Goal: Task Accomplishment & Management: Manage account settings

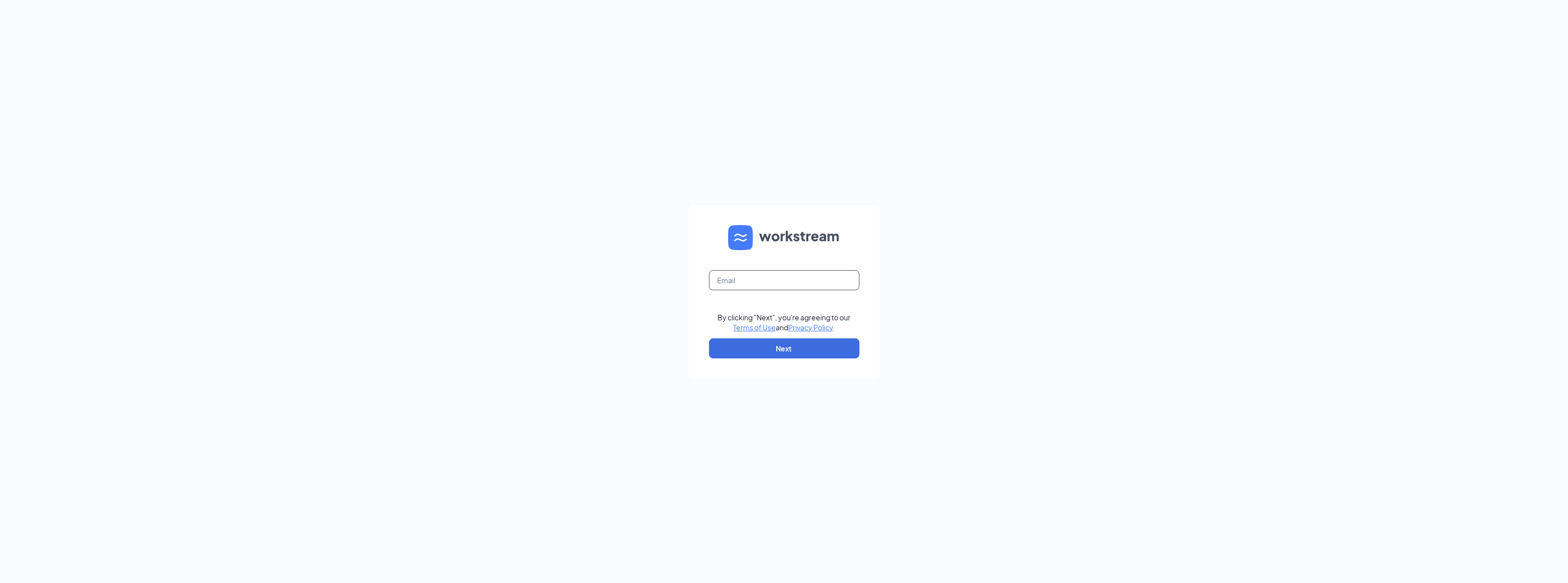
click at [728, 277] on input "text" at bounding box center [784, 280] width 151 height 20
type input "[PERSON_NAME][EMAIL_ADDRESS][DOMAIN_NAME]"
click at [761, 343] on button "Next" at bounding box center [784, 348] width 151 height 20
click at [730, 278] on input "text" at bounding box center [784, 280] width 151 height 20
type input "[PERSON_NAME][EMAIL_ADDRESS][DOMAIN_NAME]"
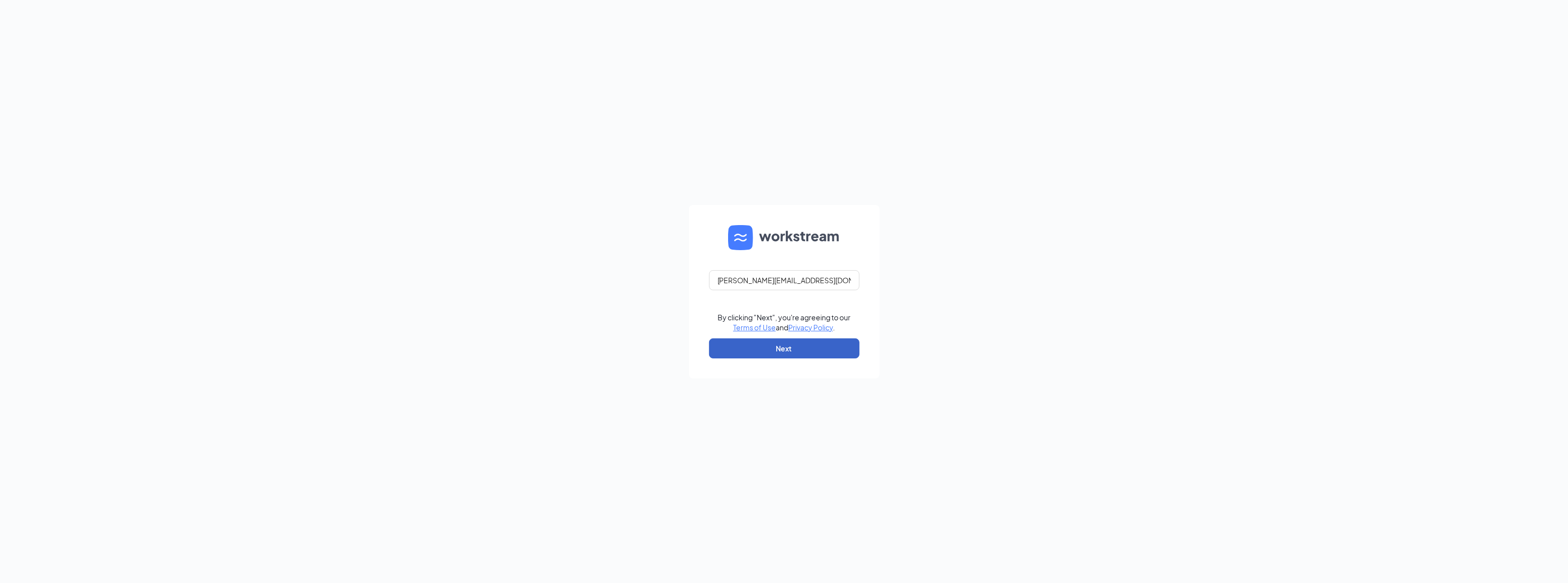
click at [775, 345] on button "Next" at bounding box center [784, 348] width 151 height 20
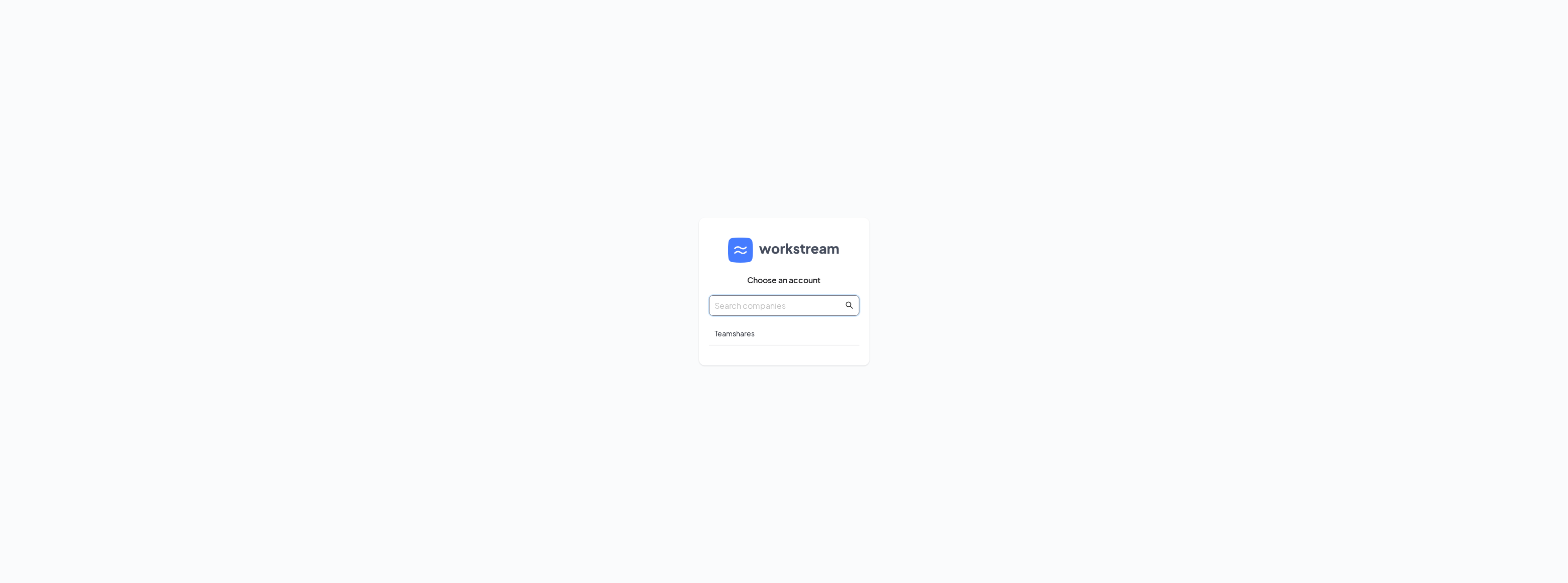
click at [752, 305] on input "text" at bounding box center [779, 305] width 129 height 12
type input "umv"
click at [770, 289] on span "Choose an account" at bounding box center [784, 292] width 73 height 10
click at [847, 314] on icon "search" at bounding box center [849, 317] width 8 height 8
click at [809, 262] on img at bounding box center [784, 262] width 112 height 25
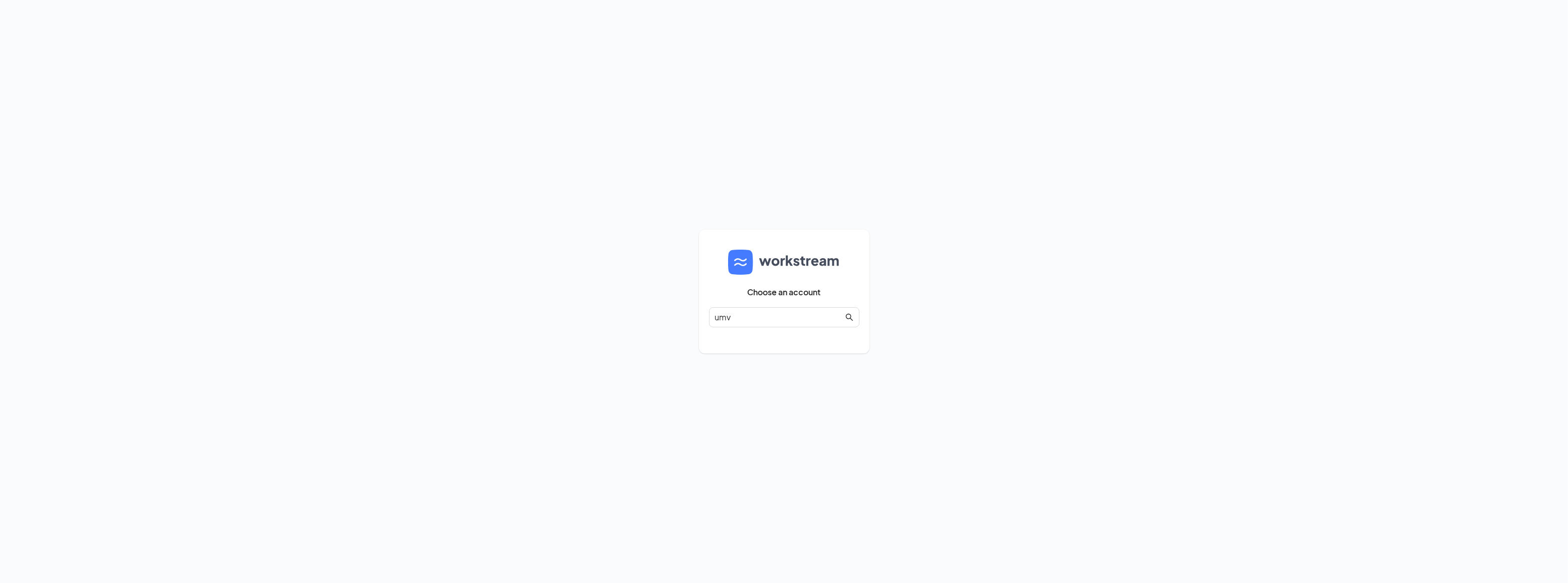
click at [773, 262] on img at bounding box center [784, 262] width 112 height 25
click at [732, 316] on input "umv" at bounding box center [779, 317] width 129 height 12
drag, startPoint x: 732, startPoint y: 316, endPoint x: 722, endPoint y: 317, distance: 10.0
click at [722, 317] on input "umv" at bounding box center [779, 317] width 129 height 12
click at [728, 336] on div "Teamshares" at bounding box center [784, 333] width 151 height 23
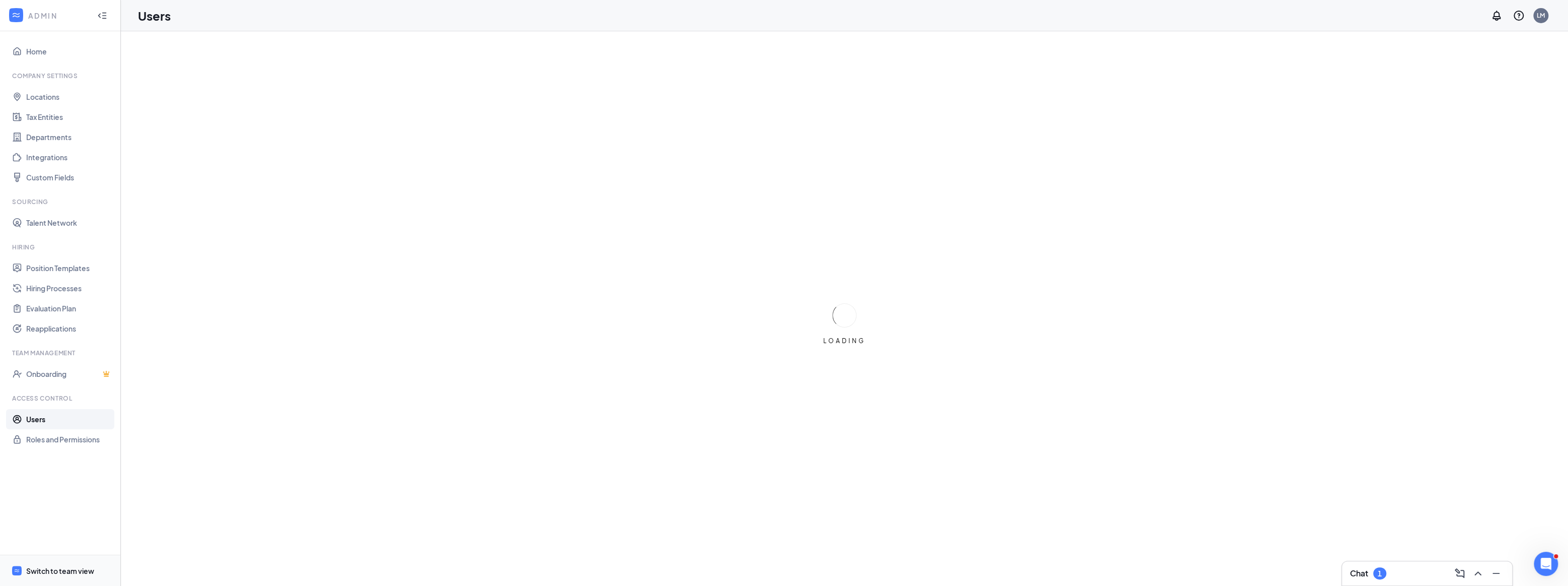
click at [45, 569] on div "Switch to team view" at bounding box center [60, 571] width 68 height 10
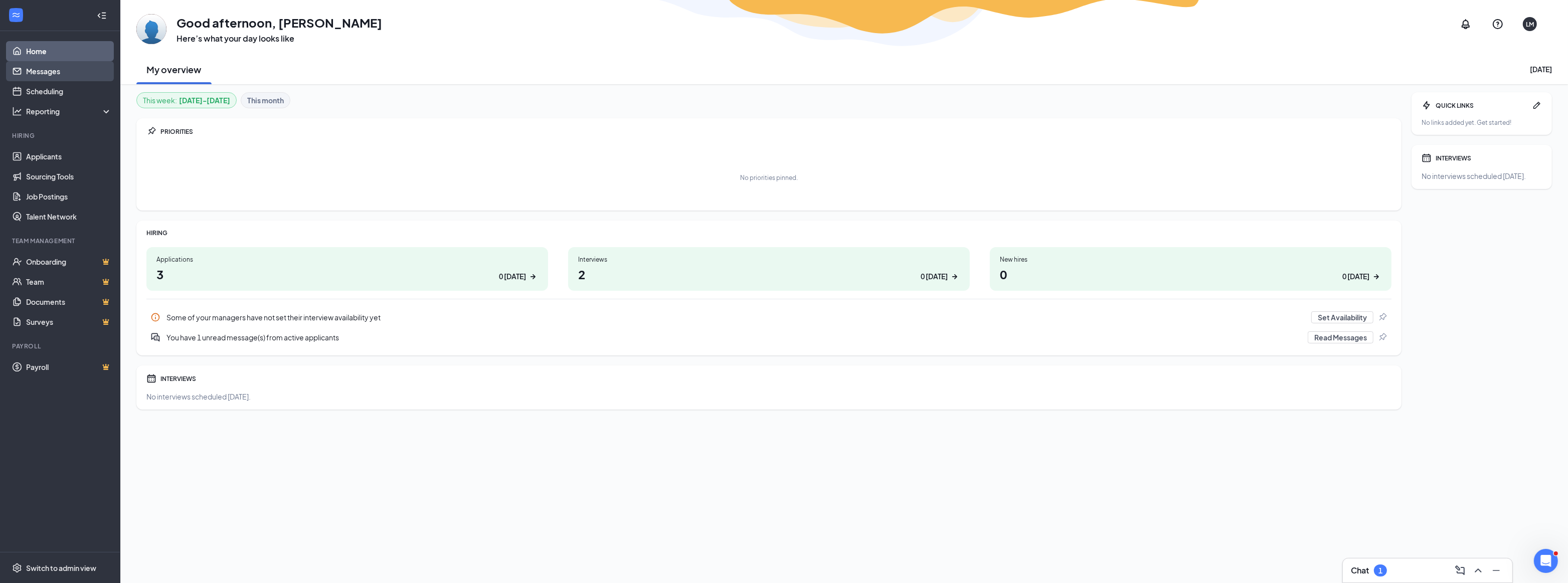
click at [57, 73] on link "Messages" at bounding box center [69, 71] width 86 height 20
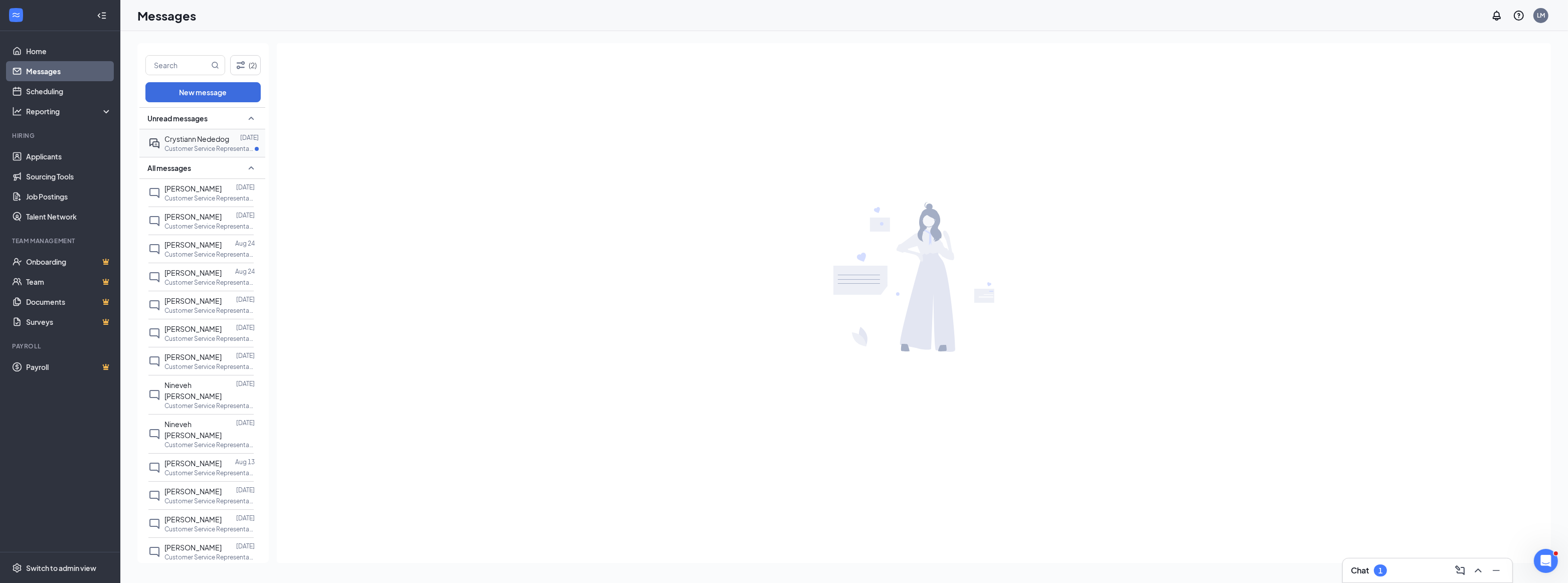
click at [187, 141] on span "Crystiann Nededog" at bounding box center [197, 139] width 65 height 9
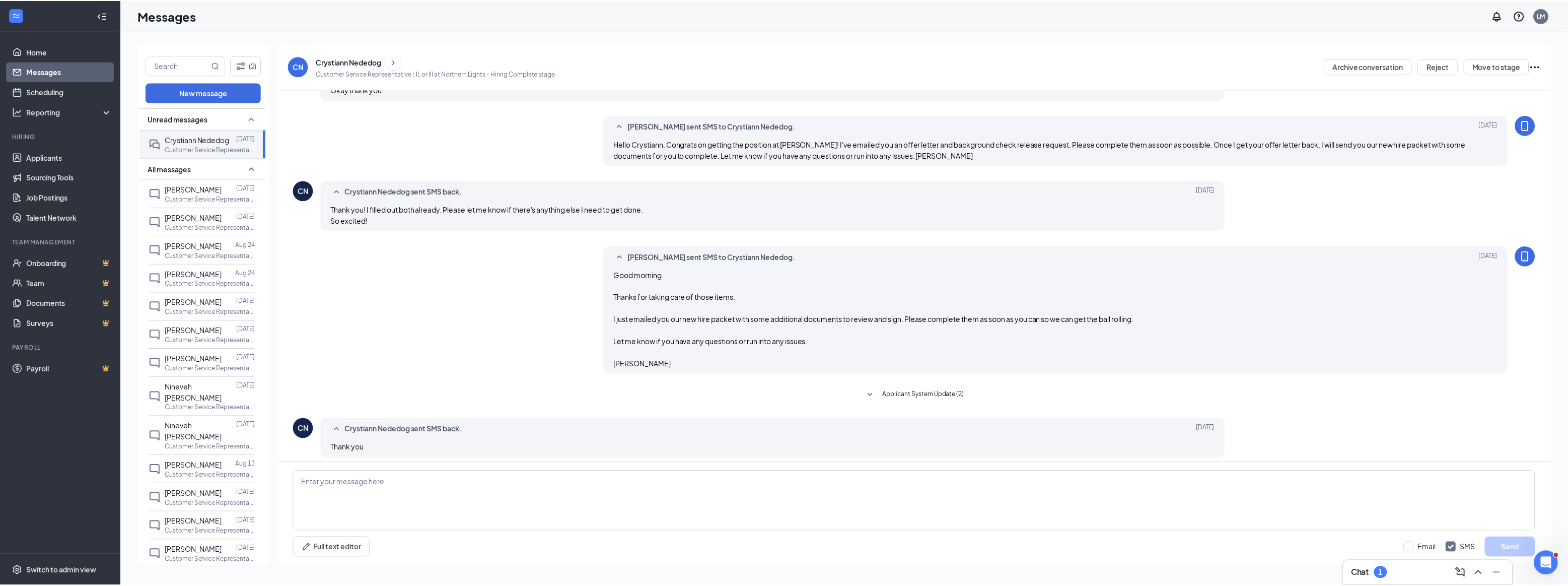
scroll to position [578, 0]
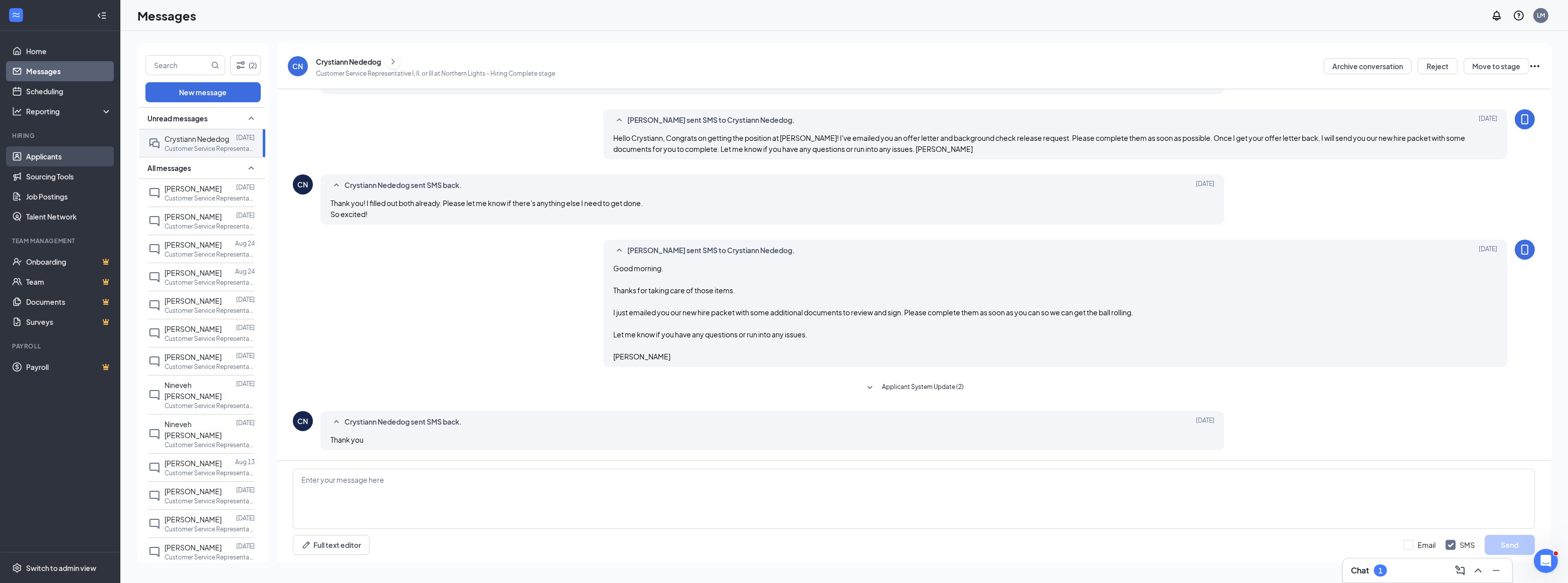
click at [54, 159] on link "Applicants" at bounding box center [69, 156] width 86 height 20
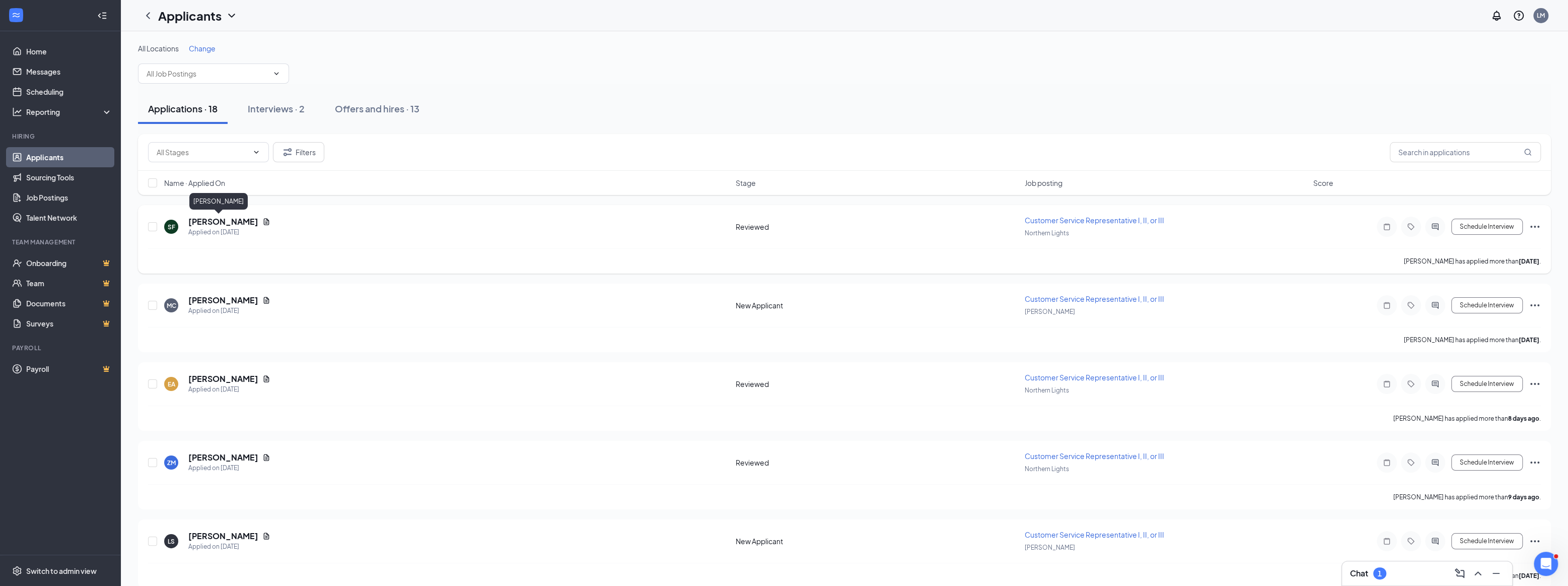
click at [216, 222] on h5 "[PERSON_NAME]" at bounding box center [223, 221] width 70 height 11
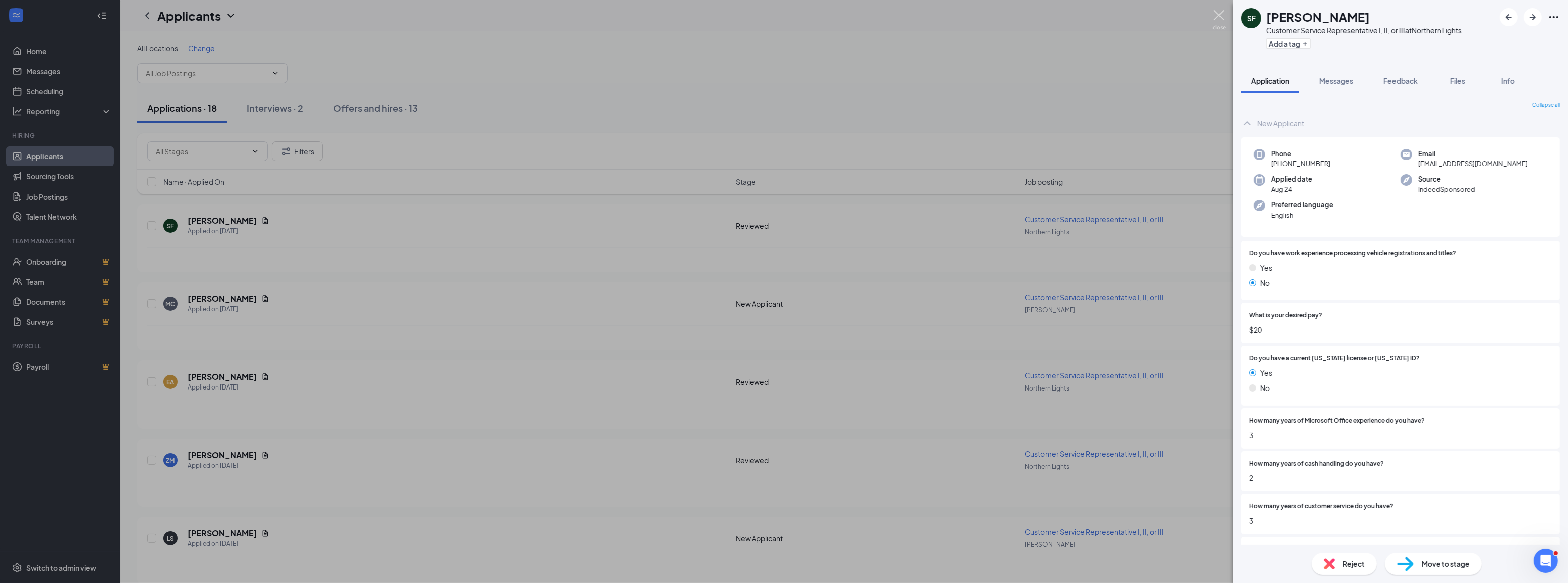
click at [1219, 15] on img at bounding box center [1219, 20] width 12 height 20
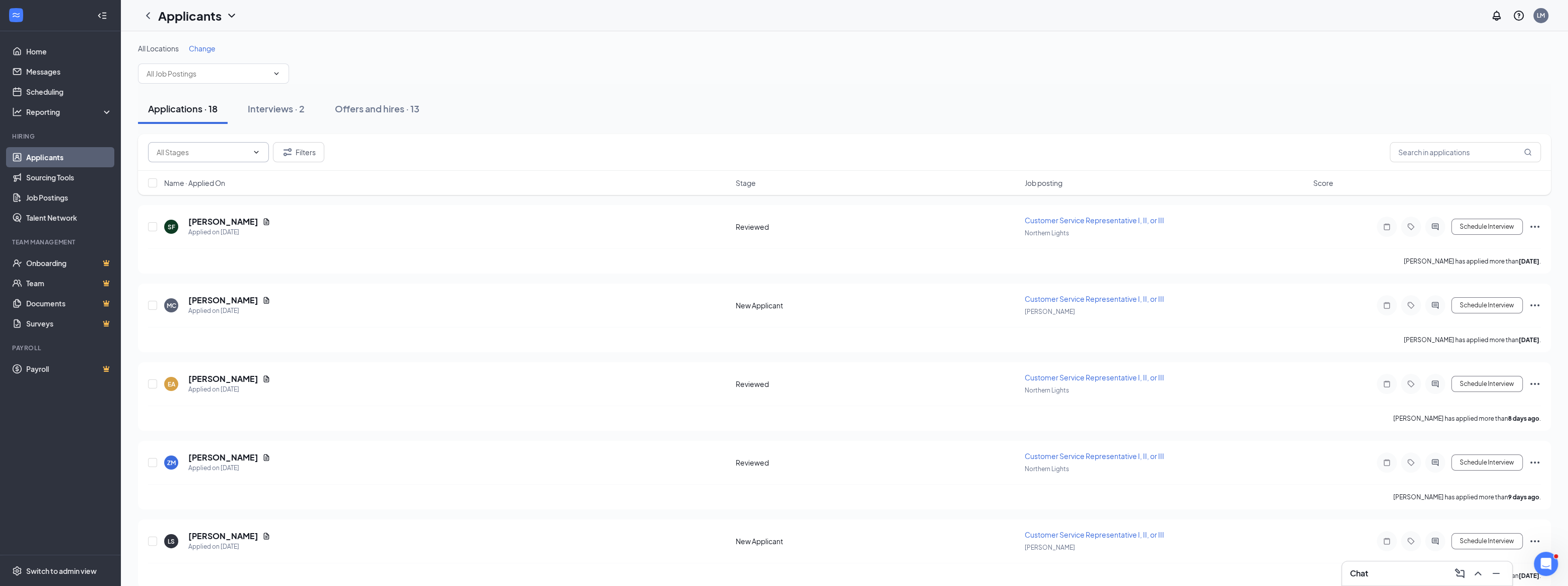
click at [257, 154] on icon "ChevronDown" at bounding box center [256, 152] width 8 height 8
click at [213, 172] on div "New Applicant (11)" at bounding box center [186, 175] width 60 height 11
type input "New Applicant (11)"
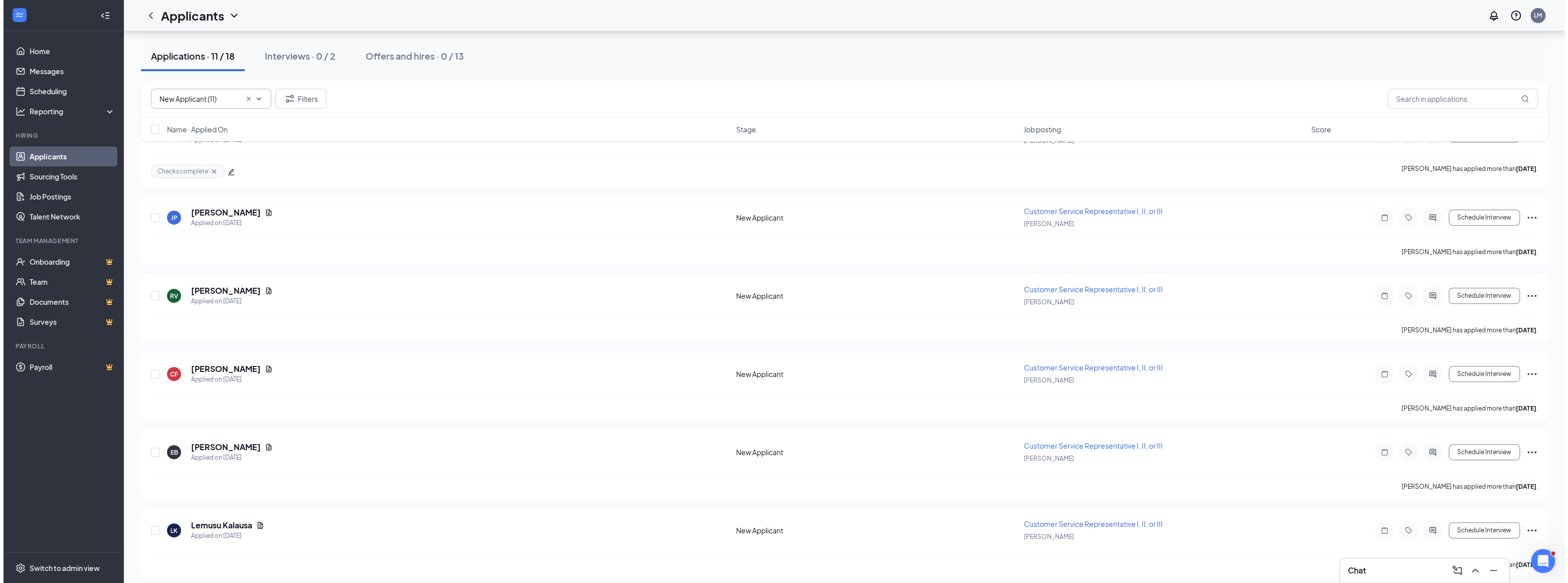
scroll to position [481, 0]
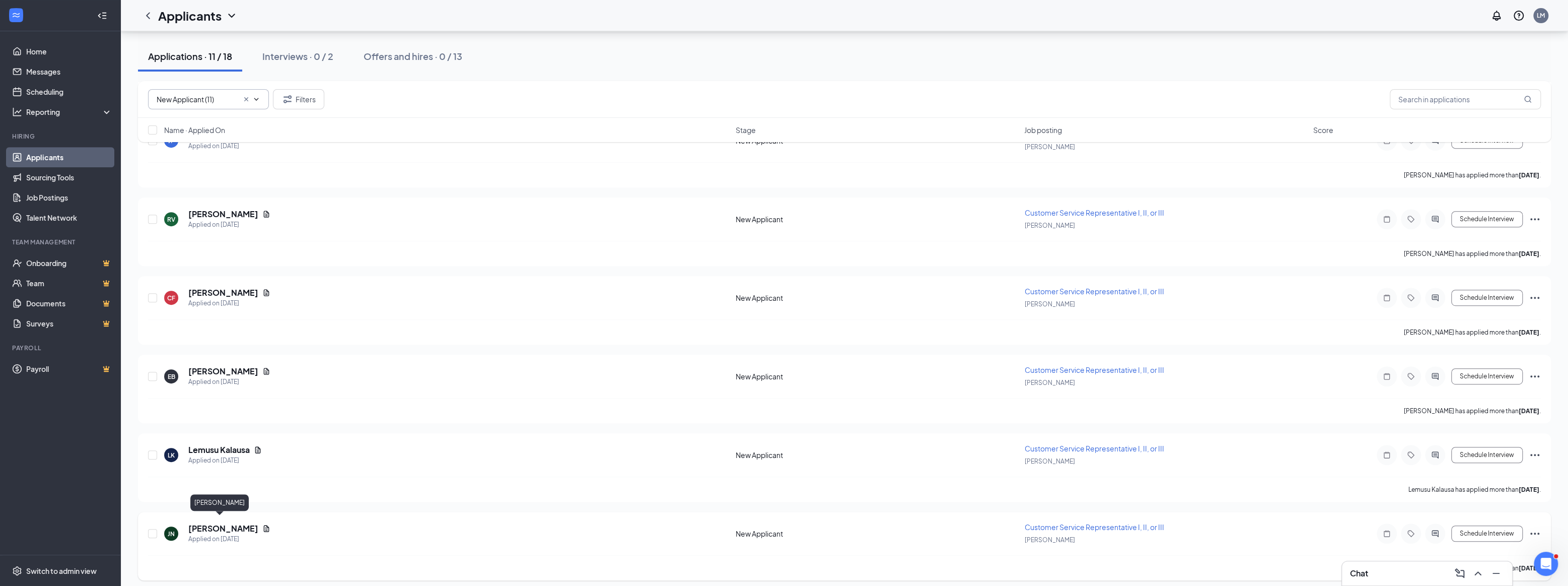
click at [202, 523] on h5 "[PERSON_NAME]" at bounding box center [223, 528] width 70 height 11
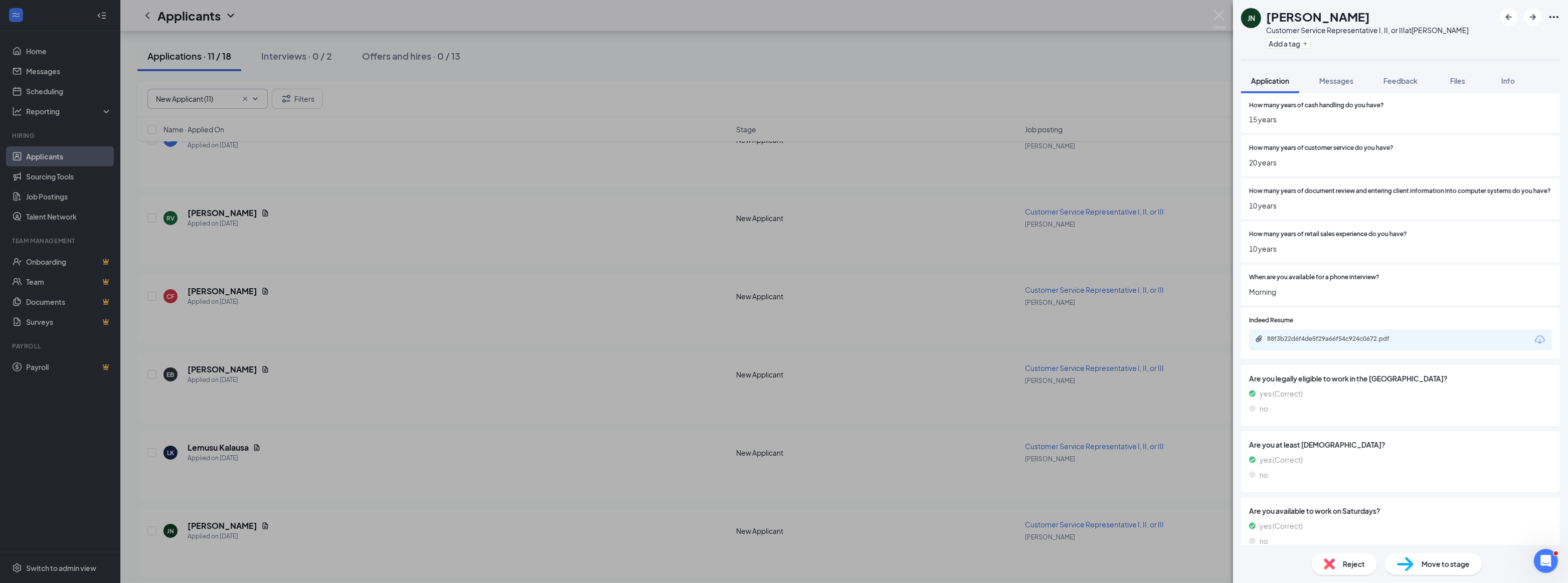
scroll to position [365, 0]
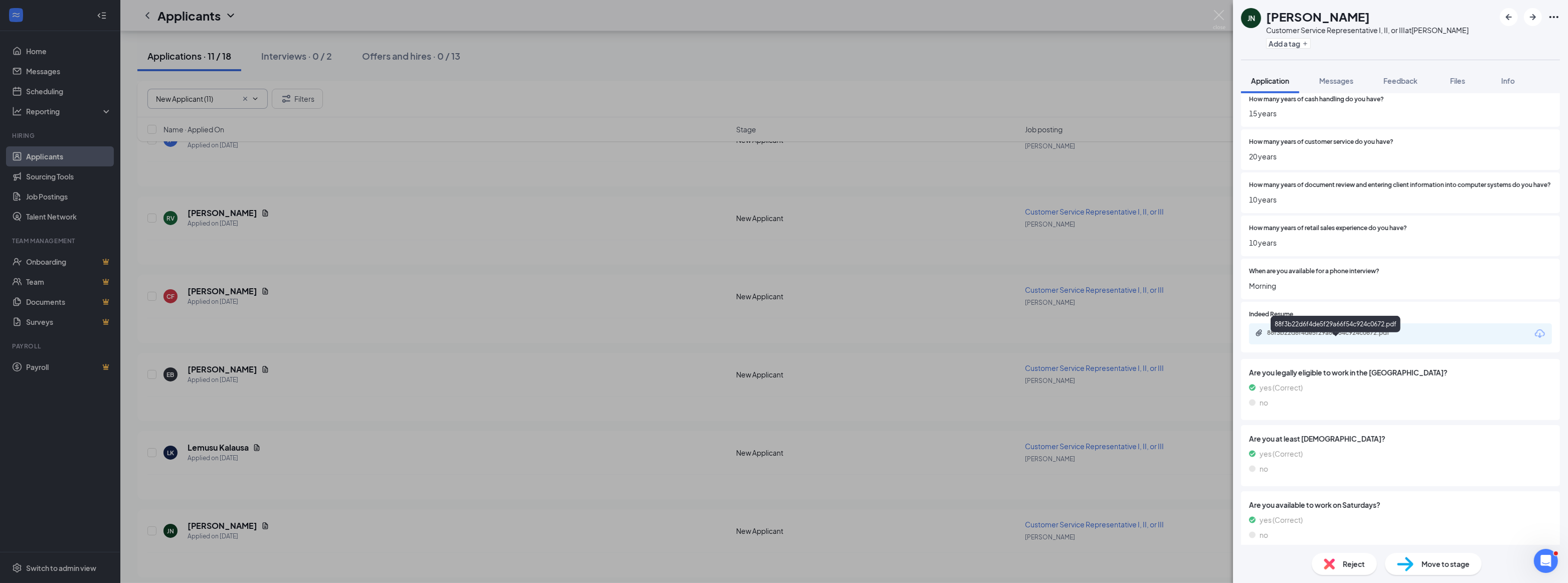
click at [1325, 336] on div "88f3b22d6f4de5f29a66f54c924c0672.pdf" at bounding box center [1337, 332] width 140 height 8
click at [1341, 561] on div "Reject" at bounding box center [1345, 563] width 65 height 22
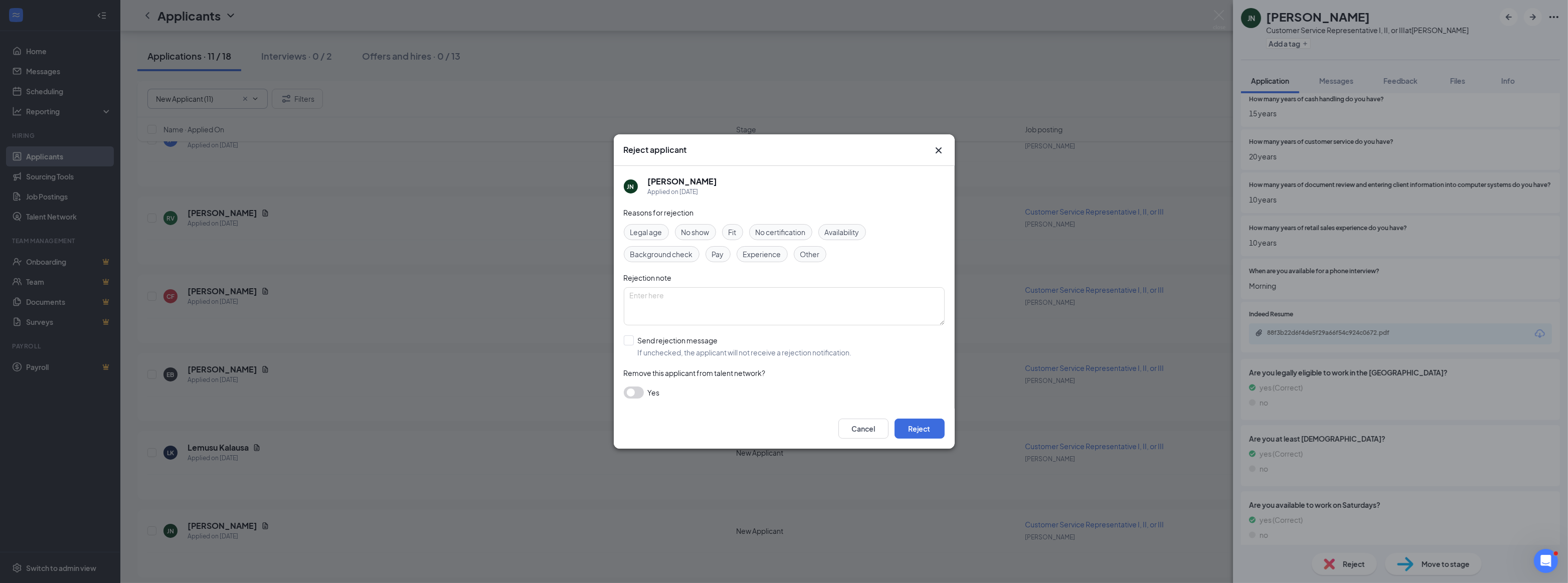
click at [759, 249] on span "Experience" at bounding box center [762, 254] width 38 height 11
click at [630, 339] on input "Send rejection message If unchecked, the applicant will not receive a rejection…" at bounding box center [738, 346] width 228 height 22
checkbox input "true"
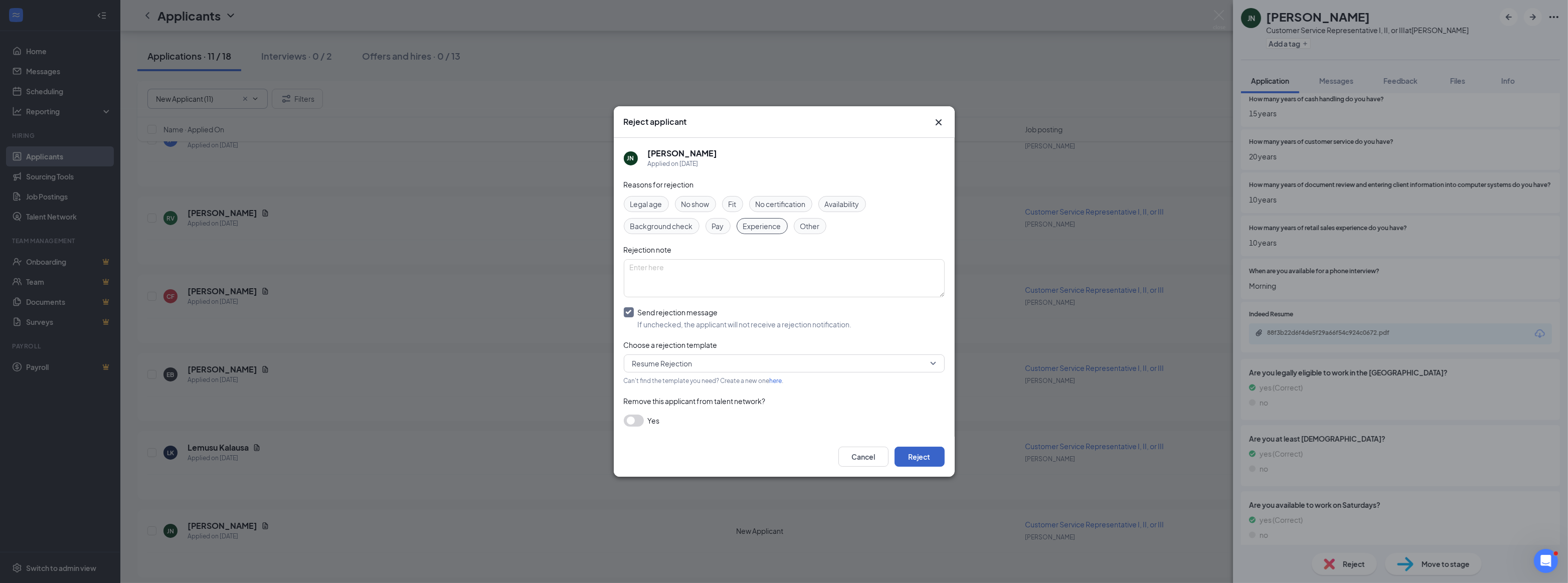
click at [931, 455] on button "Reject" at bounding box center [920, 456] width 50 height 20
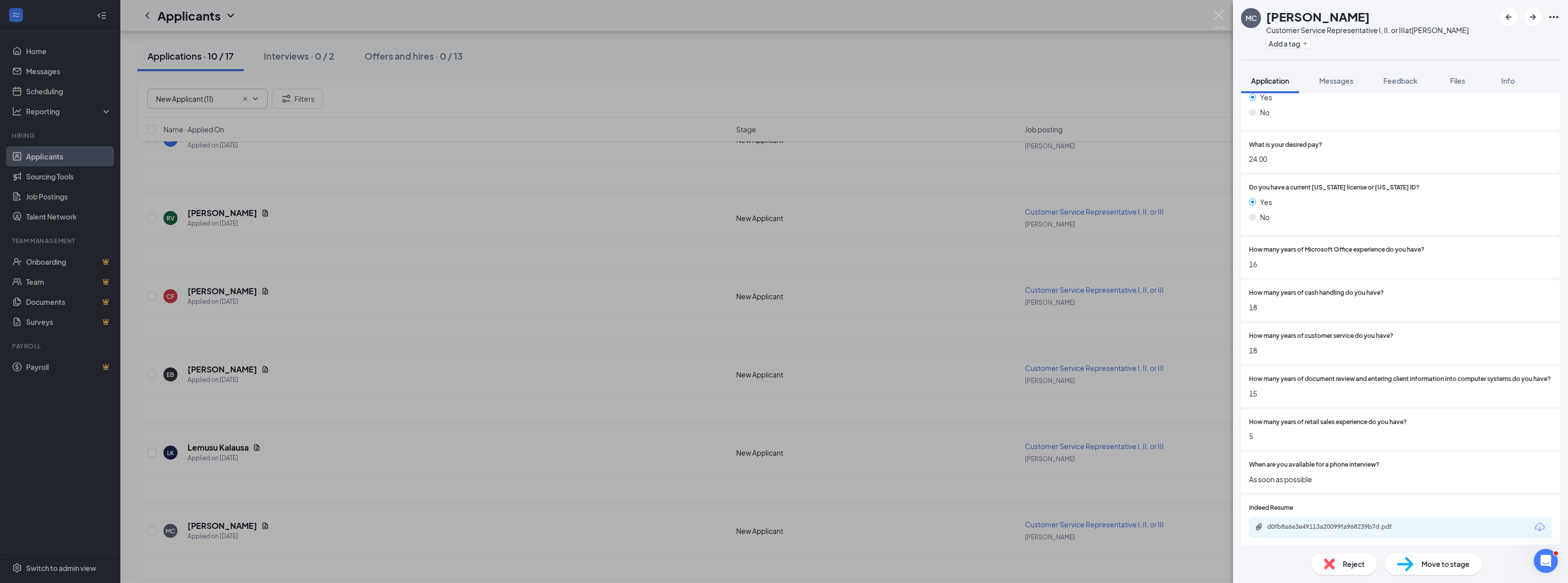
scroll to position [182, 0]
click at [1334, 525] on div "d0fb8a6e3e49113a20099fa968239b7d.pdf" at bounding box center [1337, 525] width 140 height 8
click at [1335, 566] on div "Reject" at bounding box center [1345, 563] width 65 height 22
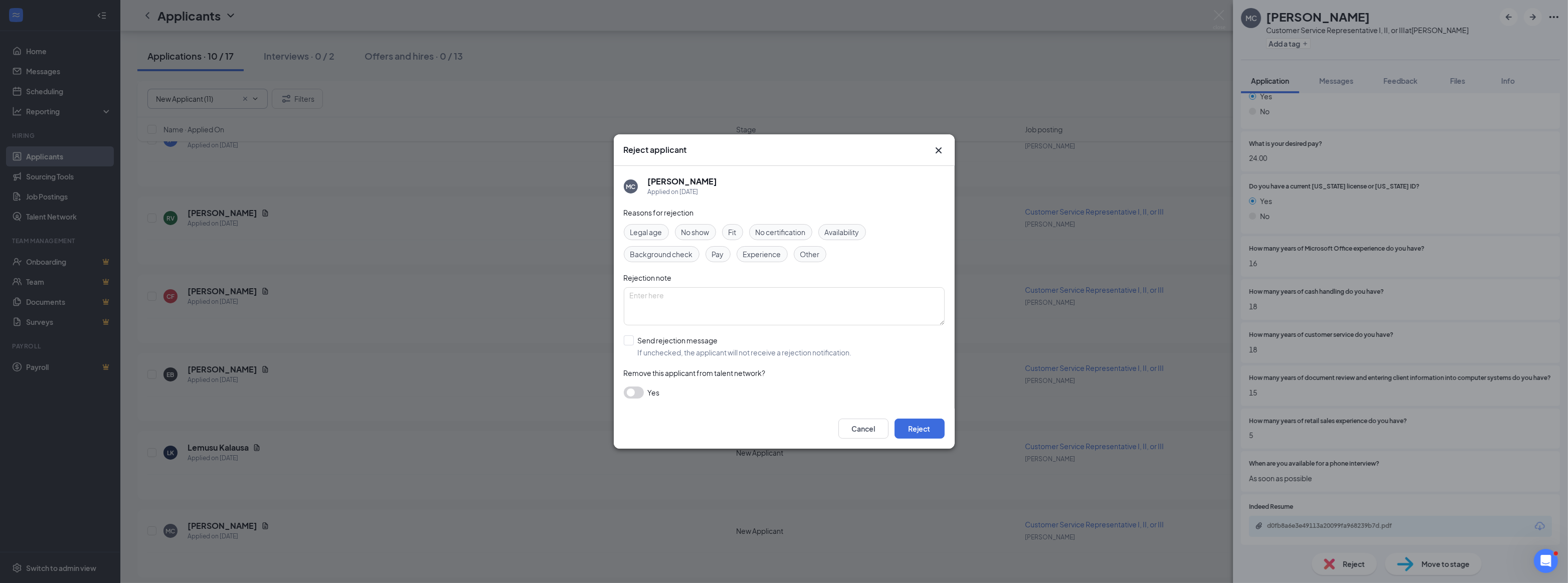
click at [749, 248] on span "Experience" at bounding box center [762, 254] width 38 height 11
click at [717, 250] on span "Pay" at bounding box center [718, 254] width 12 height 11
click at [759, 254] on span "Experience" at bounding box center [762, 254] width 38 height 11
click at [735, 229] on span "Fit" at bounding box center [732, 232] width 8 height 11
click at [634, 342] on input "Send rejection message If unchecked, the applicant will not receive a rejection…" at bounding box center [738, 346] width 228 height 22
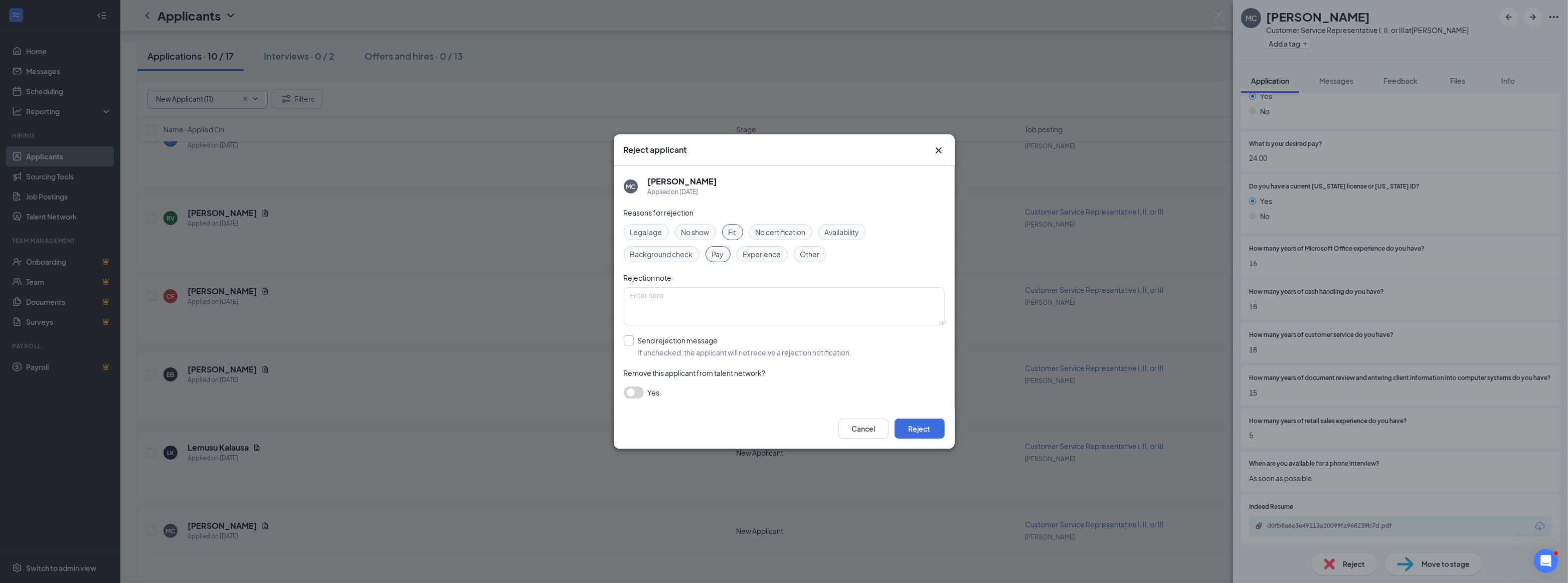
checkbox input "true"
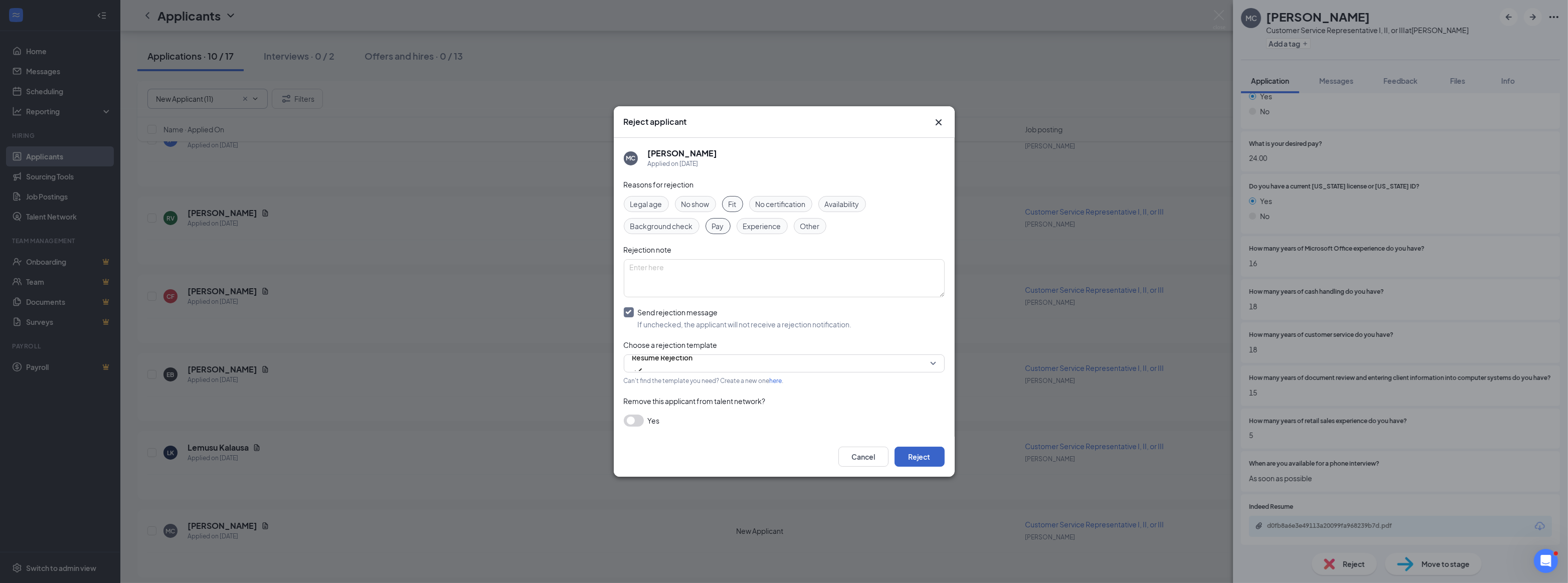
click at [923, 456] on button "Reject" at bounding box center [920, 456] width 50 height 20
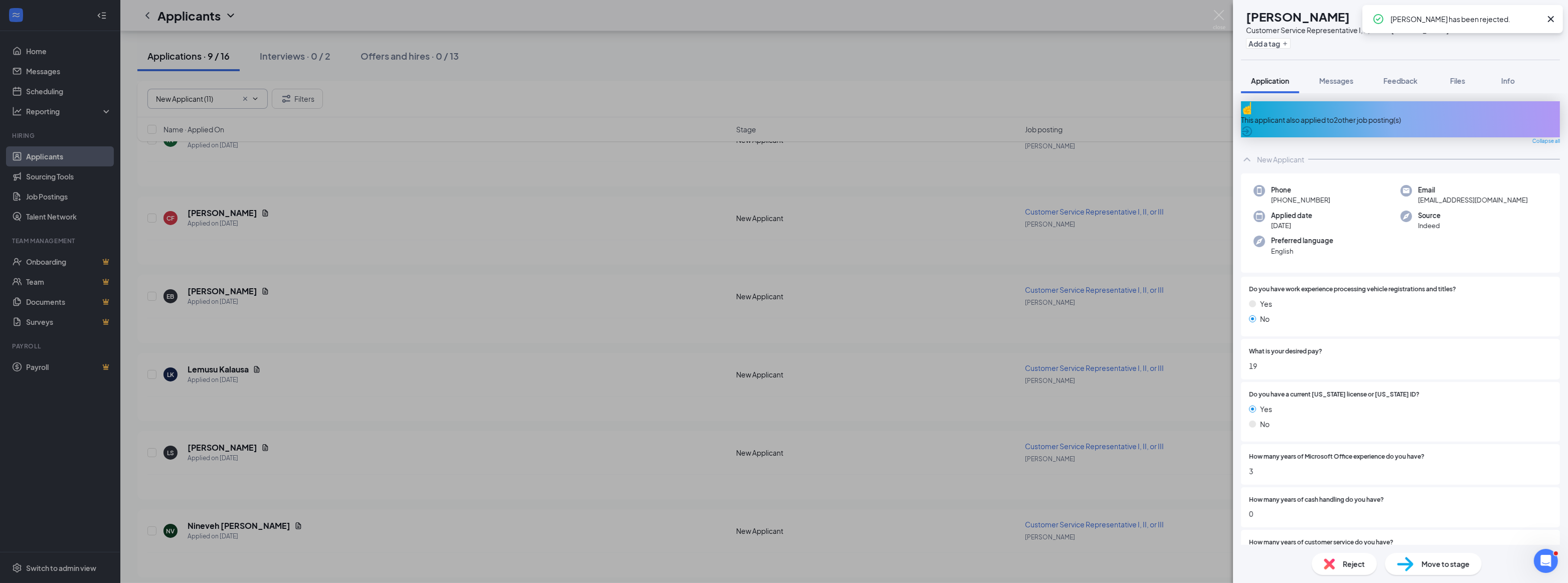
click at [1337, 114] on div "This applicant also applied to 2 other job posting(s)" at bounding box center [1400, 120] width 319 height 11
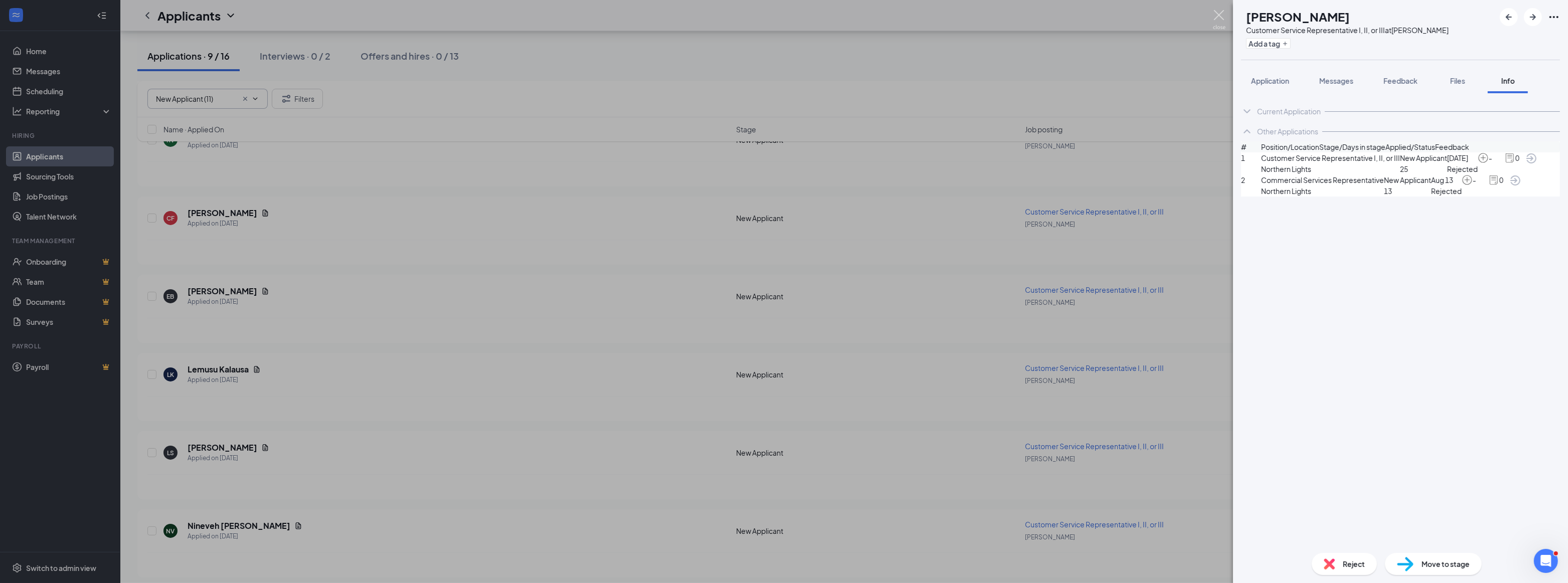
click at [1218, 15] on img at bounding box center [1219, 20] width 12 height 20
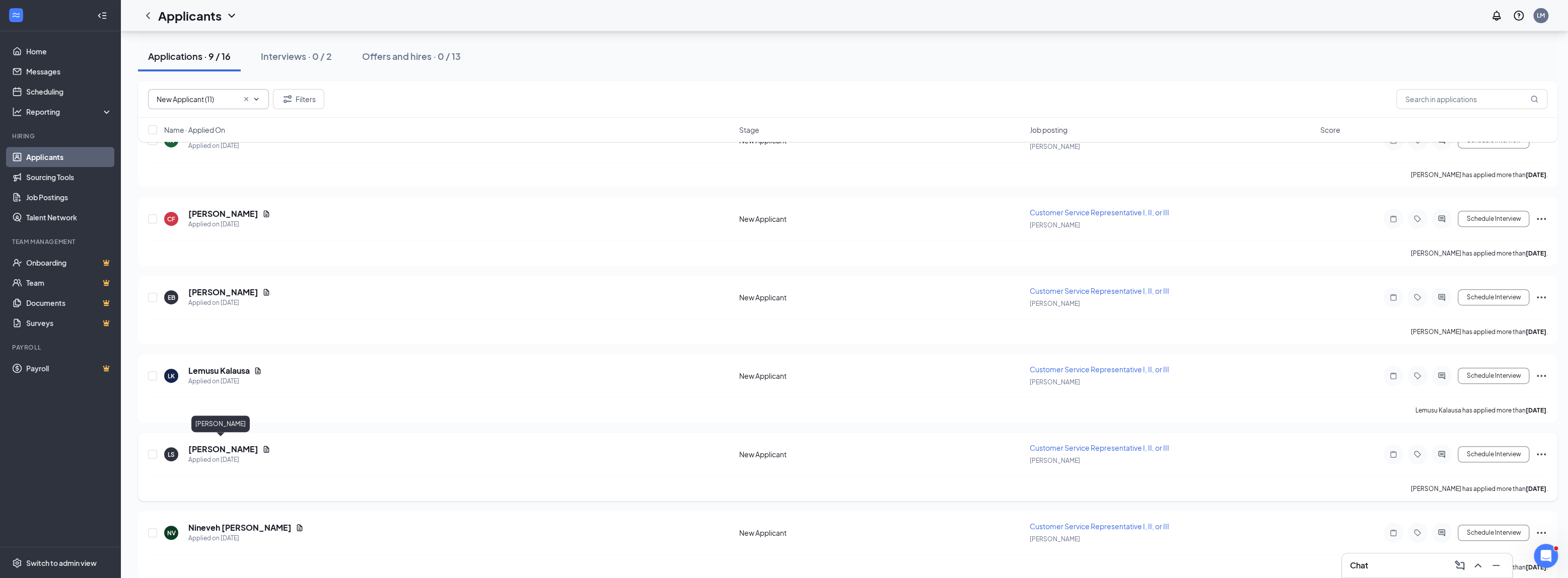
click at [221, 443] on h5 "[PERSON_NAME]" at bounding box center [223, 449] width 70 height 11
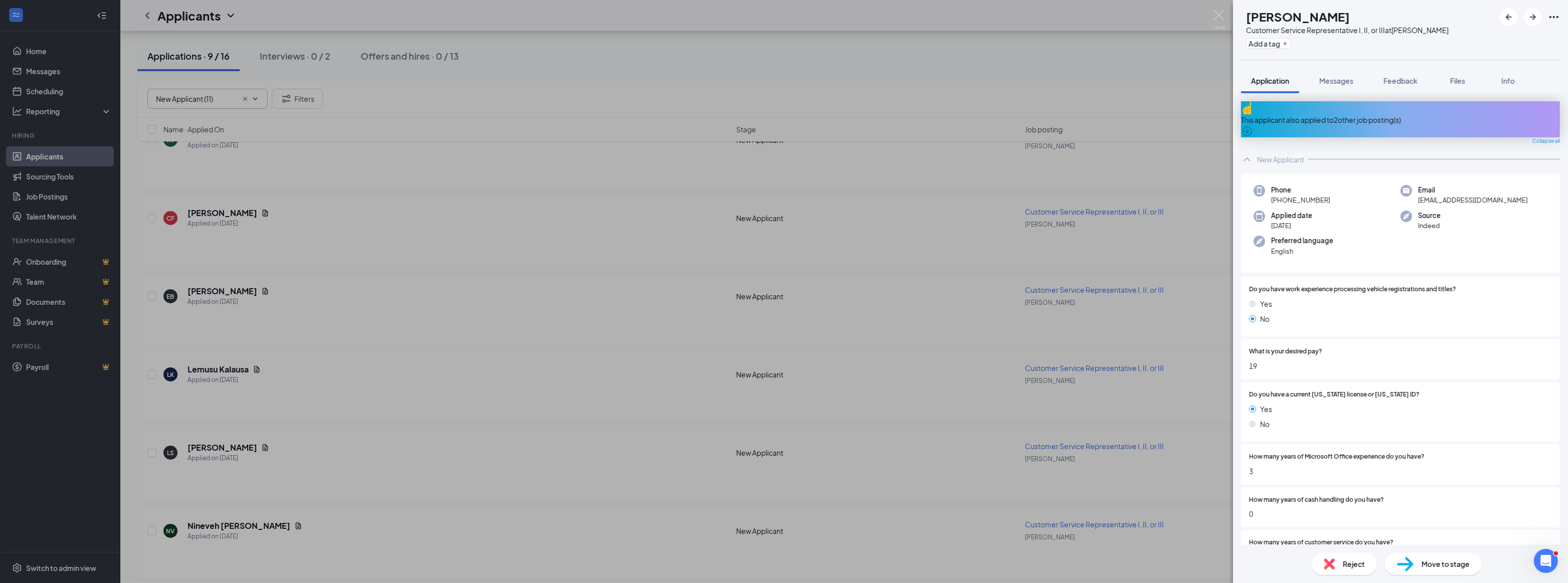
click at [1354, 561] on span "Reject" at bounding box center [1354, 564] width 22 height 11
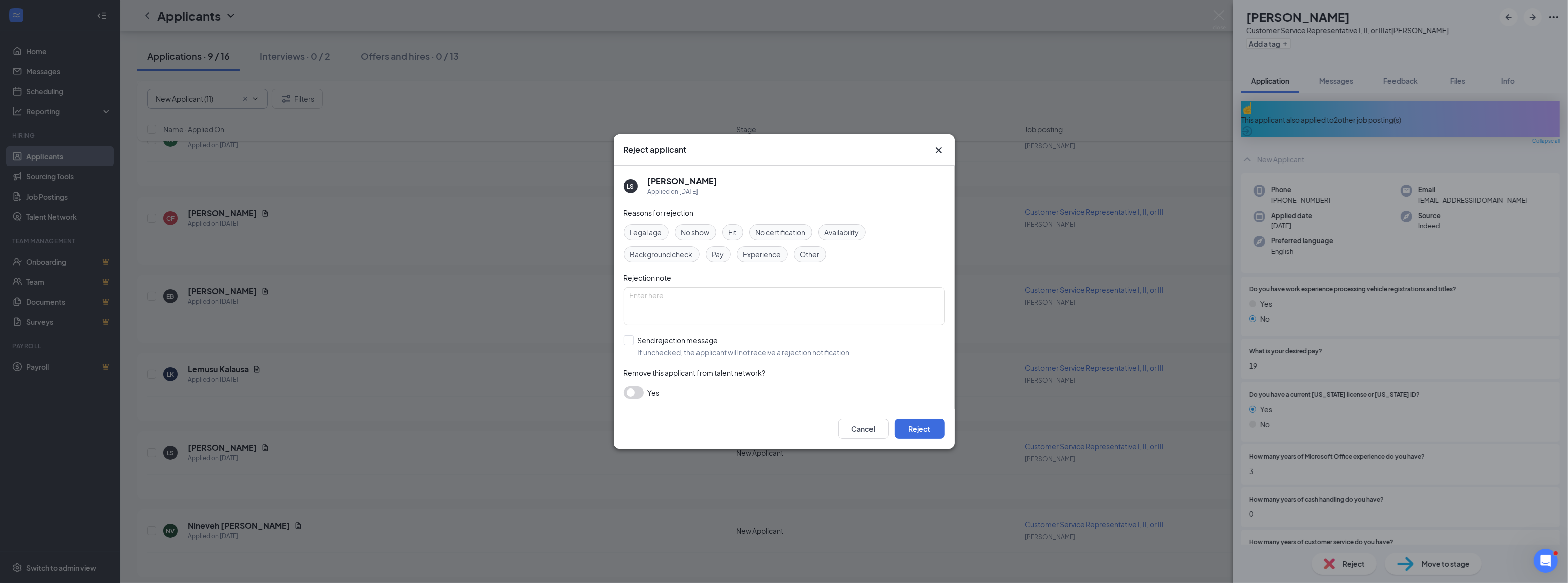
click at [757, 254] on span "Experience" at bounding box center [762, 254] width 38 height 11
click at [916, 428] on button "Reject" at bounding box center [920, 428] width 50 height 20
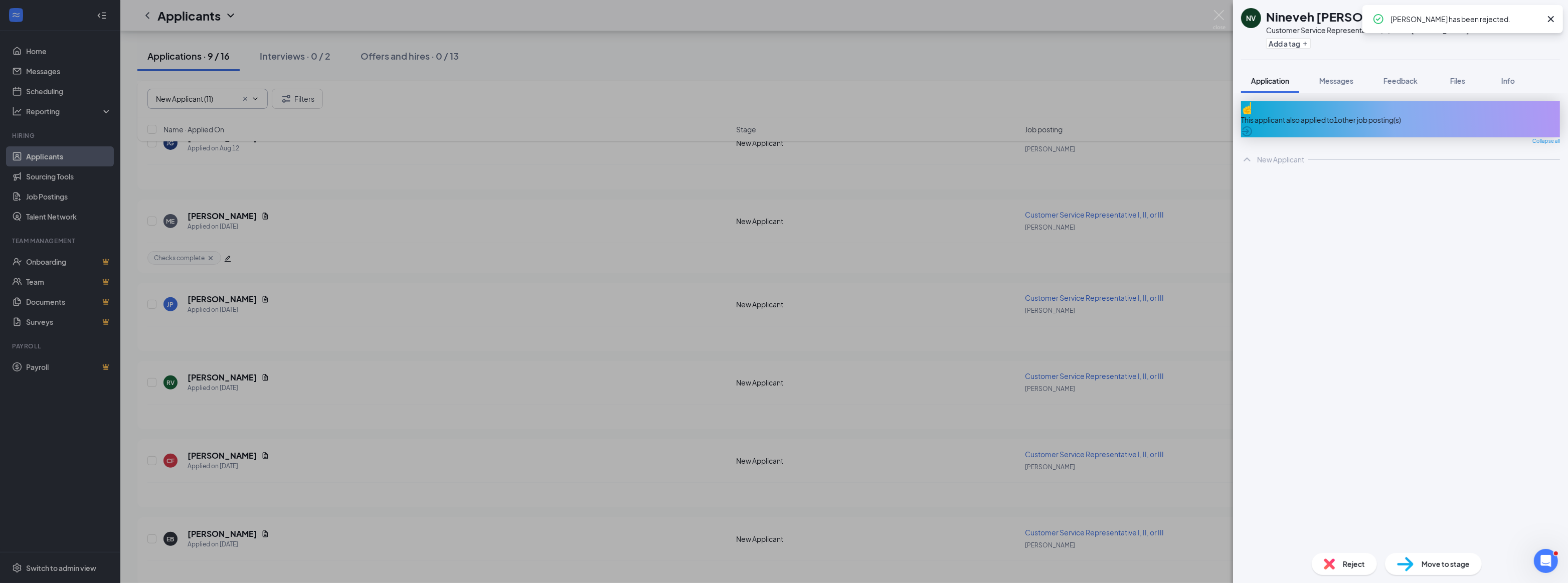
scroll to position [486, 0]
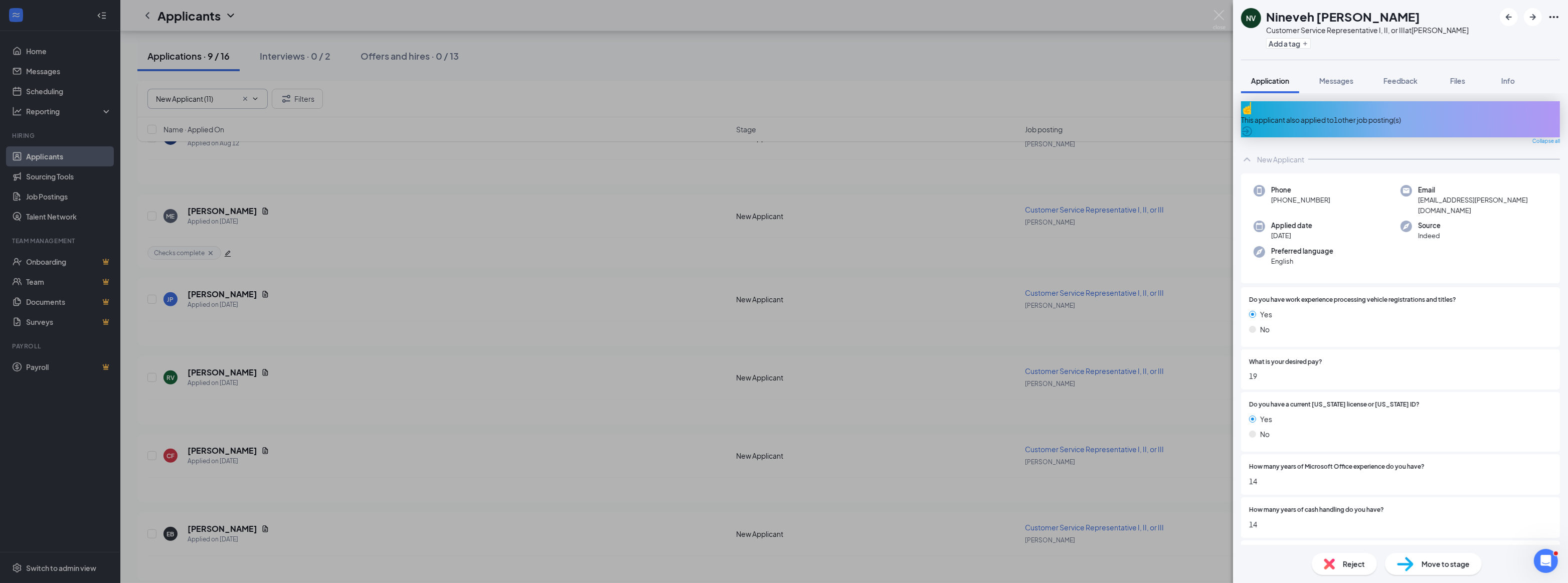
click at [1320, 115] on div "This applicant also applied to 1 other job posting(s)" at bounding box center [1400, 120] width 319 height 11
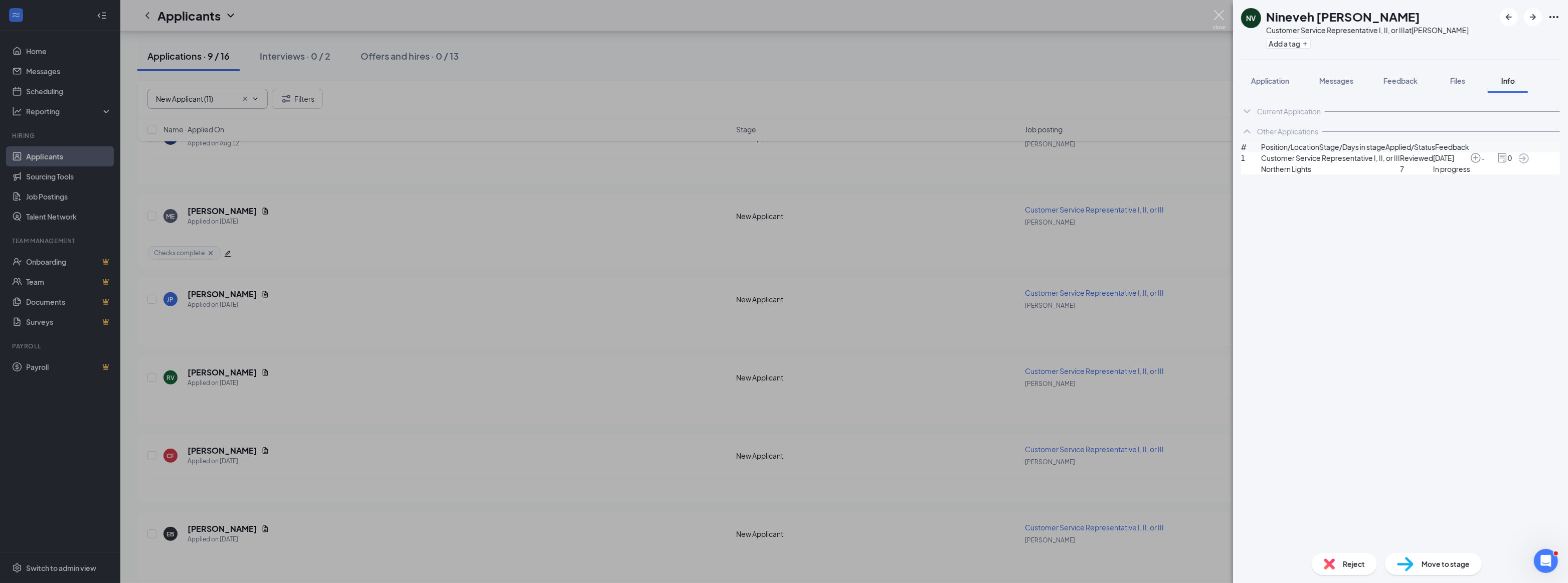
click at [1218, 14] on img at bounding box center [1219, 20] width 12 height 20
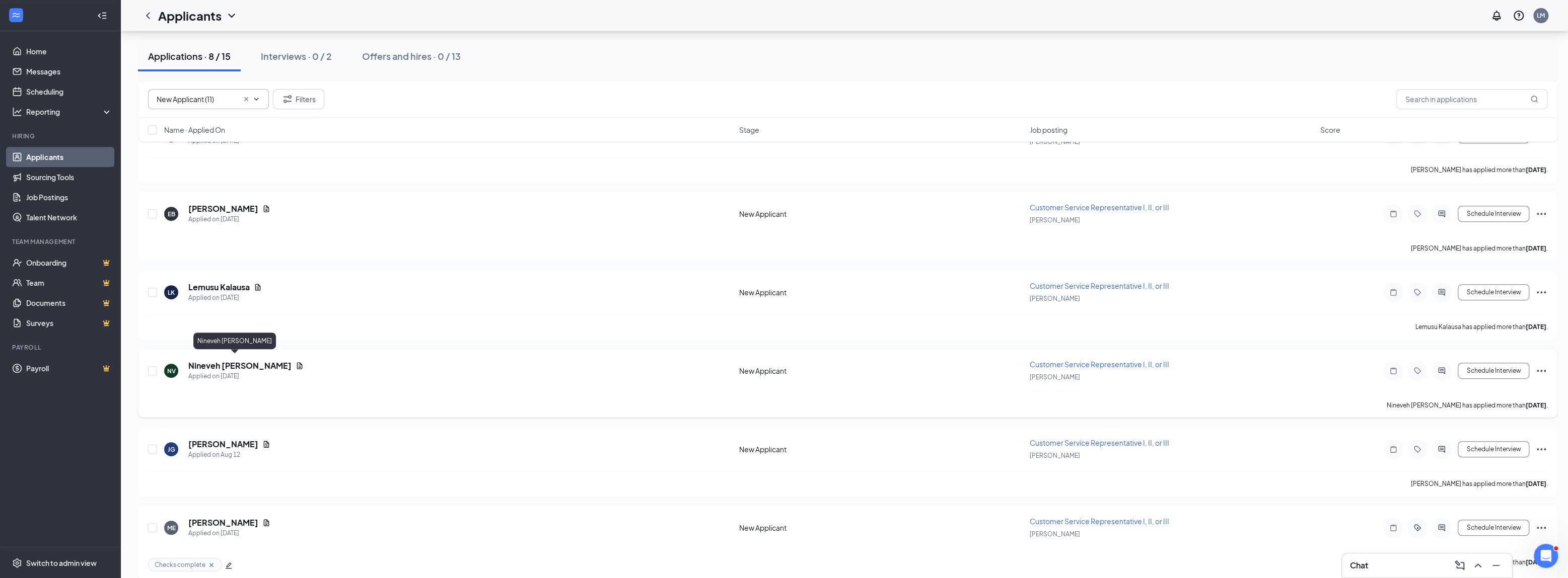
click at [219, 360] on h5 "Nineveh [PERSON_NAME]" at bounding box center [240, 365] width 103 height 11
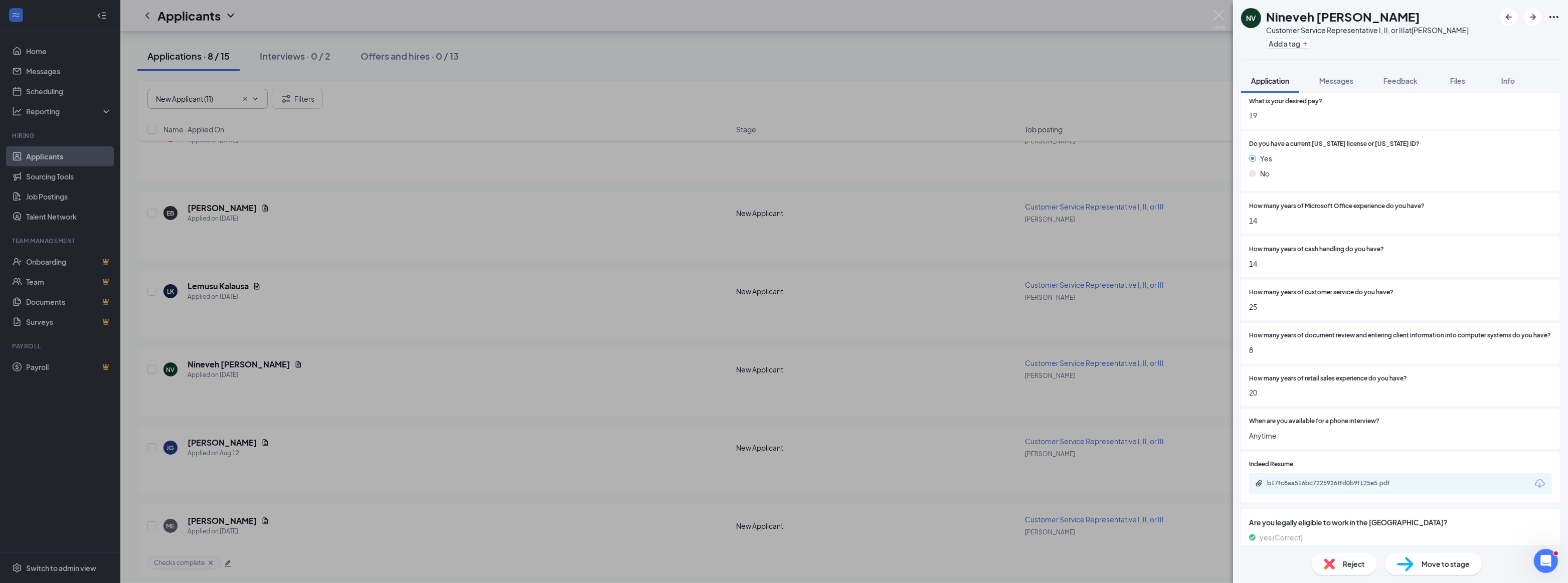
scroll to position [273, 0]
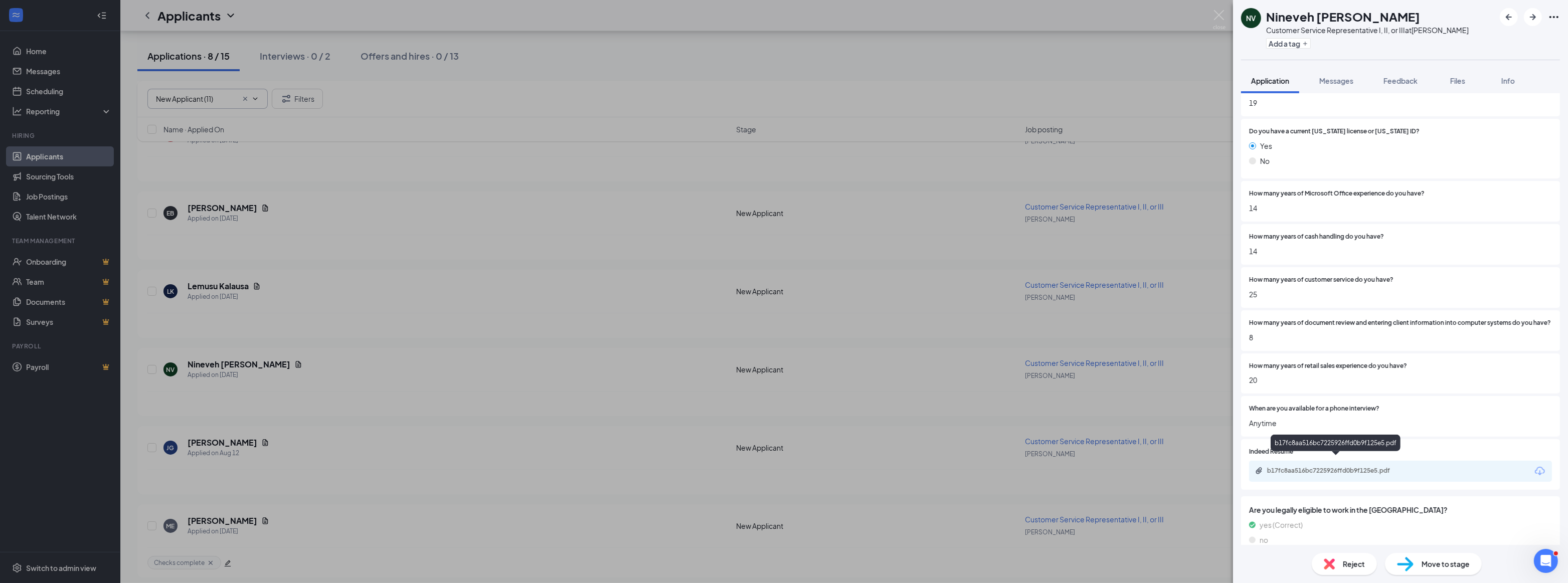
click at [1317, 467] on div "b17fc8aa516bc7225926ffd0b9f125e5.pdf" at bounding box center [1337, 470] width 140 height 8
click at [1454, 564] on span "Move to stage" at bounding box center [1446, 564] width 48 height 11
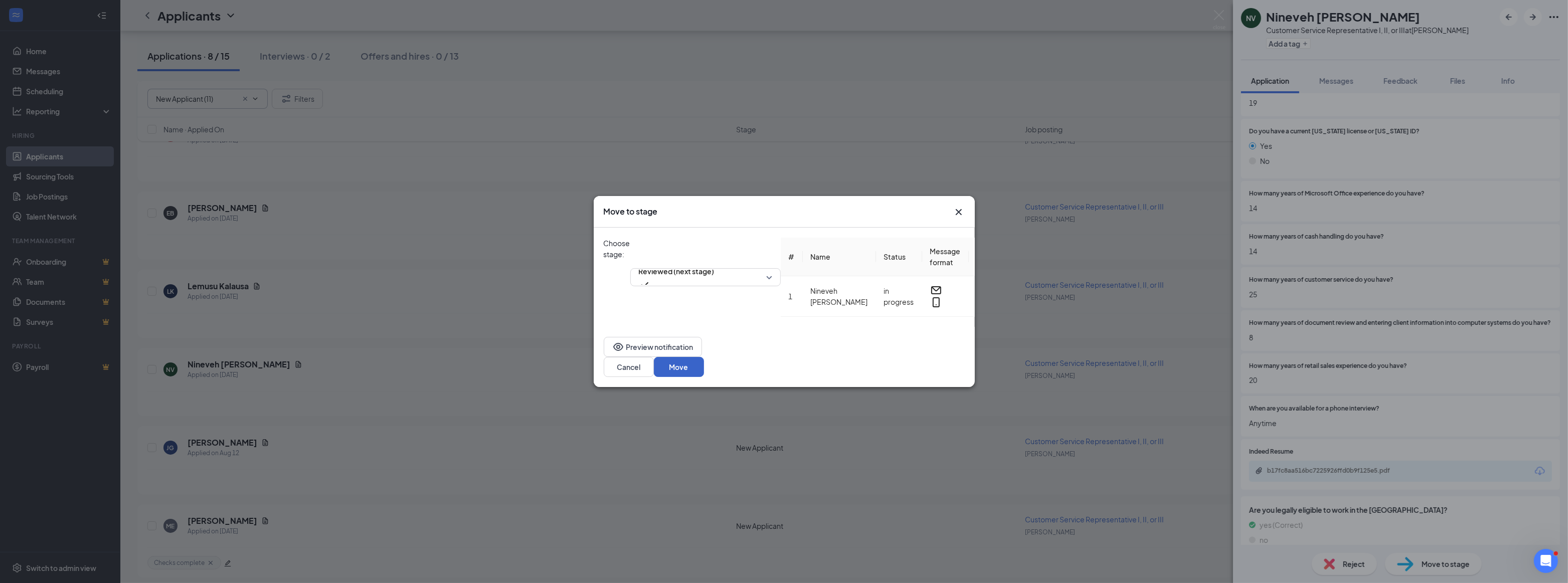
click at [704, 364] on button "Move" at bounding box center [679, 366] width 50 height 20
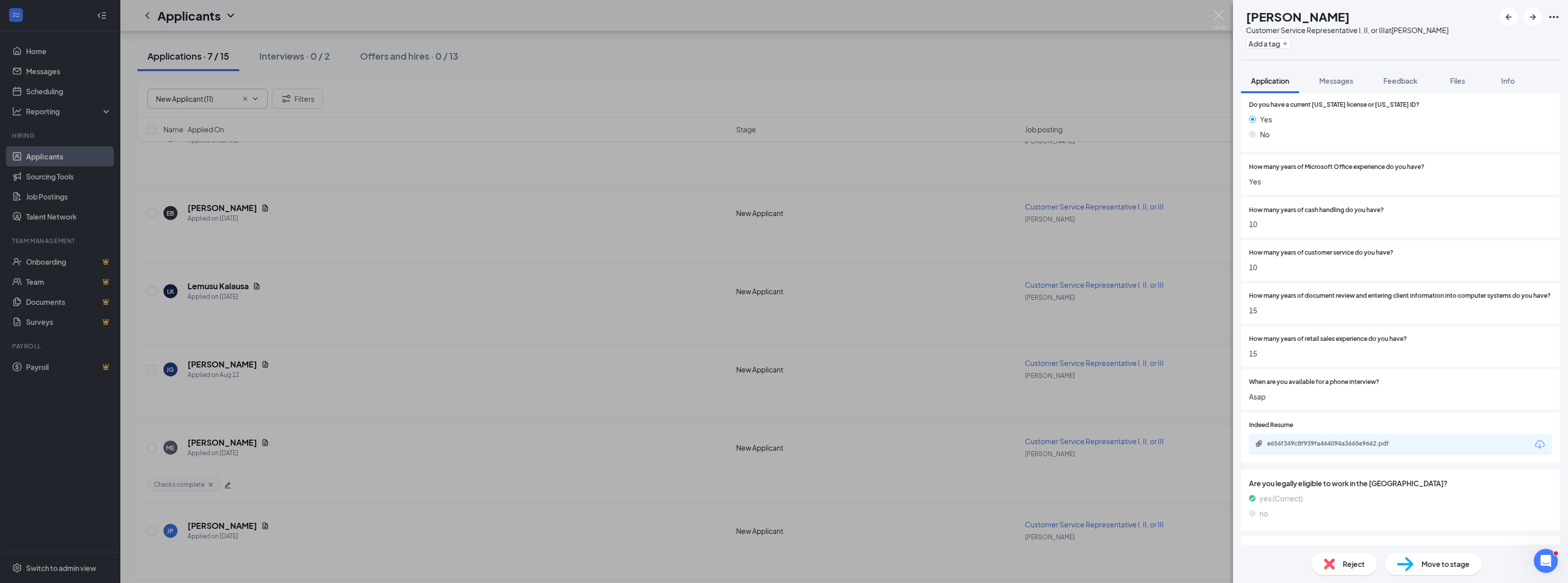
scroll to position [273, 0]
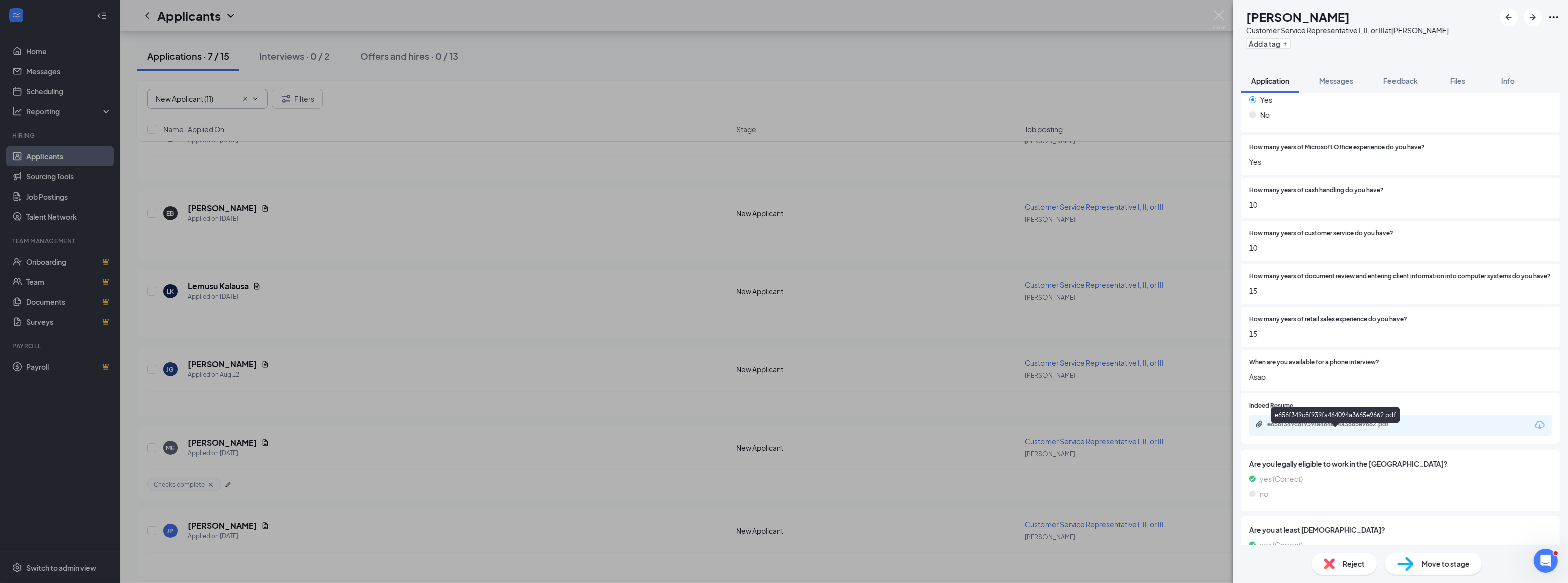
click at [1322, 428] on div "e656f349c8f939fa464094a3665e9662.pdf" at bounding box center [1337, 423] width 140 height 8
click at [1338, 562] on div "Reject" at bounding box center [1345, 563] width 65 height 22
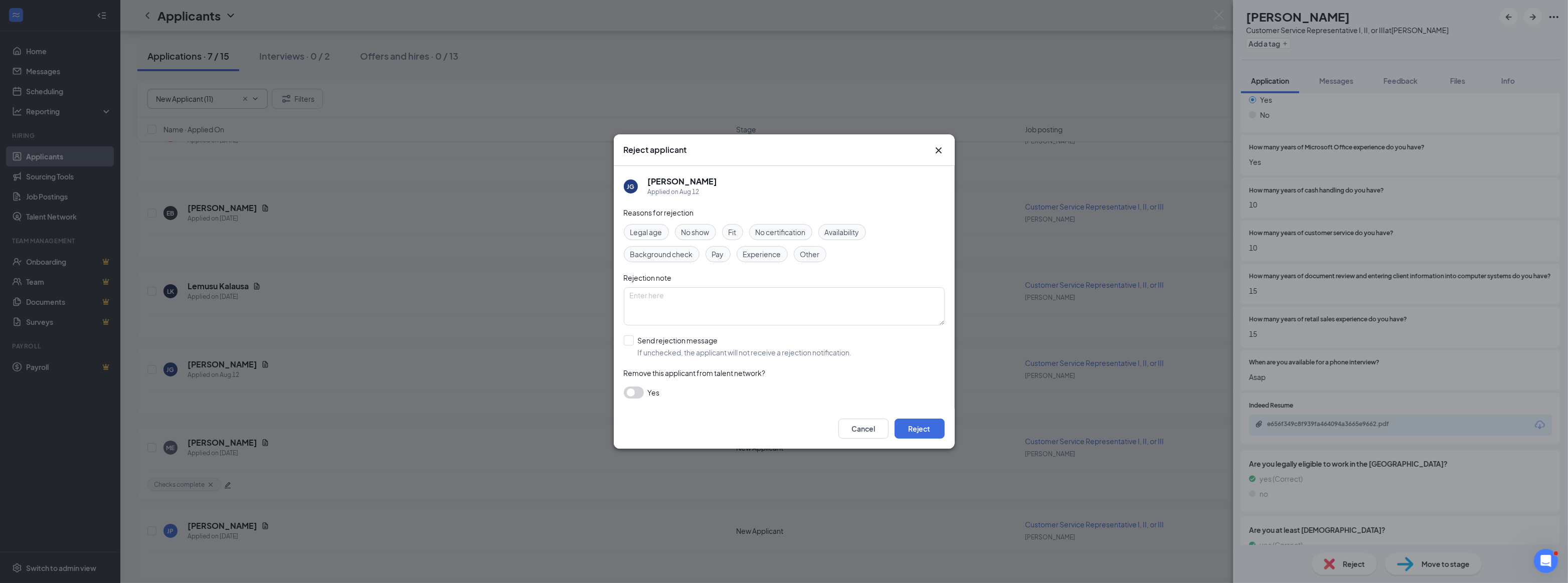
click at [753, 254] on span "Experience" at bounding box center [762, 254] width 38 height 11
click at [629, 340] on input "Send rejection message If unchecked, the applicant will not receive a rejection…" at bounding box center [738, 346] width 228 height 22
checkbox input "true"
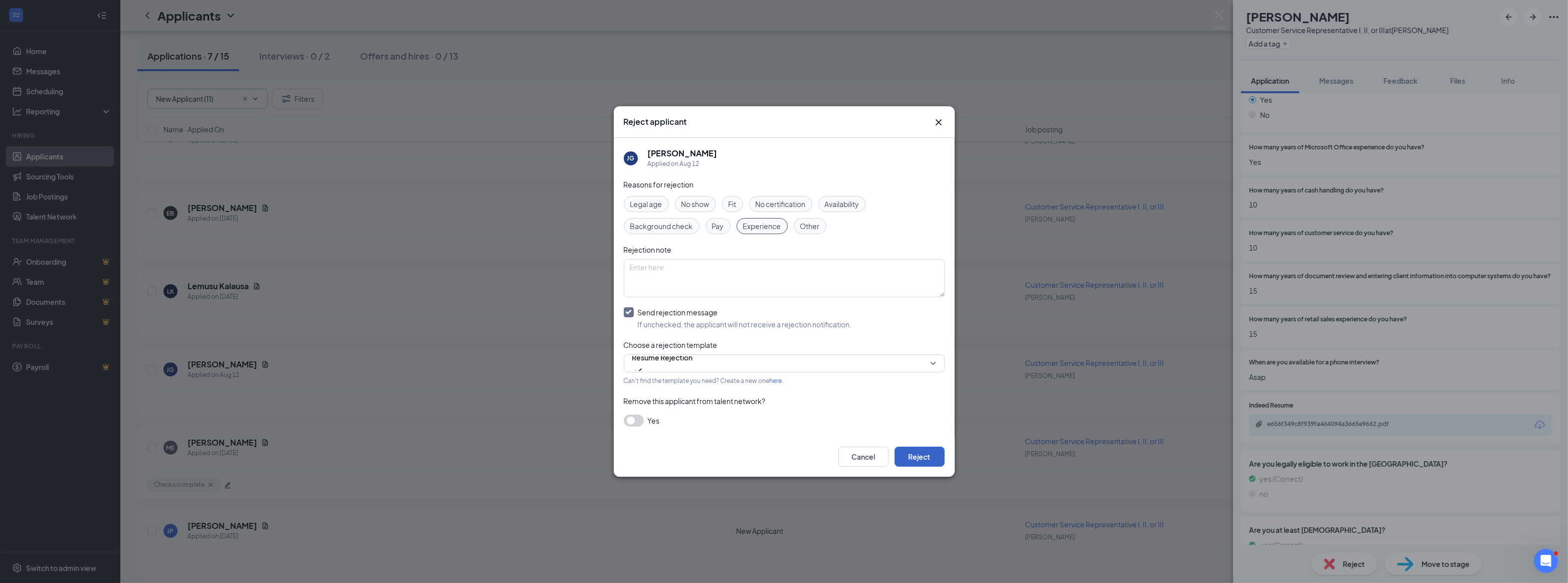
click at [914, 456] on button "Reject" at bounding box center [920, 456] width 50 height 20
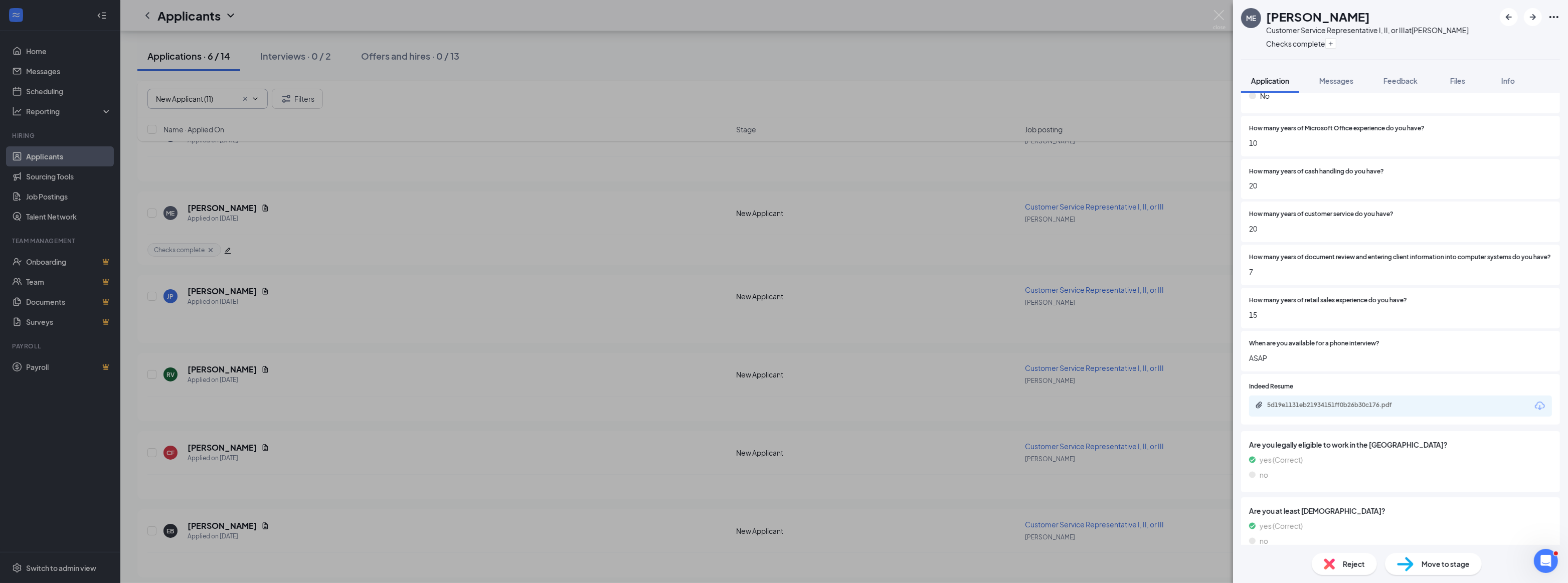
scroll to position [319, 0]
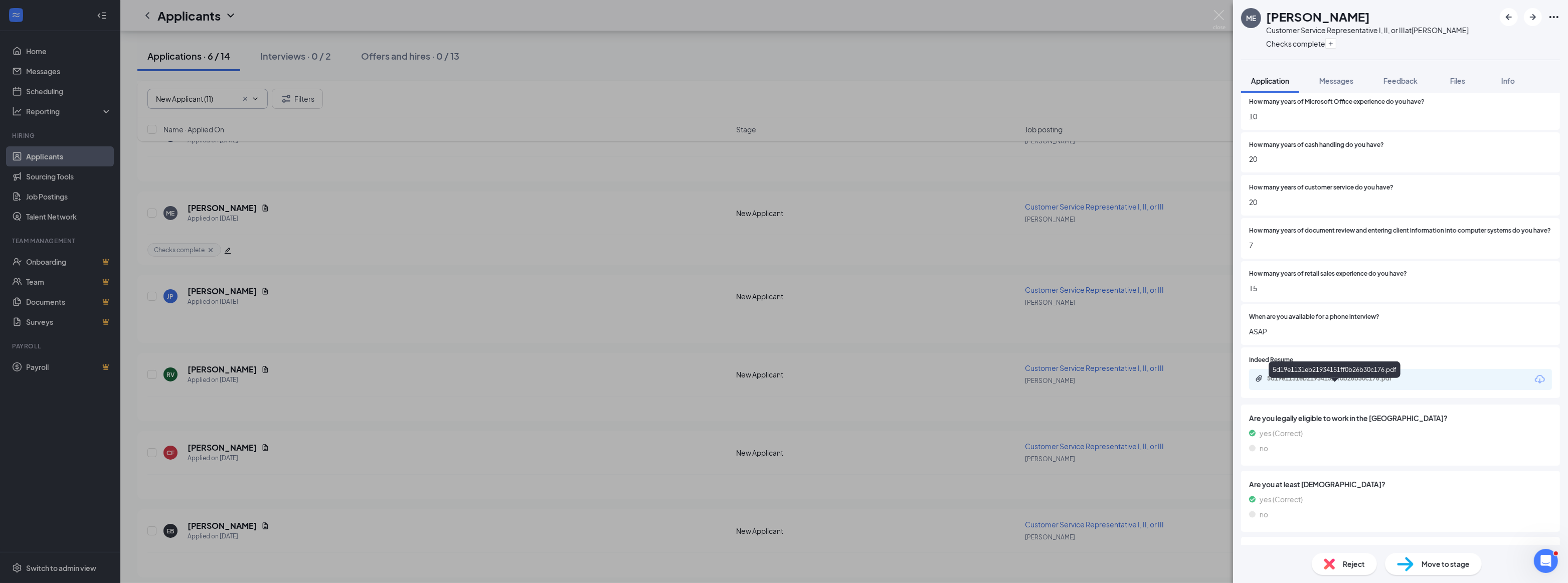
click at [1320, 382] on div "5d19e1131eb21934151ff0b26b30c176.pdf" at bounding box center [1337, 378] width 140 height 8
click at [1419, 563] on div "Move to stage" at bounding box center [1433, 563] width 97 height 22
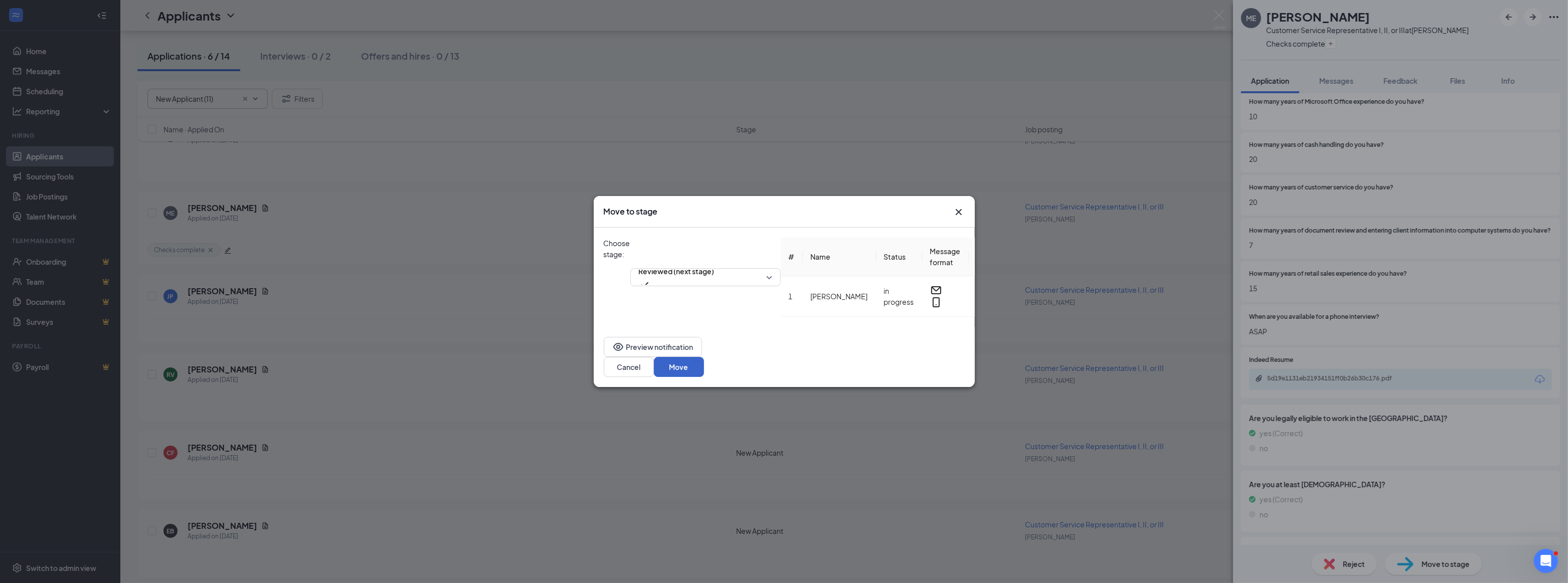
click at [704, 362] on button "Move" at bounding box center [679, 366] width 50 height 20
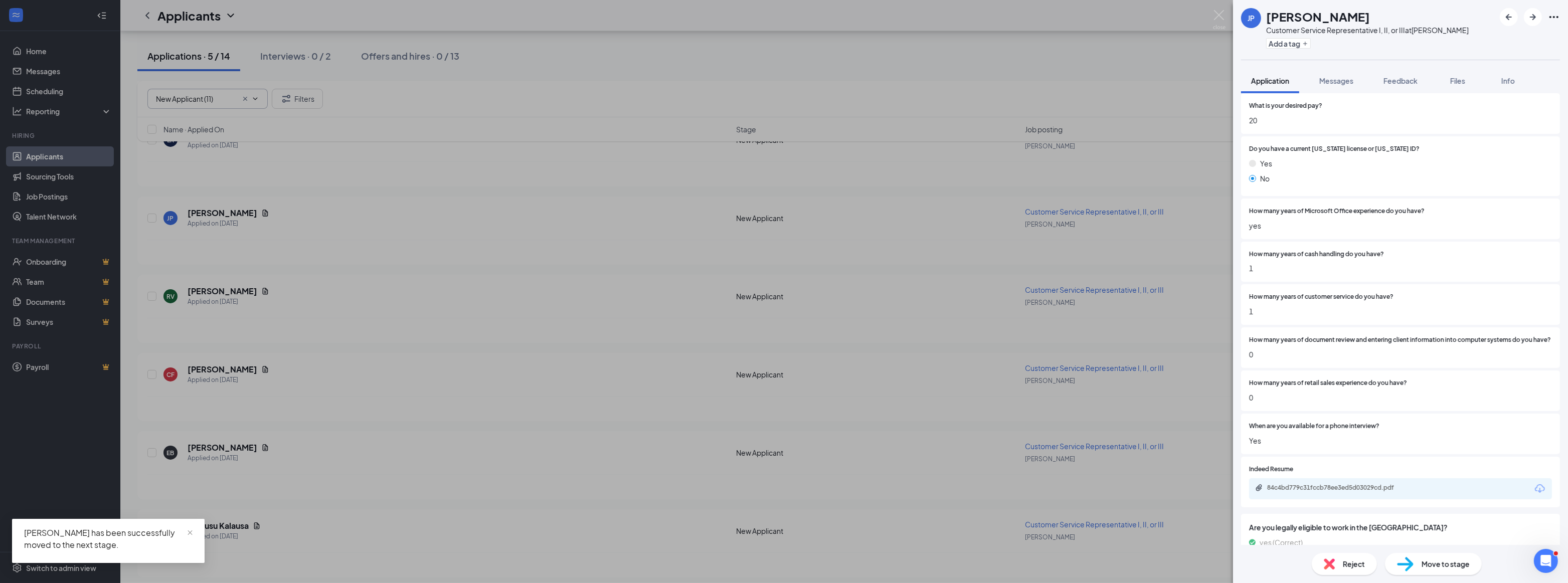
scroll to position [228, 0]
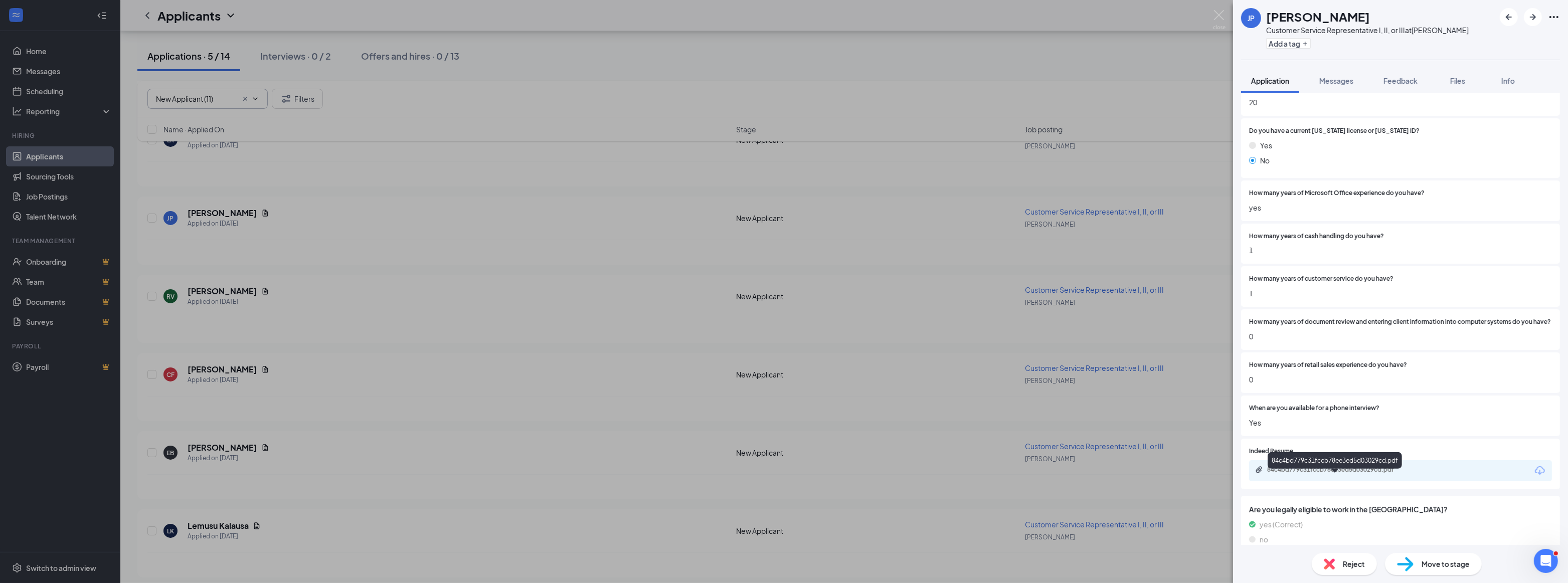
click at [1335, 473] on div "84c4bd779c31fccb78ee3ed5d03029cd.pdf" at bounding box center [1337, 469] width 140 height 8
click at [1340, 564] on div "Reject" at bounding box center [1345, 563] width 65 height 22
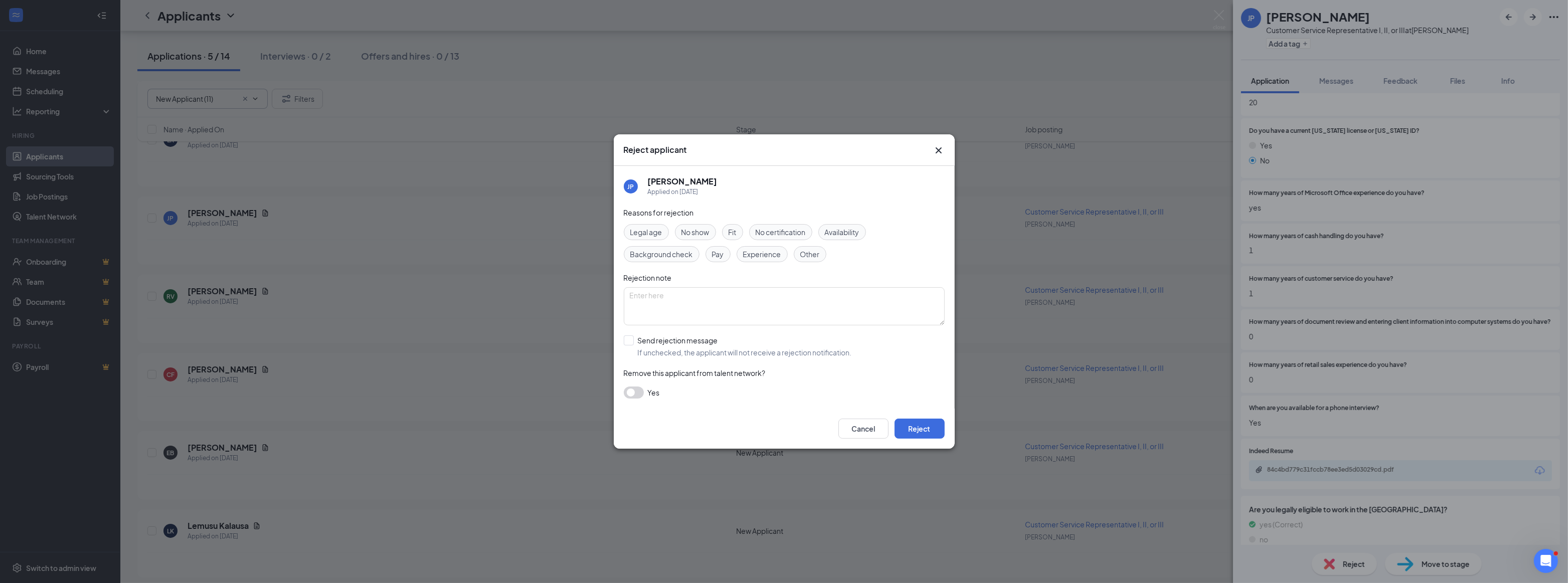
click at [753, 259] on span "Experience" at bounding box center [762, 254] width 38 height 11
click at [629, 340] on input "Send rejection message If unchecked, the applicant will not receive a rejection…" at bounding box center [738, 346] width 228 height 22
checkbox input "true"
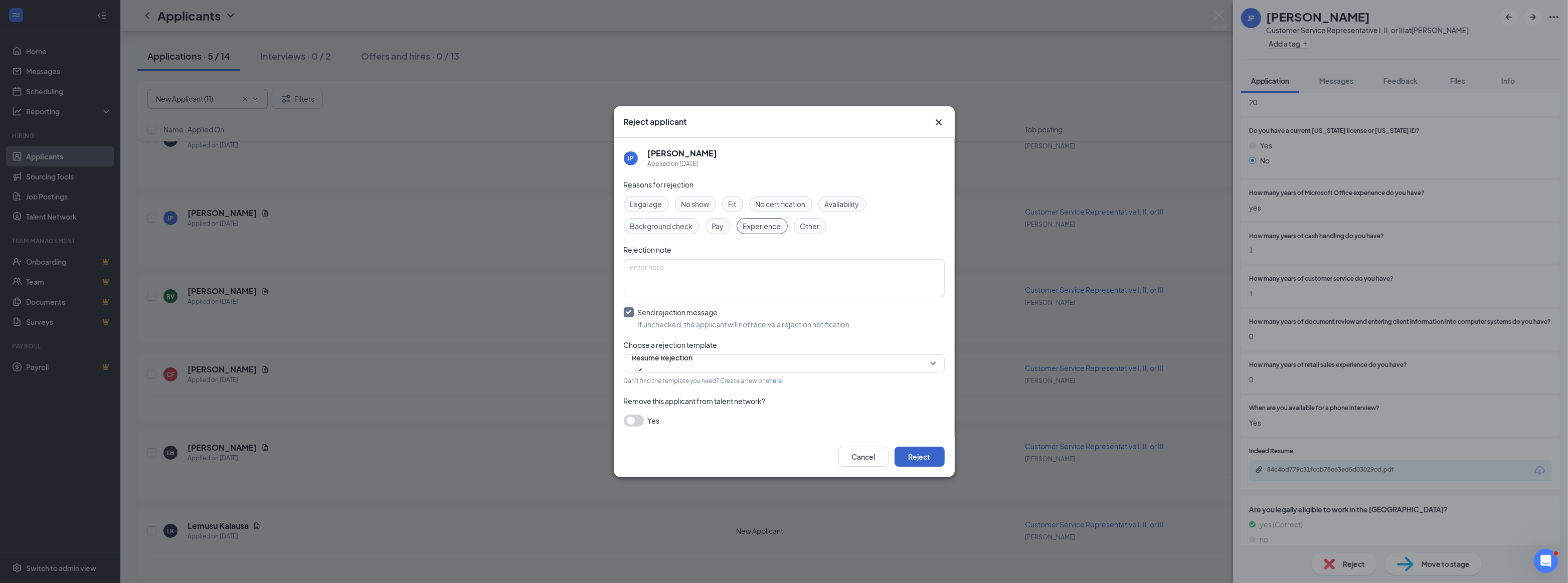
click at [925, 457] on button "Reject" at bounding box center [920, 456] width 50 height 20
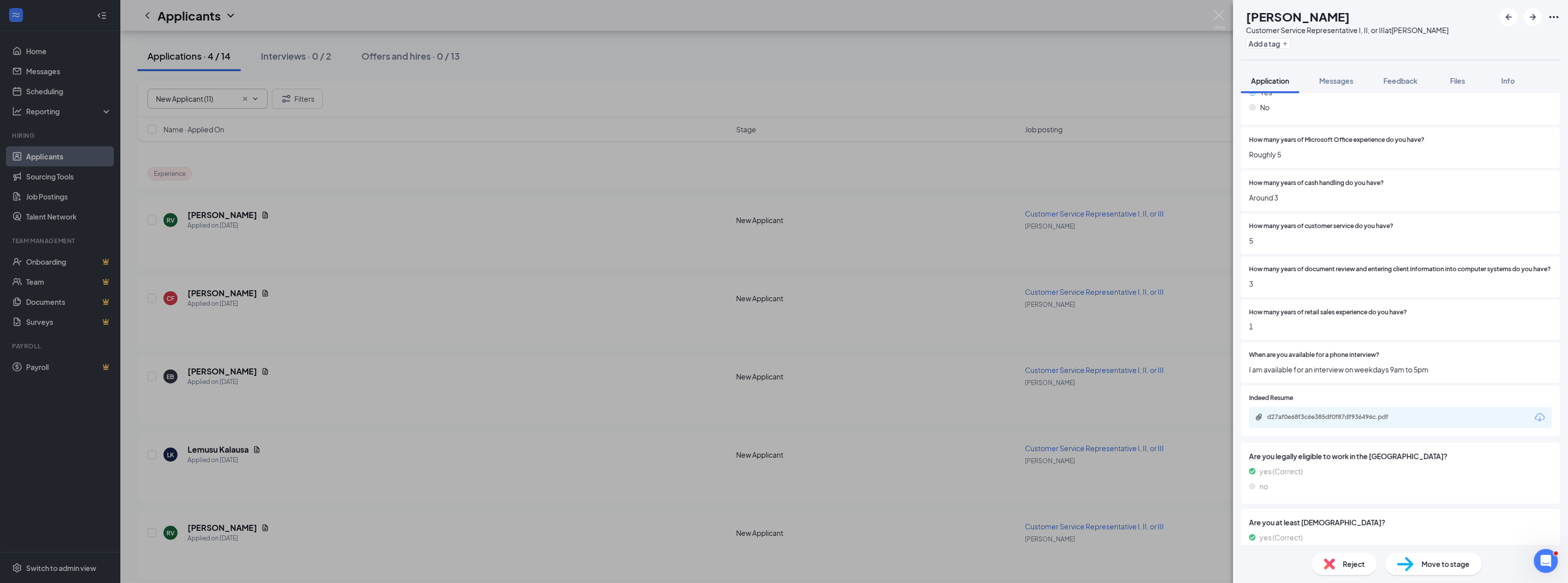
scroll to position [319, 0]
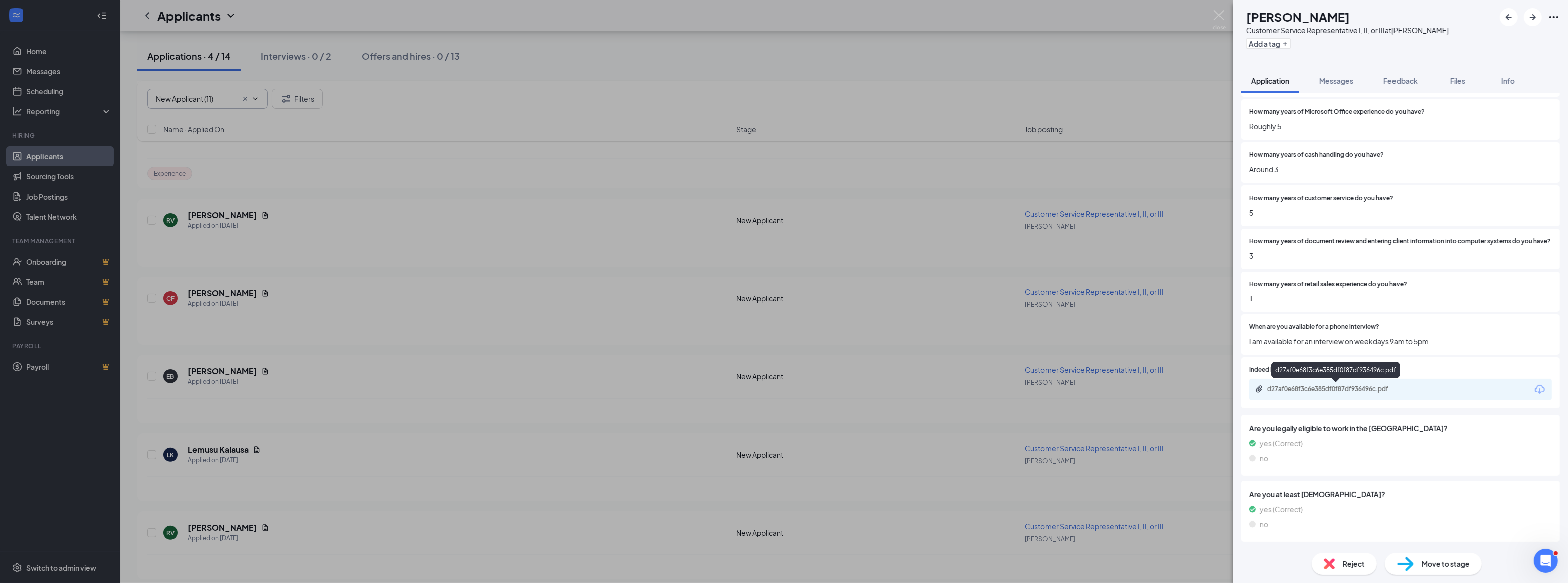
click at [1319, 388] on div "d27af0e68f3c6e385df0f87df936496c.pdf" at bounding box center [1337, 388] width 140 height 8
click at [1416, 564] on div "Move to stage" at bounding box center [1433, 563] width 97 height 22
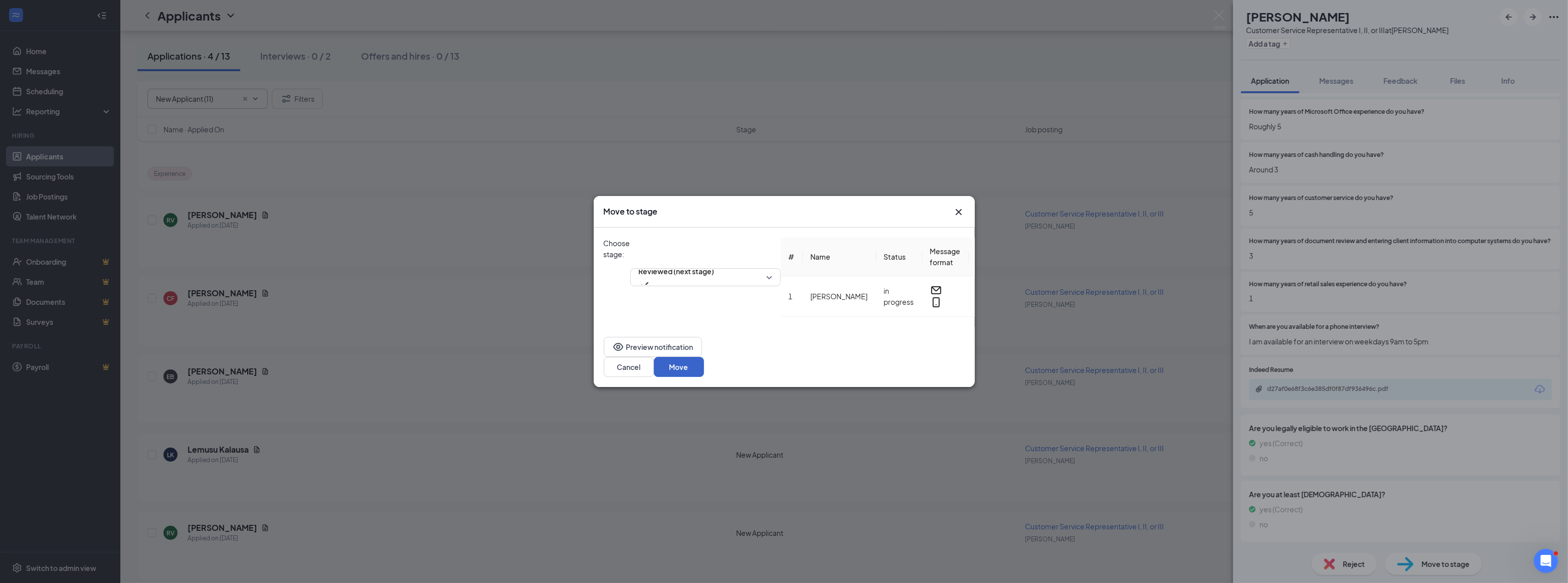
click at [704, 363] on button "Move" at bounding box center [679, 366] width 50 height 20
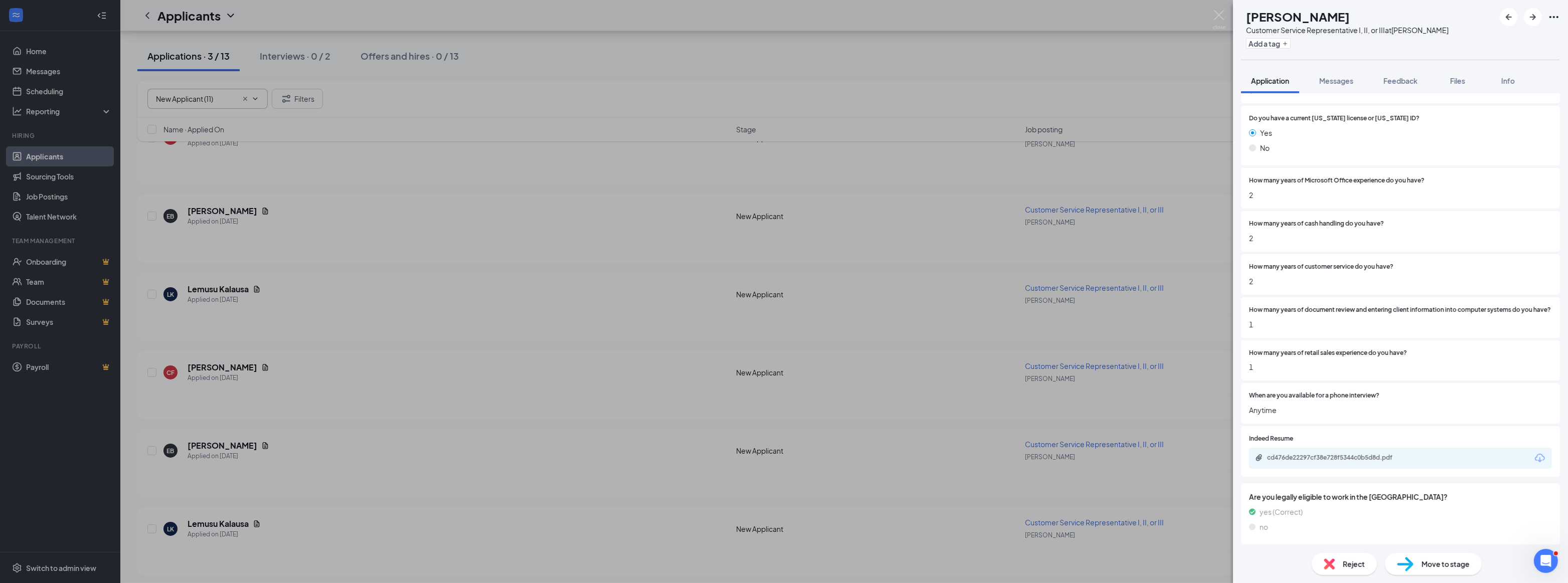
scroll to position [273, 0]
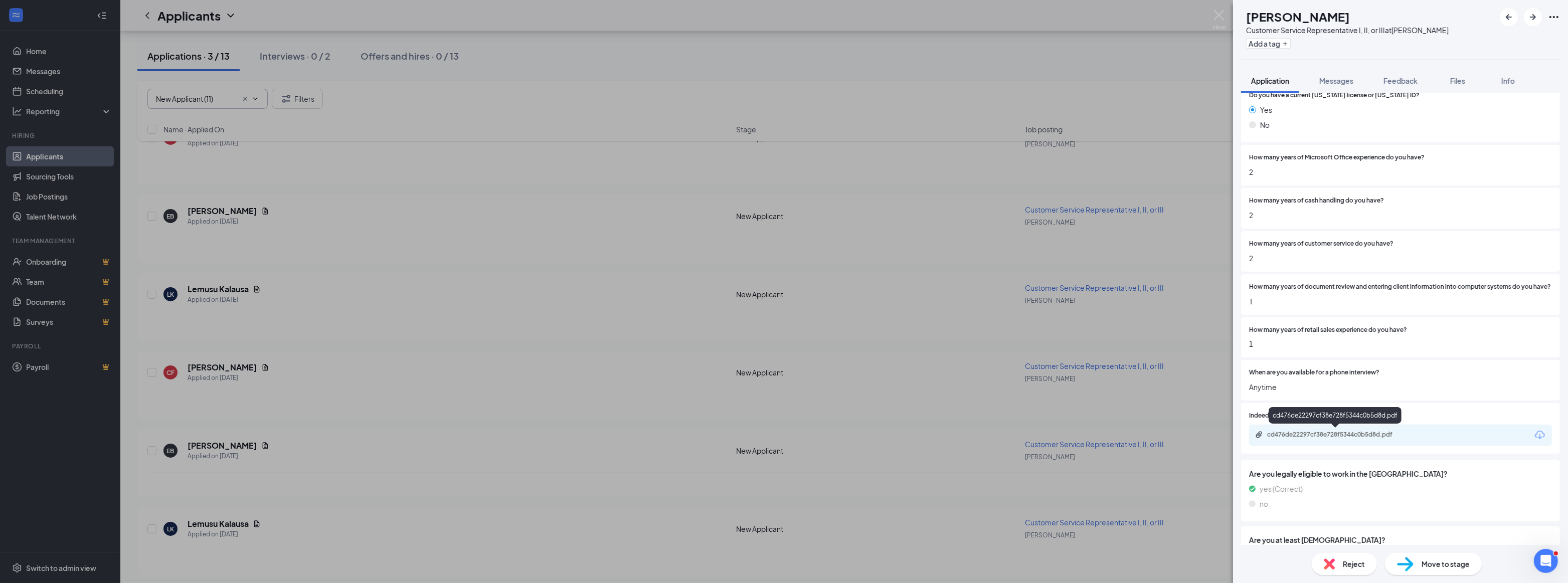
click at [1313, 436] on div "cd476de22297cf38e728f5344c0b5d8d.pdf" at bounding box center [1337, 434] width 140 height 8
click at [1312, 431] on div "cd476de22297cf38e728f5344c0b5d8d.pdf" at bounding box center [1337, 434] width 140 height 8
click at [1350, 563] on span "Reject" at bounding box center [1354, 564] width 22 height 11
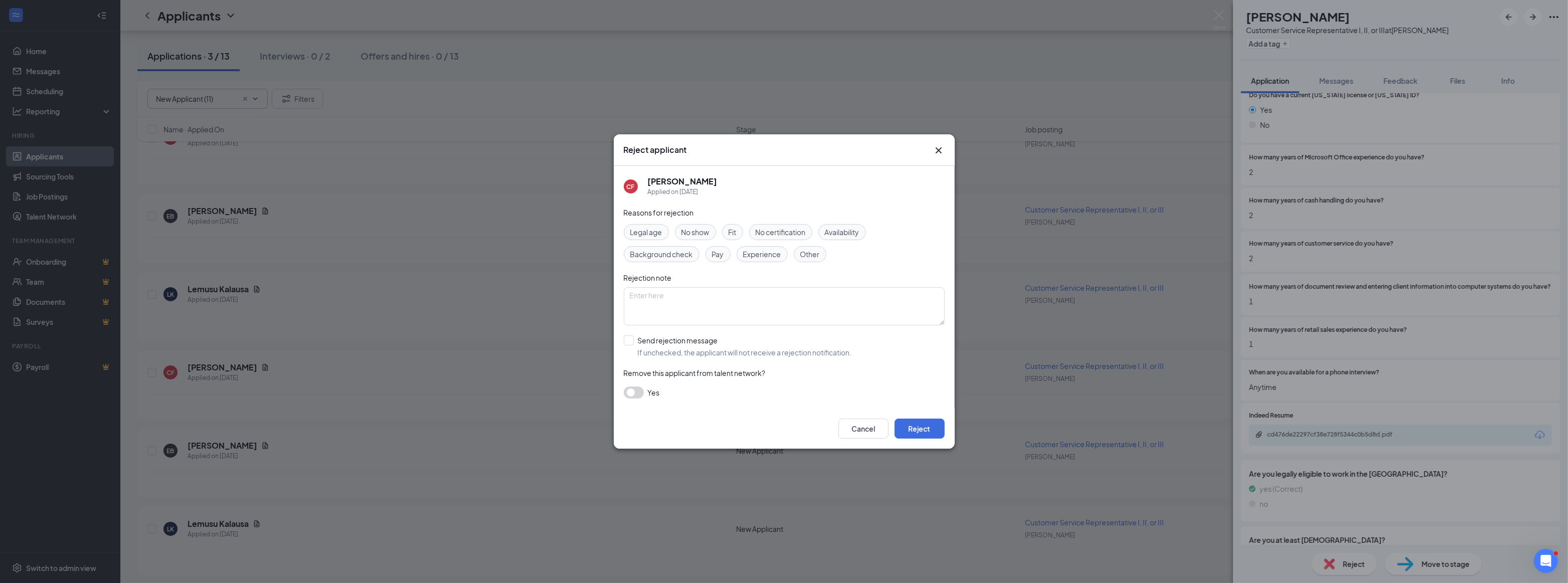
click at [764, 253] on span "Experience" at bounding box center [762, 254] width 38 height 11
click at [627, 340] on input "Send rejection message If unchecked, the applicant will not receive a rejection…" at bounding box center [738, 346] width 228 height 22
checkbox input "true"
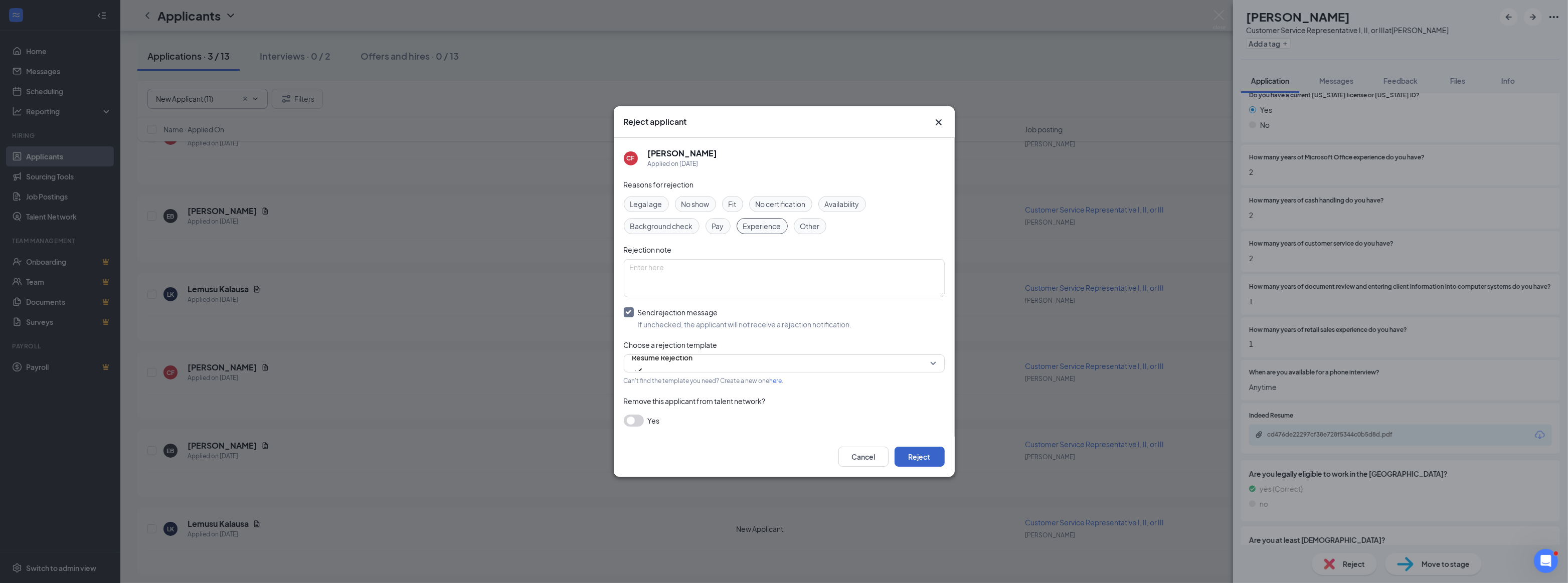
click at [934, 456] on button "Reject" at bounding box center [920, 456] width 50 height 20
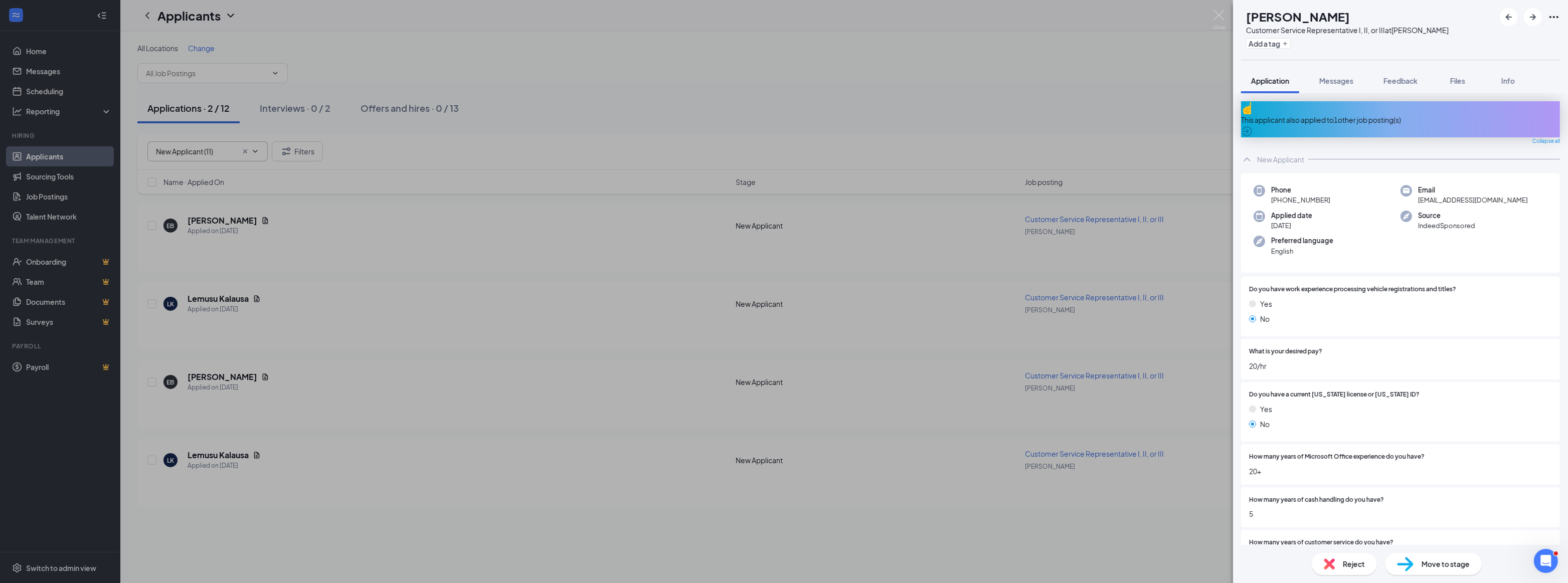
click at [1314, 114] on div "This applicant also applied to 1 other job posting(s)" at bounding box center [1400, 120] width 319 height 11
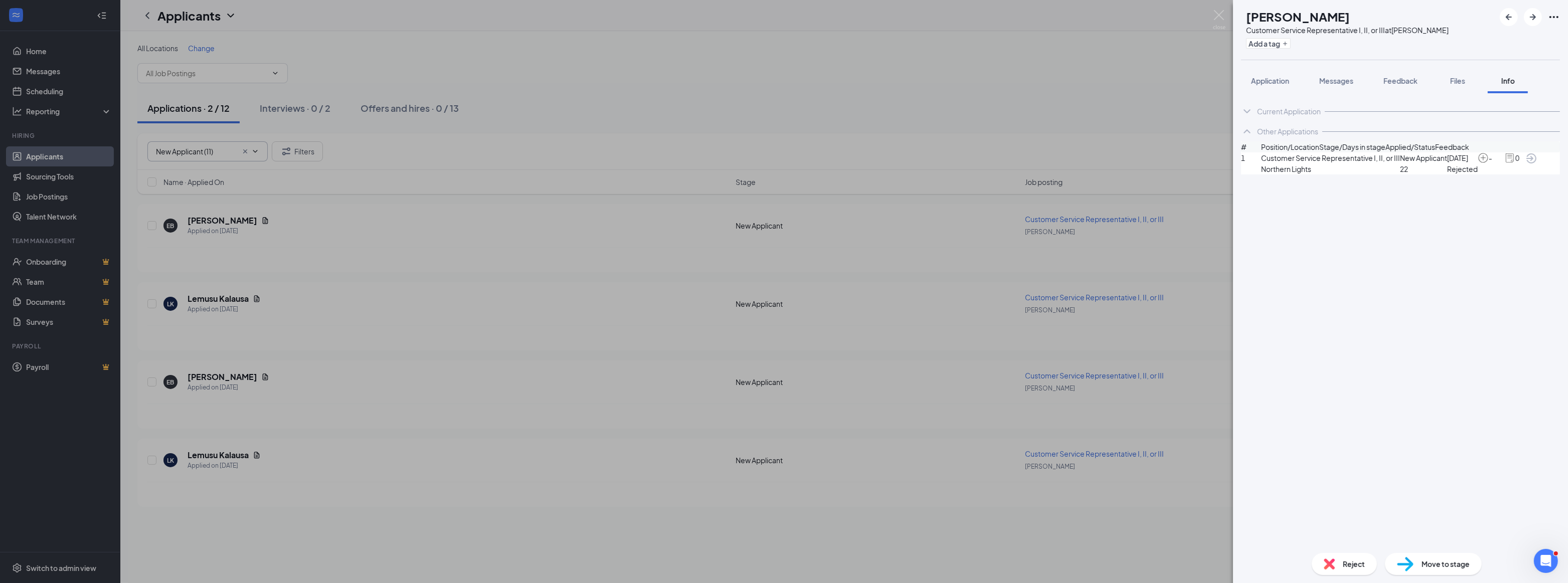
click at [1345, 566] on span "Reject" at bounding box center [1354, 564] width 22 height 11
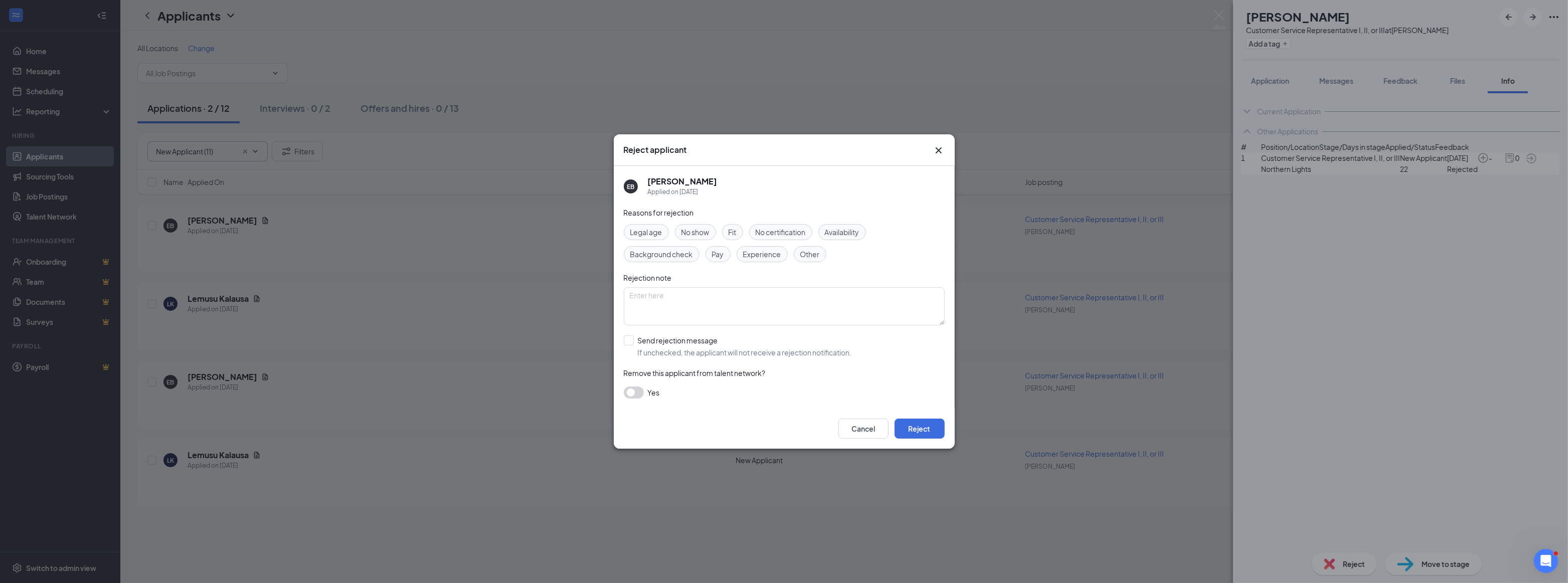
click at [756, 248] on div "Experience" at bounding box center [762, 254] width 51 height 16
click at [915, 423] on button "Reject" at bounding box center [920, 428] width 50 height 20
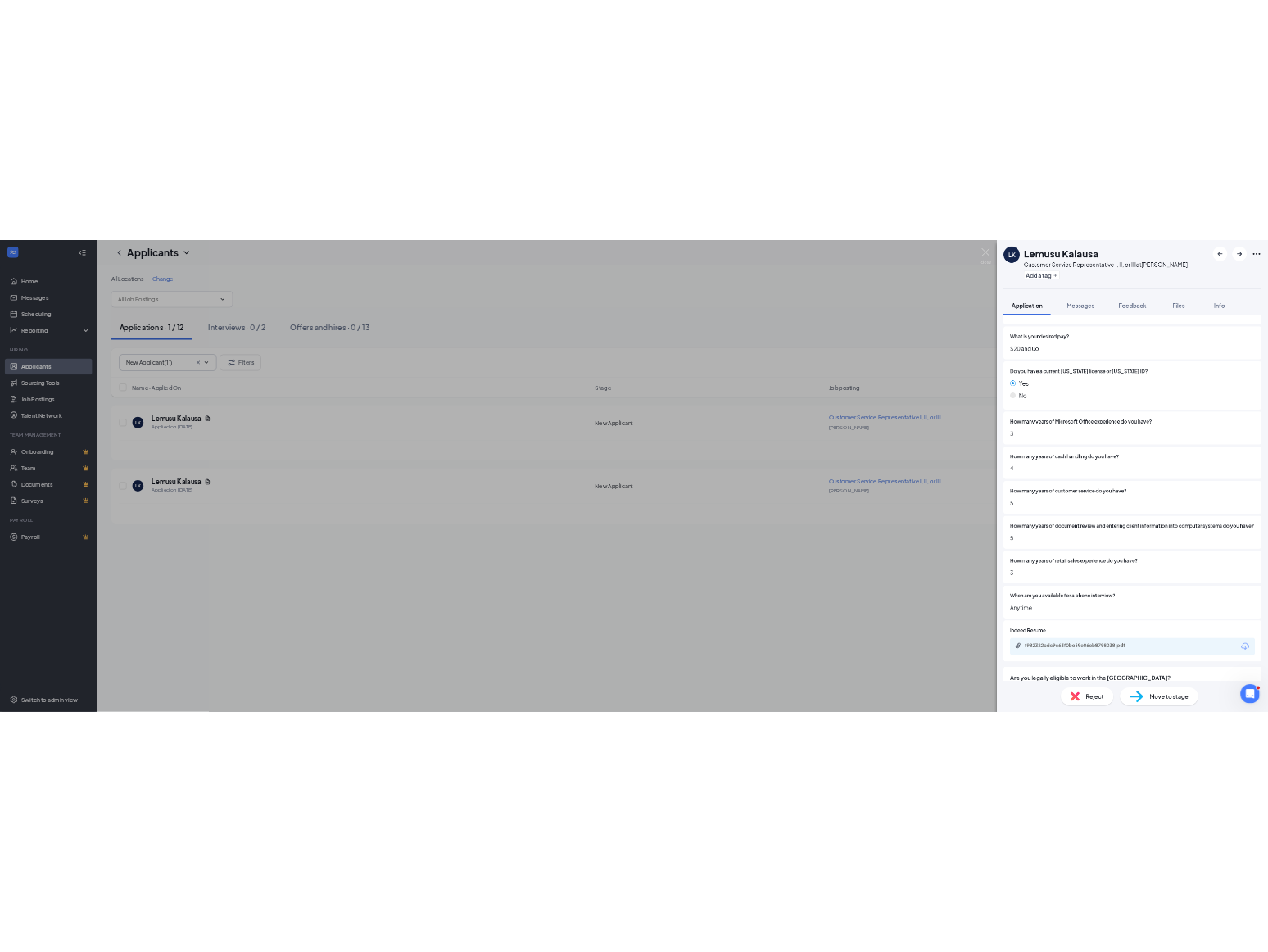
scroll to position [372, 0]
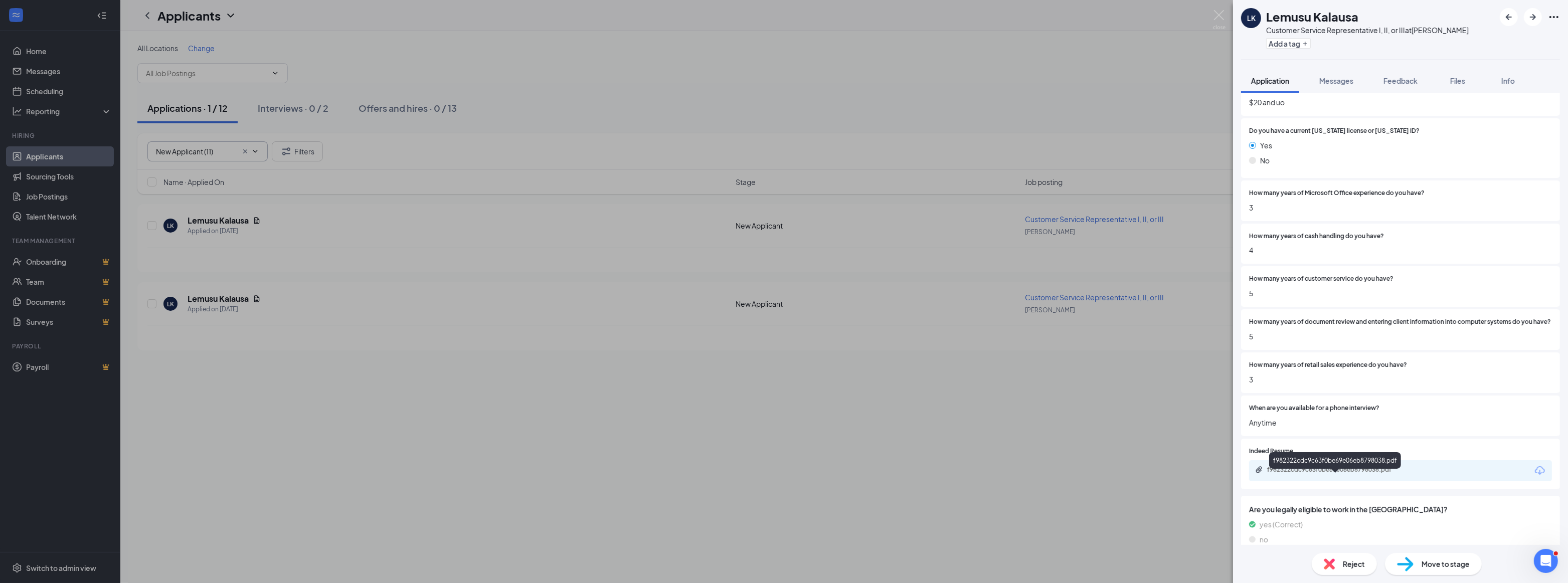
click at [1311, 473] on div "f982322cdc9c63f0be69e06eb8798038.pdf" at bounding box center [1337, 469] width 140 height 8
click at [1354, 568] on span "Reject" at bounding box center [1354, 564] width 22 height 11
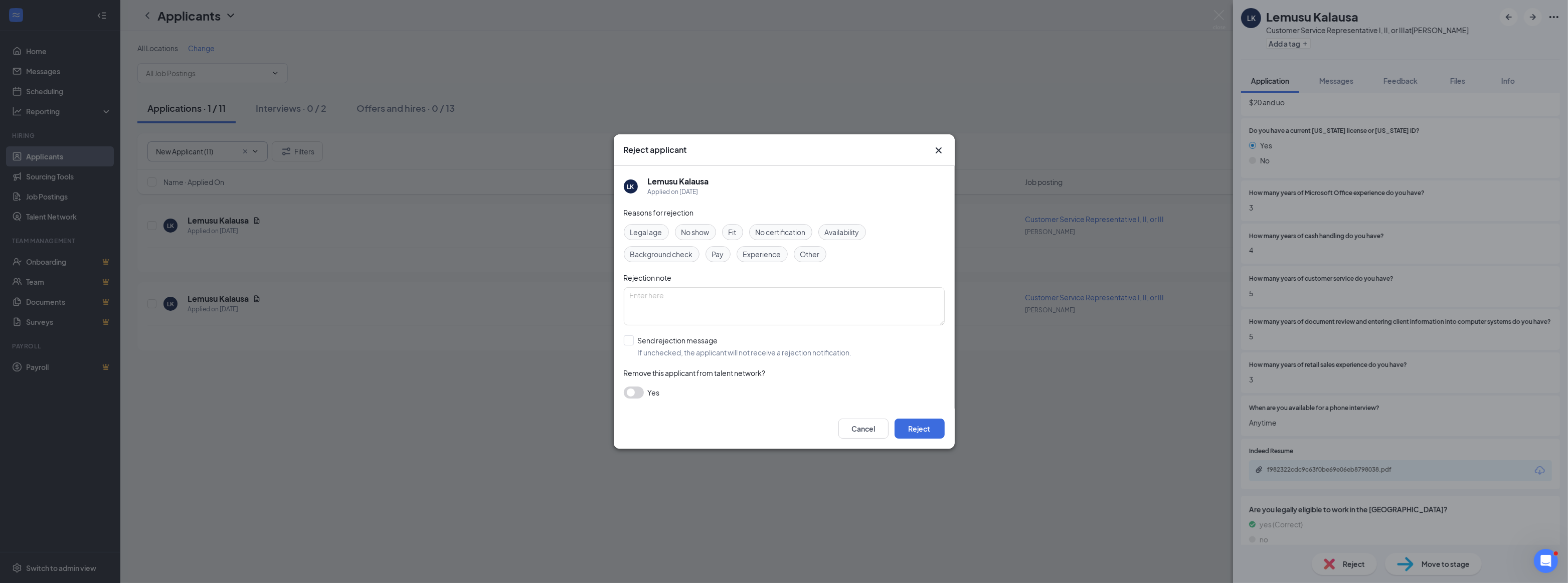
click at [757, 253] on span "Experience" at bounding box center [762, 254] width 38 height 11
click at [621, 340] on div "[PERSON_NAME] Kalausa Applied on [DATE] Reasons for rejection Legal age No show…" at bounding box center [784, 287] width 341 height 242
click at [628, 340] on input "Send rejection message If unchecked, the applicant will not receive a rejection…" at bounding box center [738, 346] width 228 height 22
checkbox input "true"
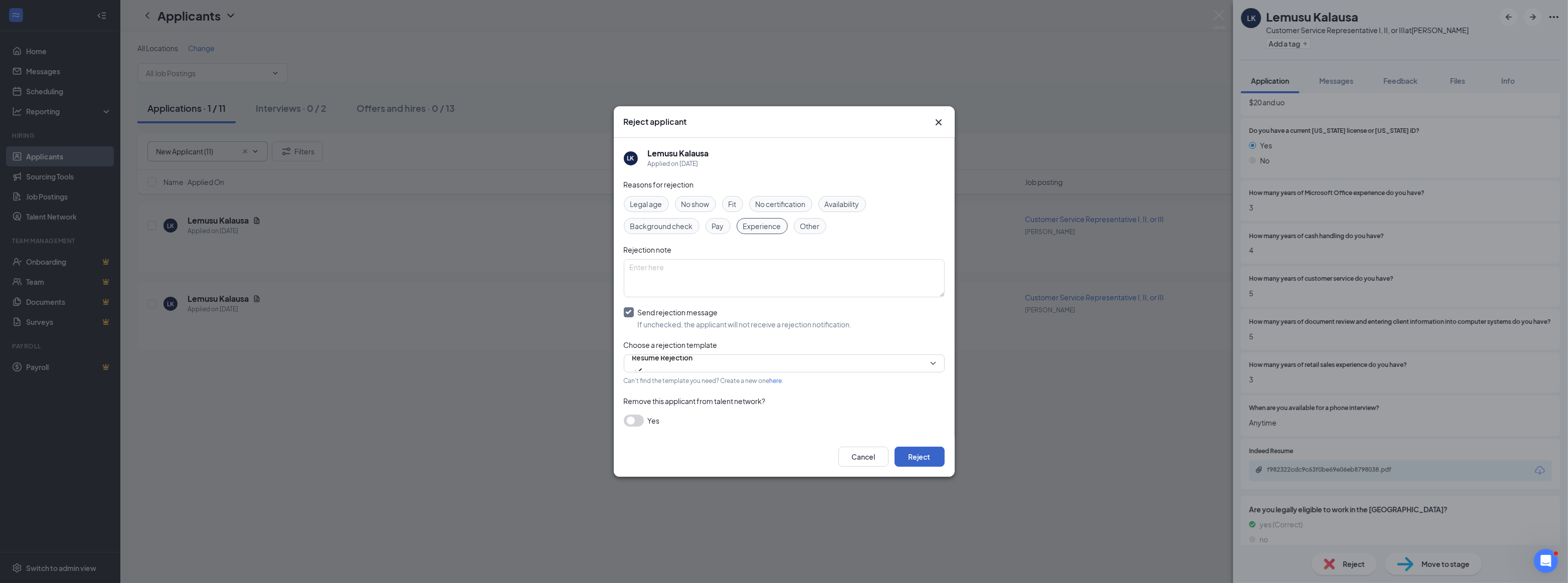
click at [923, 456] on button "Reject" at bounding box center [920, 456] width 50 height 20
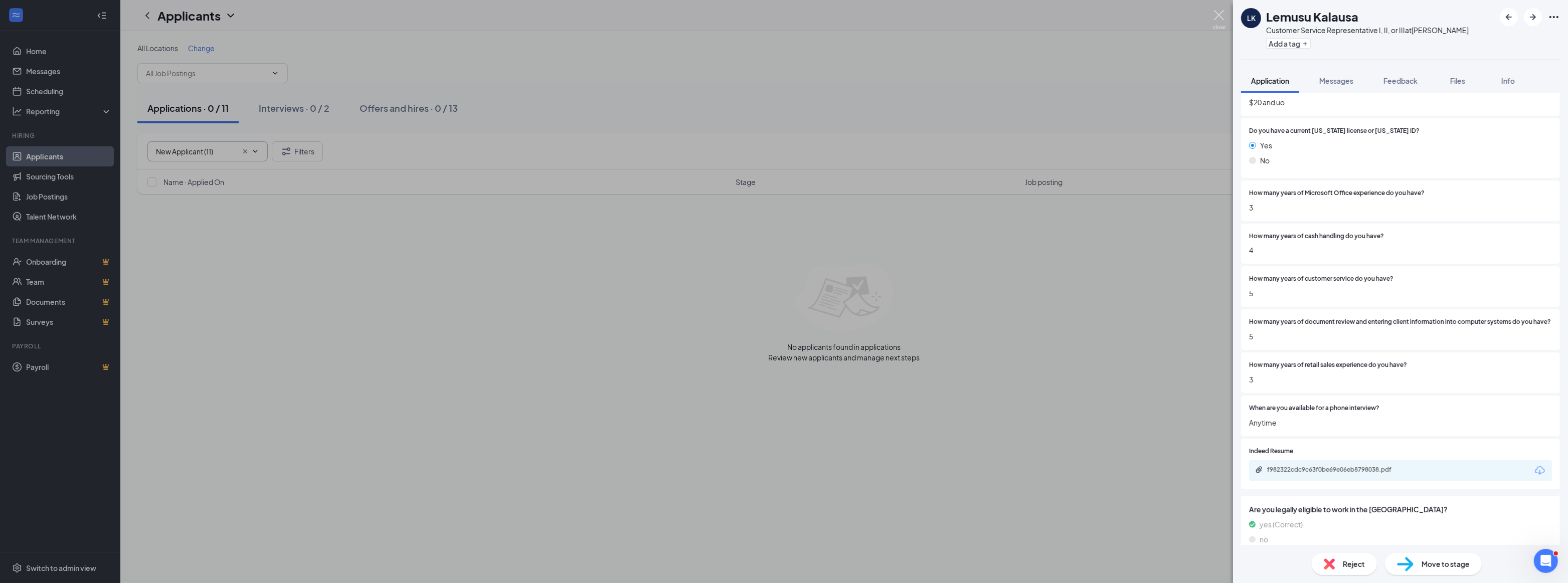
click at [1220, 17] on img at bounding box center [1219, 20] width 12 height 20
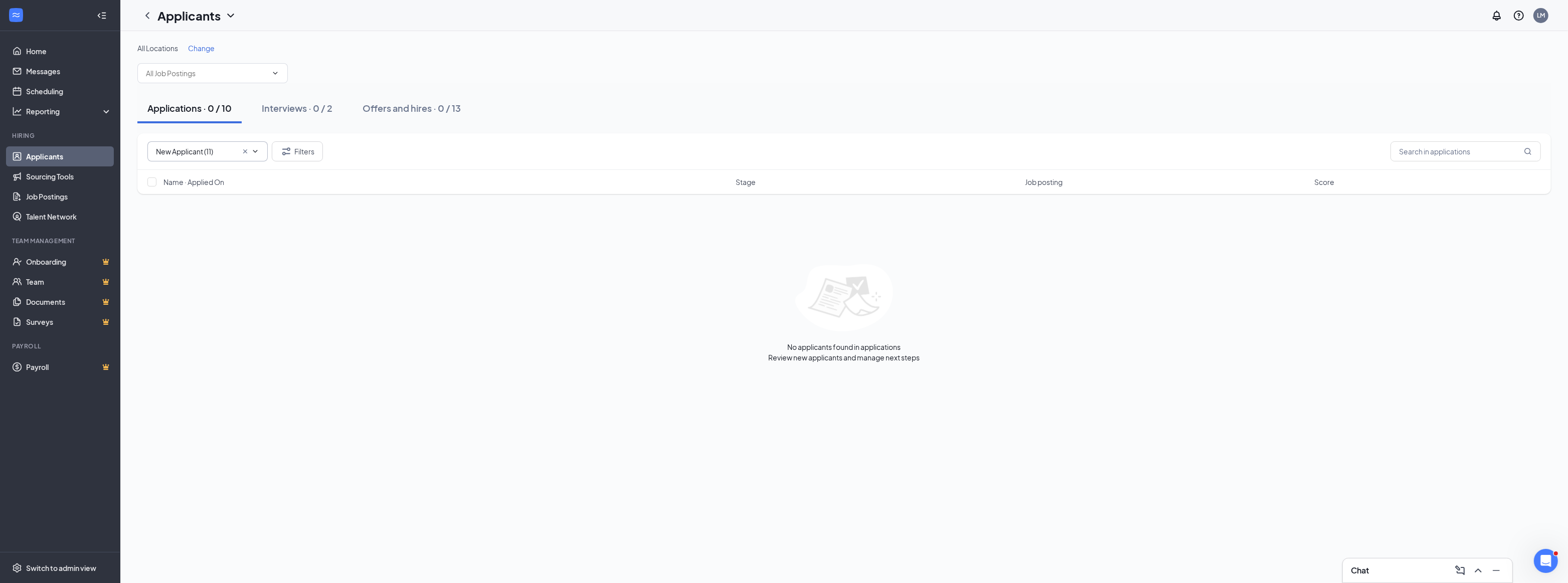
click at [257, 151] on icon "ChevronDown" at bounding box center [255, 151] width 8 height 8
click at [255, 153] on icon "ChevronUp" at bounding box center [255, 151] width 8 height 8
click at [146, 13] on icon "ChevronLeft" at bounding box center [148, 16] width 12 height 12
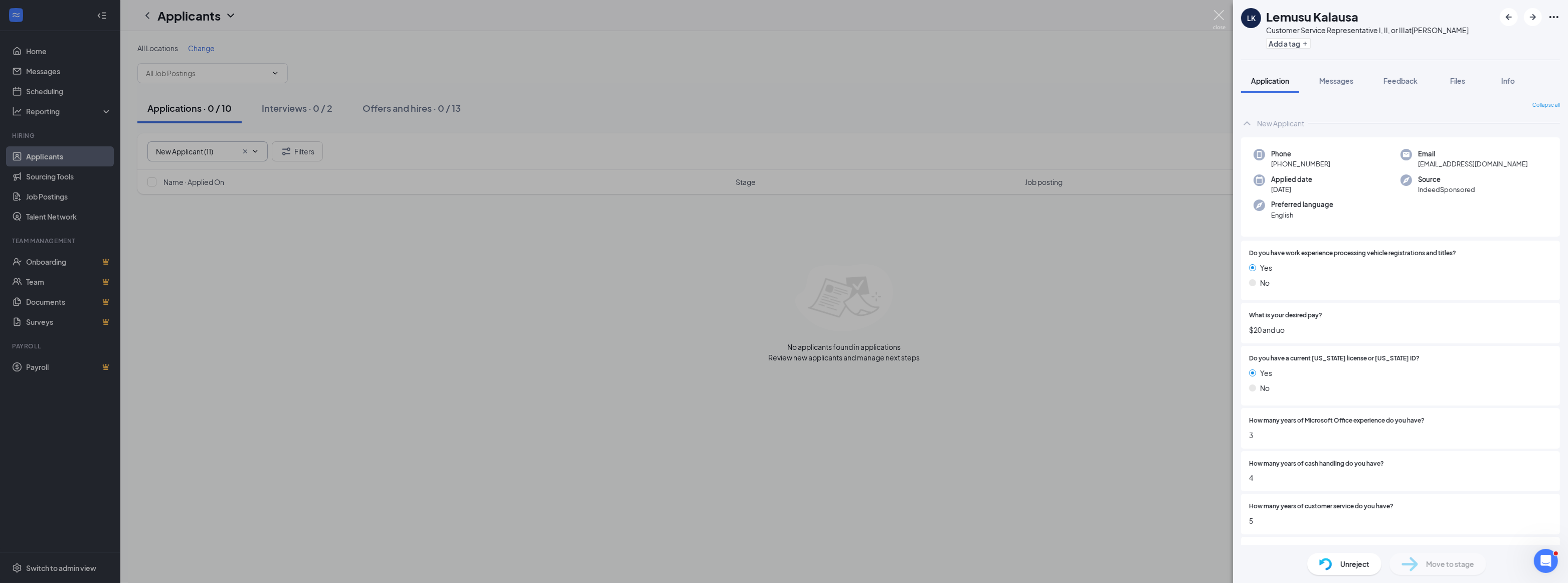
click at [1216, 13] on img at bounding box center [1219, 20] width 12 height 20
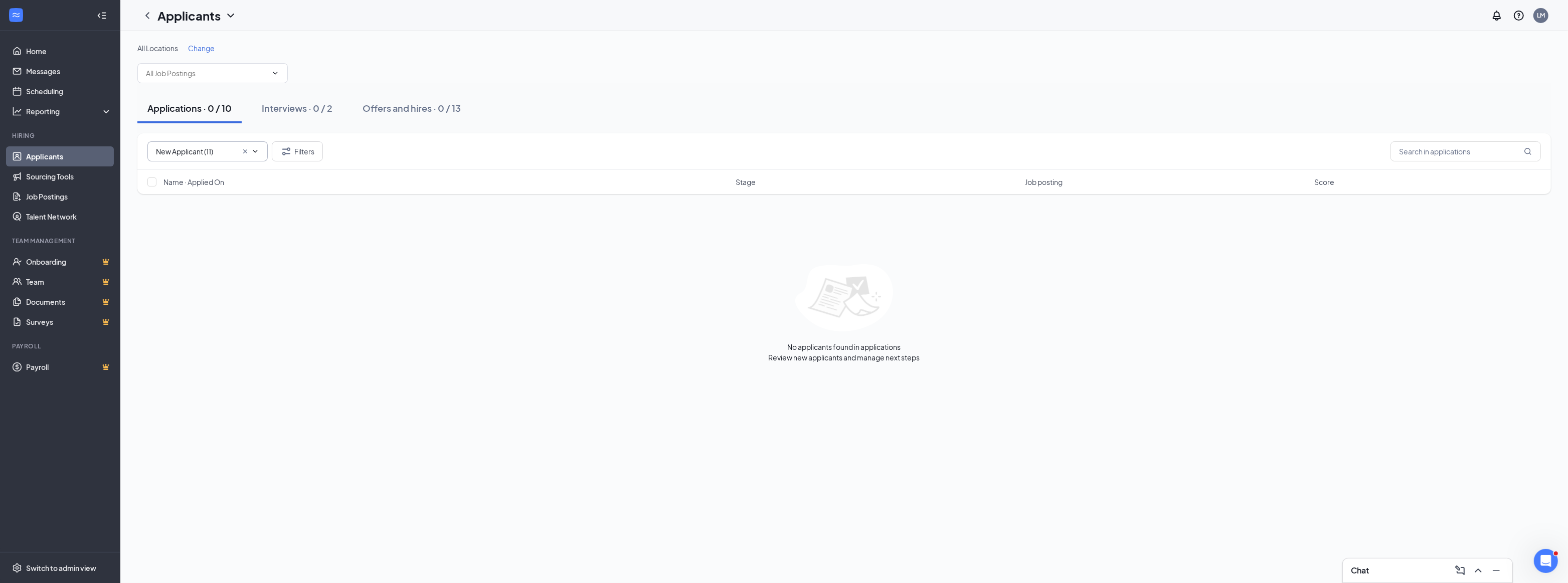
click at [57, 157] on link "Applicants" at bounding box center [69, 156] width 86 height 20
click at [48, 151] on link "Applicants" at bounding box center [69, 156] width 86 height 20
click at [253, 153] on icon "ChevronDown" at bounding box center [255, 151] width 8 height 8
click at [255, 147] on icon "ChevronUp" at bounding box center [255, 151] width 8 height 8
click at [247, 151] on icon "Cross" at bounding box center [245, 151] width 8 height 8
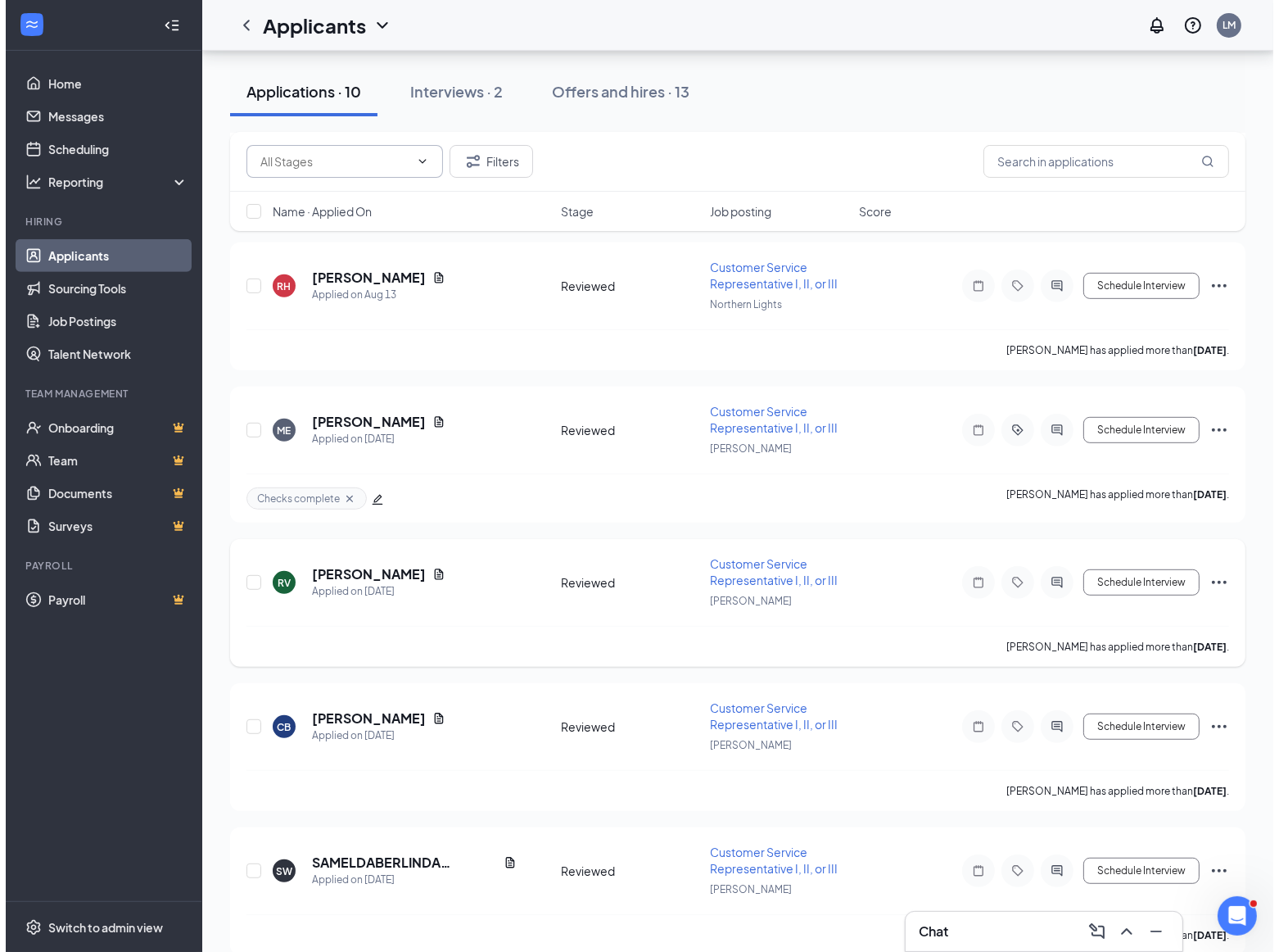
scroll to position [824, 0]
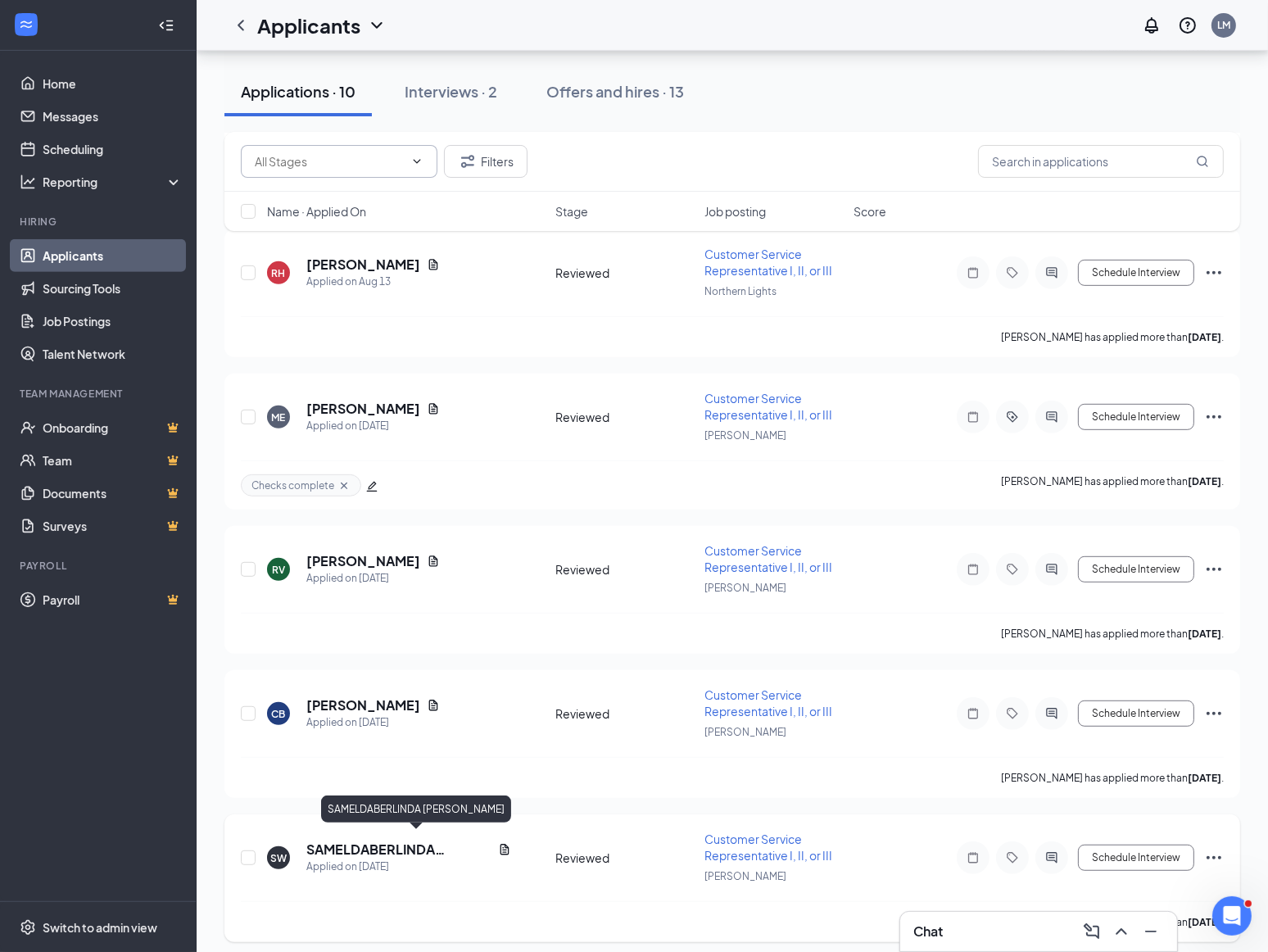
click at [370, 840] on h5 "SAMELDABERLINDA [PERSON_NAME]" at bounding box center [398, 849] width 185 height 18
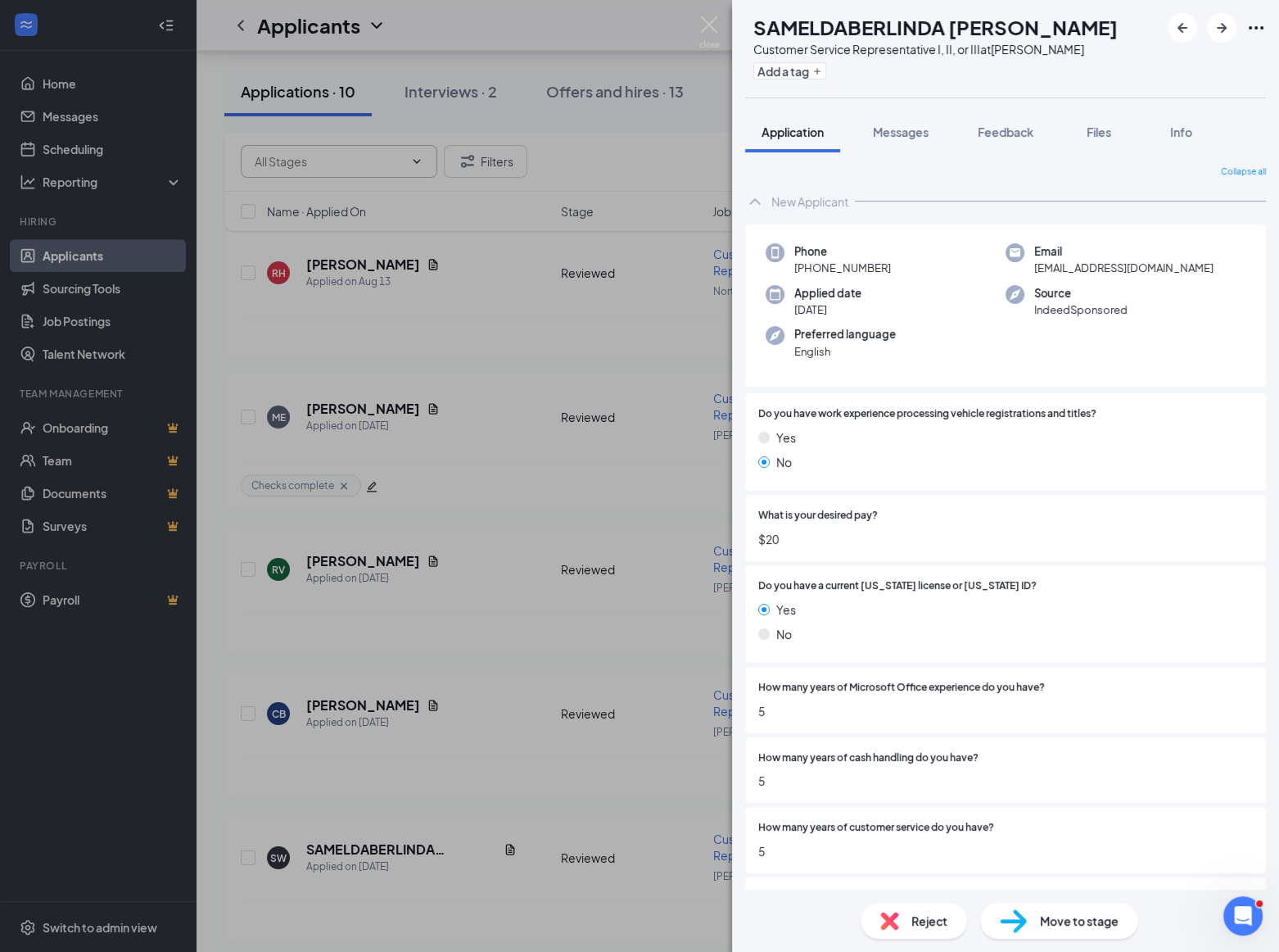
click at [934, 922] on span "Reject" at bounding box center [930, 921] width 36 height 18
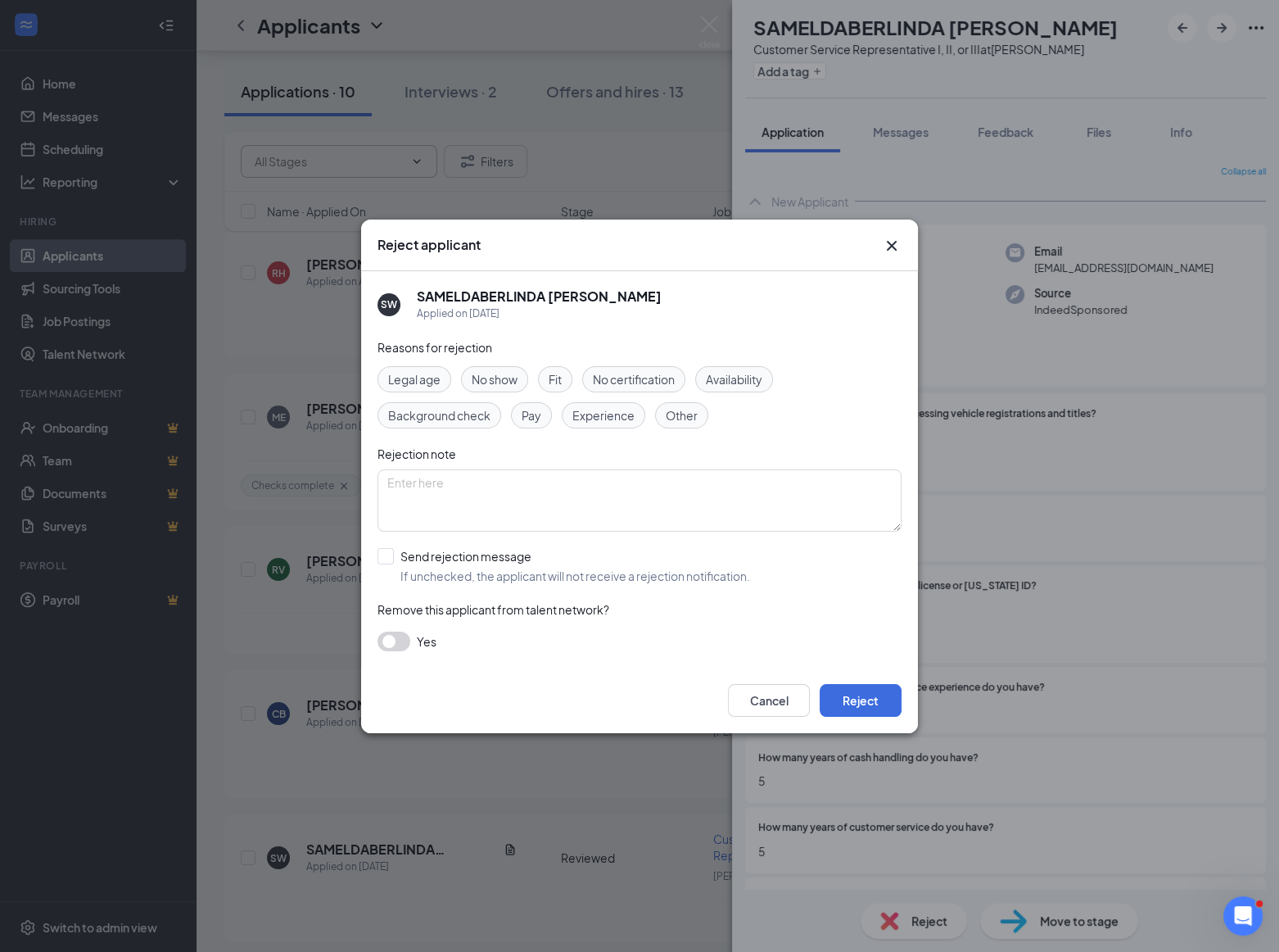
click at [550, 374] on span "Fit" at bounding box center [555, 379] width 13 height 18
click at [407, 487] on textarea at bounding box center [640, 500] width 524 height 62
type textarea "Previously interviewed."
click at [863, 699] on button "Reject" at bounding box center [861, 700] width 82 height 33
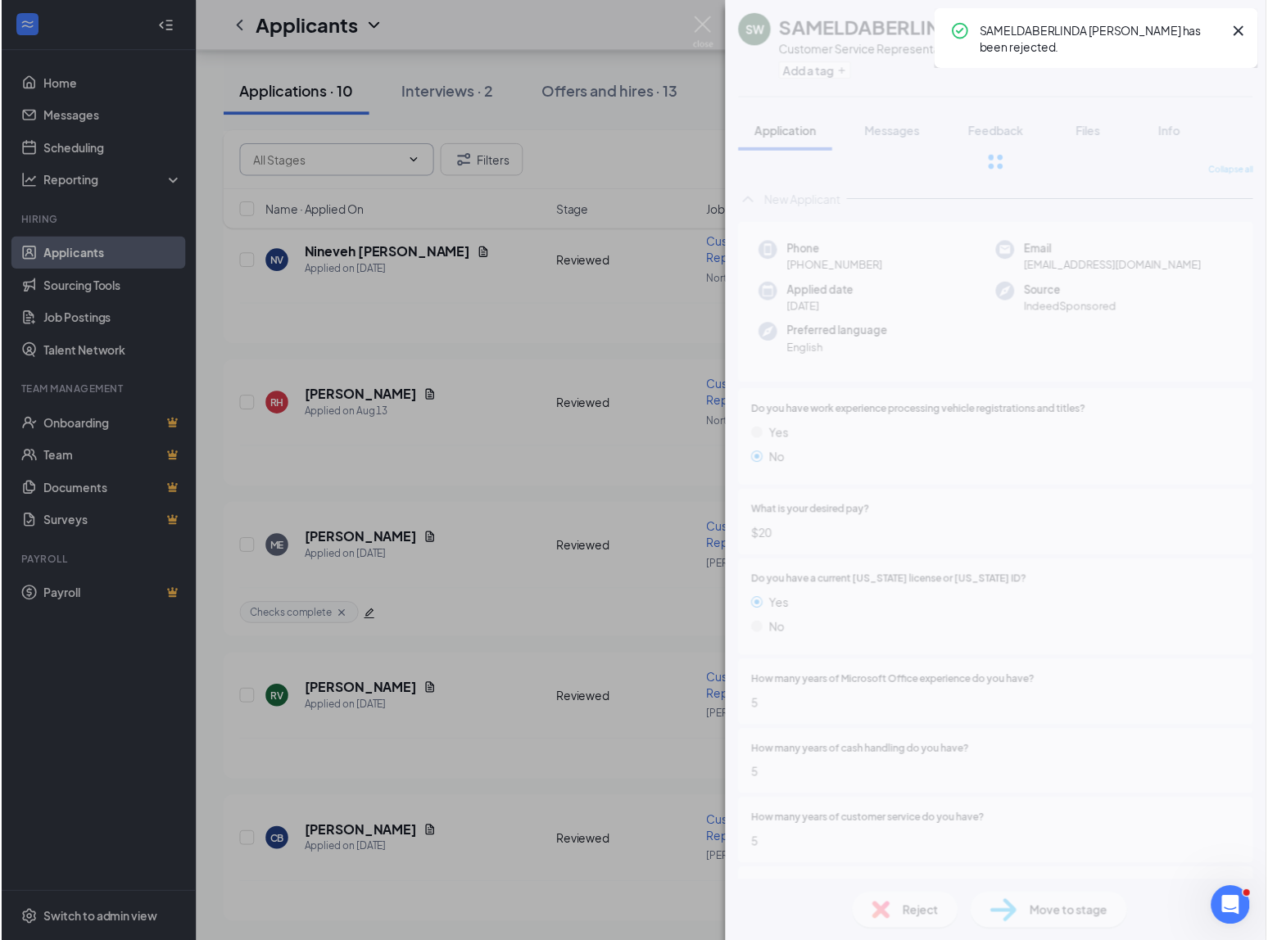
scroll to position [681, 0]
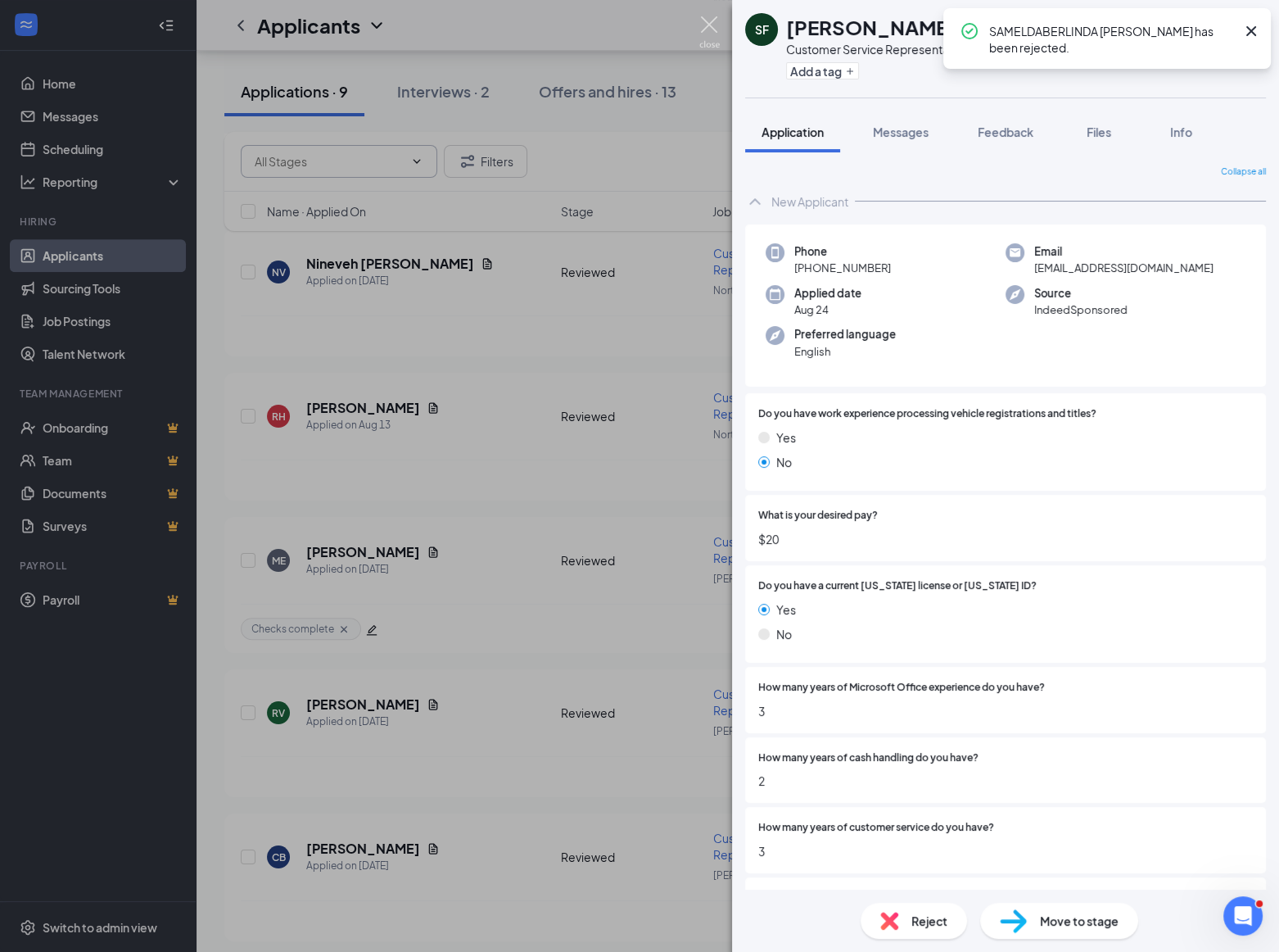
click at [712, 23] on img at bounding box center [710, 32] width 20 height 32
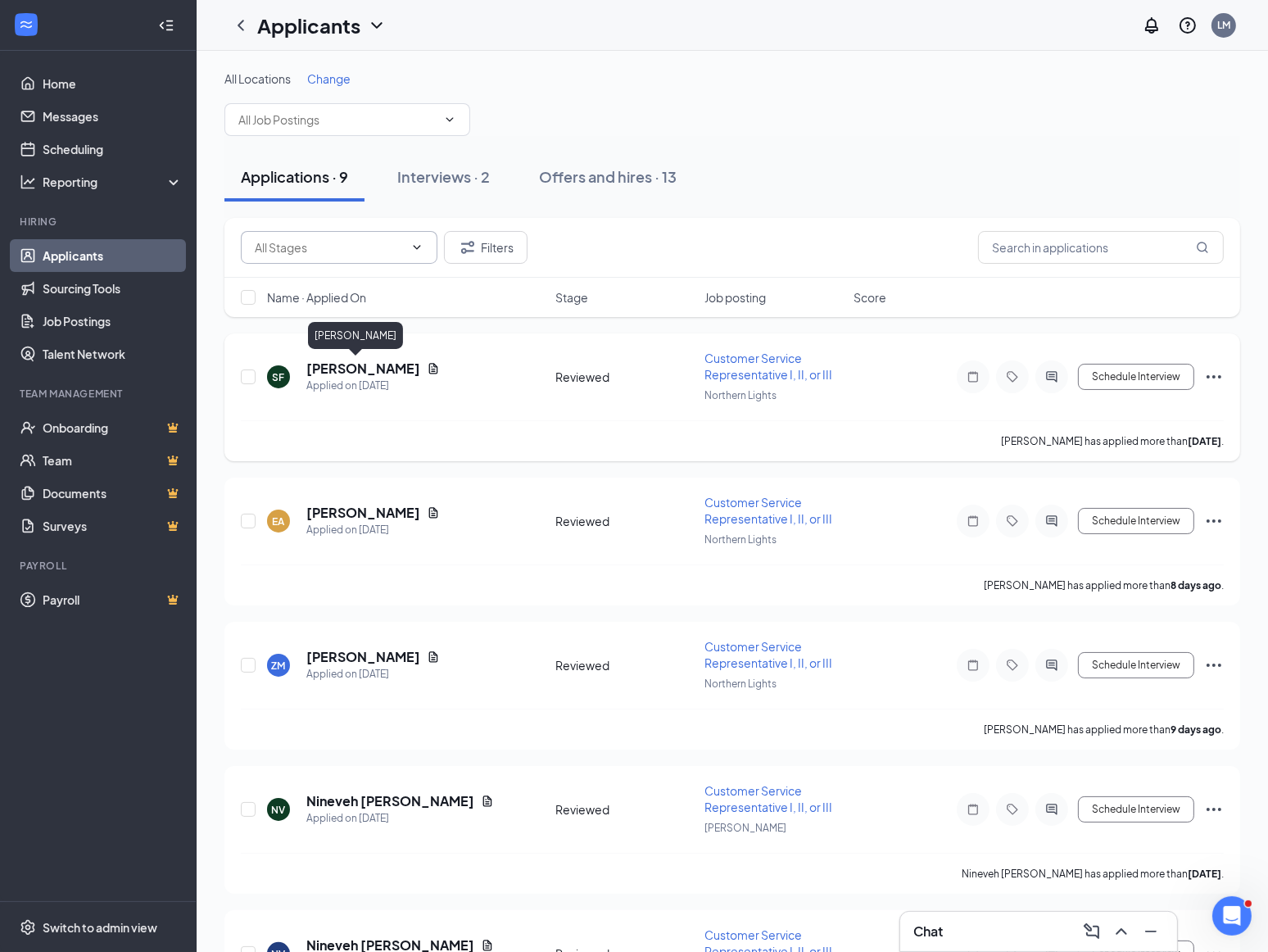
click at [328, 367] on h5 "[PERSON_NAME]" at bounding box center [363, 369] width 114 height 18
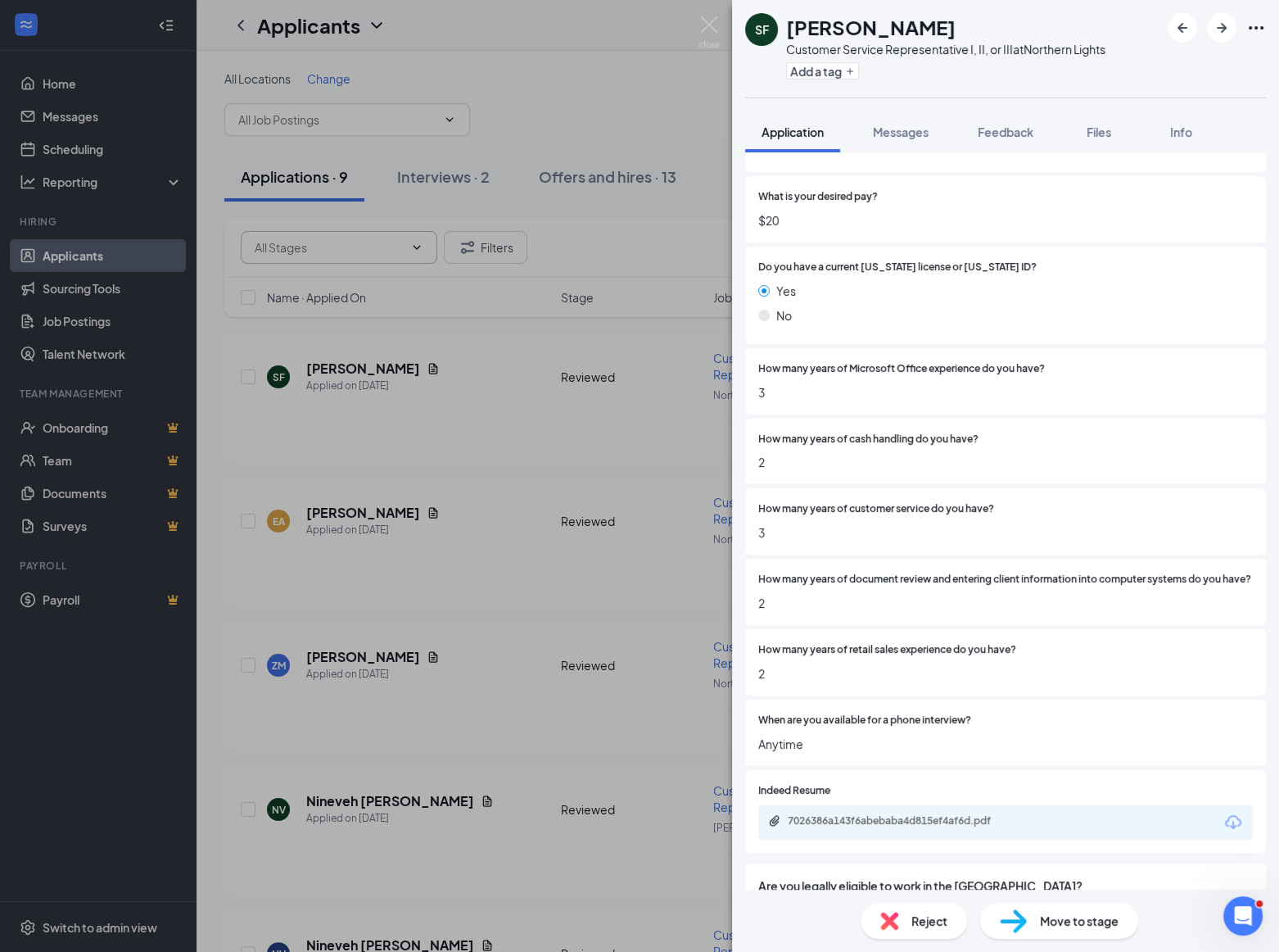
scroll to position [372, 0]
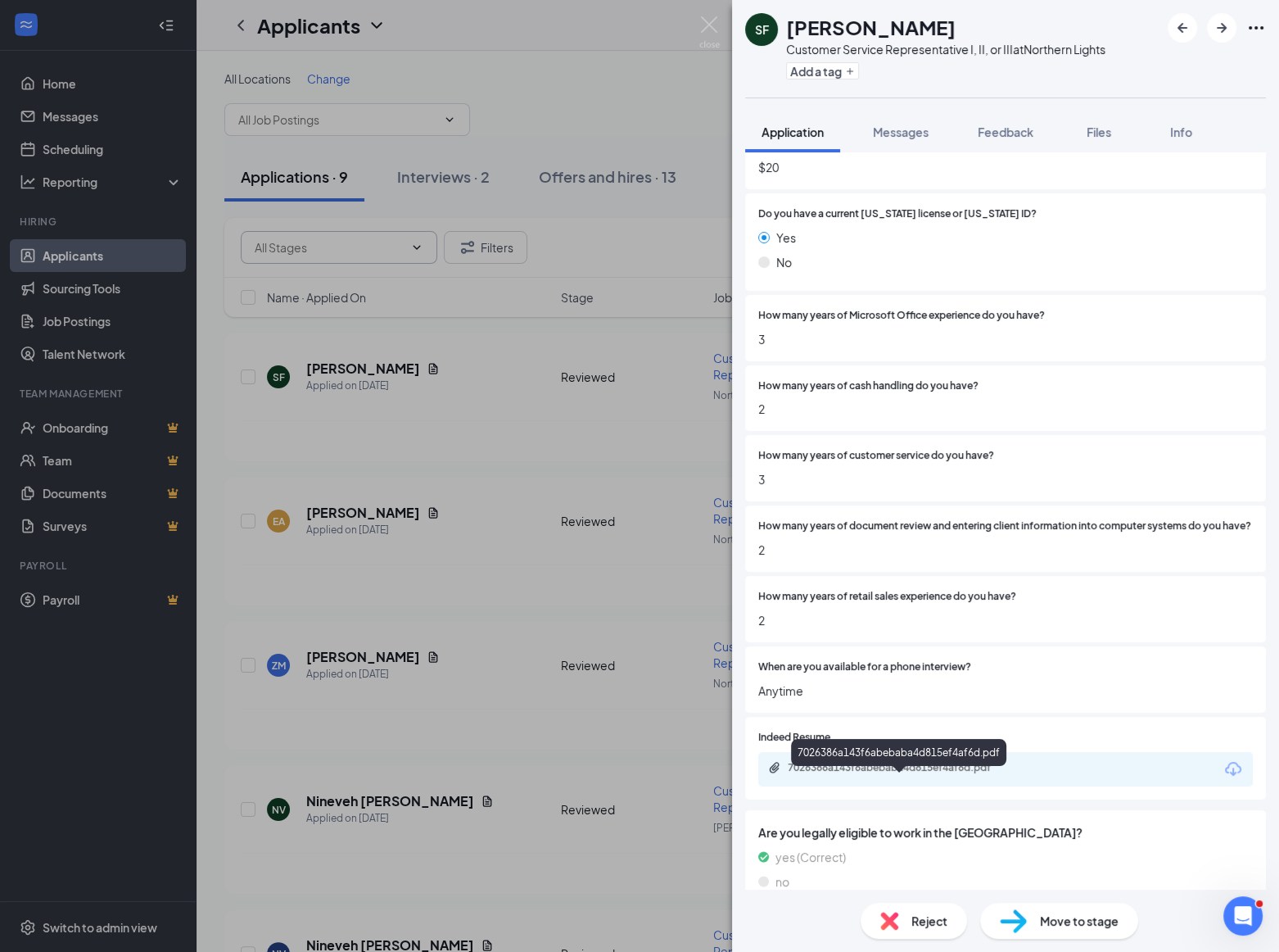
click at [888, 774] on div "7026386a143f6abebaba4d815ef4af6d.pdf" at bounding box center [902, 767] width 229 height 13
click at [1071, 909] on div "Move to stage" at bounding box center [1059, 921] width 158 height 36
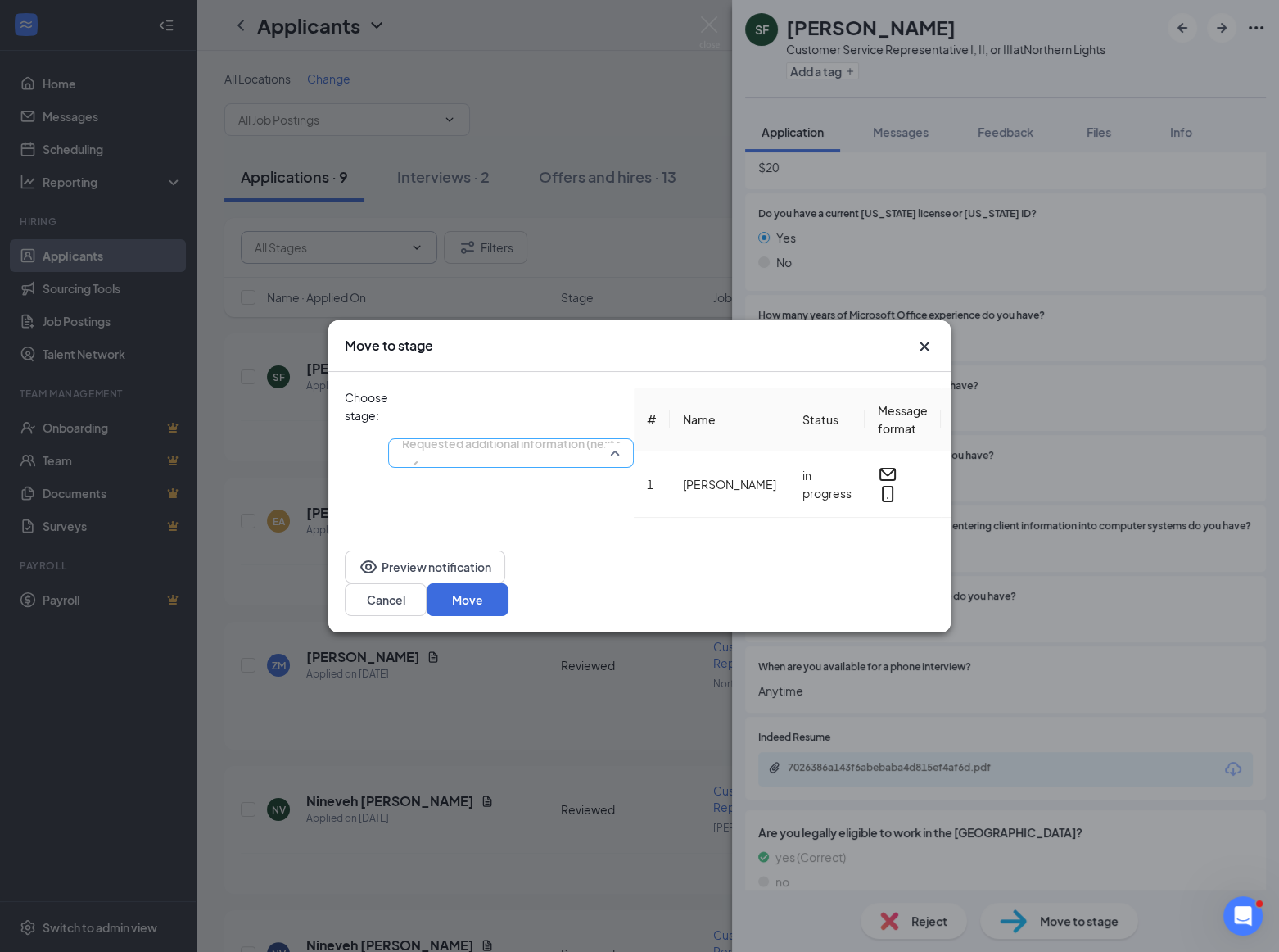
click at [653, 431] on span "Requested additional information (next stage)" at bounding box center [527, 443] width 251 height 25
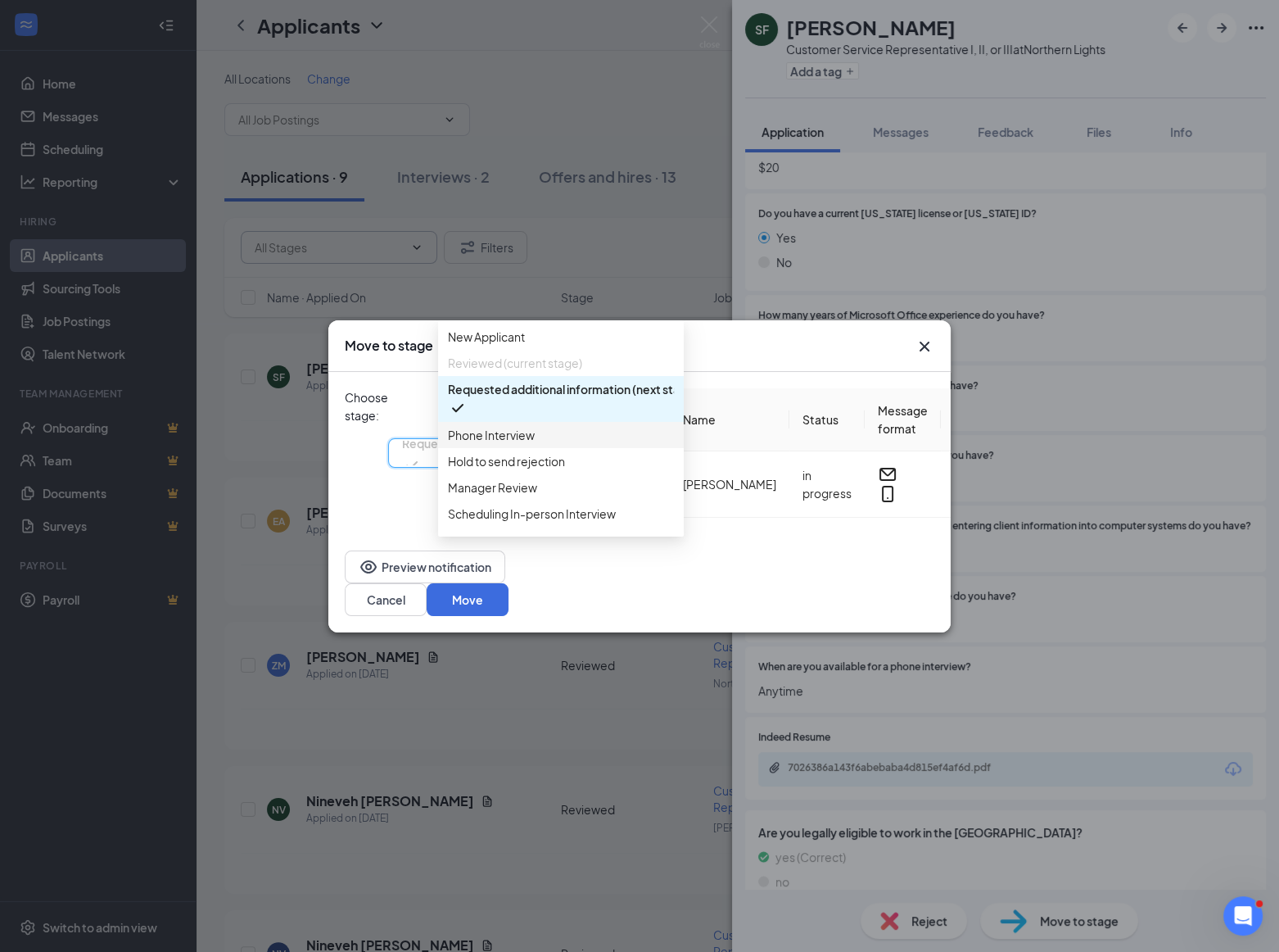
click at [542, 444] on span "Phone Interview" at bounding box center [561, 435] width 226 height 18
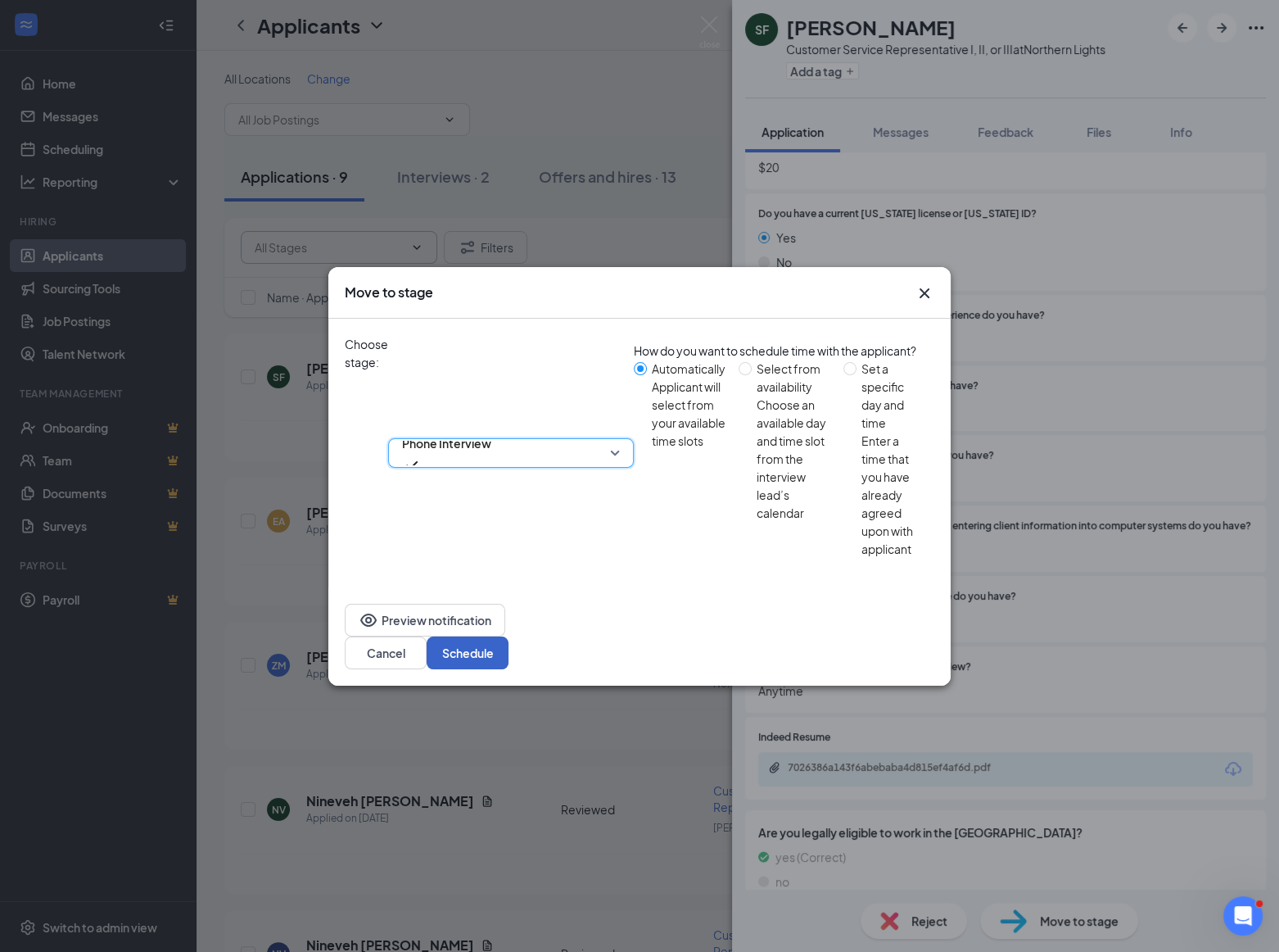
click at [509, 636] on button "Schedule" at bounding box center [468, 652] width 82 height 33
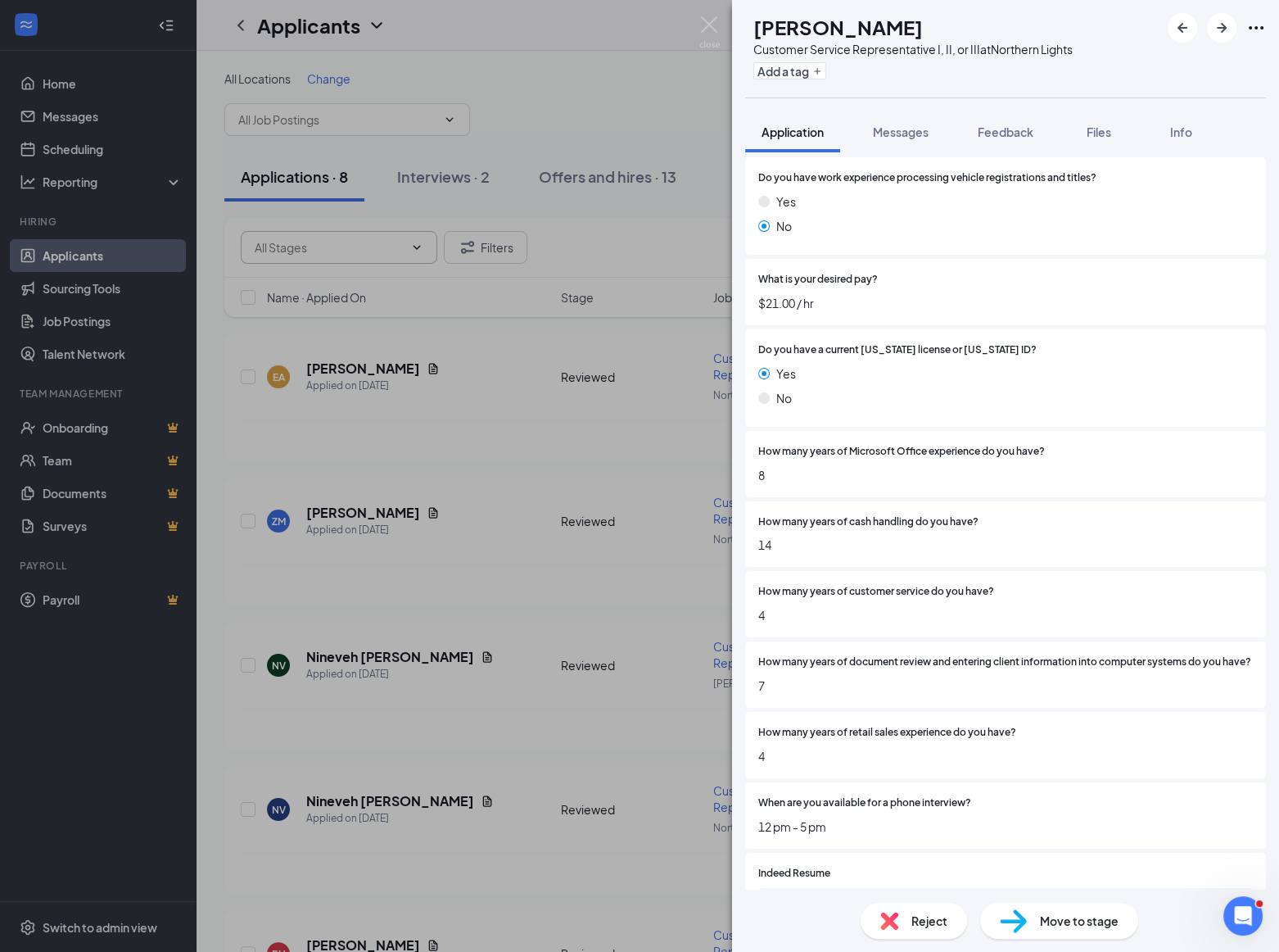
scroll to position [372, 0]
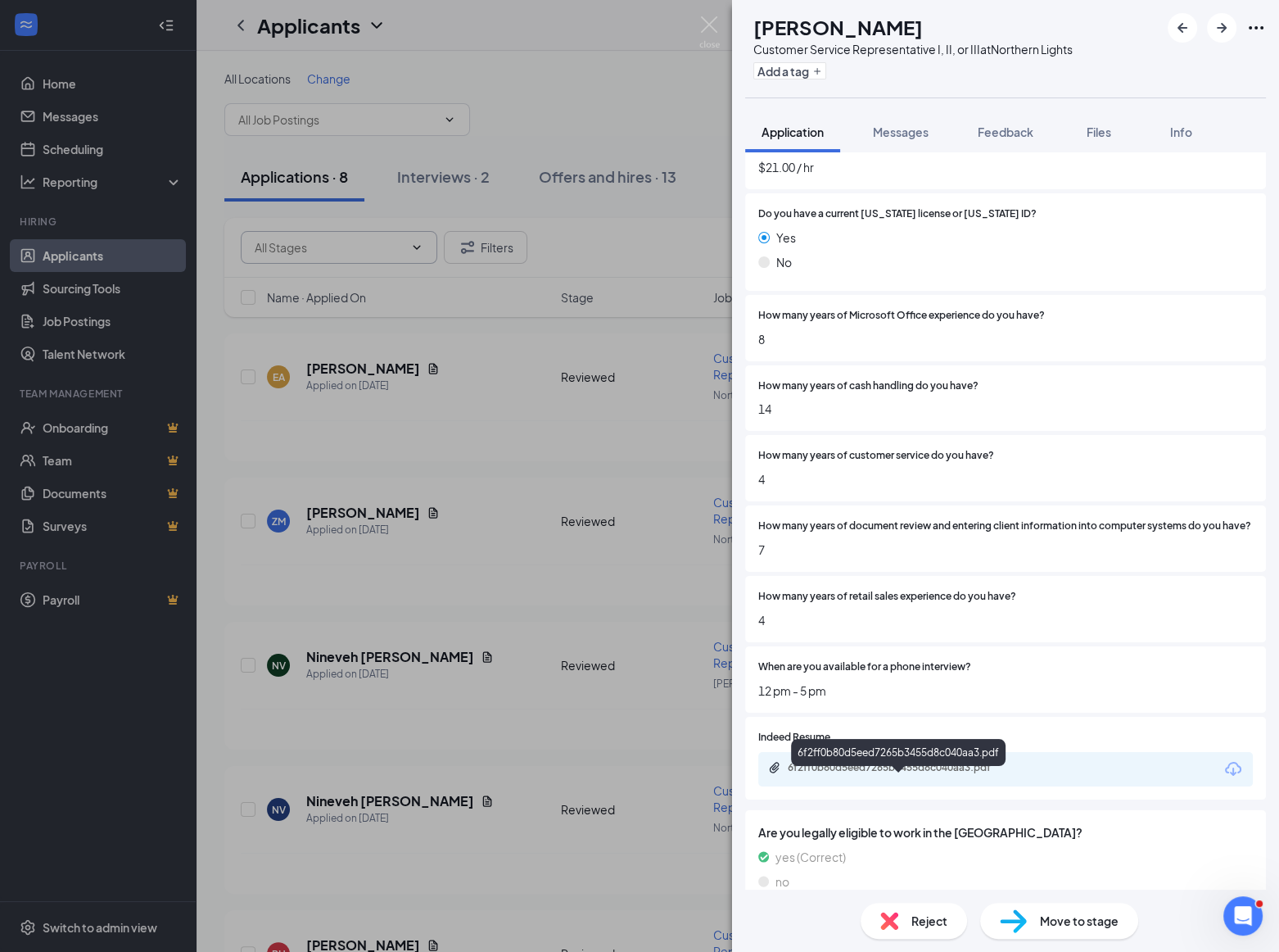
click at [881, 774] on div "6f2ff0b80d5eed7265b3455d8c040aa3.pdf" at bounding box center [902, 767] width 229 height 13
click at [1076, 924] on span "Move to stage" at bounding box center [1079, 921] width 79 height 18
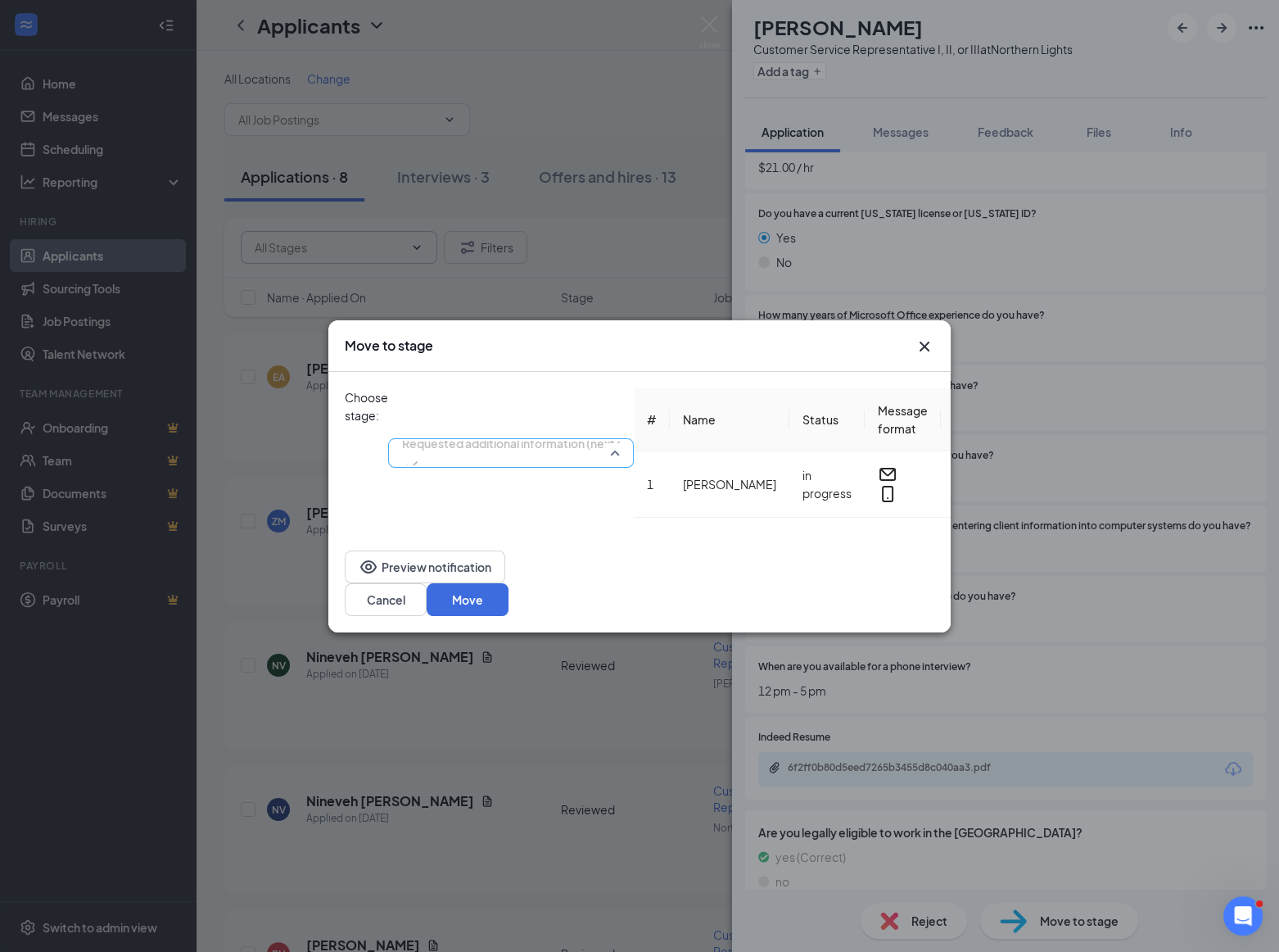
click at [653, 431] on span "Requested additional information (next stage)" at bounding box center [527, 443] width 251 height 25
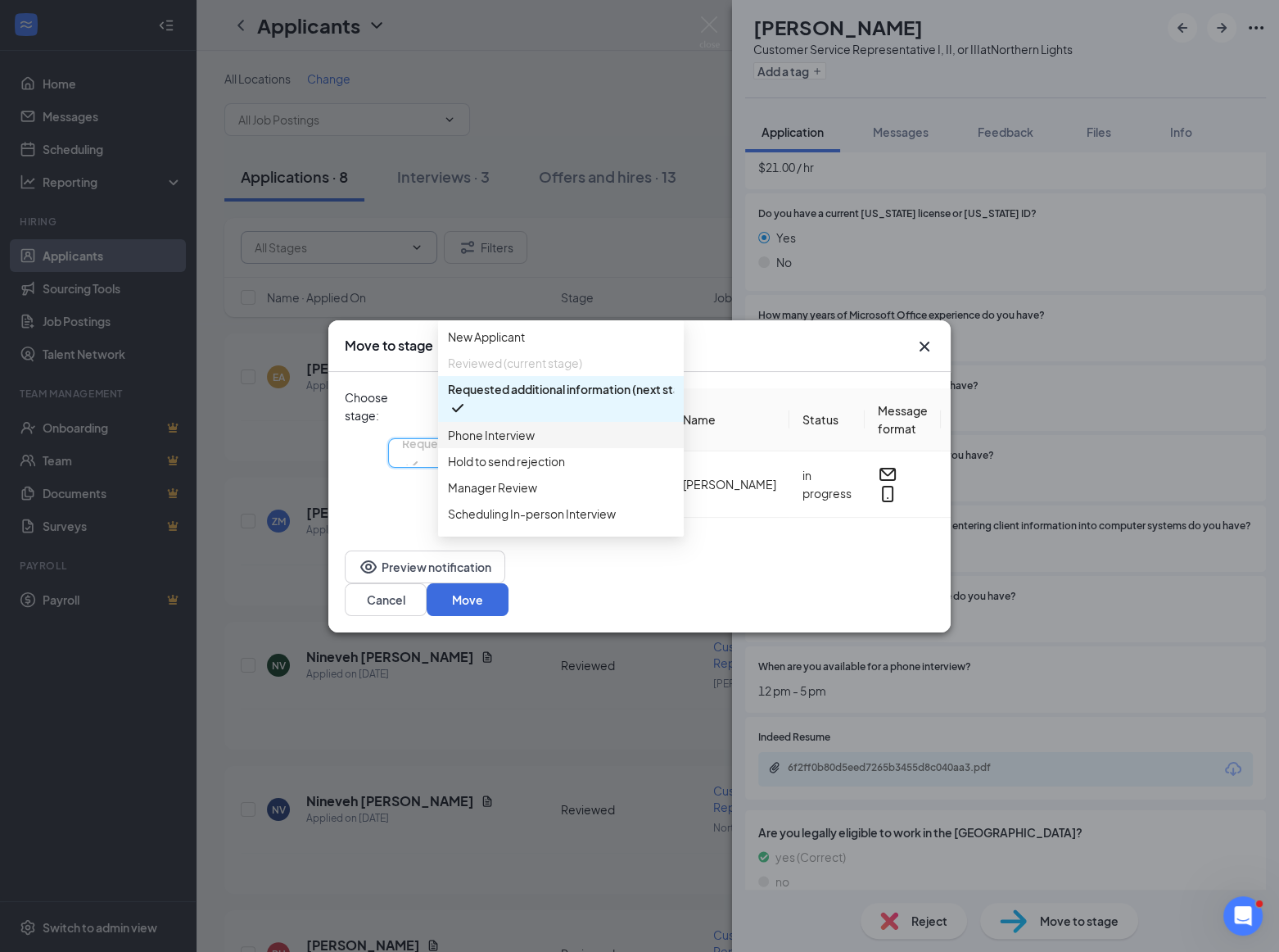
click at [508, 444] on span "Phone Interview" at bounding box center [491, 435] width 87 height 18
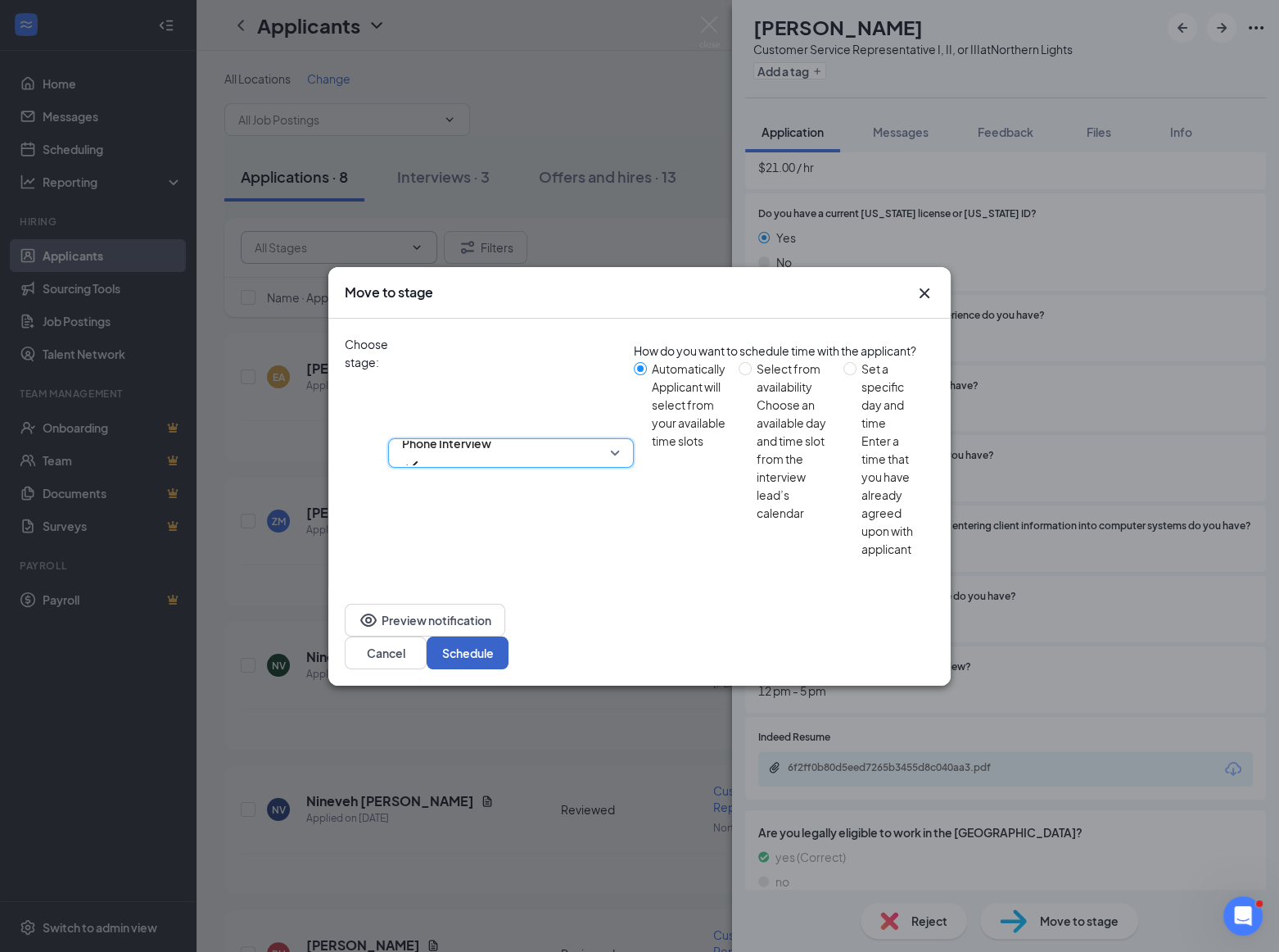
click at [509, 636] on button "Schedule" at bounding box center [468, 652] width 82 height 33
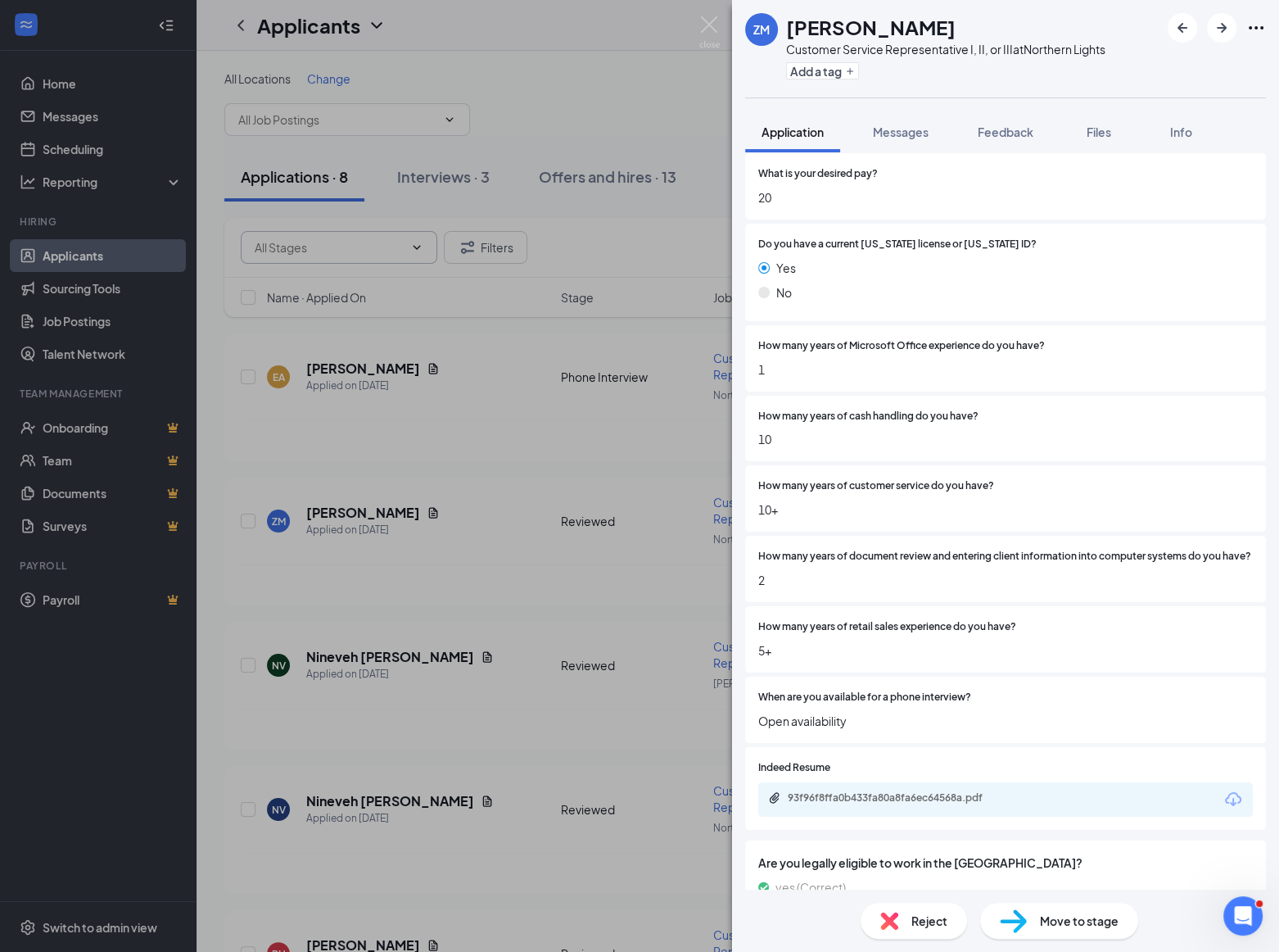
scroll to position [372, 0]
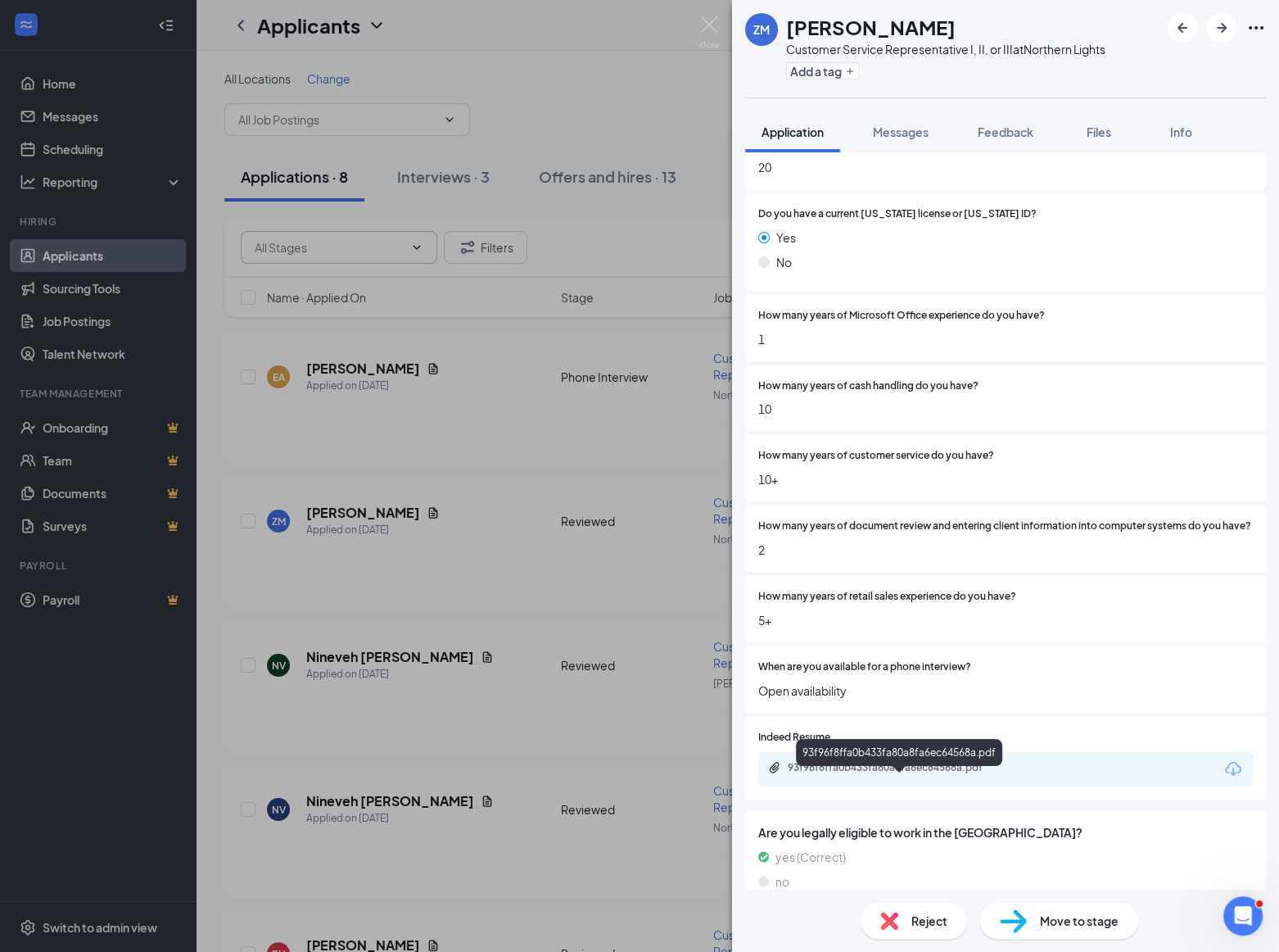
click at [852, 777] on div "93f96f8ffa0b433fa80a8fa6ec64568a.pdf" at bounding box center [900, 769] width 265 height 16
click at [893, 913] on img at bounding box center [890, 921] width 18 height 18
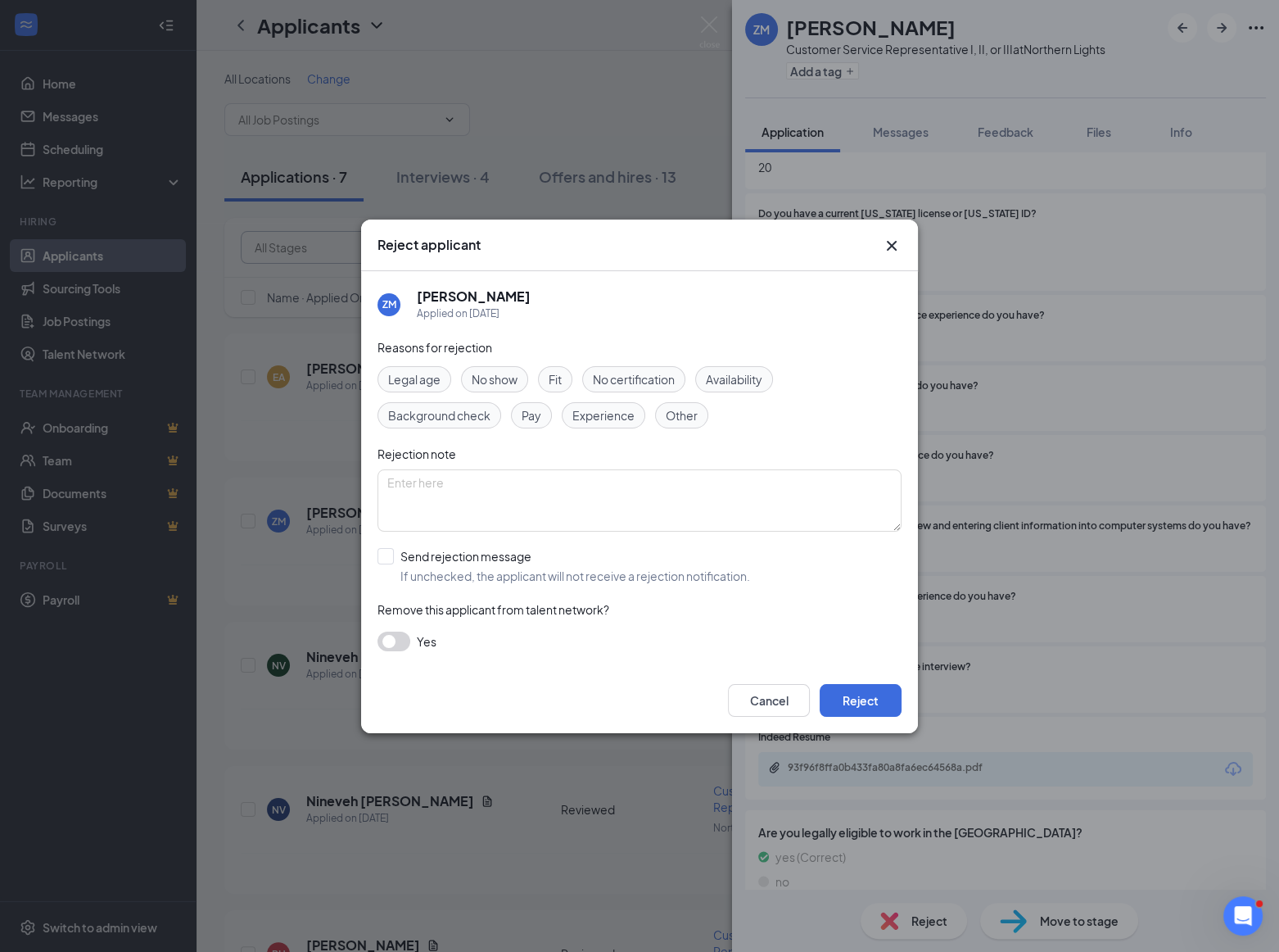
click at [439, 414] on span "Background check" at bounding box center [439, 415] width 102 height 18
click at [420, 479] on textarea at bounding box center [640, 500] width 524 height 62
click at [383, 554] on input "Send rejection message If unchecked, the applicant will not receive a rejection…" at bounding box center [564, 566] width 373 height 36
checkbox input "true"
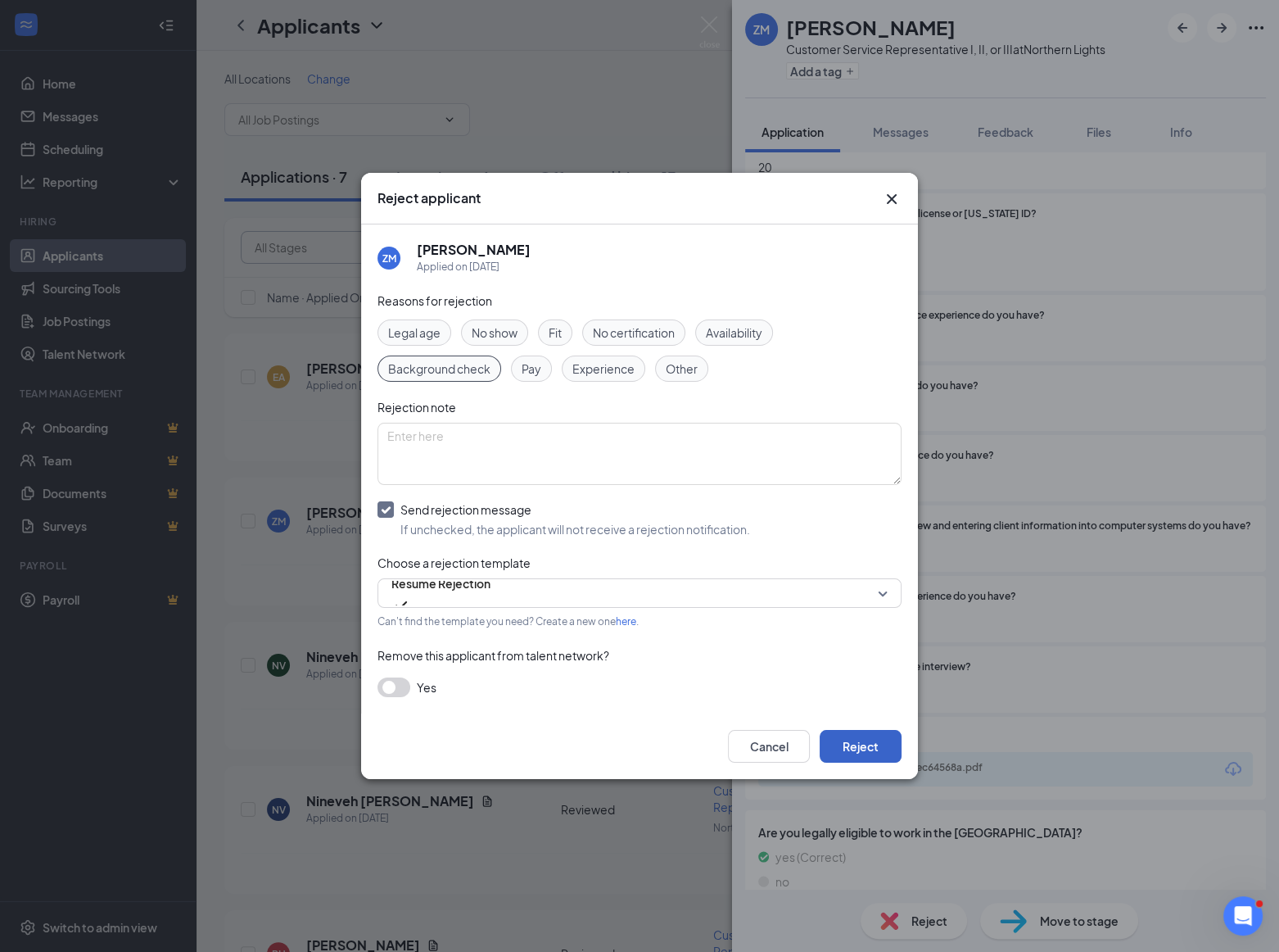
click at [855, 746] on button "Reject" at bounding box center [861, 746] width 82 height 33
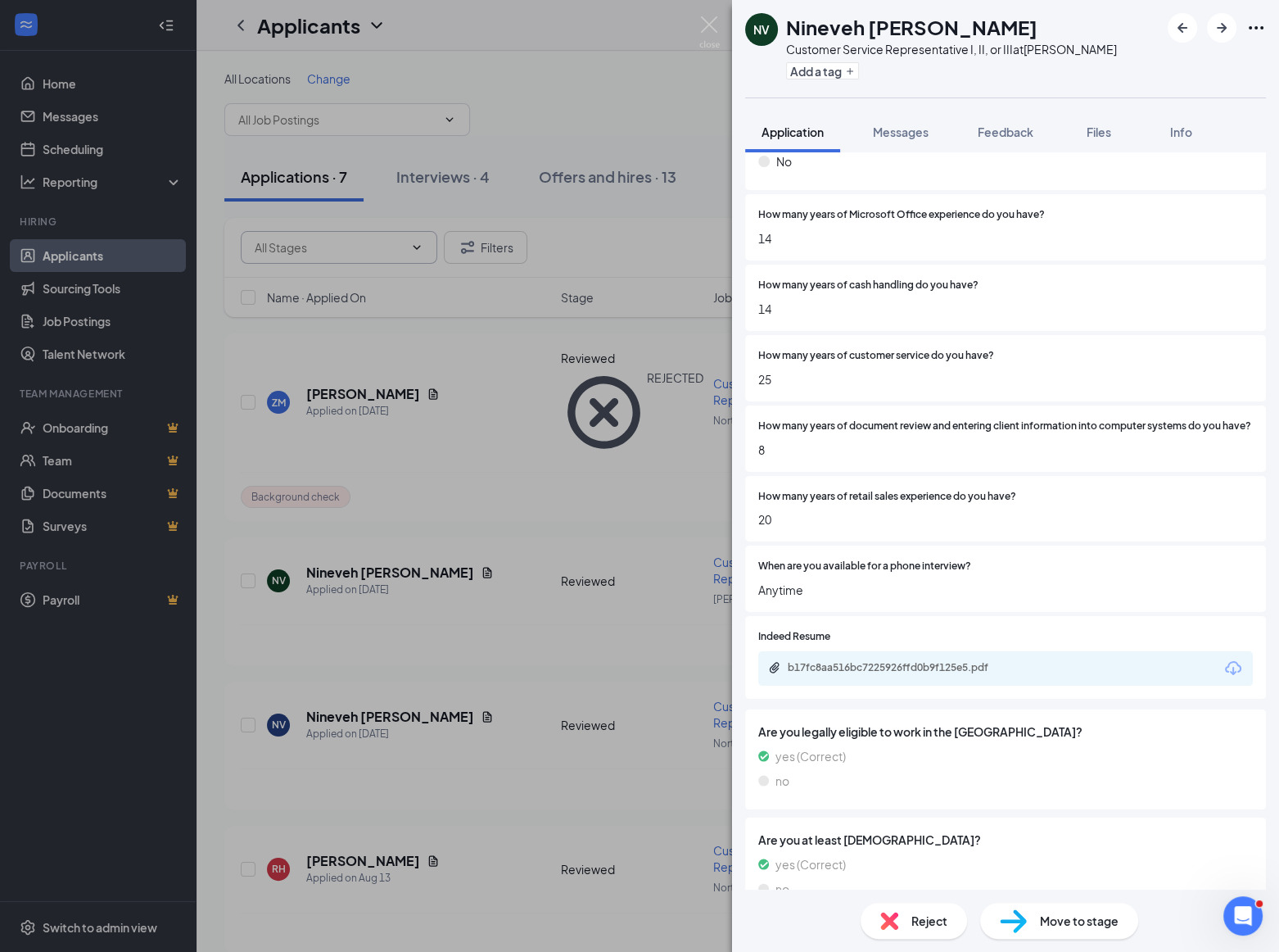
scroll to position [596, 0]
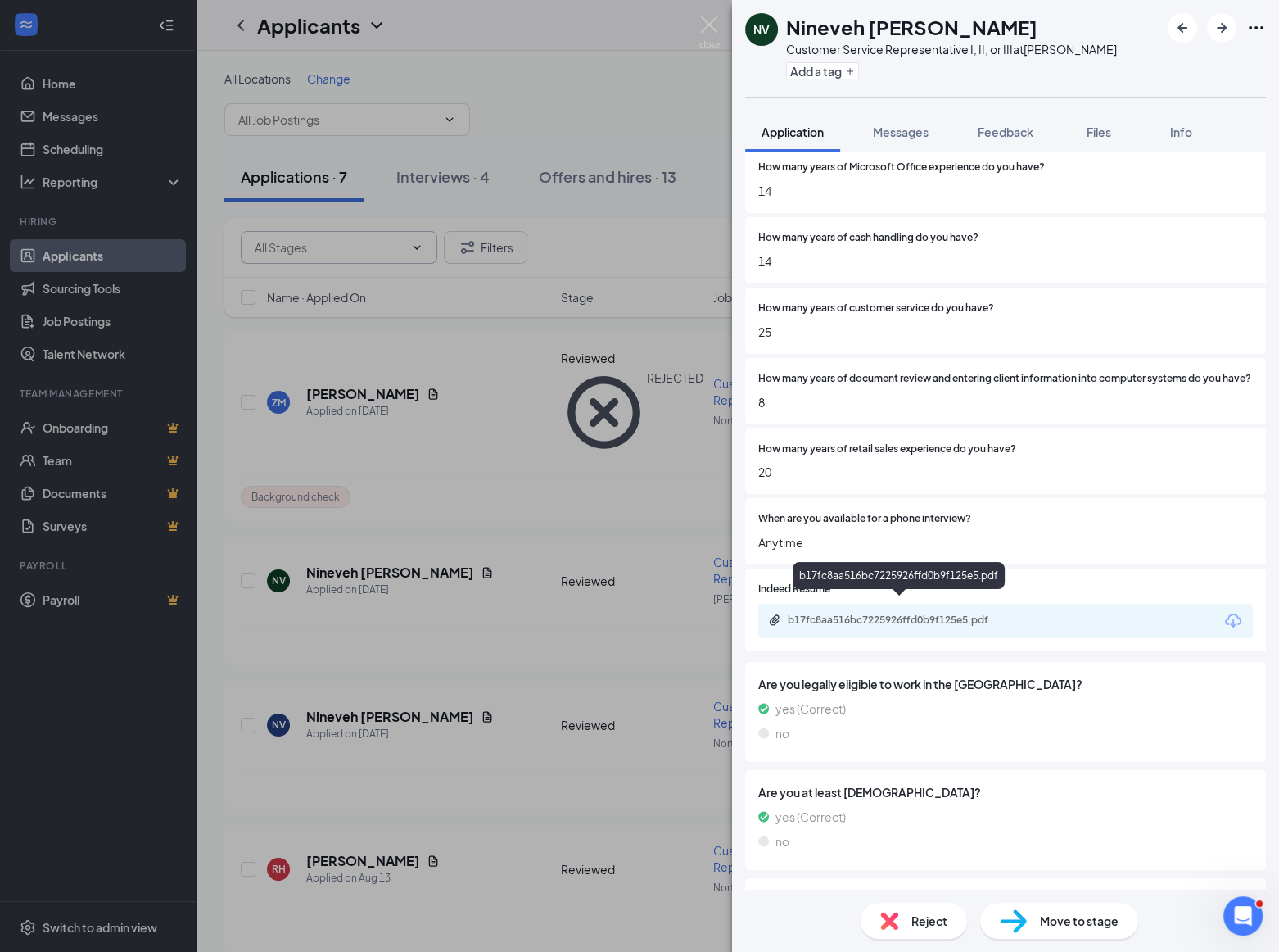
click at [888, 614] on div "b17fc8aa516bc7225926ffd0b9f125e5.pdf" at bounding box center [902, 620] width 229 height 13
click at [1061, 924] on span "Move to stage" at bounding box center [1079, 921] width 79 height 18
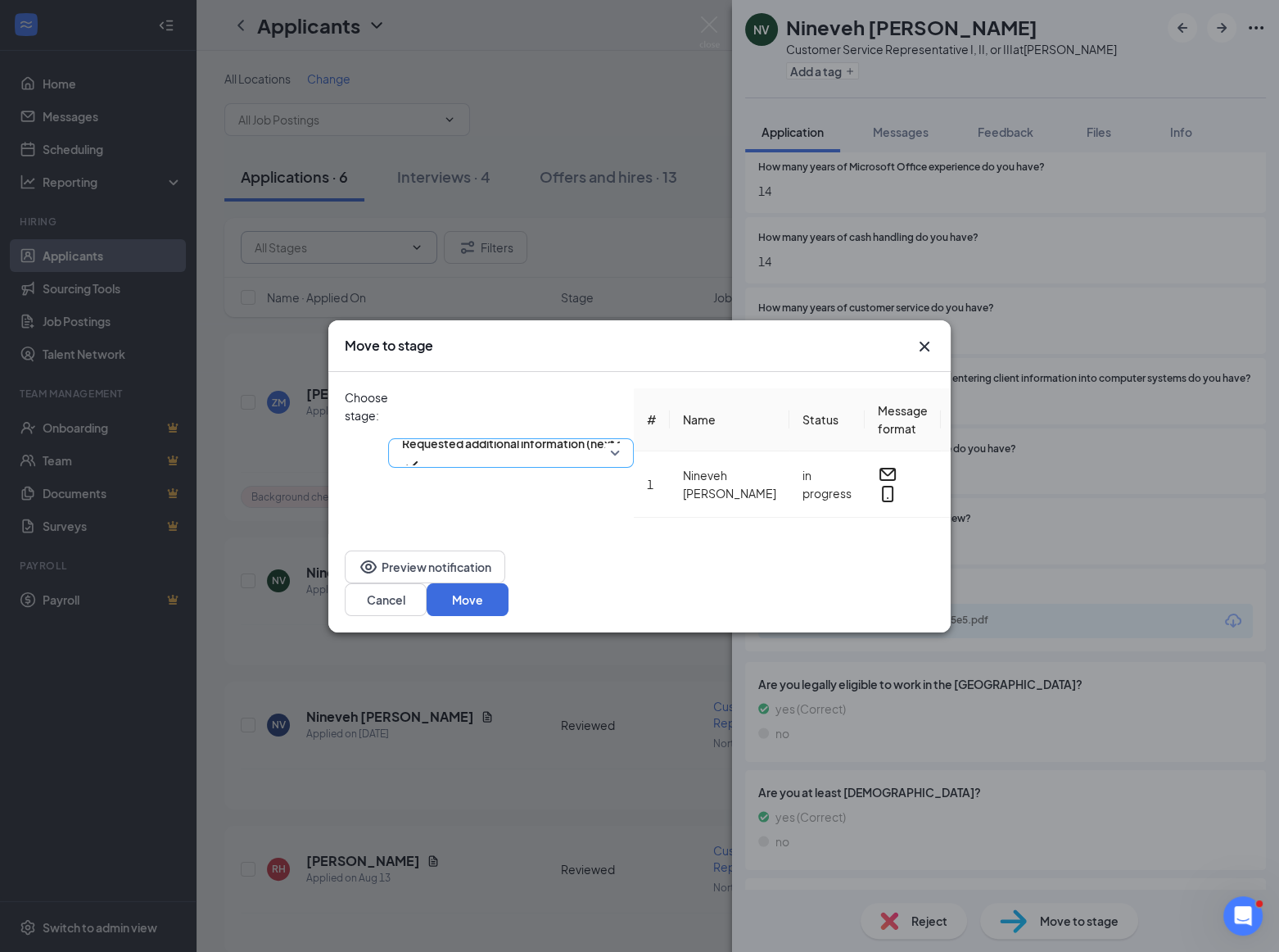
click at [634, 438] on div "Requested additional information (next stage)" at bounding box center [511, 452] width 246 height 29
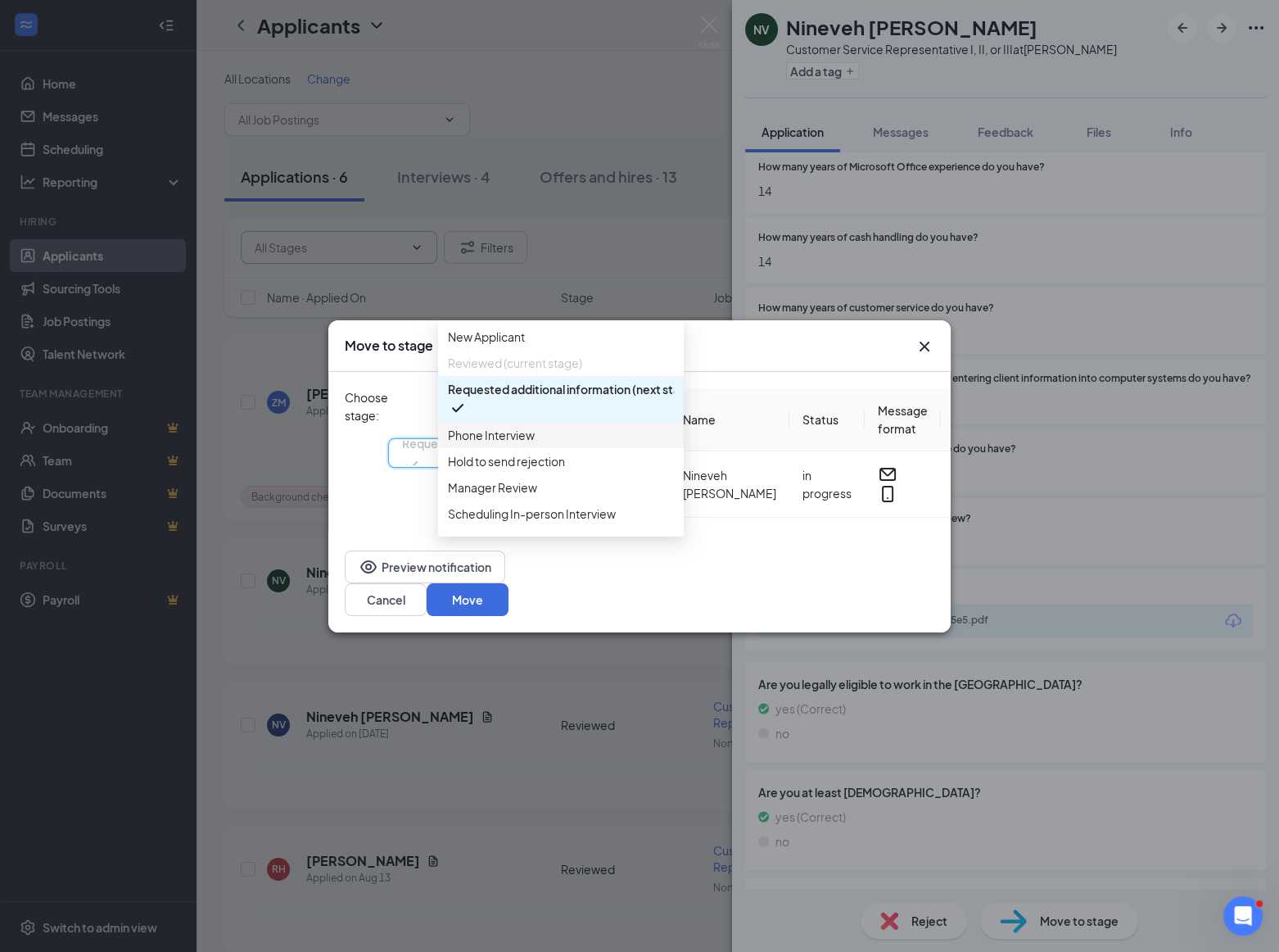
click at [519, 444] on span "Phone Interview" at bounding box center [491, 435] width 87 height 18
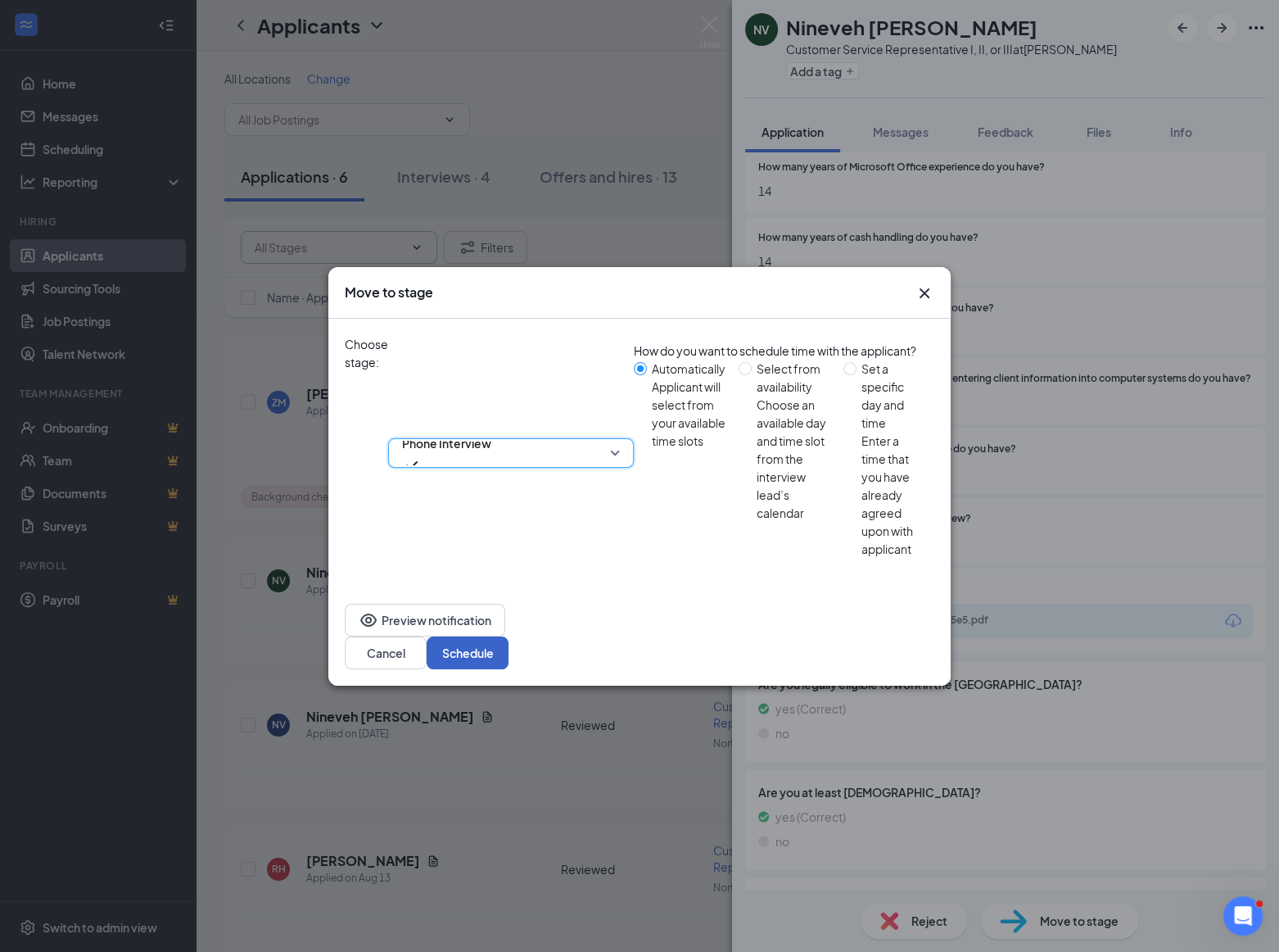
click at [509, 636] on button "Schedule" at bounding box center [468, 652] width 82 height 33
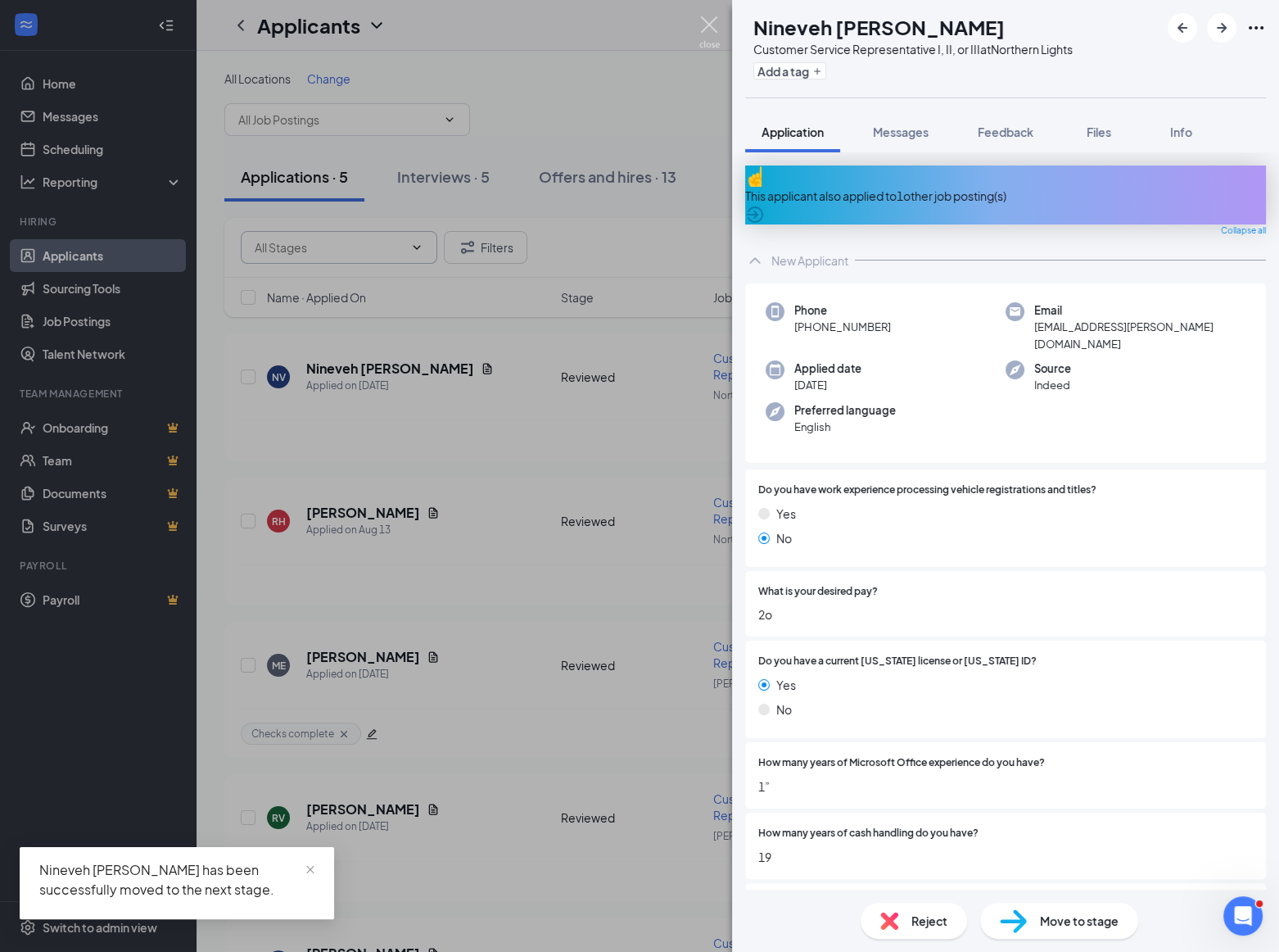
click at [712, 29] on img at bounding box center [710, 32] width 20 height 32
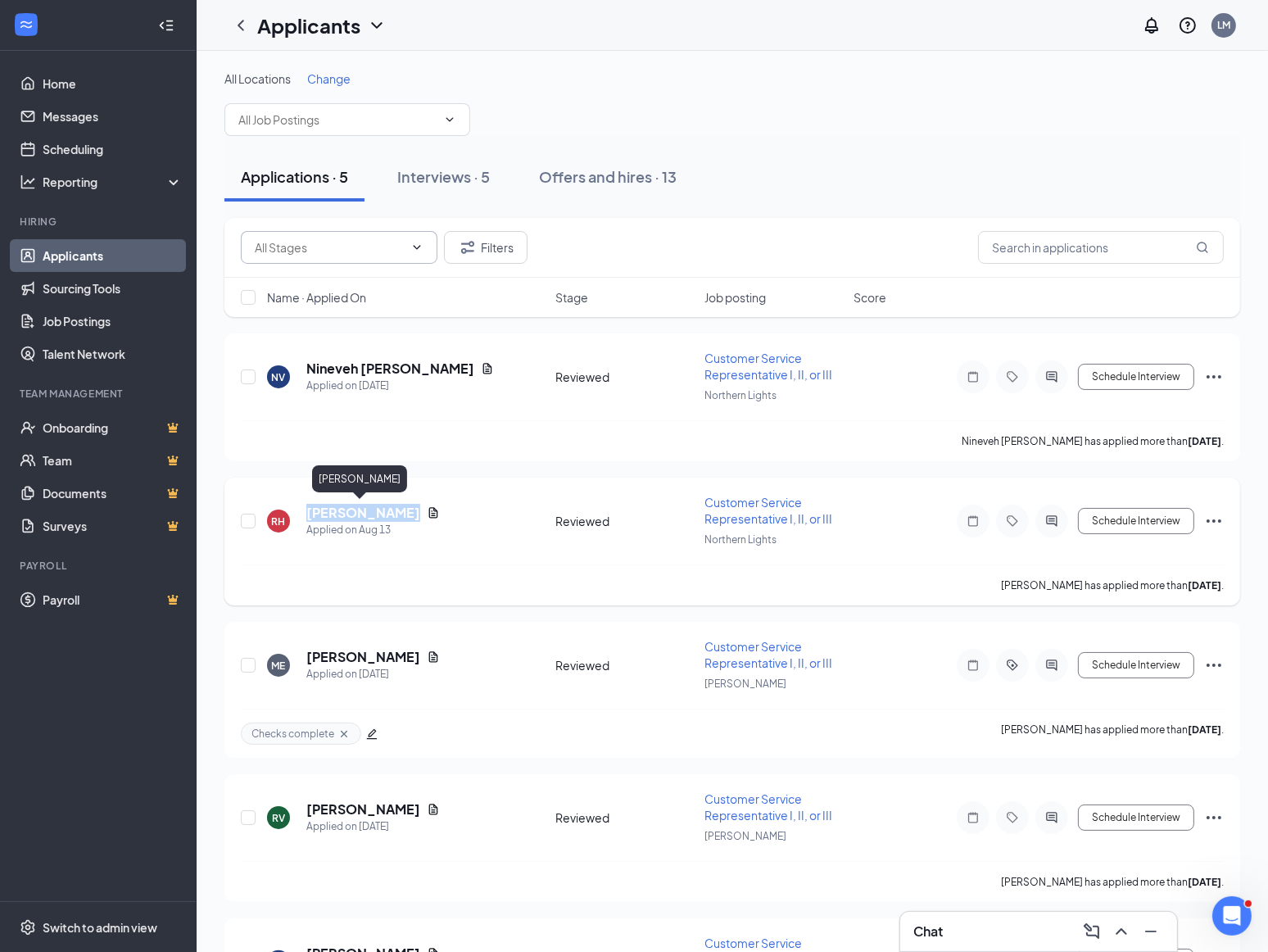
drag, startPoint x: 401, startPoint y: 508, endPoint x: 306, endPoint y: 511, distance: 94.3
click at [306, 511] on div "[PERSON_NAME]" at bounding box center [373, 513] width 134 height 18
copy h5 "[PERSON_NAME]"
click at [368, 508] on h5 "[PERSON_NAME]" at bounding box center [363, 513] width 114 height 18
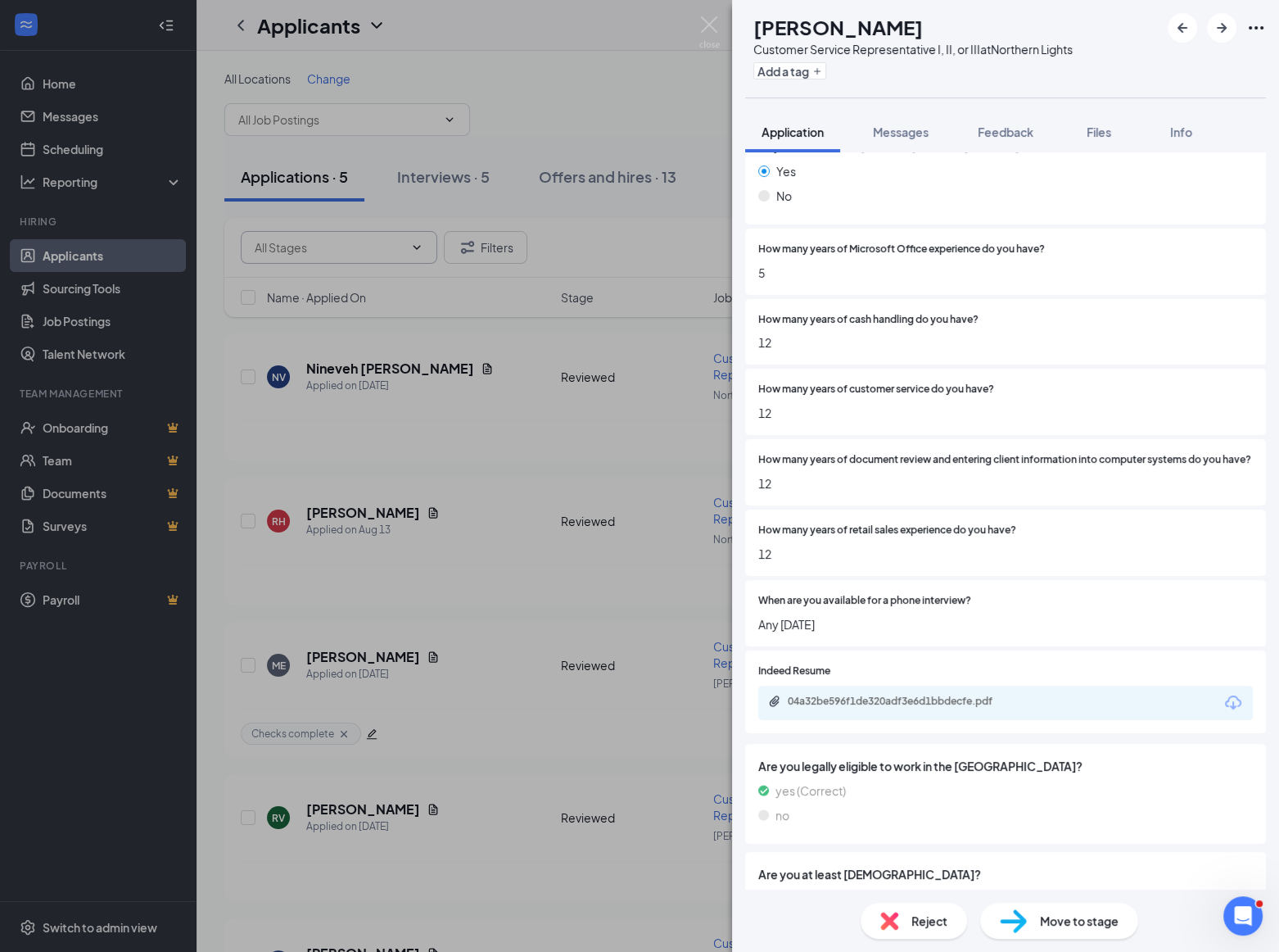
scroll to position [446, 0]
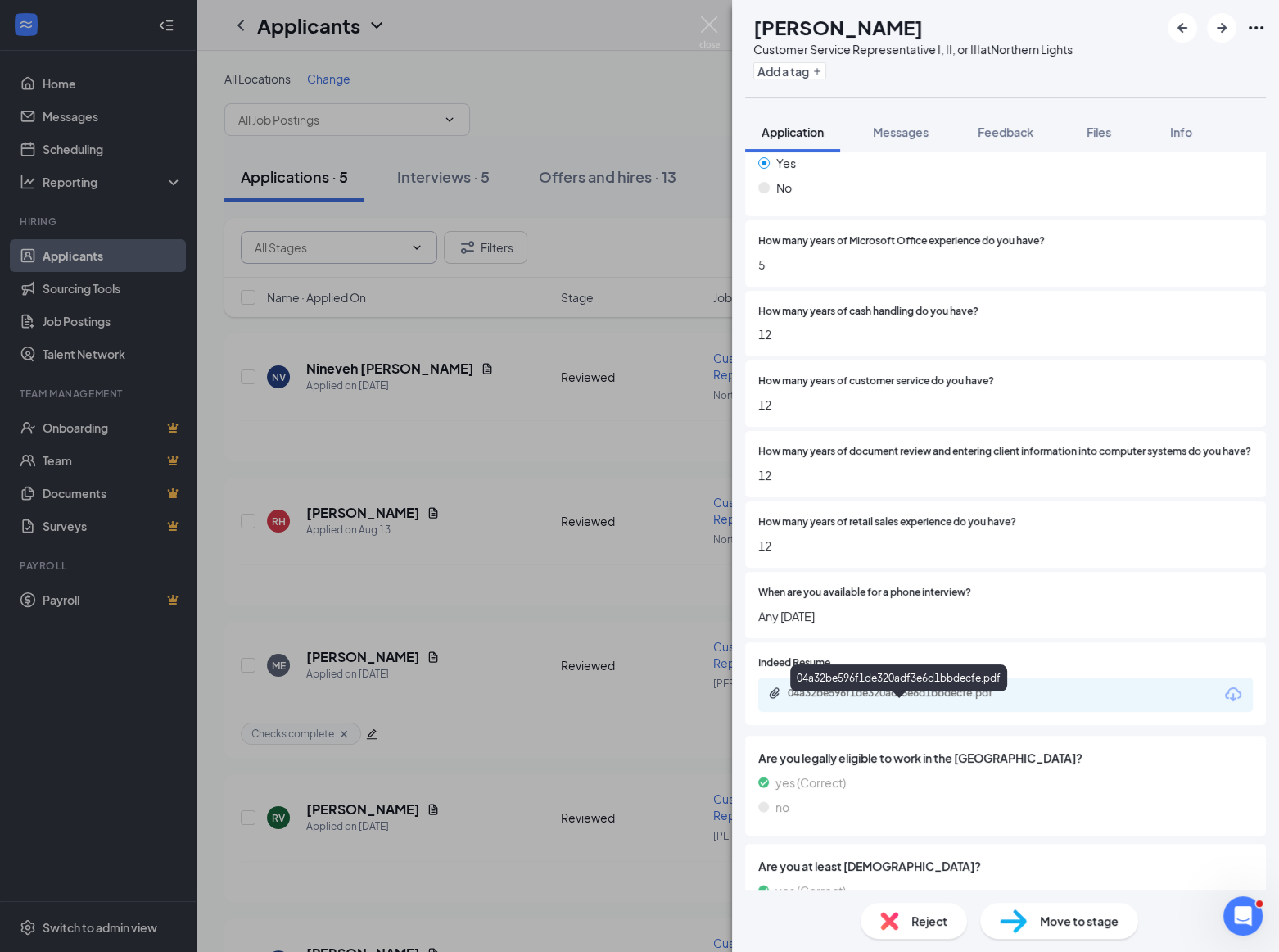
click at [827, 700] on div "04a32be596f1de320adf3e6d1bbdecfe.pdf" at bounding box center [902, 692] width 229 height 13
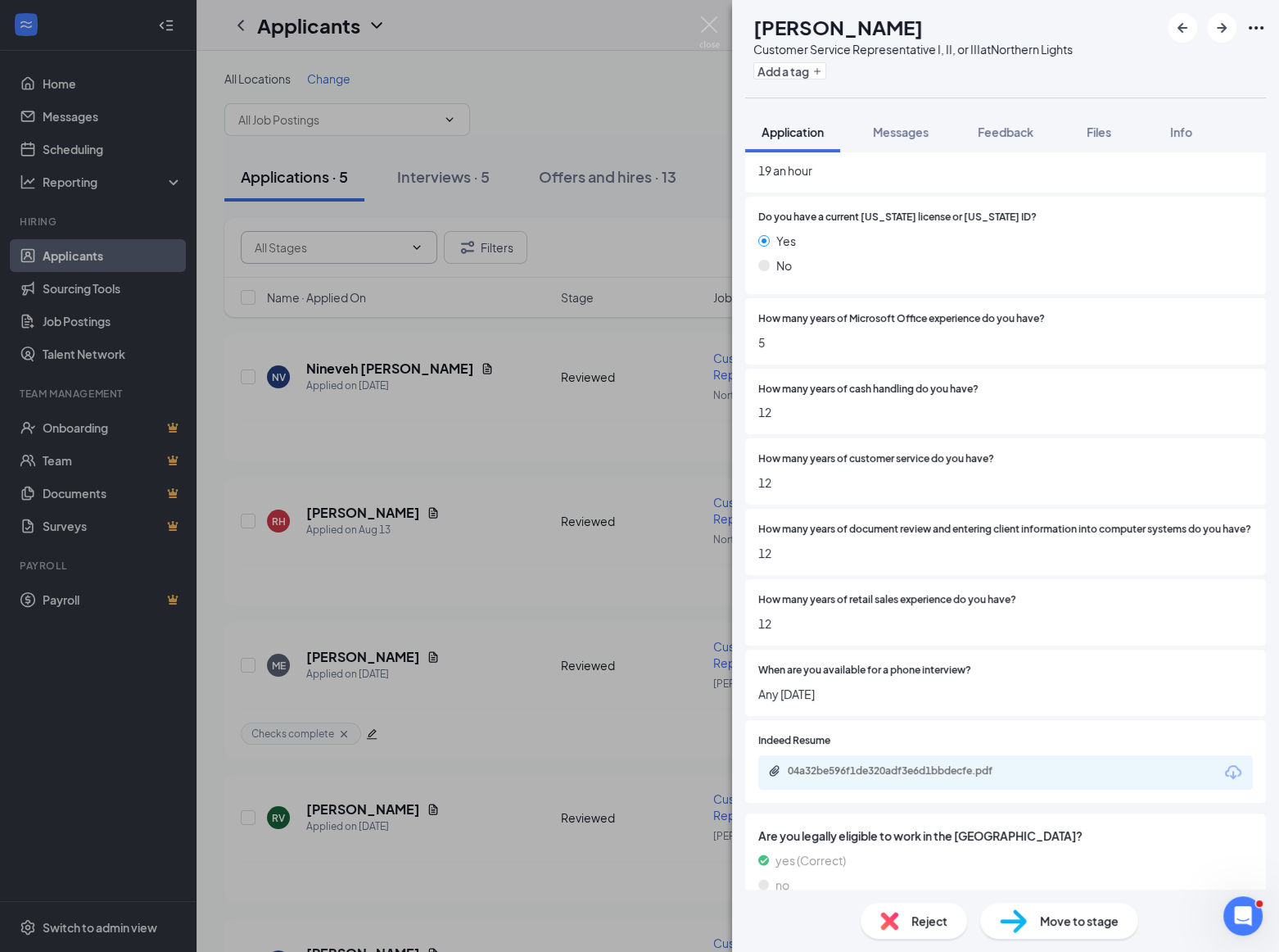
scroll to position [372, 0]
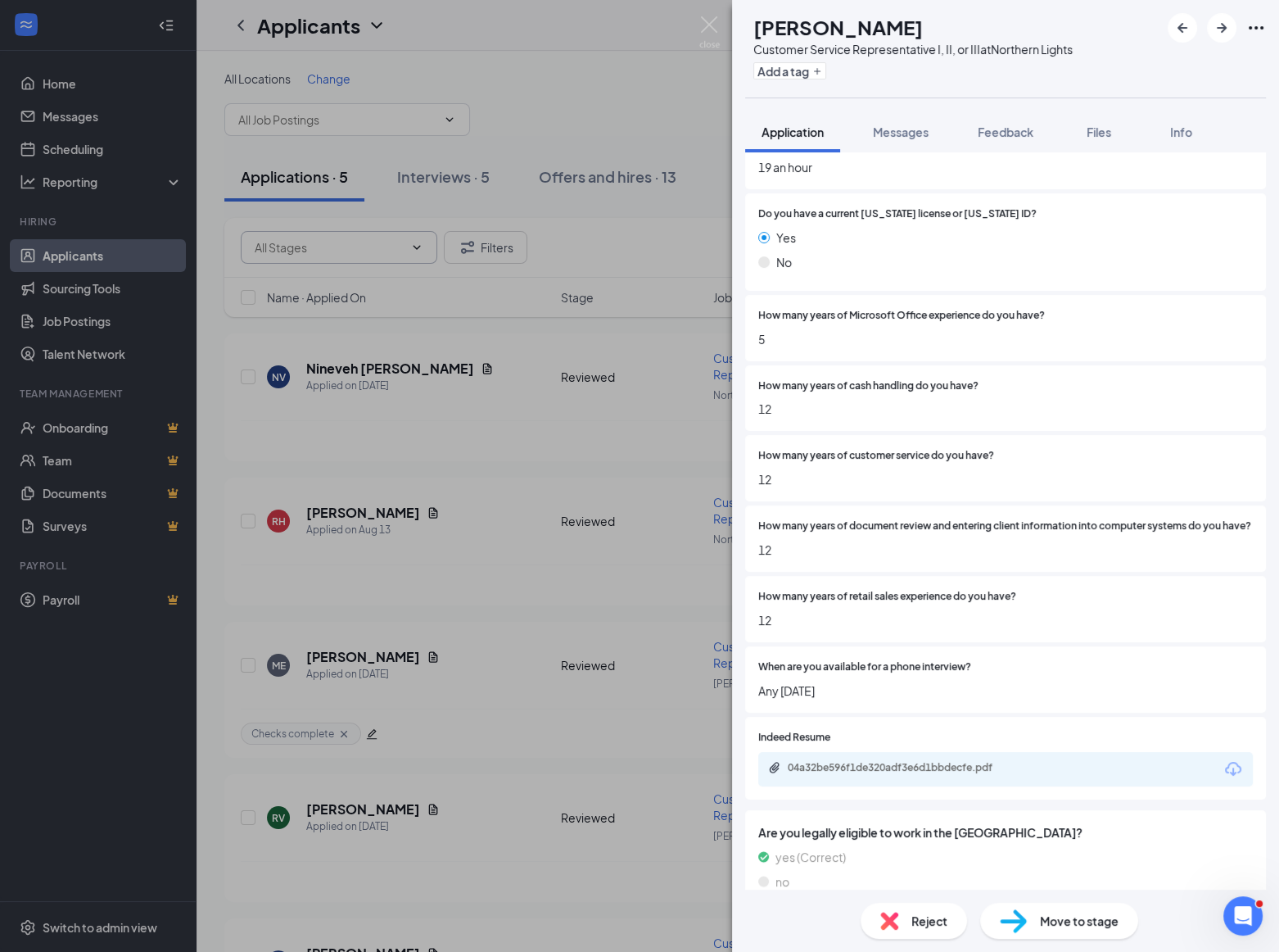
click at [1037, 921] on div "Move to stage" at bounding box center [1059, 921] width 158 height 36
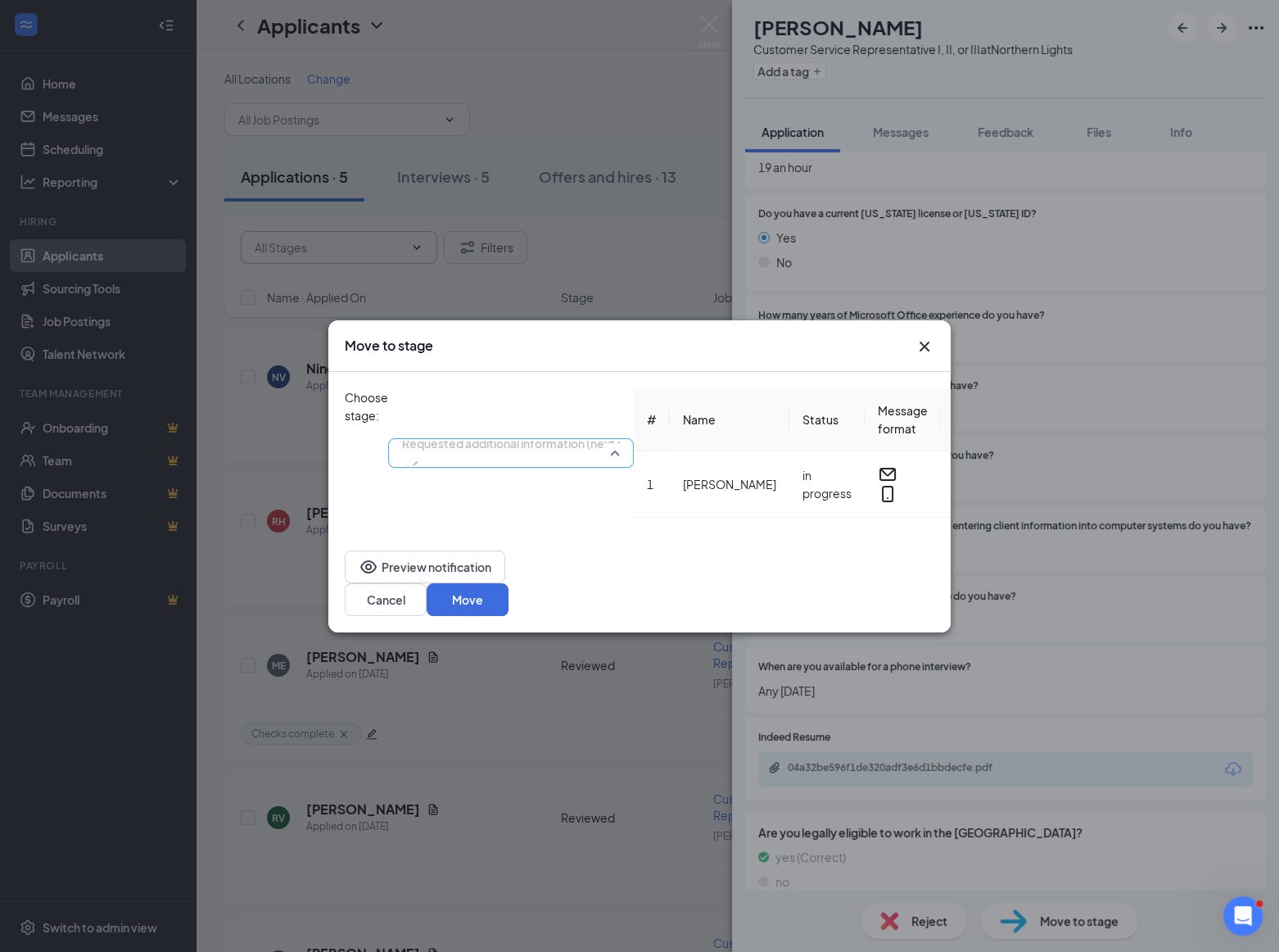
click at [637, 431] on span "Requested additional information (next stage)" at bounding box center [527, 443] width 251 height 25
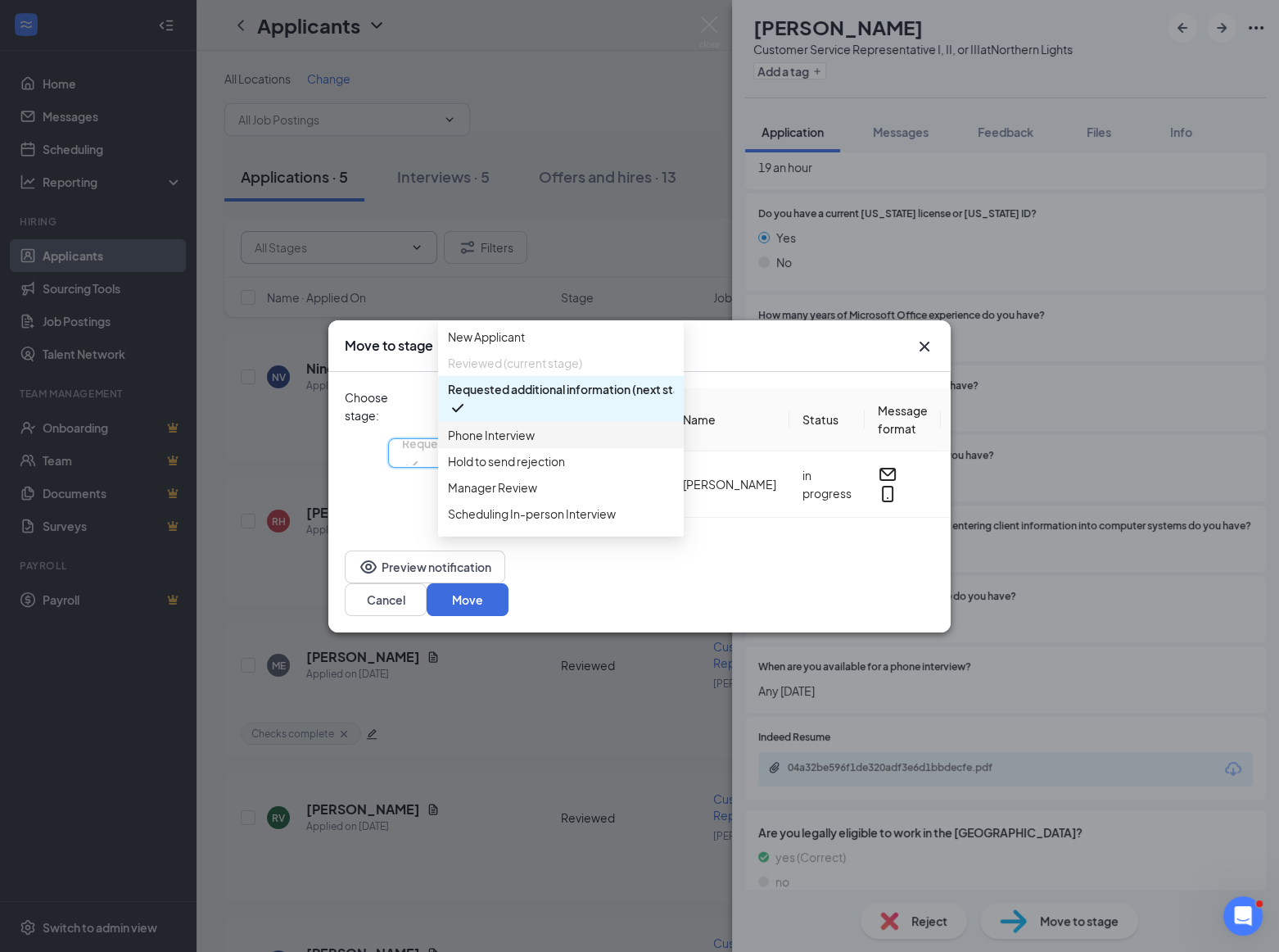
click at [508, 444] on span "Phone Interview" at bounding box center [491, 435] width 87 height 18
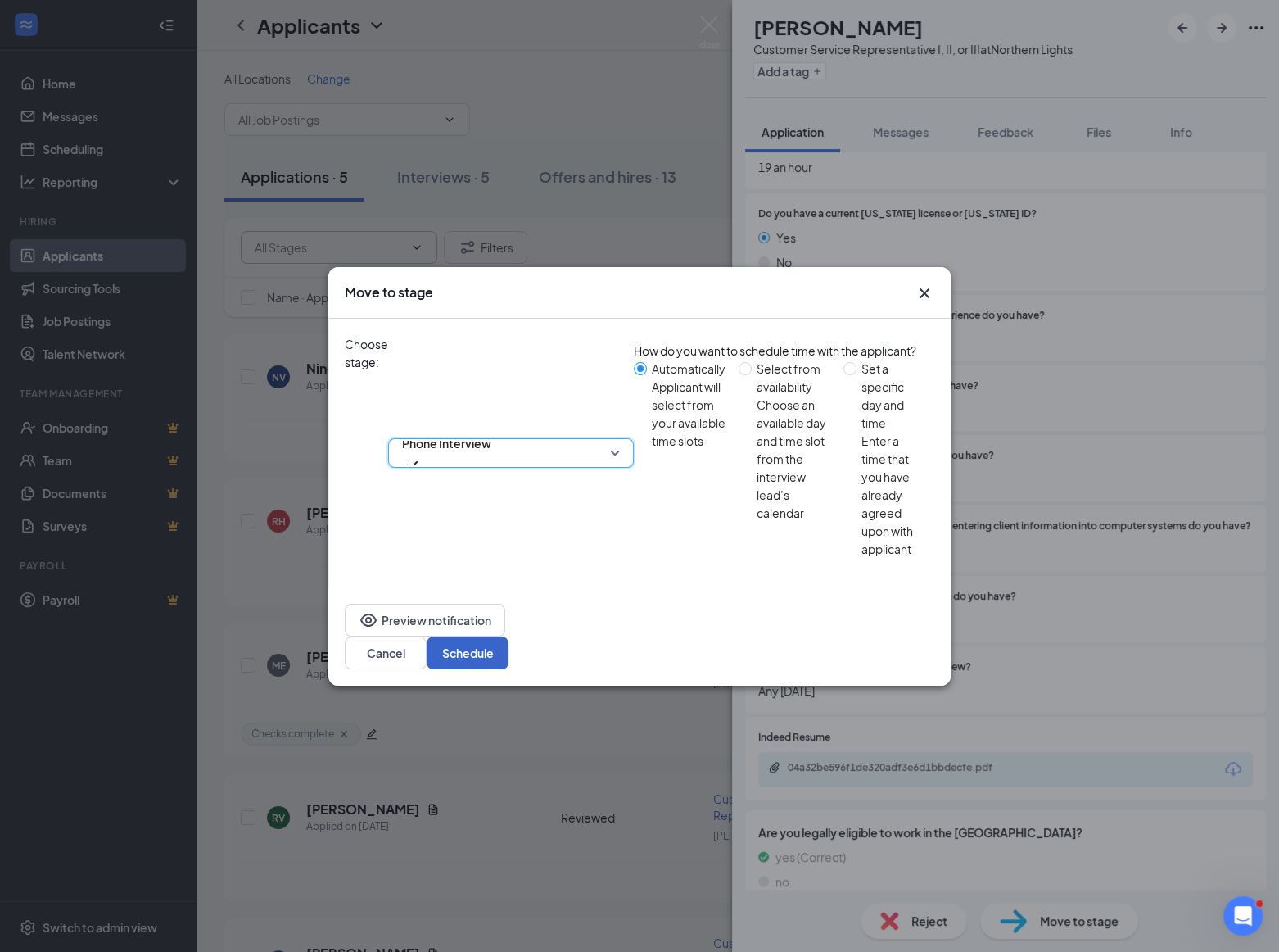
click at [509, 636] on button "Schedule" at bounding box center [468, 652] width 82 height 33
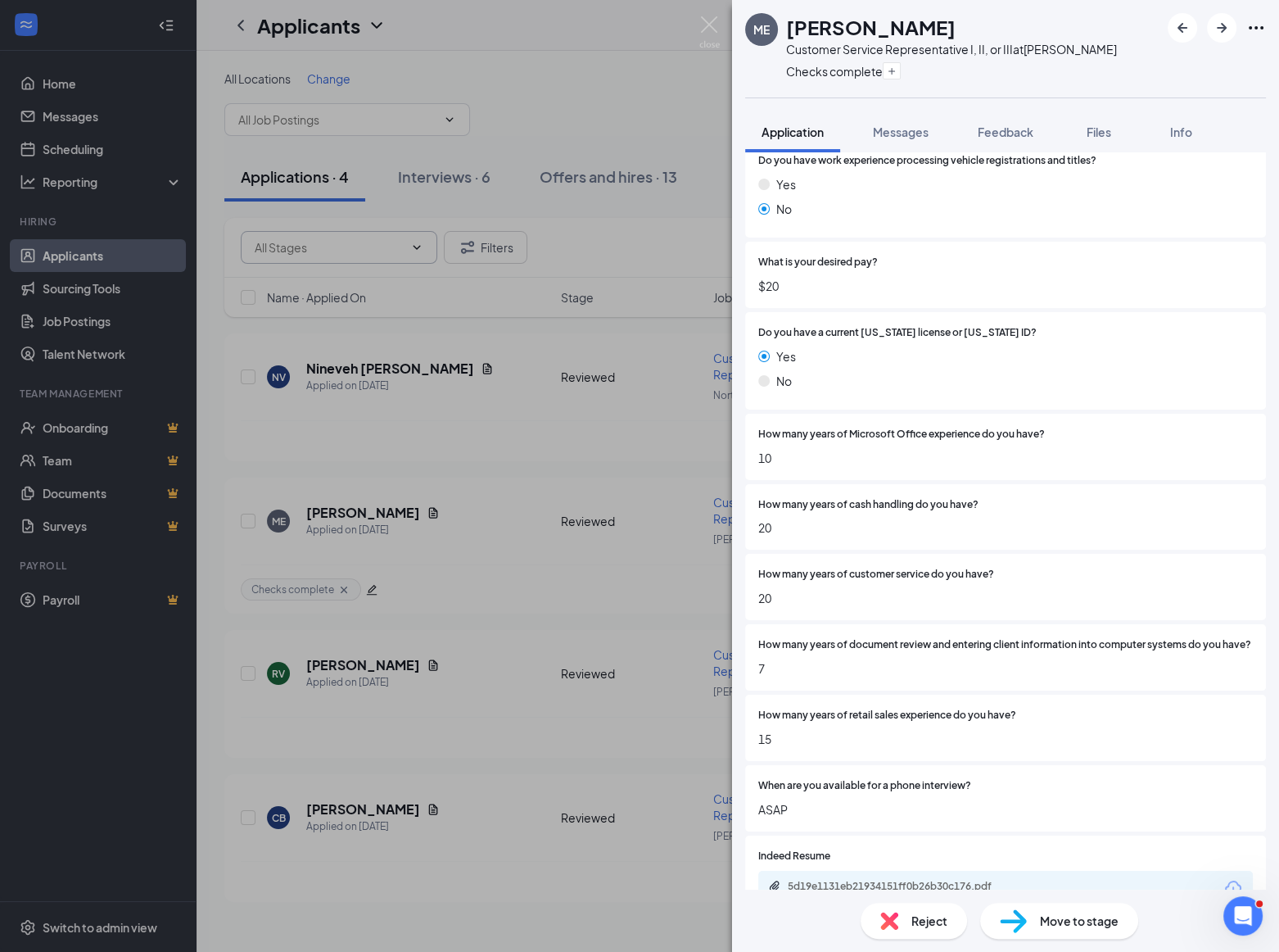
scroll to position [297, 0]
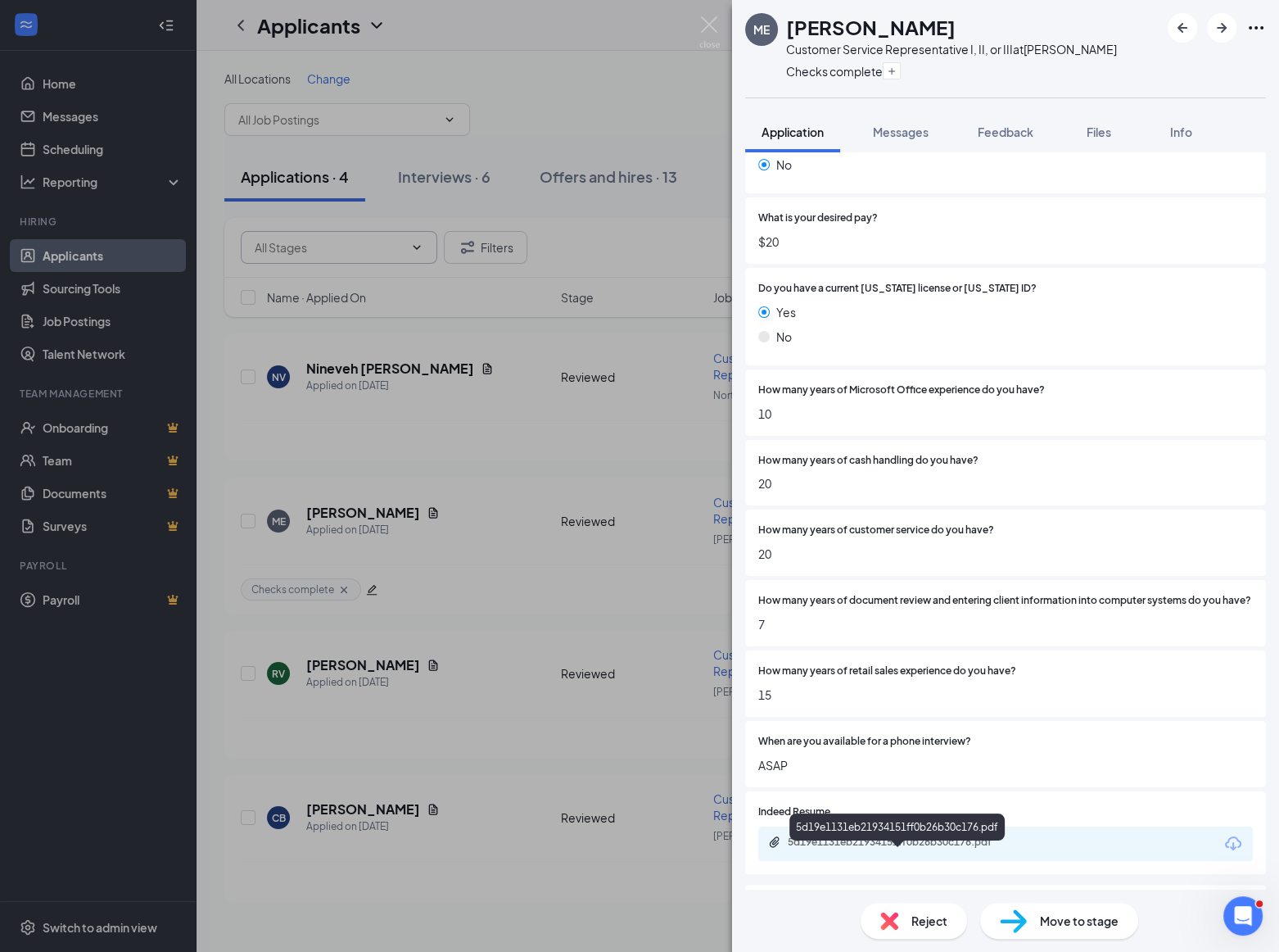
click at [855, 849] on div "5d19e1131eb21934151ff0b26b30c176.pdf" at bounding box center [902, 842] width 229 height 13
click at [1047, 926] on span "Move to stage" at bounding box center [1079, 921] width 79 height 18
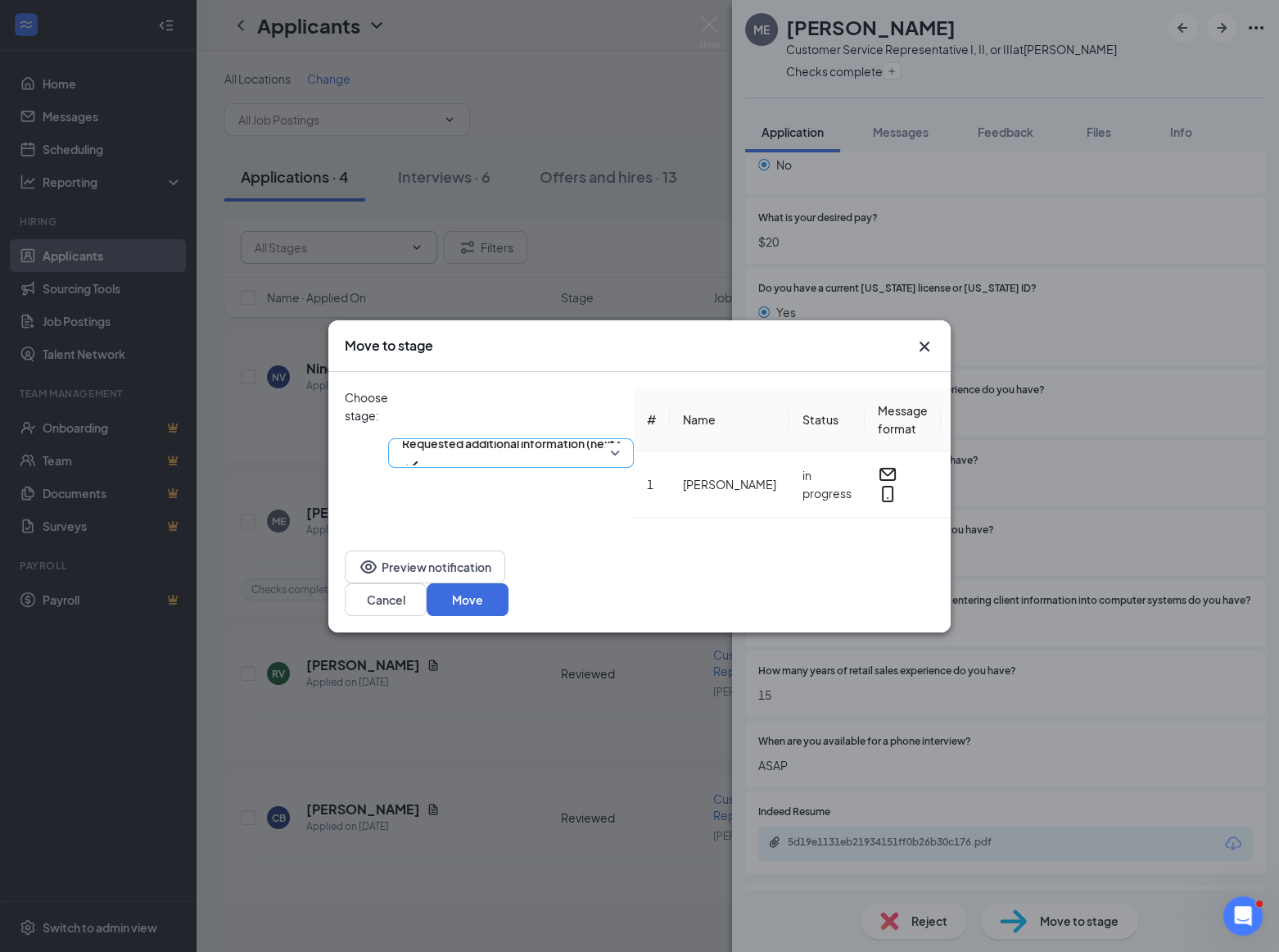
click at [606, 431] on span "Requested additional information (next stage)" at bounding box center [527, 443] width 251 height 25
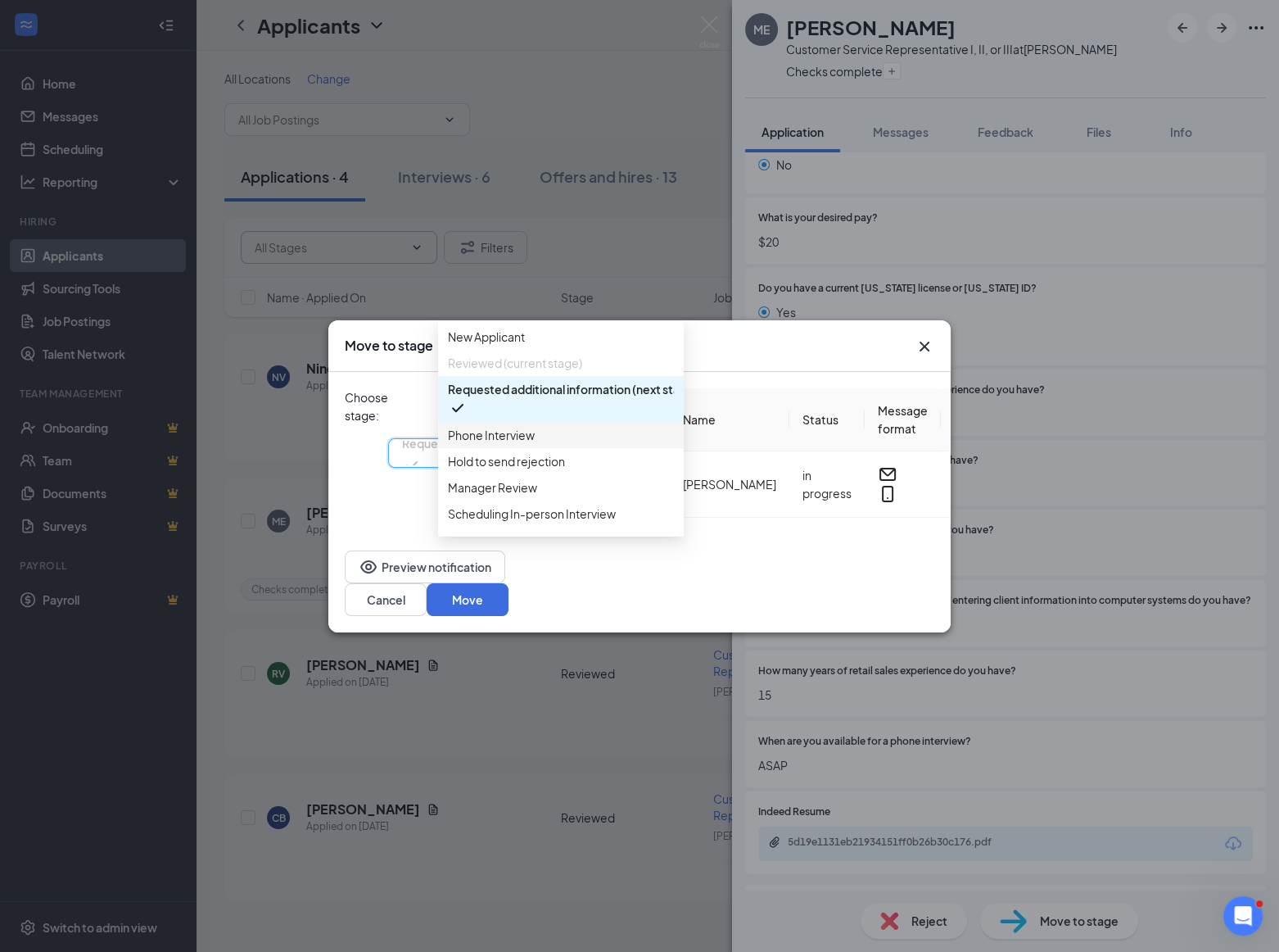
click at [497, 444] on span "Phone Interview" at bounding box center [491, 435] width 87 height 18
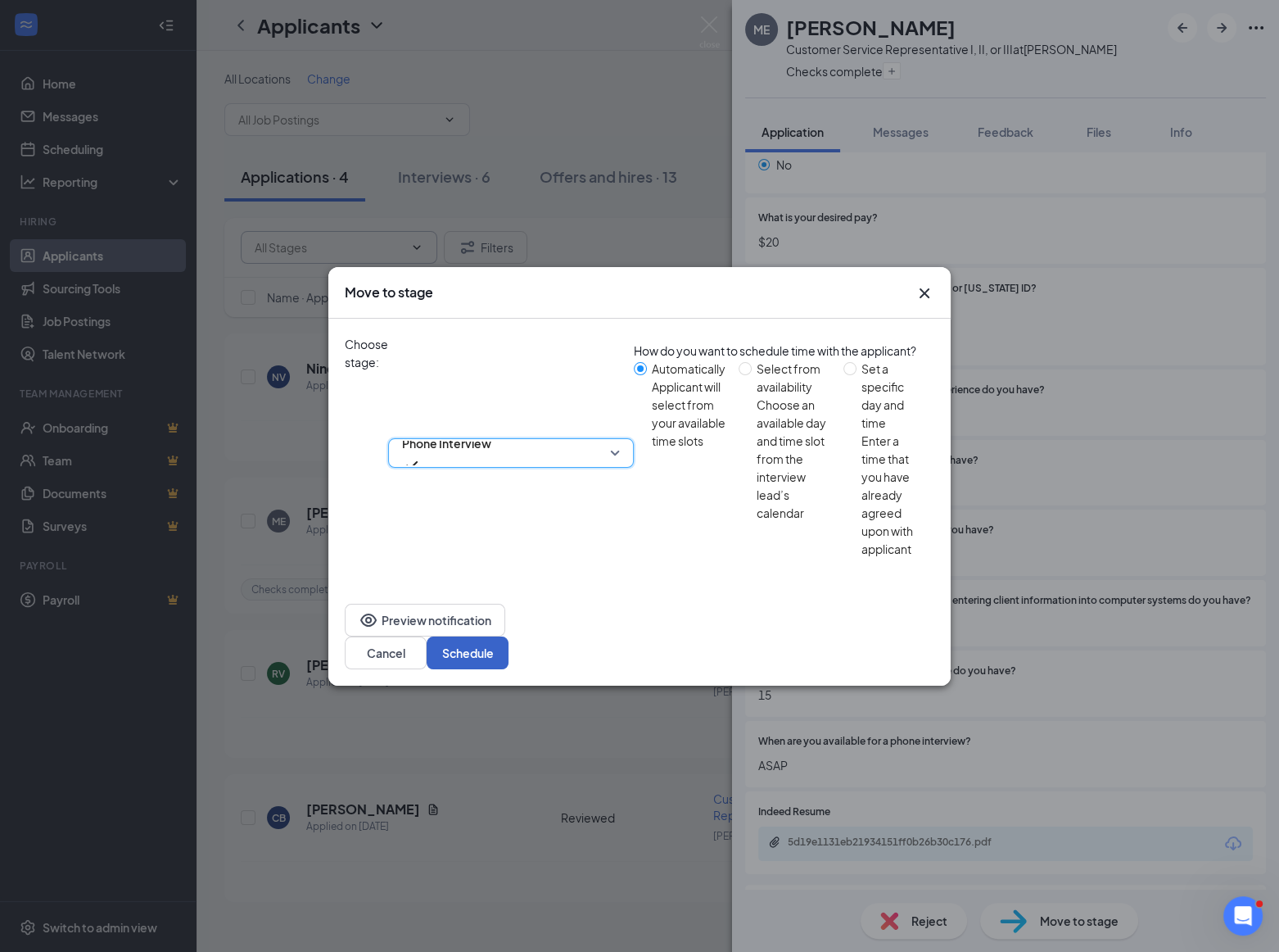
click at [509, 636] on button "Schedule" at bounding box center [468, 652] width 82 height 33
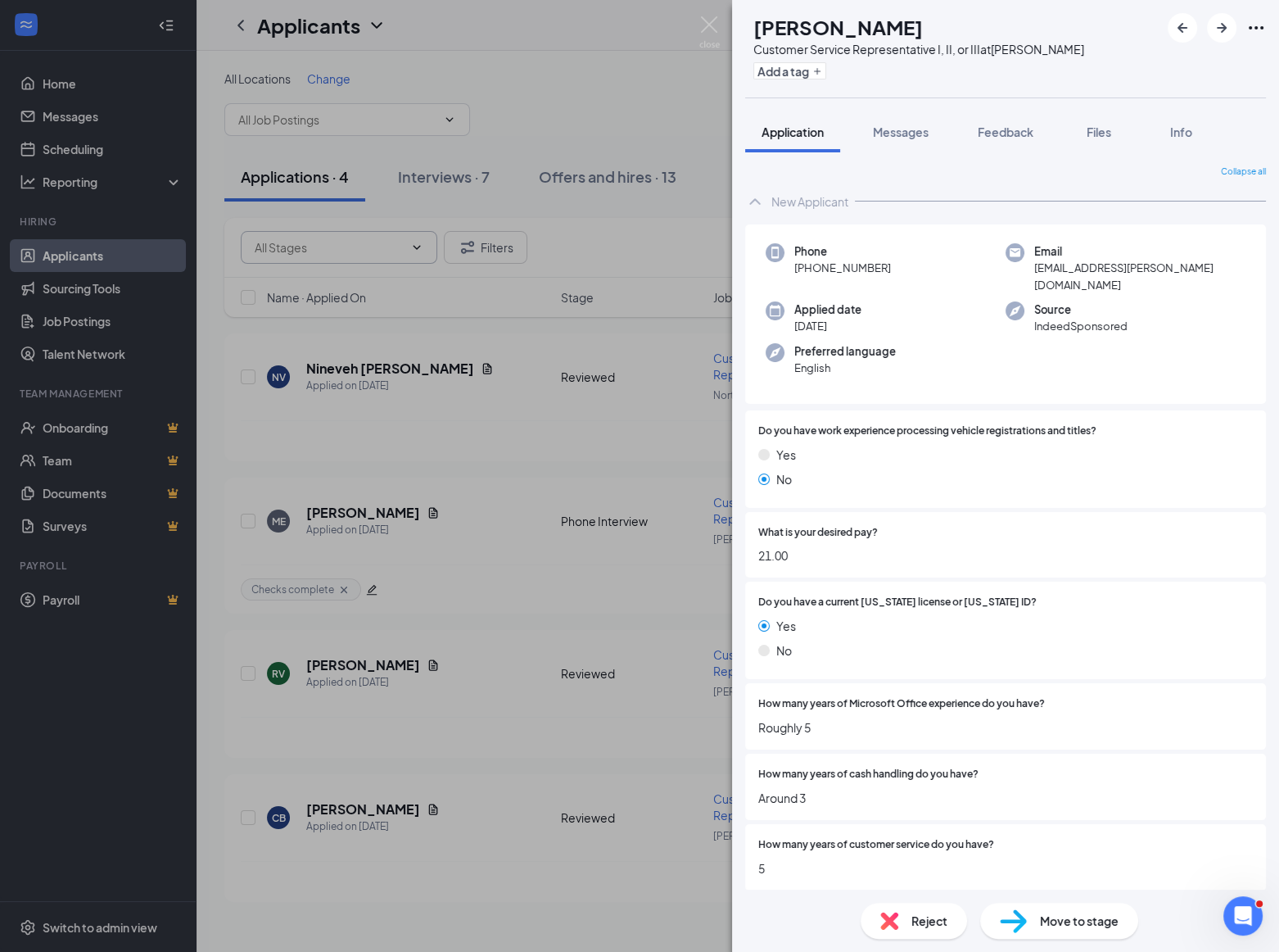
click at [1064, 917] on span "Move to stage" at bounding box center [1079, 921] width 79 height 18
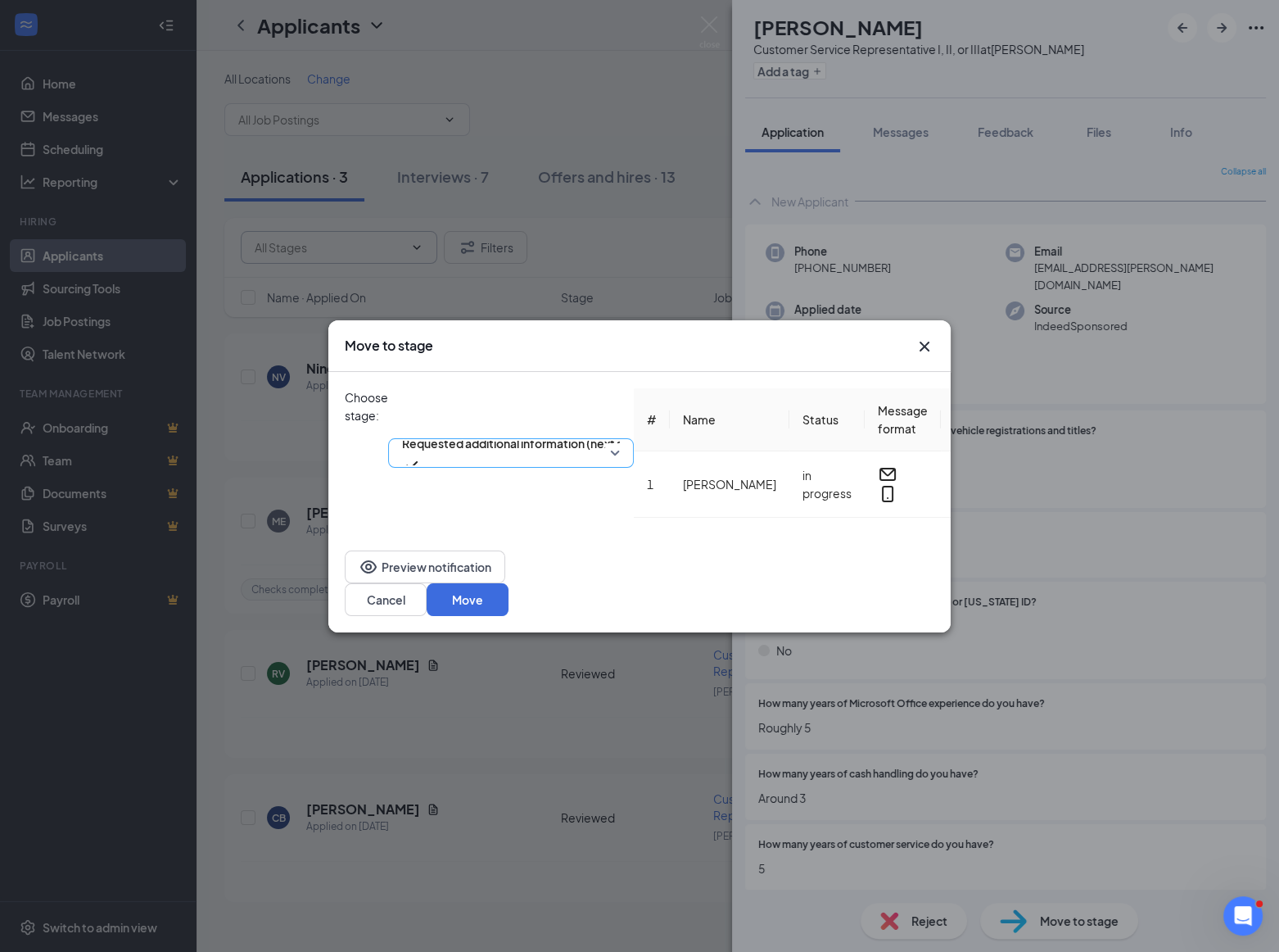
click at [627, 431] on span "Requested additional information (next stage)" at bounding box center [527, 443] width 251 height 25
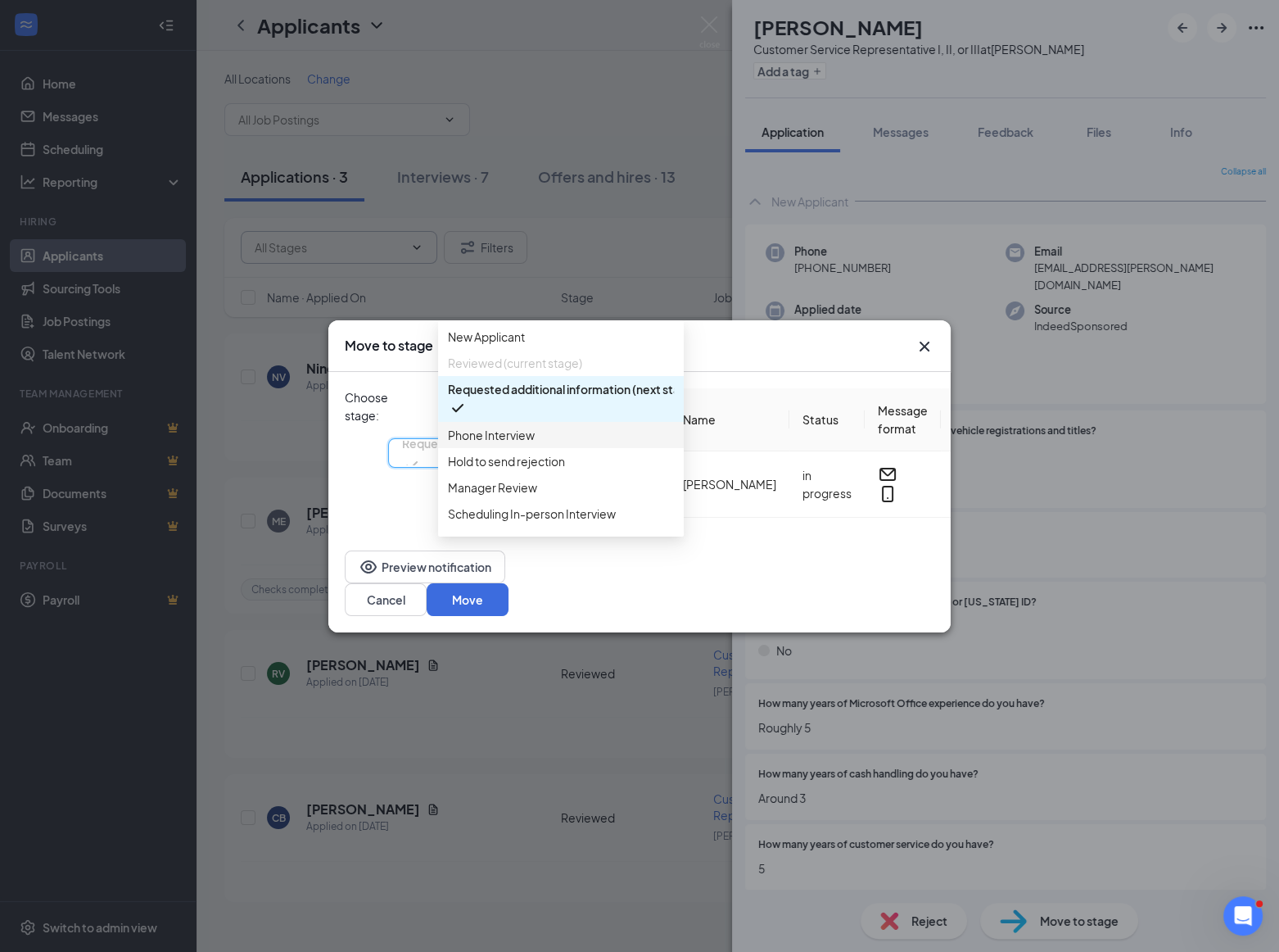
click at [565, 444] on span "Phone Interview" at bounding box center [561, 435] width 226 height 18
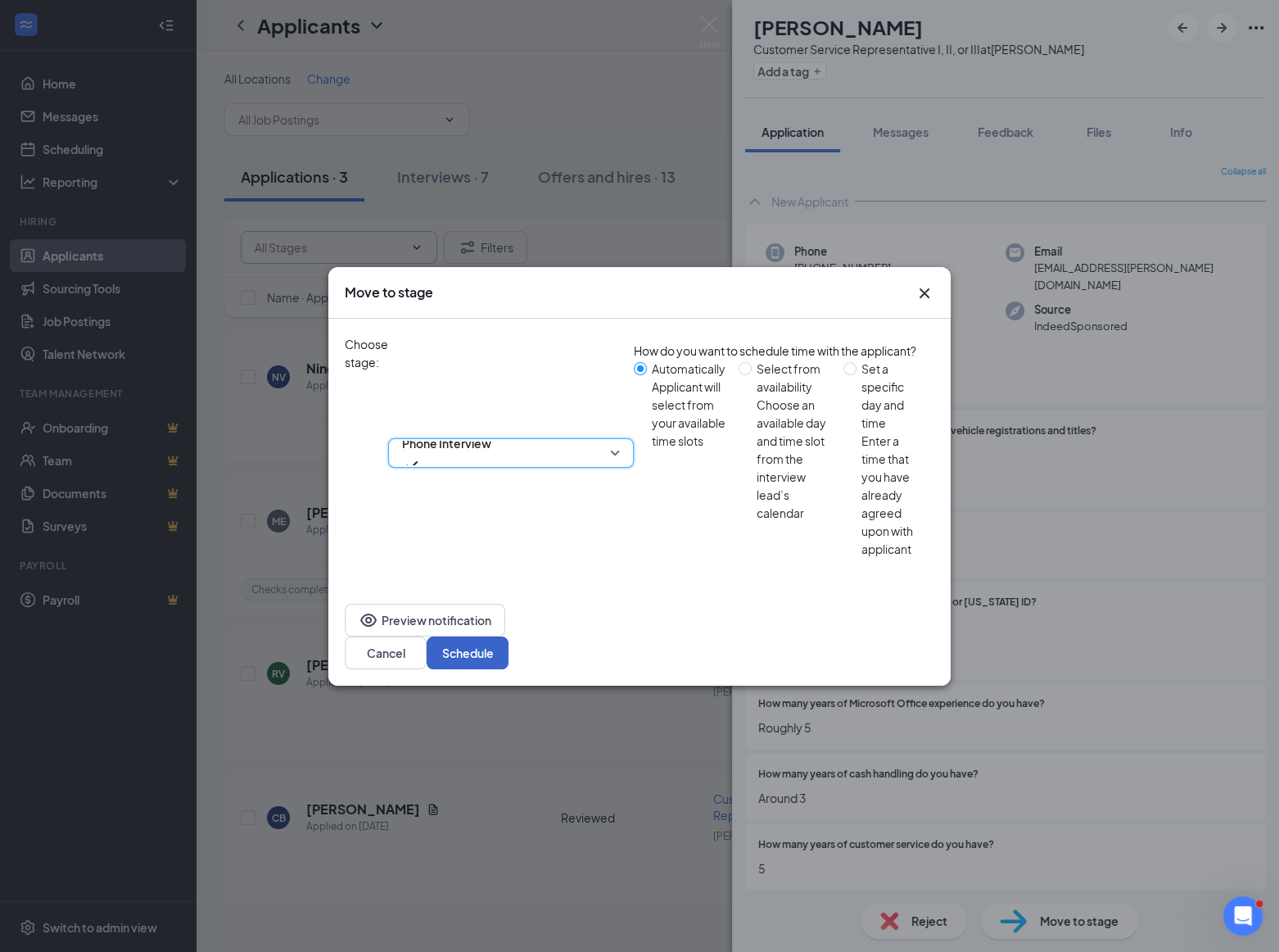
click at [509, 636] on button "Schedule" at bounding box center [468, 652] width 82 height 33
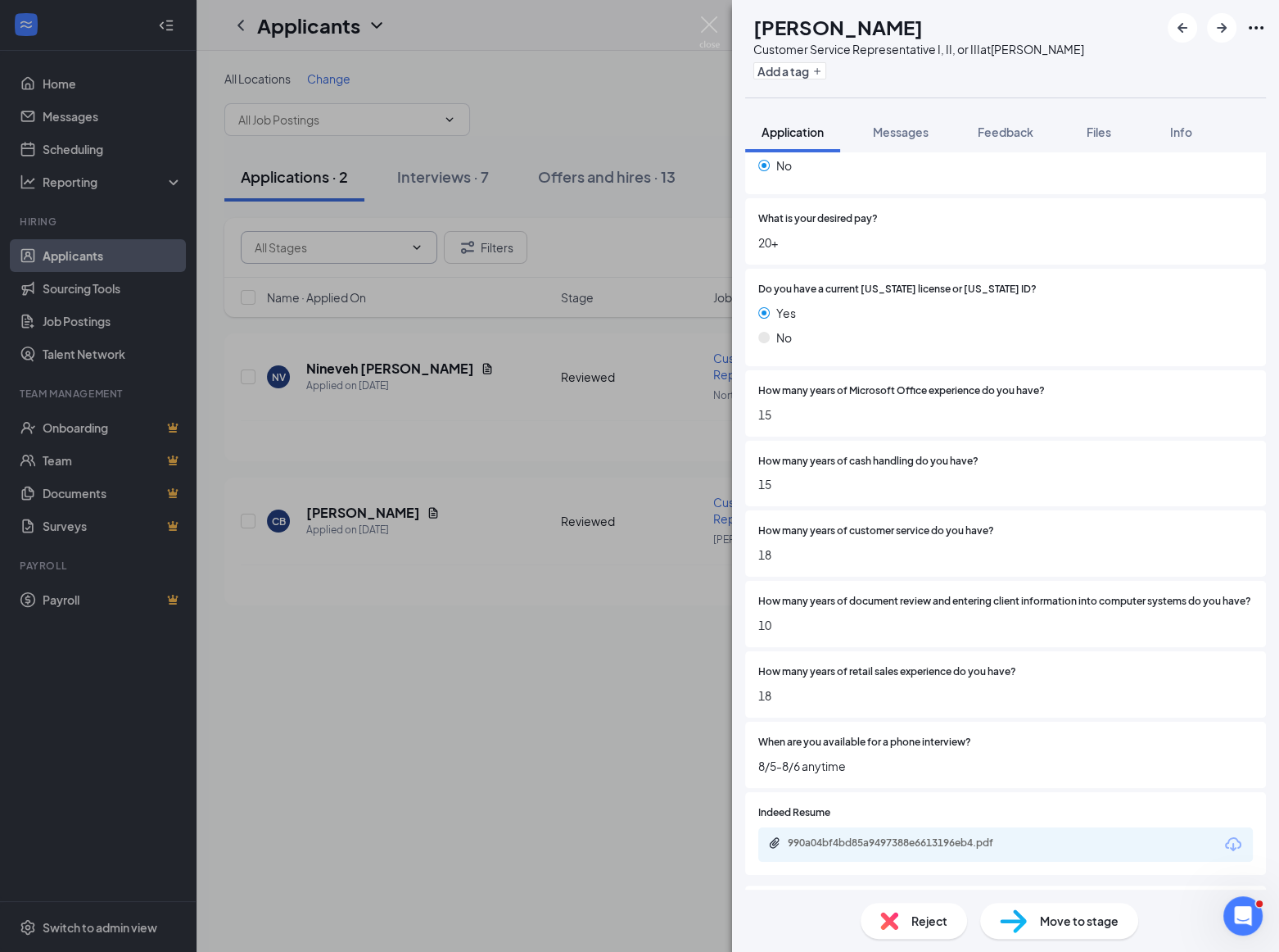
scroll to position [372, 0]
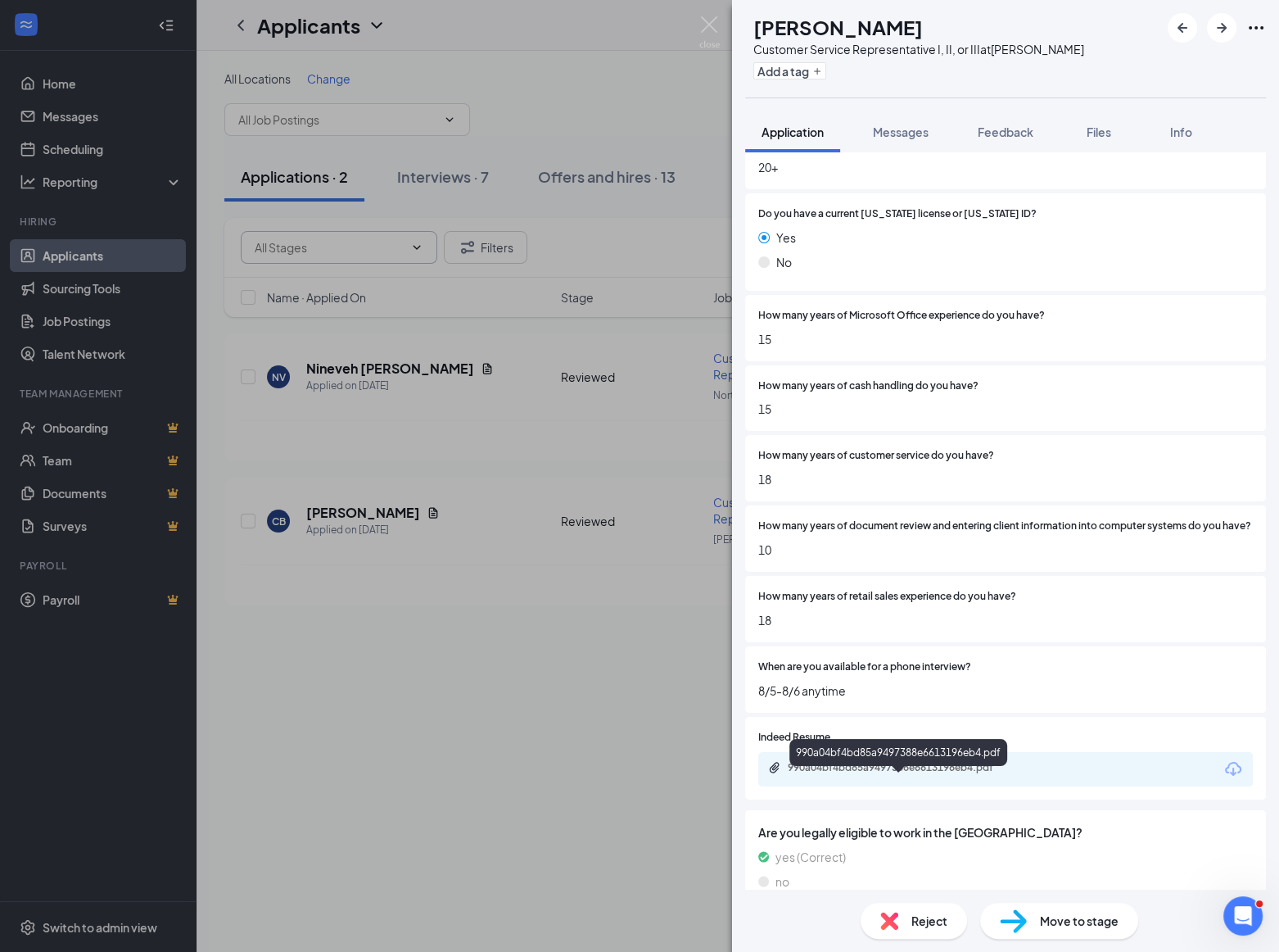
click at [829, 774] on div "990a04bf4bd85a9497388e6613196eb4.pdf" at bounding box center [902, 767] width 229 height 13
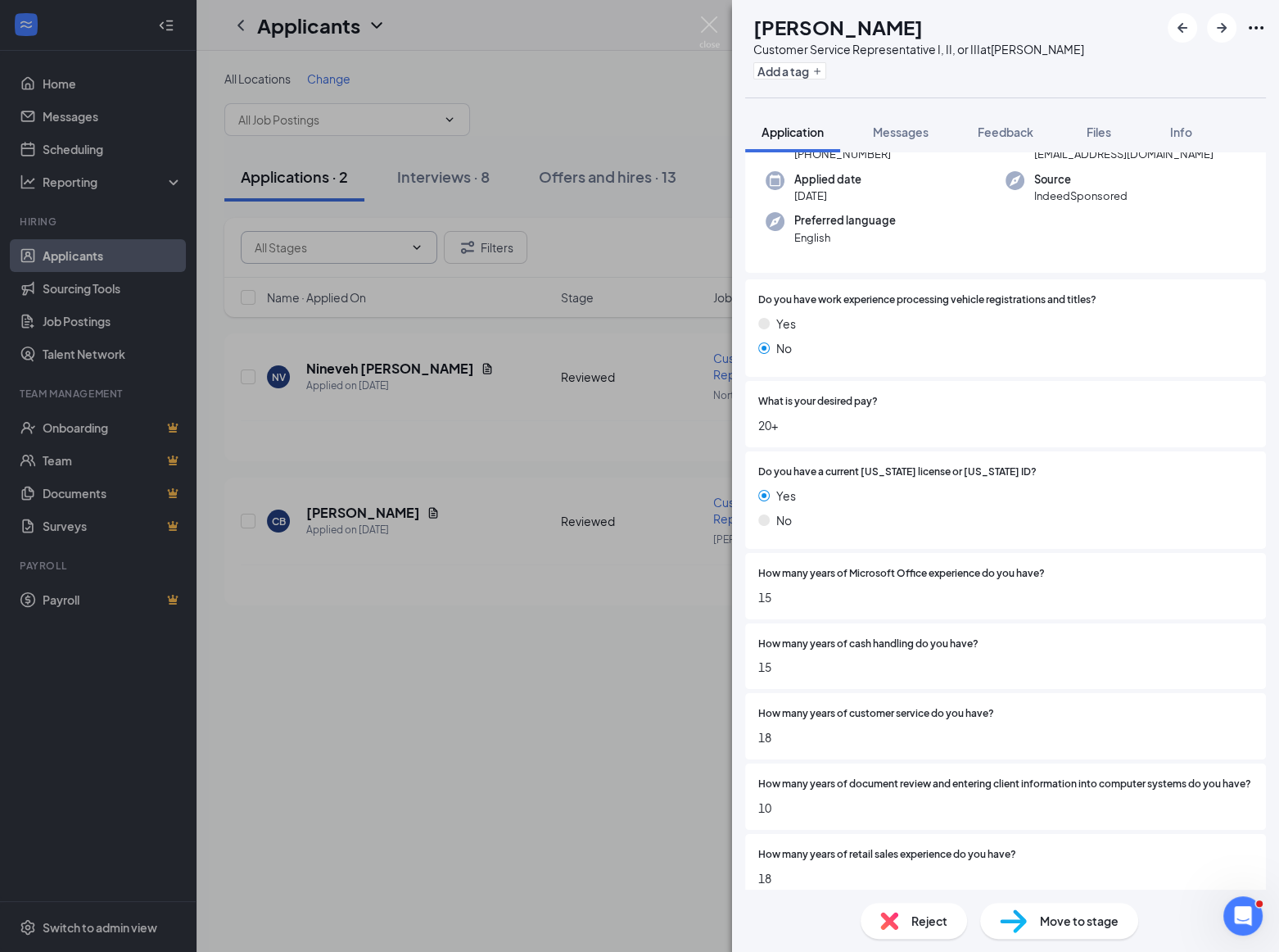
scroll to position [0, 0]
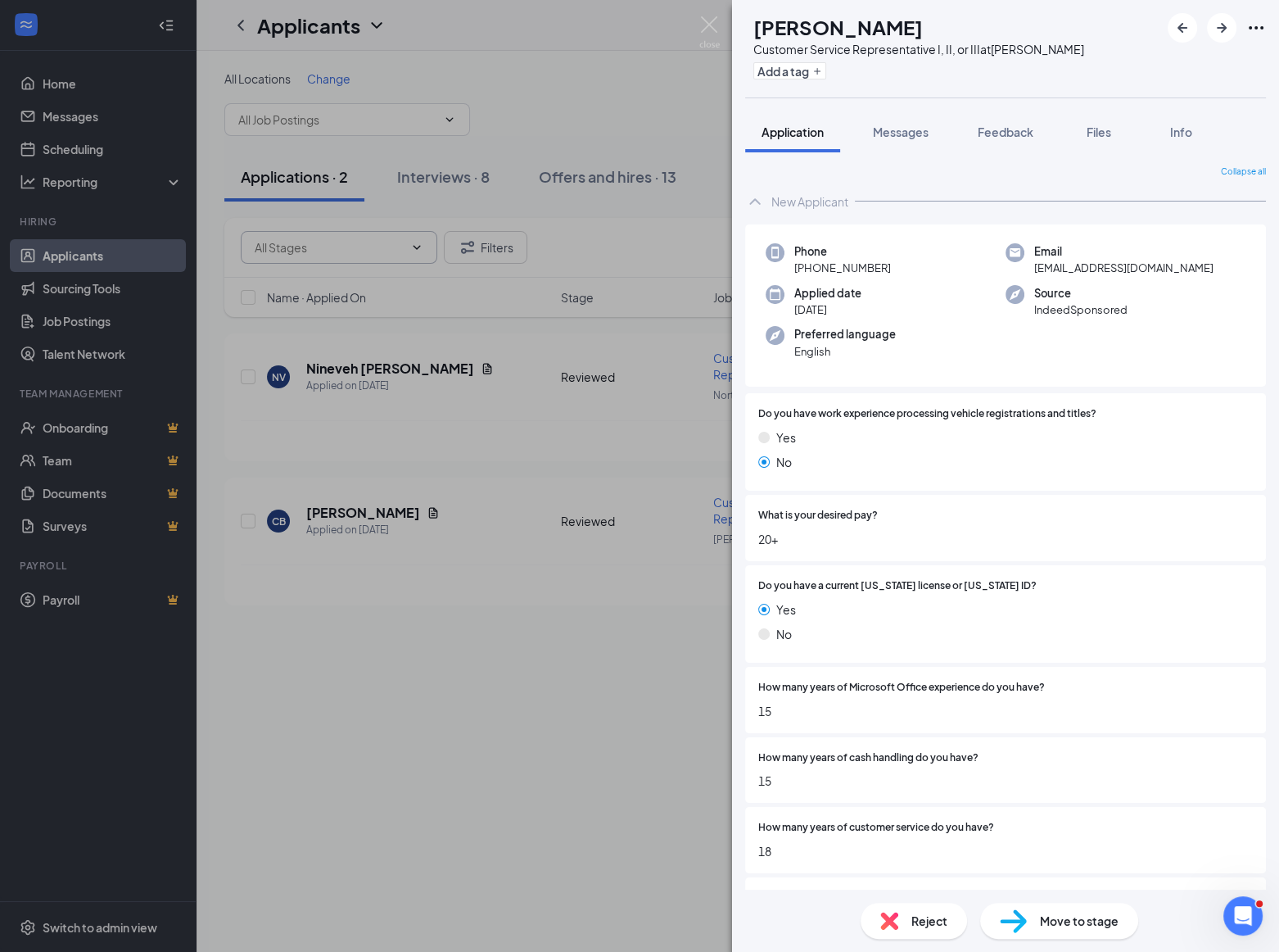
click at [1034, 915] on div "Move to stage" at bounding box center [1059, 921] width 158 height 36
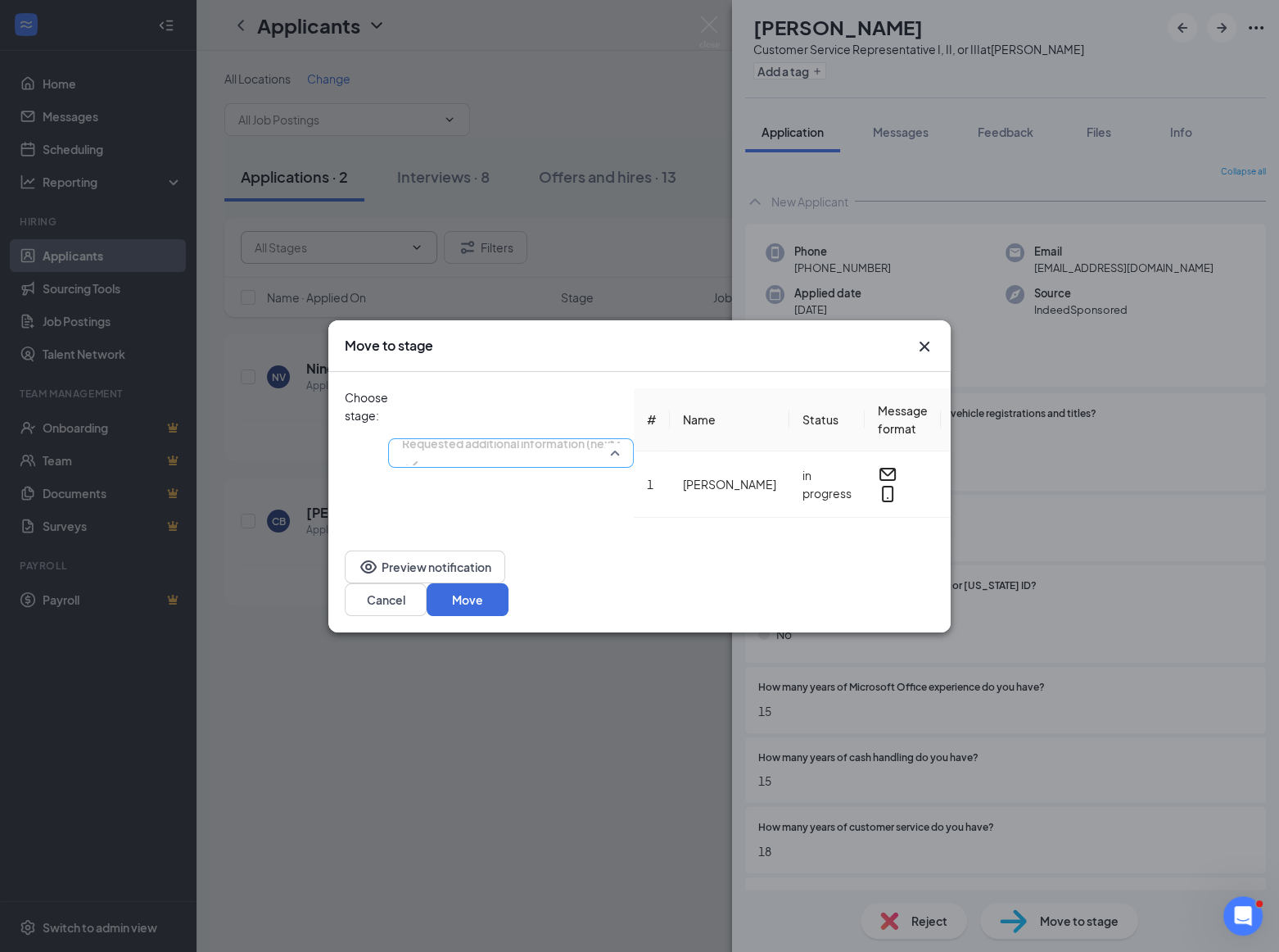
click at [653, 431] on span "Requested additional information (next stage)" at bounding box center [527, 443] width 251 height 25
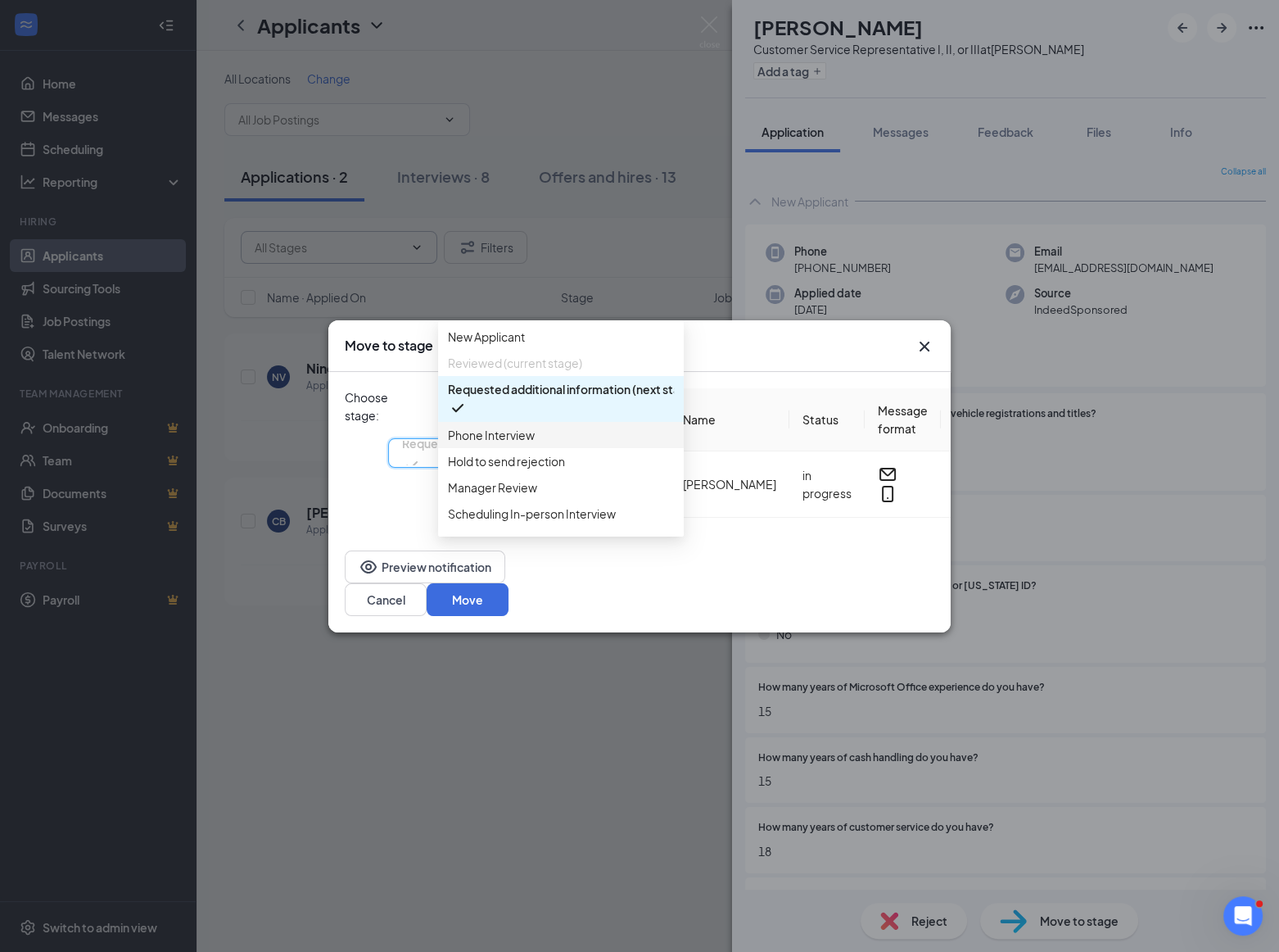
click at [523, 444] on span "Phone Interview" at bounding box center [491, 435] width 87 height 18
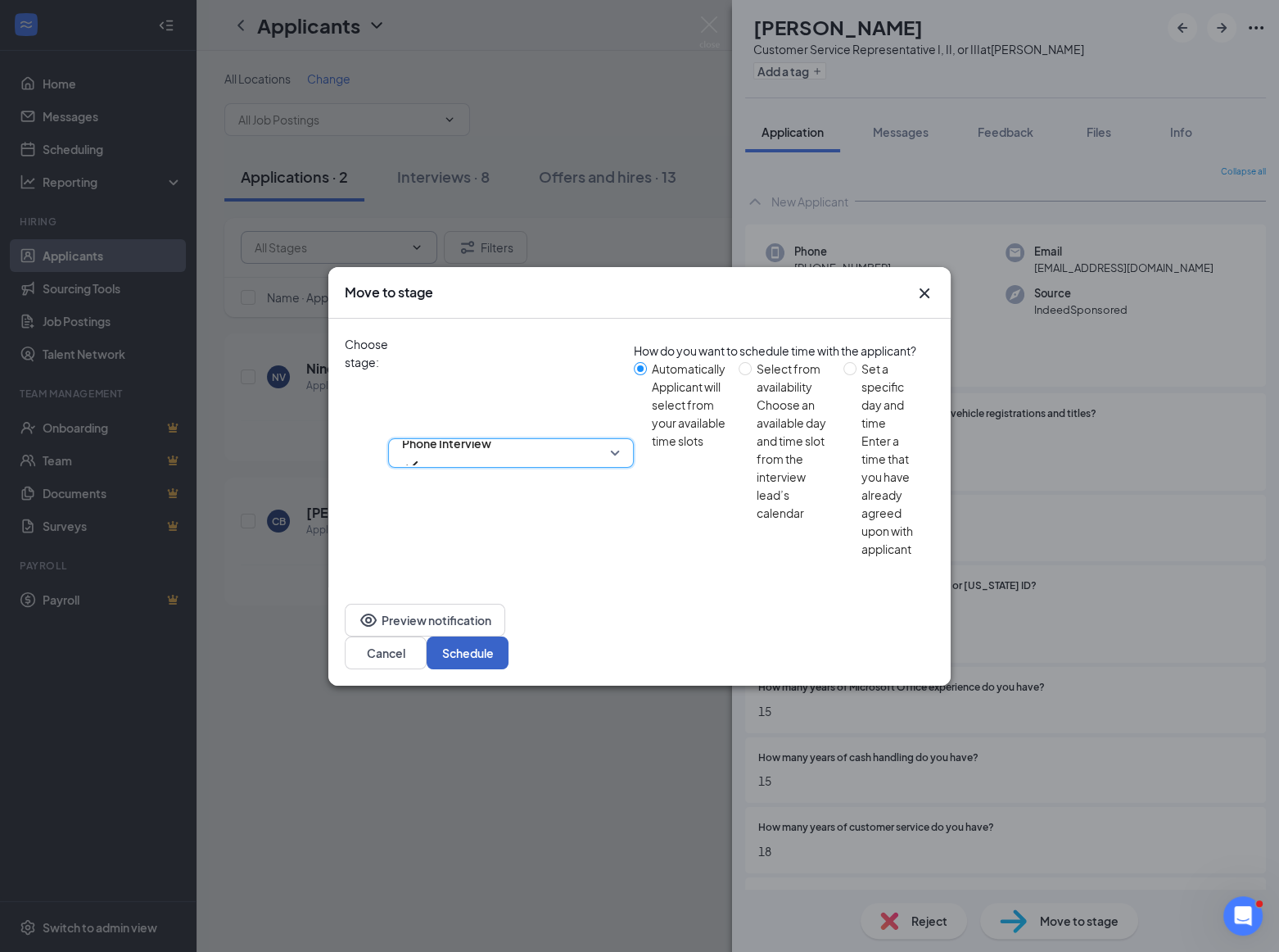
click at [509, 636] on button "Schedule" at bounding box center [468, 652] width 82 height 33
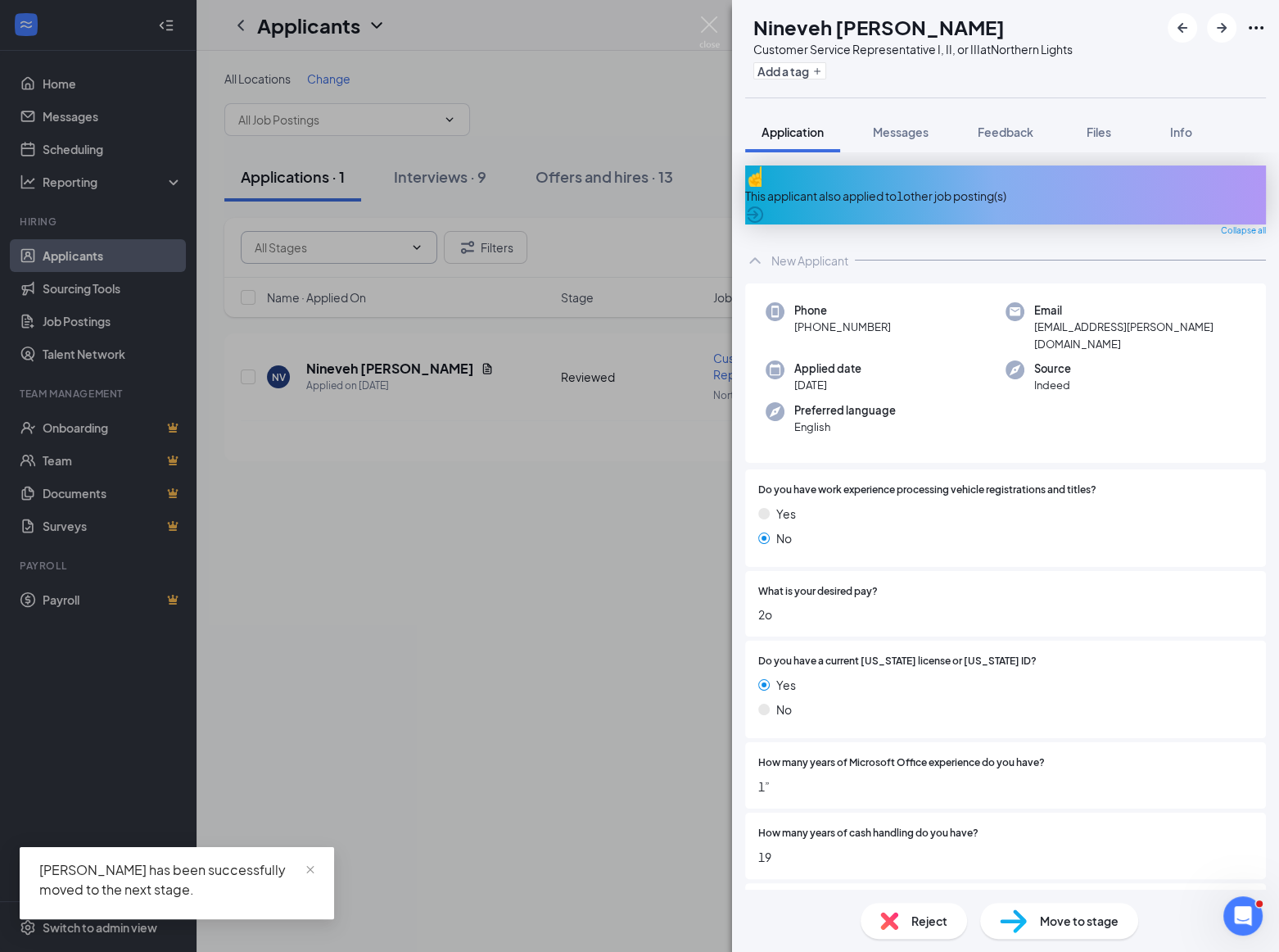
click at [893, 187] on div "This applicant also applied to 1 other job posting(s)" at bounding box center [1005, 196] width 521 height 18
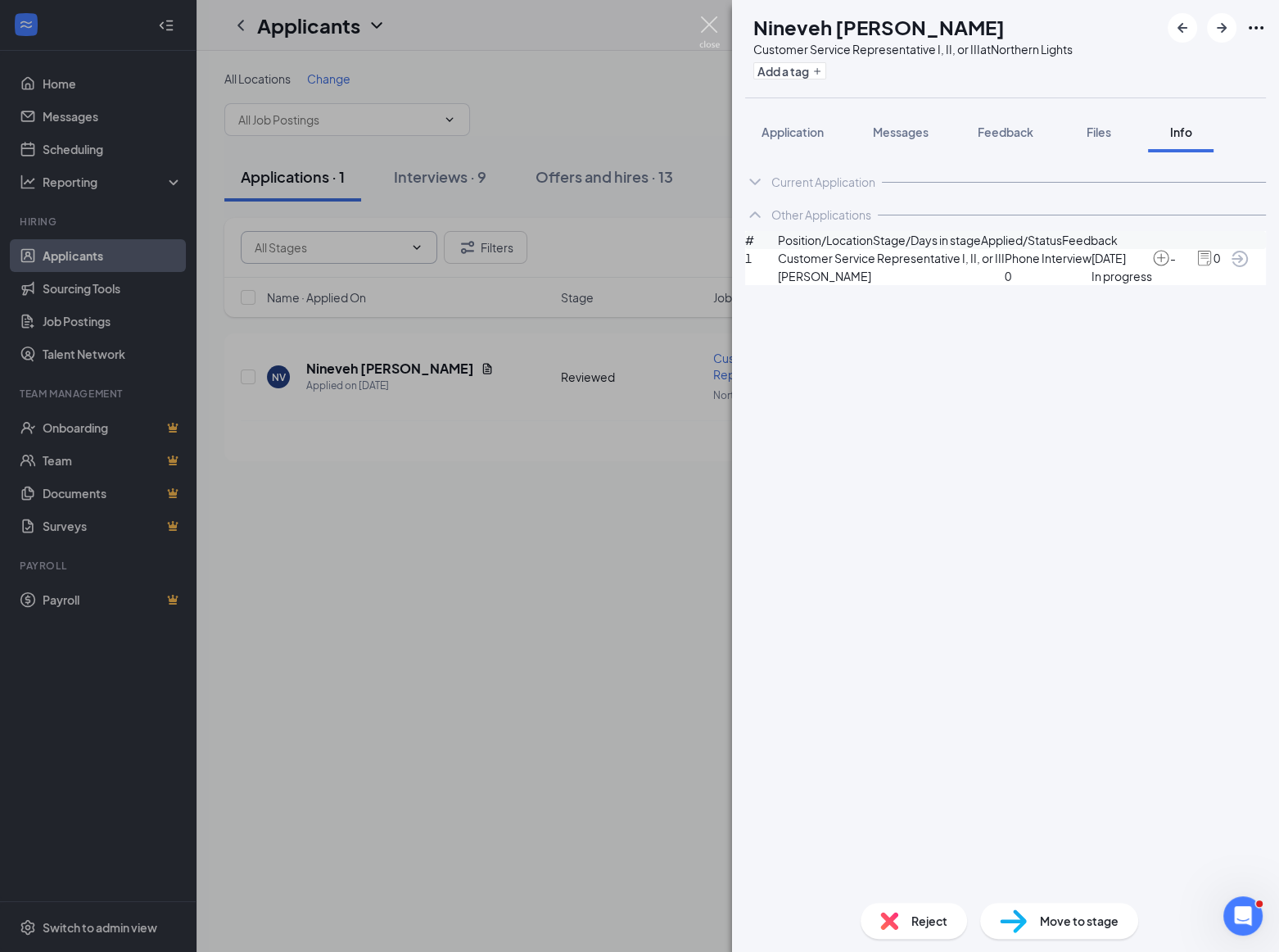
click at [703, 24] on img at bounding box center [710, 32] width 20 height 32
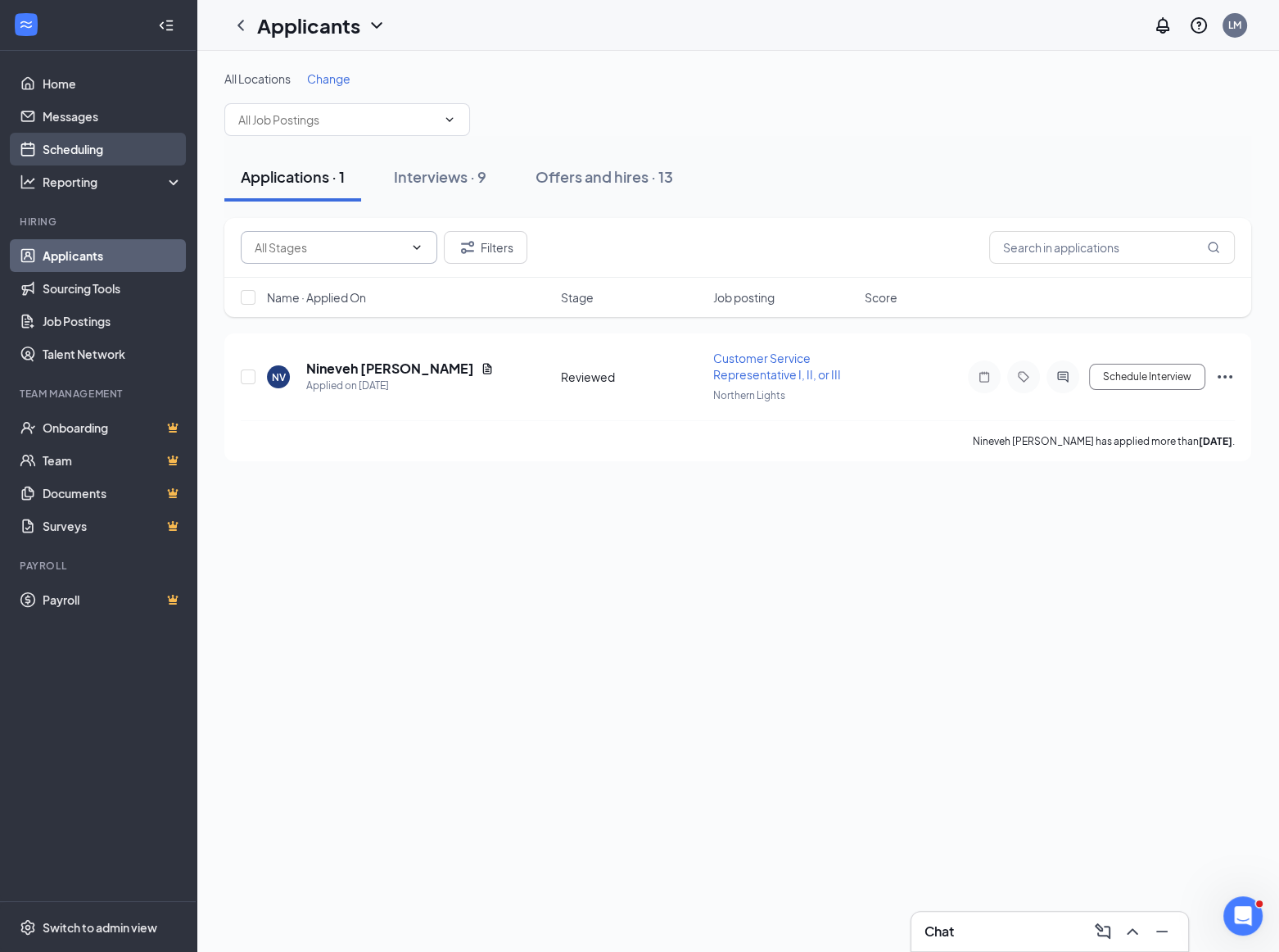
click at [89, 150] on link "Scheduling" at bounding box center [113, 149] width 140 height 33
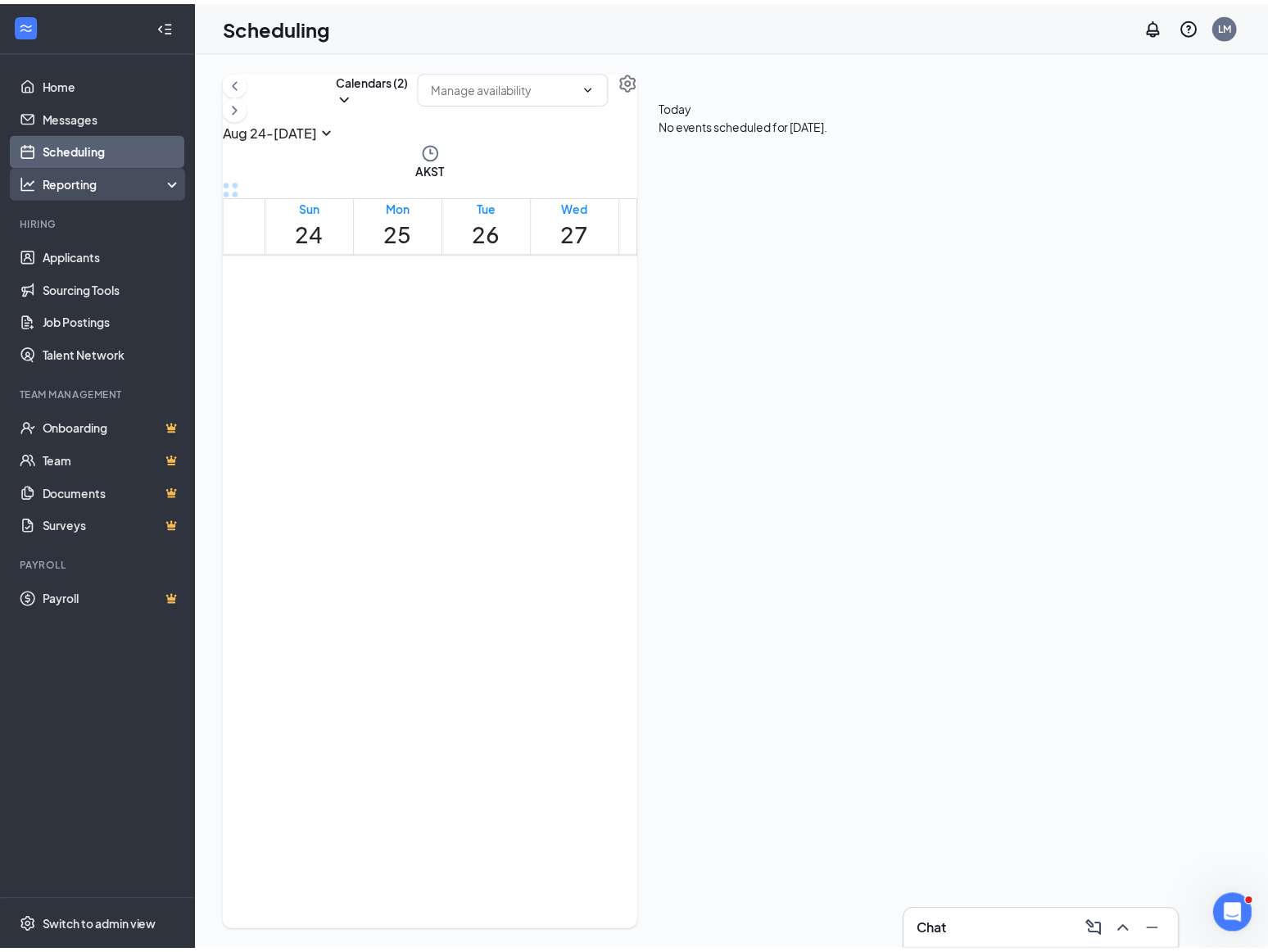
scroll to position [506, 0]
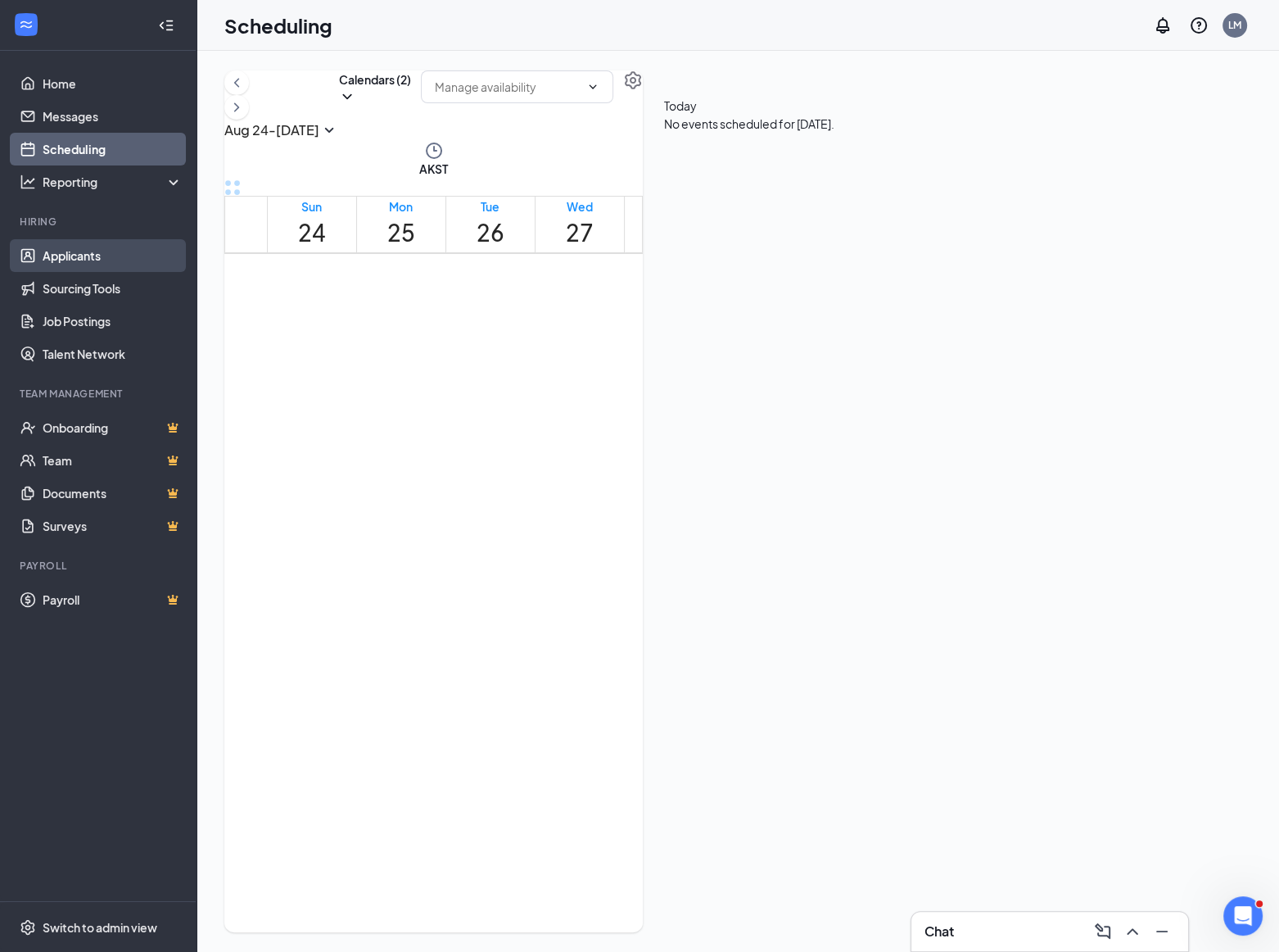
click at [72, 259] on link "Applicants" at bounding box center [113, 255] width 140 height 33
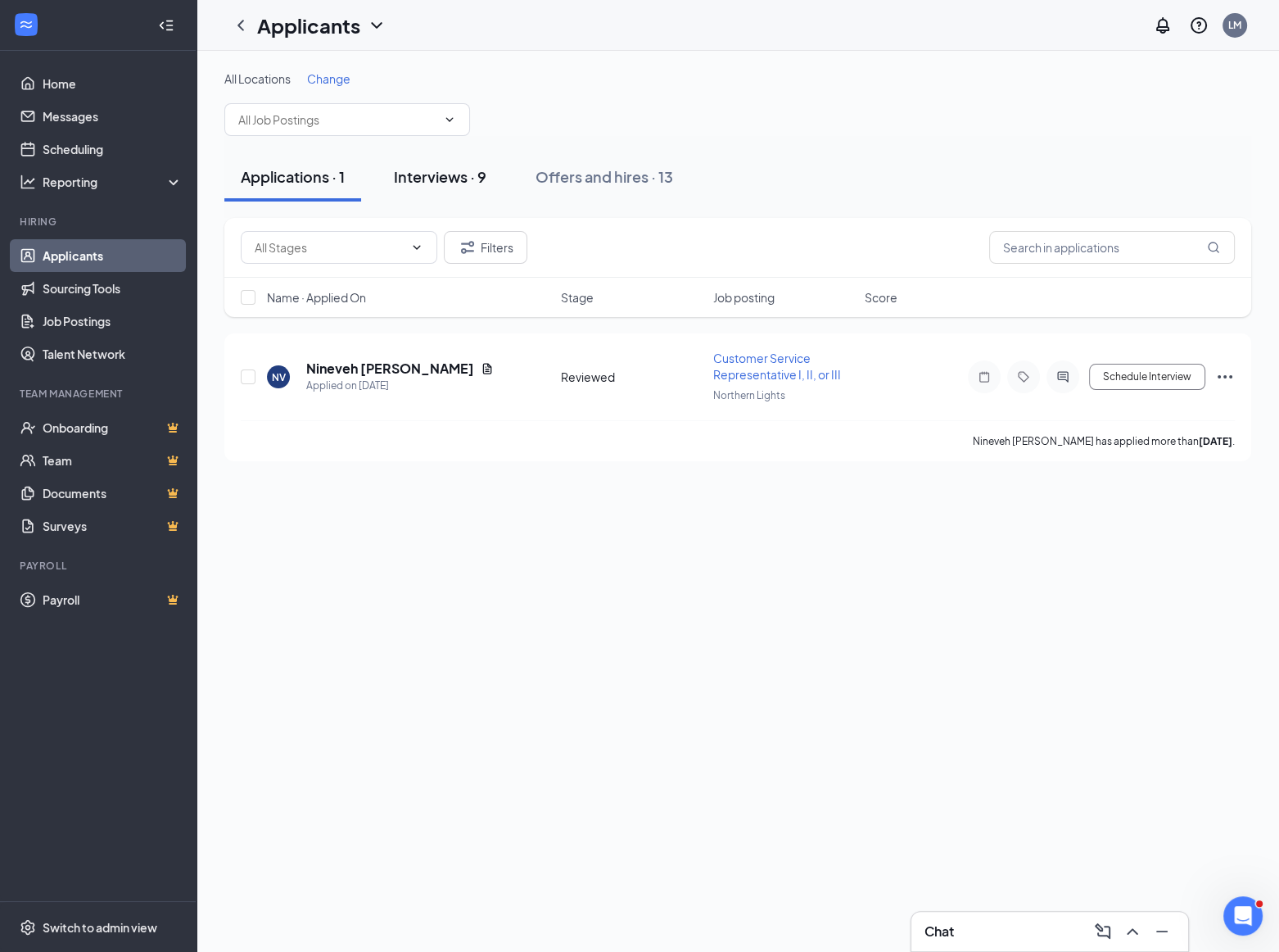
click at [426, 174] on div "Interviews · 9" at bounding box center [440, 176] width 93 height 20
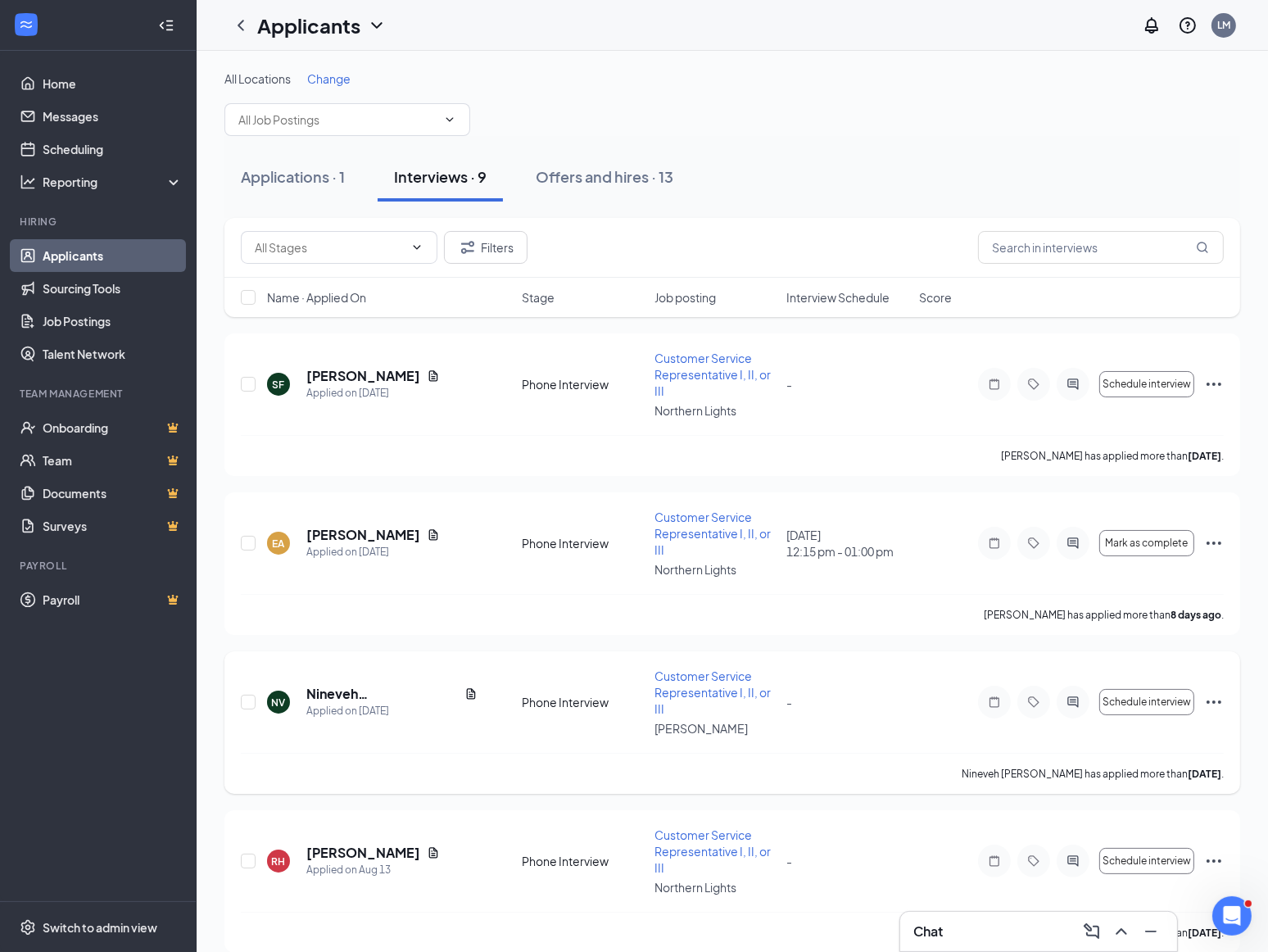
click at [1207, 692] on icon "Ellipses" at bounding box center [1214, 702] width 20 height 20
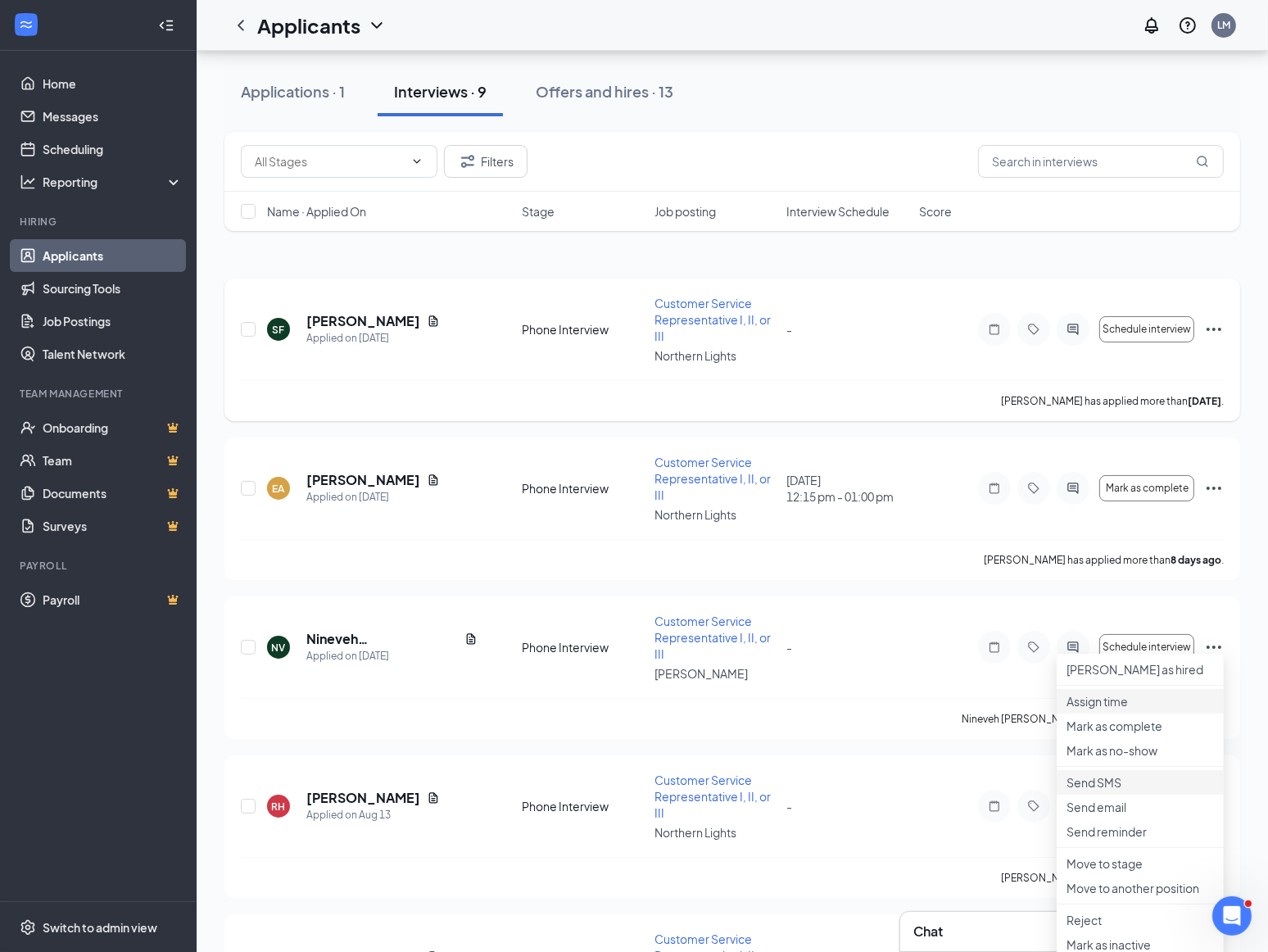
scroll to position [223, 0]
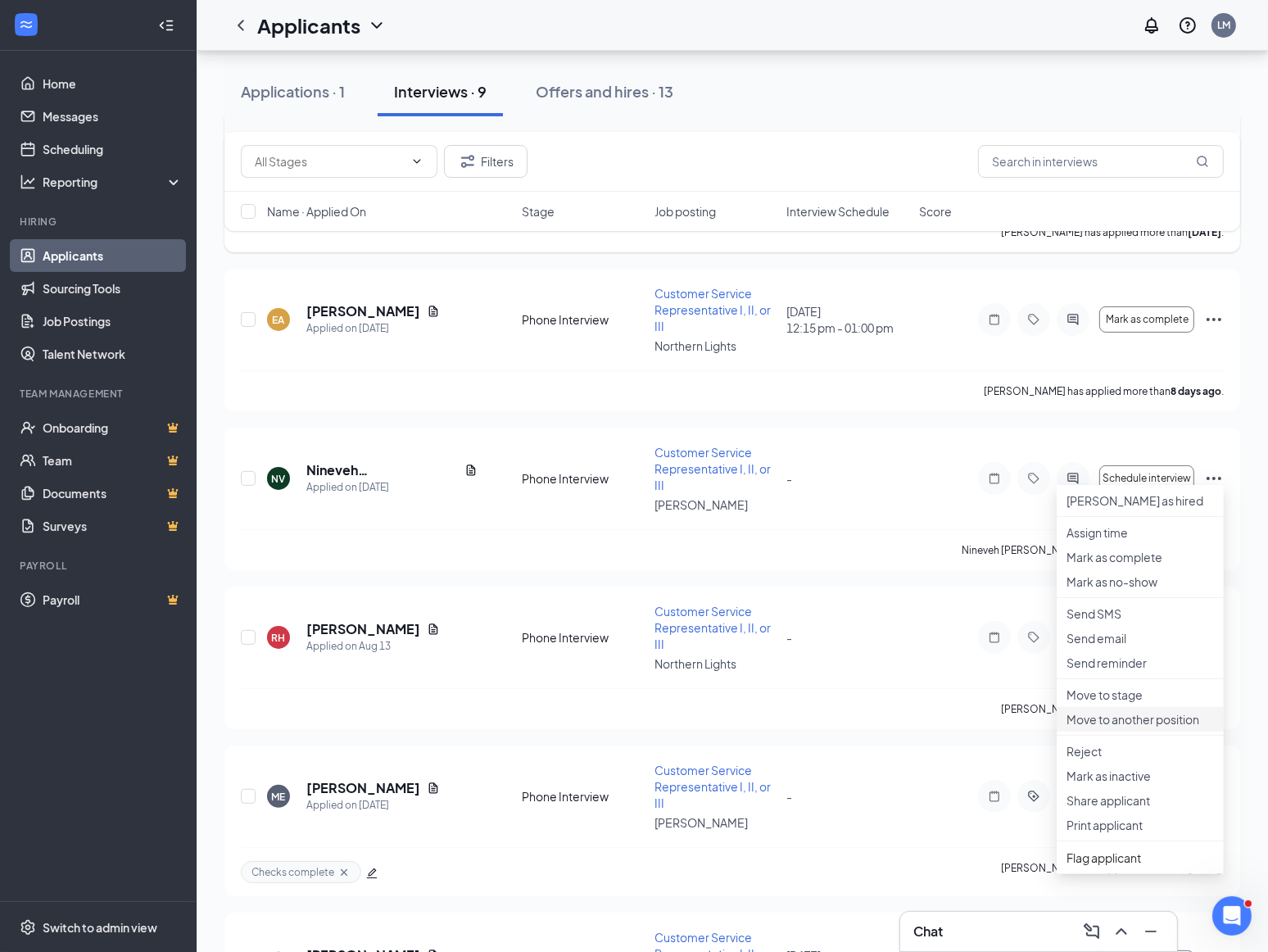
click at [1139, 727] on p "Move to another position" at bounding box center [1139, 719] width 147 height 16
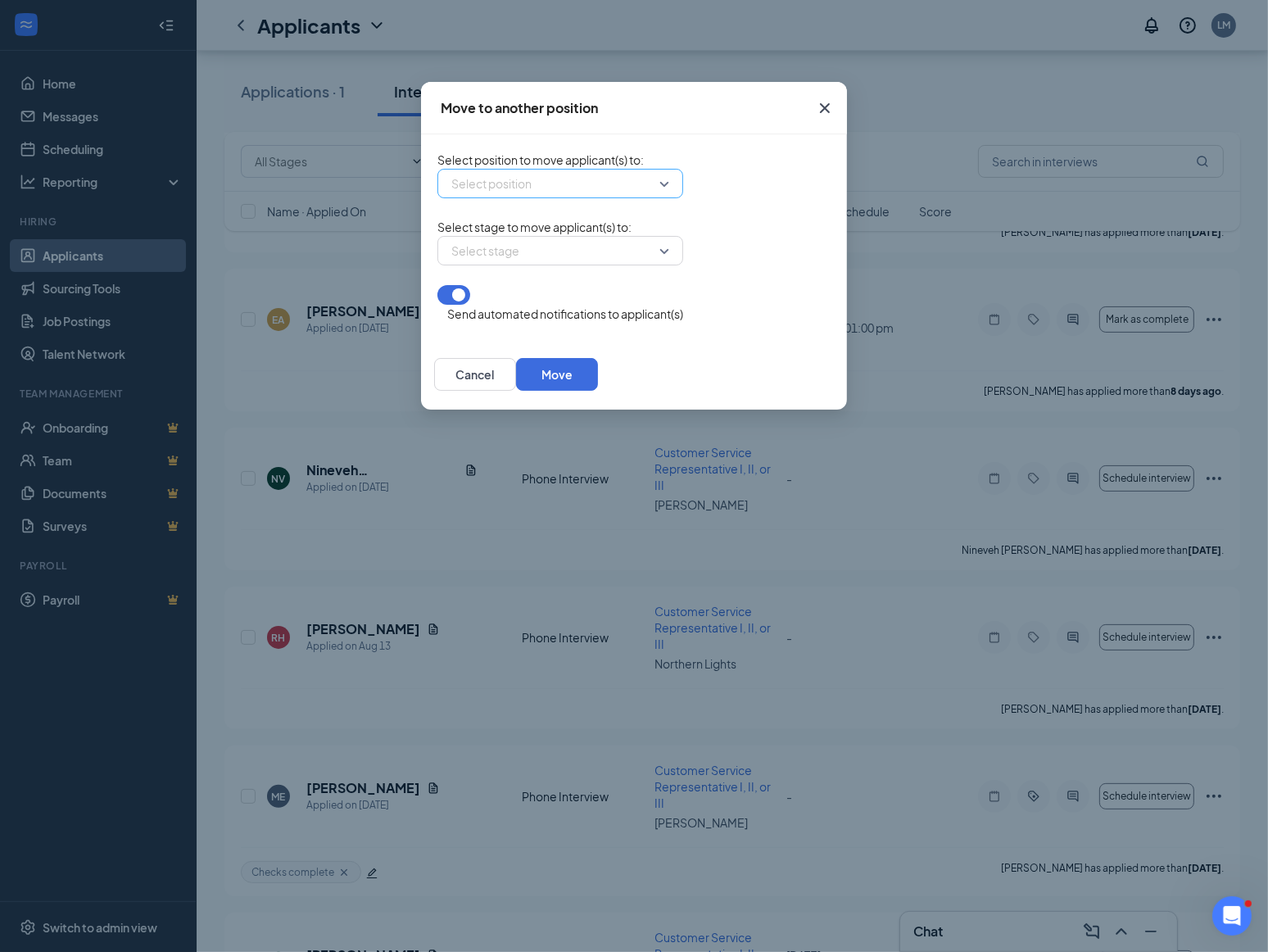
click at [568, 189] on div "Select position" at bounding box center [560, 183] width 246 height 29
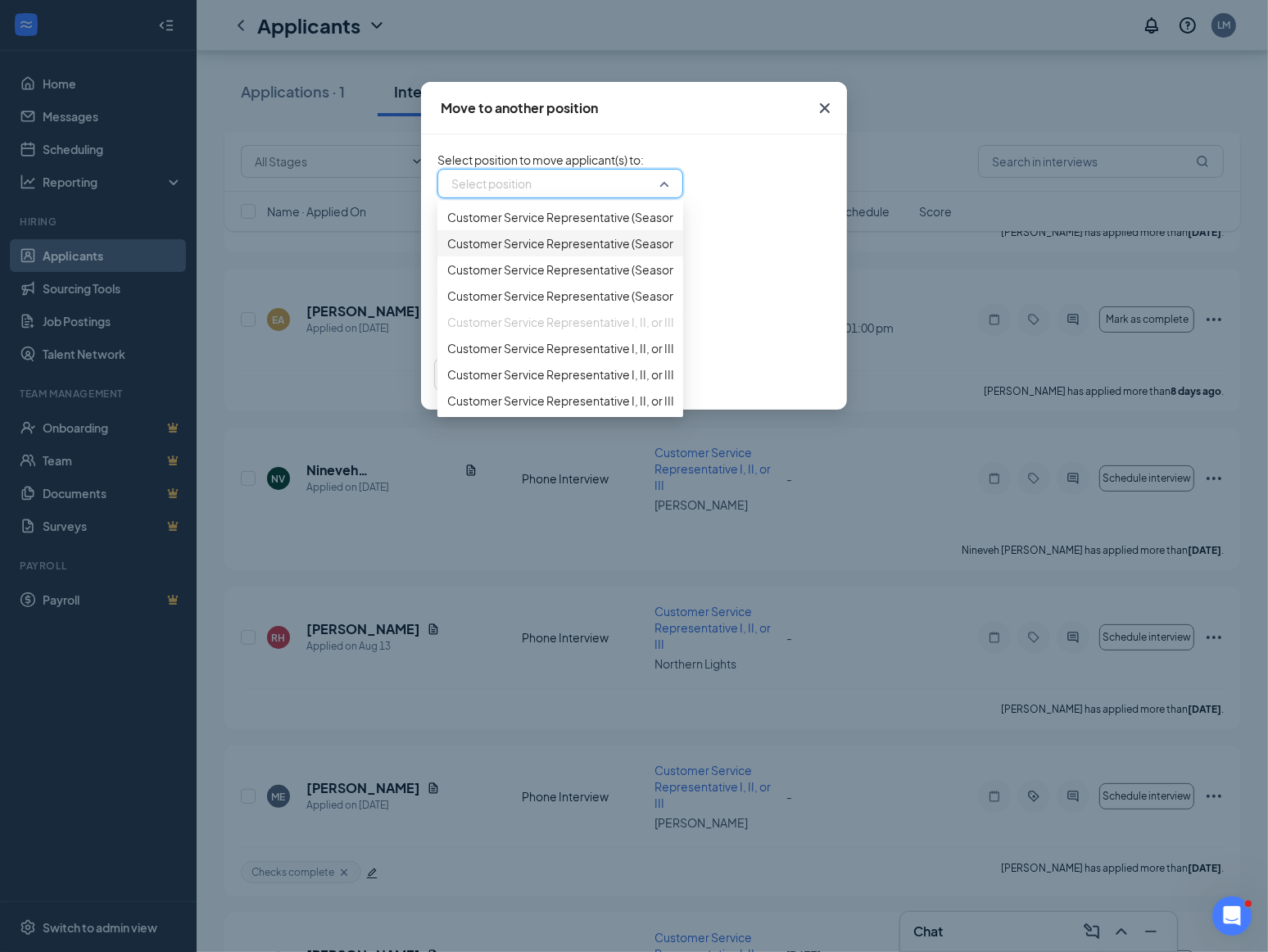
scroll to position [148, 0]
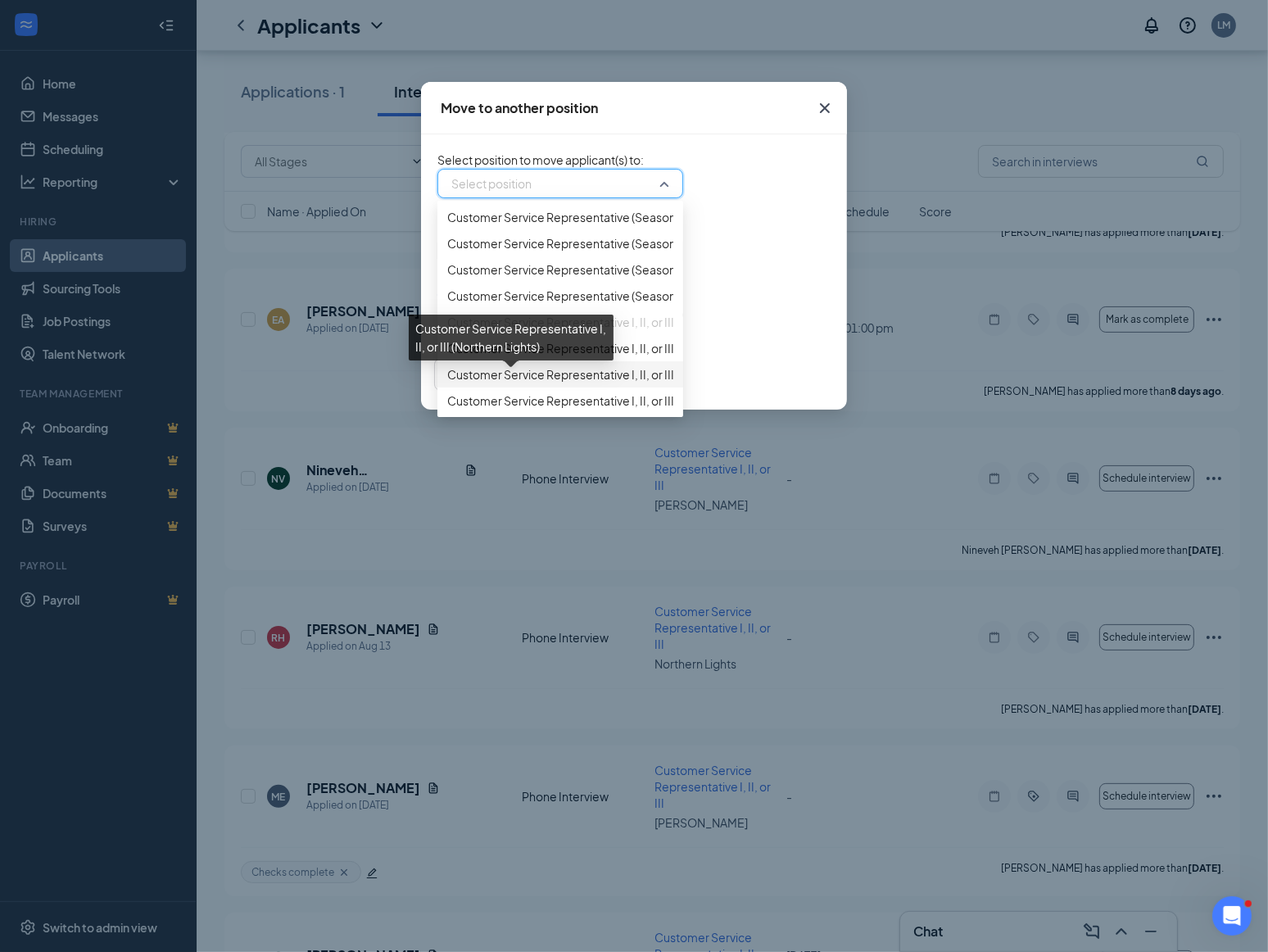
click at [484, 378] on span "Customer Service Representative I, II, or III (Northern Lights)" at bounding box center [605, 374] width 317 height 18
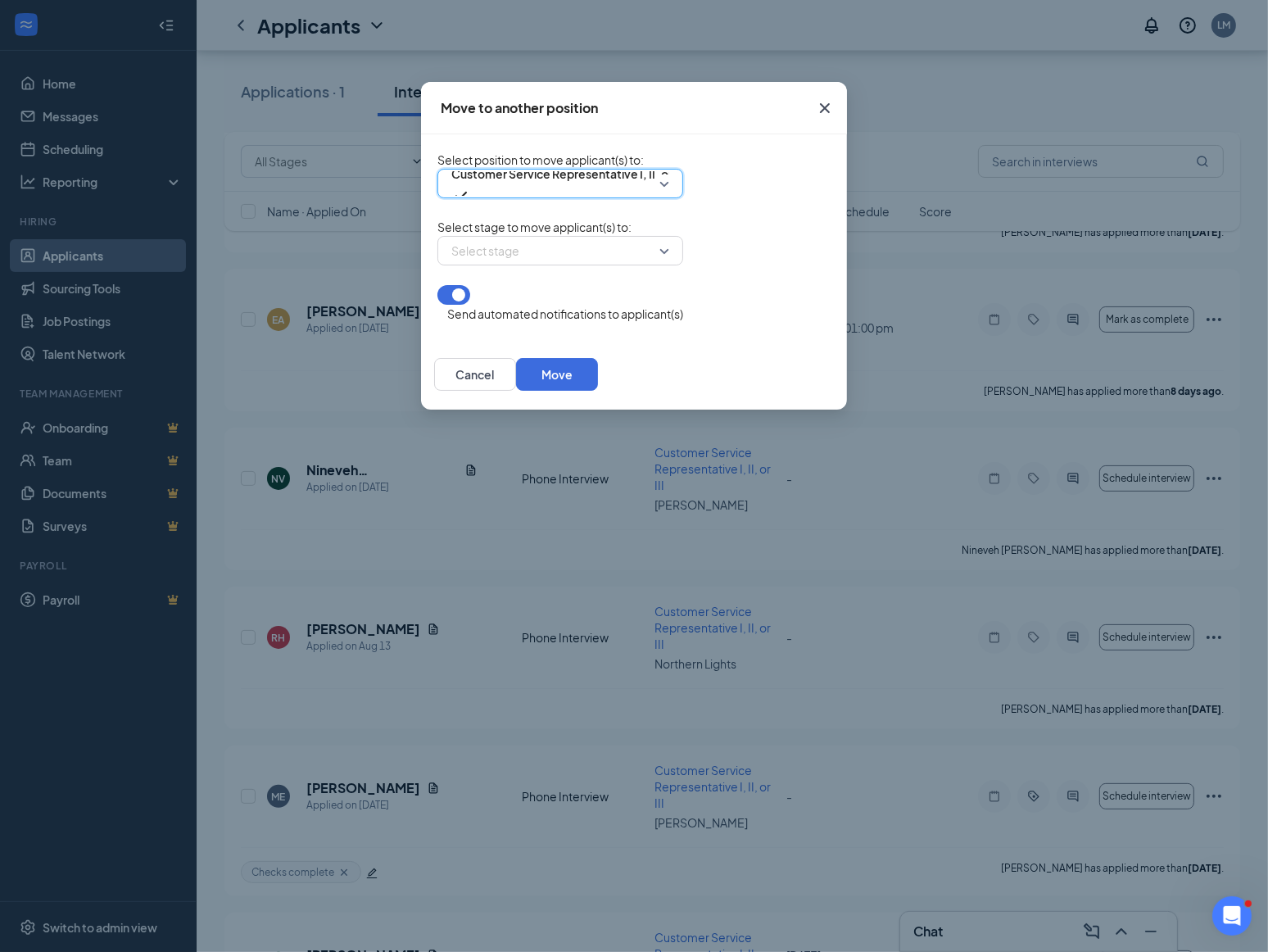
click at [437, 305] on button "button" at bounding box center [453, 295] width 33 height 20
click at [565, 265] on div "Select stage" at bounding box center [560, 250] width 246 height 29
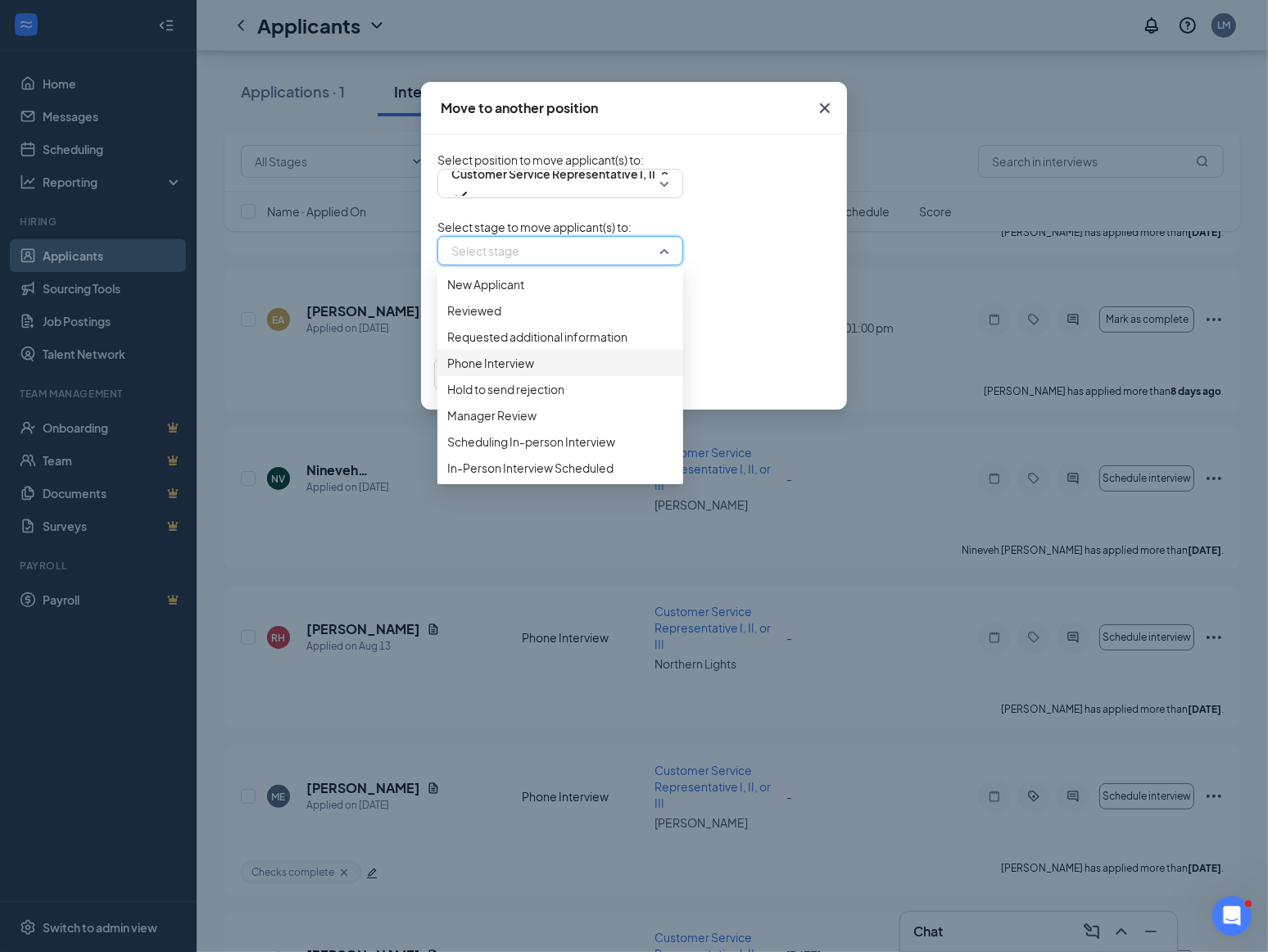
click at [447, 372] on span "Phone Interview" at bounding box center [490, 363] width 87 height 18
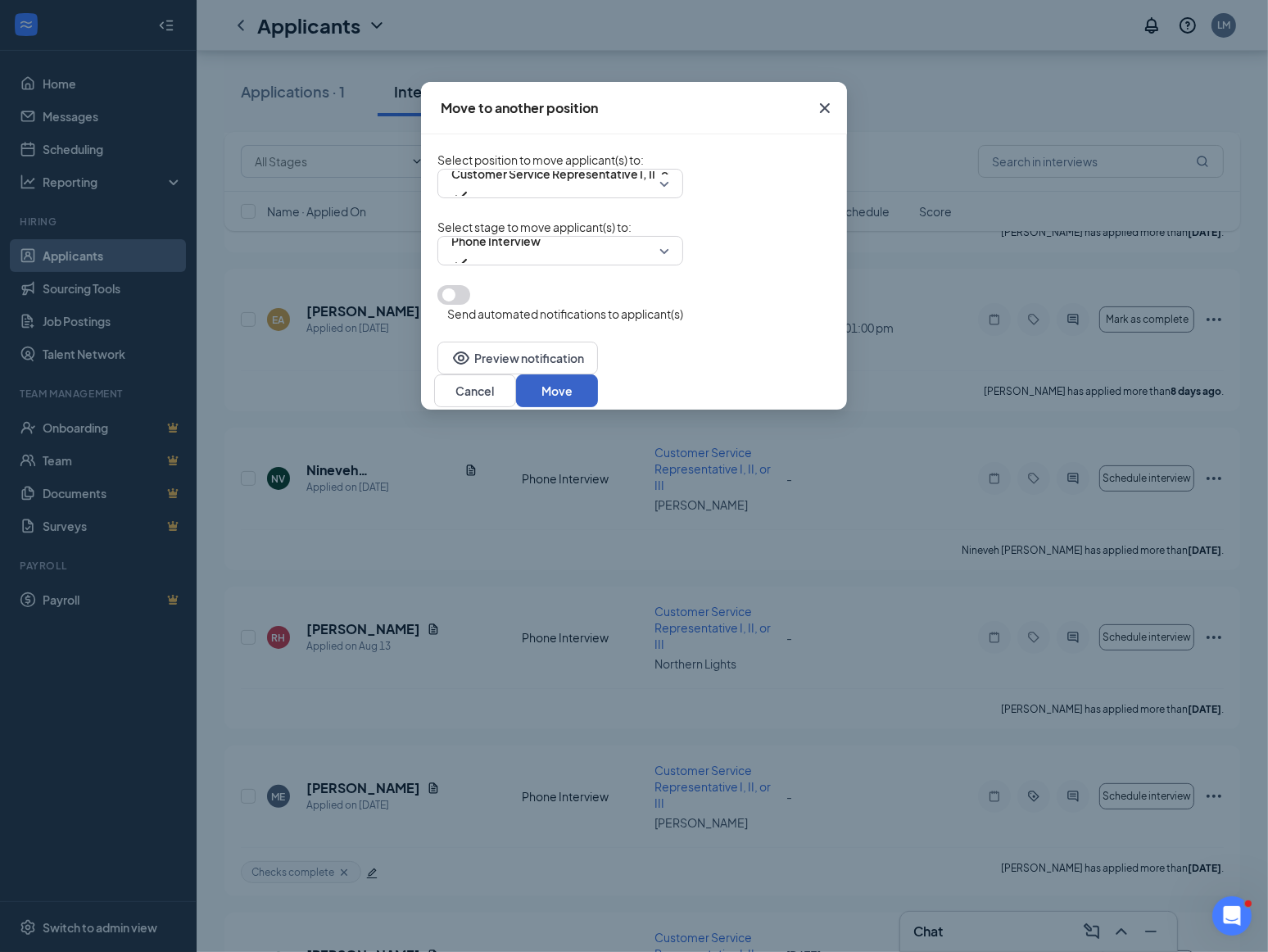
click at [598, 377] on button "Move" at bounding box center [557, 390] width 82 height 33
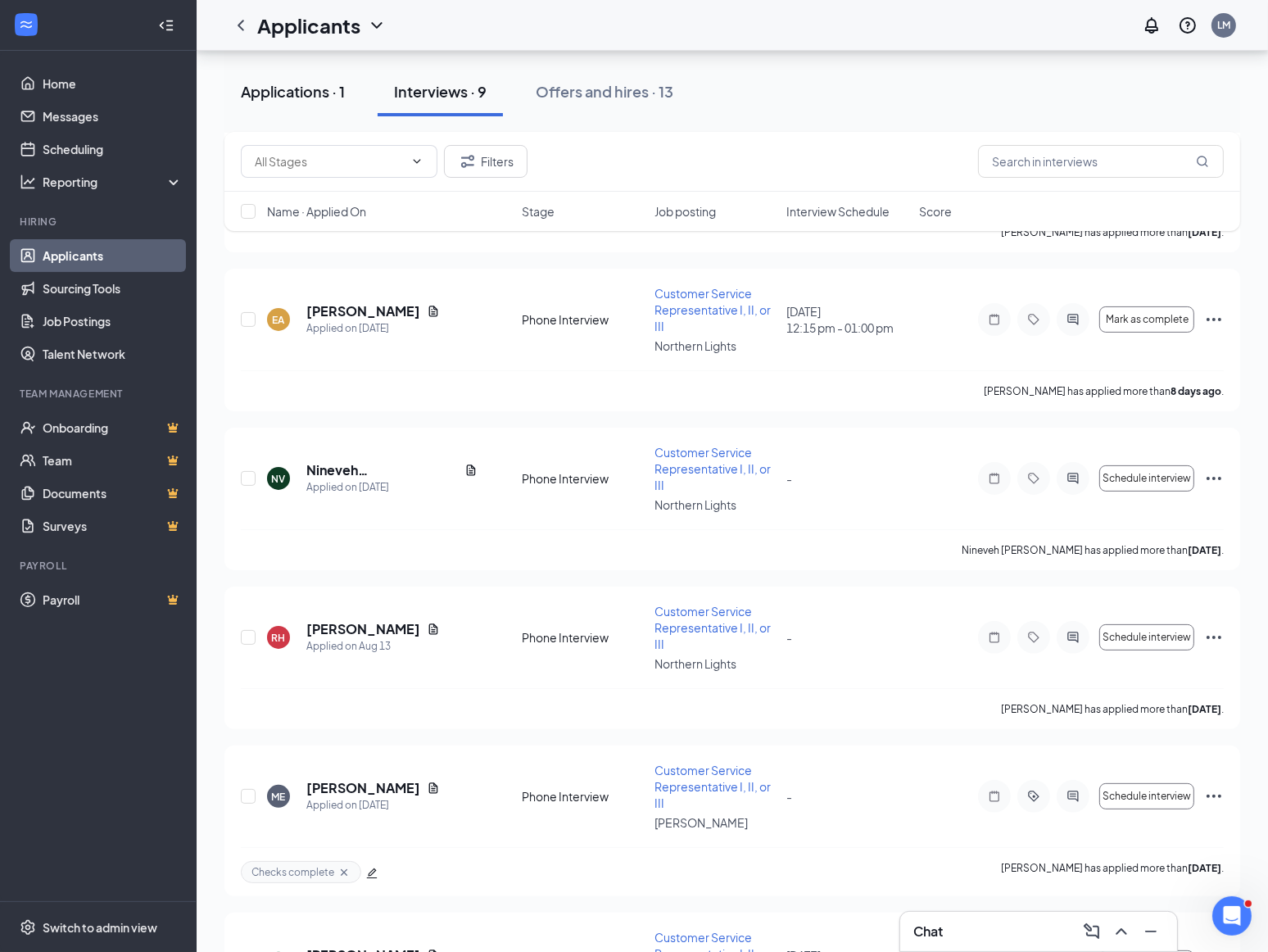
click at [305, 93] on div "Applications · 1" at bounding box center [293, 91] width 104 height 20
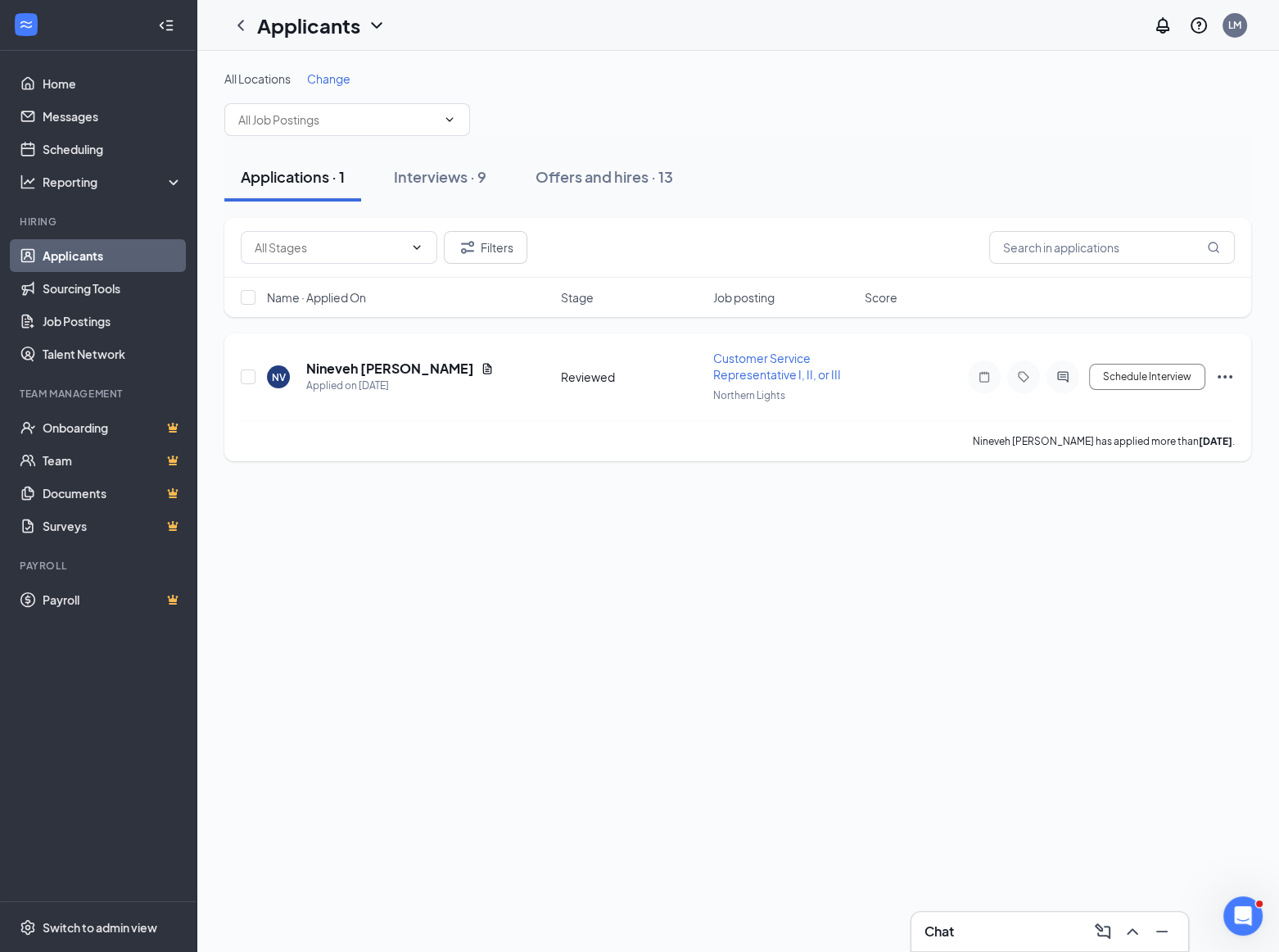
click at [1226, 376] on icon "Ellipses" at bounding box center [1225, 376] width 15 height 3
click at [660, 570] on div "All Locations Change Applications · 1 Interviews · 9 Offers and hires · 13 Filt…" at bounding box center [738, 501] width 1083 height 901
click at [989, 381] on icon "Note" at bounding box center [985, 376] width 20 height 13
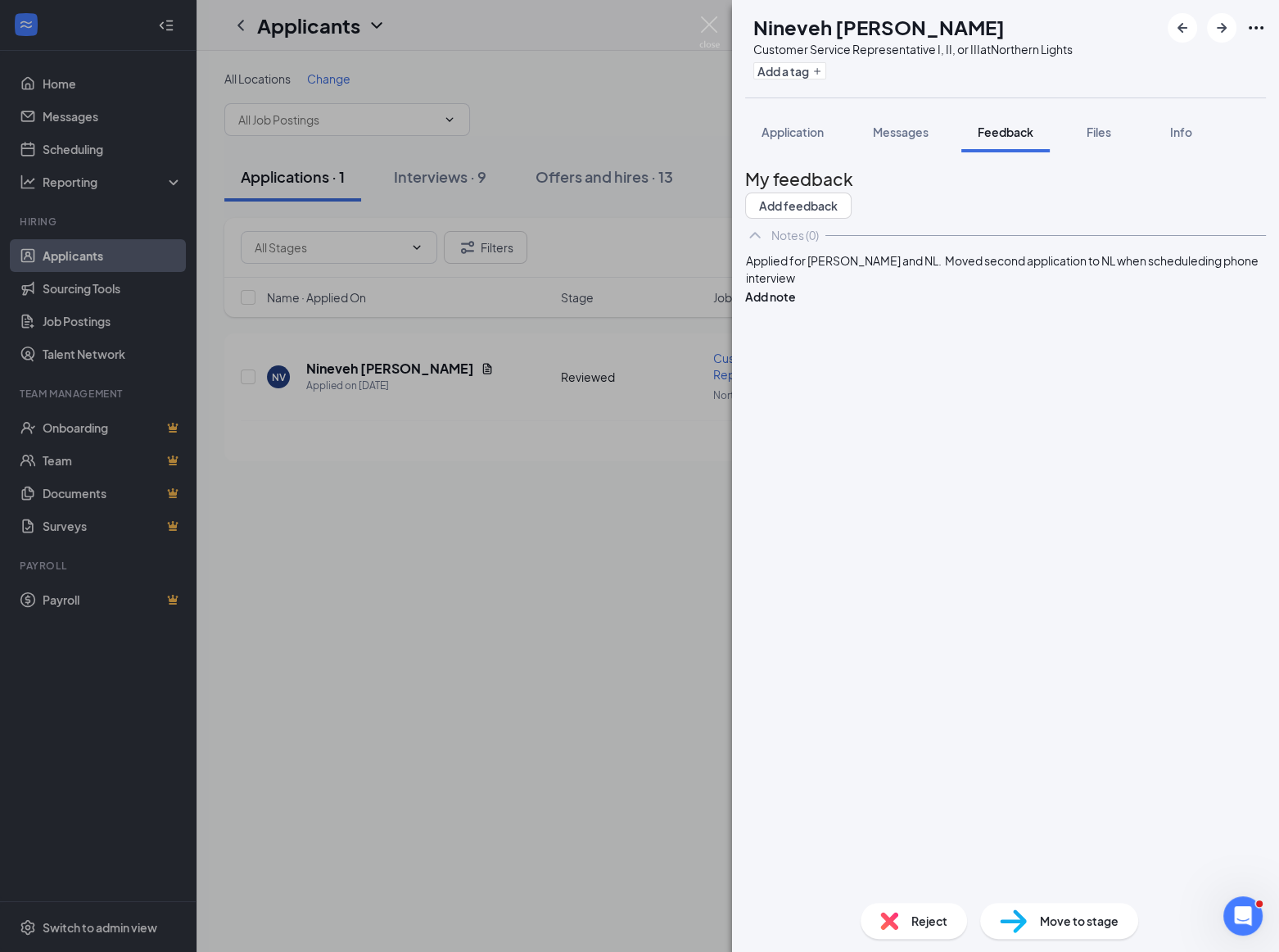
click at [1006, 285] on span "Applied for [PERSON_NAME] and NL. Moved second application to NL when scheduled…" at bounding box center [1003, 269] width 514 height 32
click at [796, 306] on button "Add note" at bounding box center [770, 297] width 51 height 18
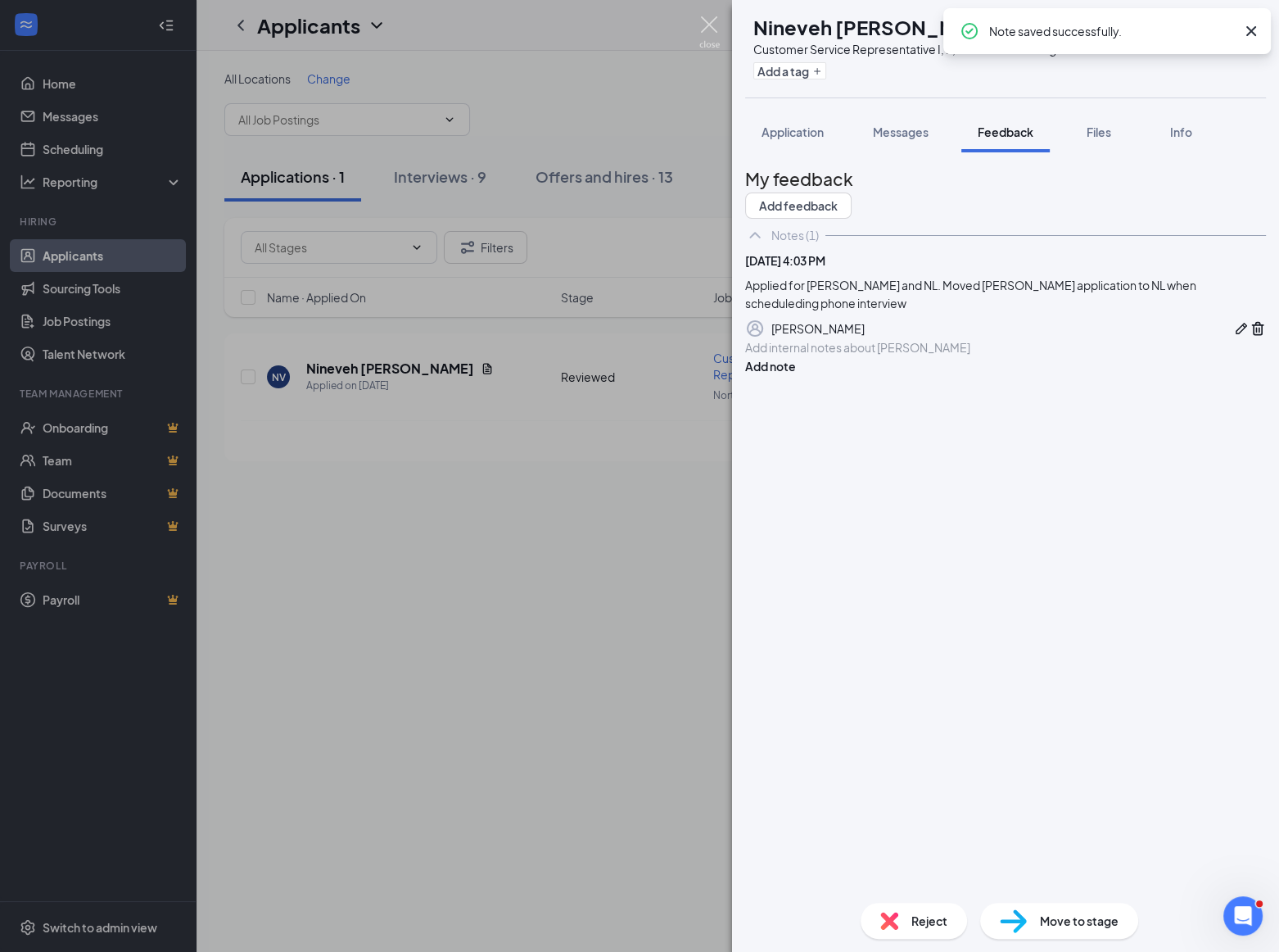
click at [712, 29] on img at bounding box center [710, 32] width 20 height 32
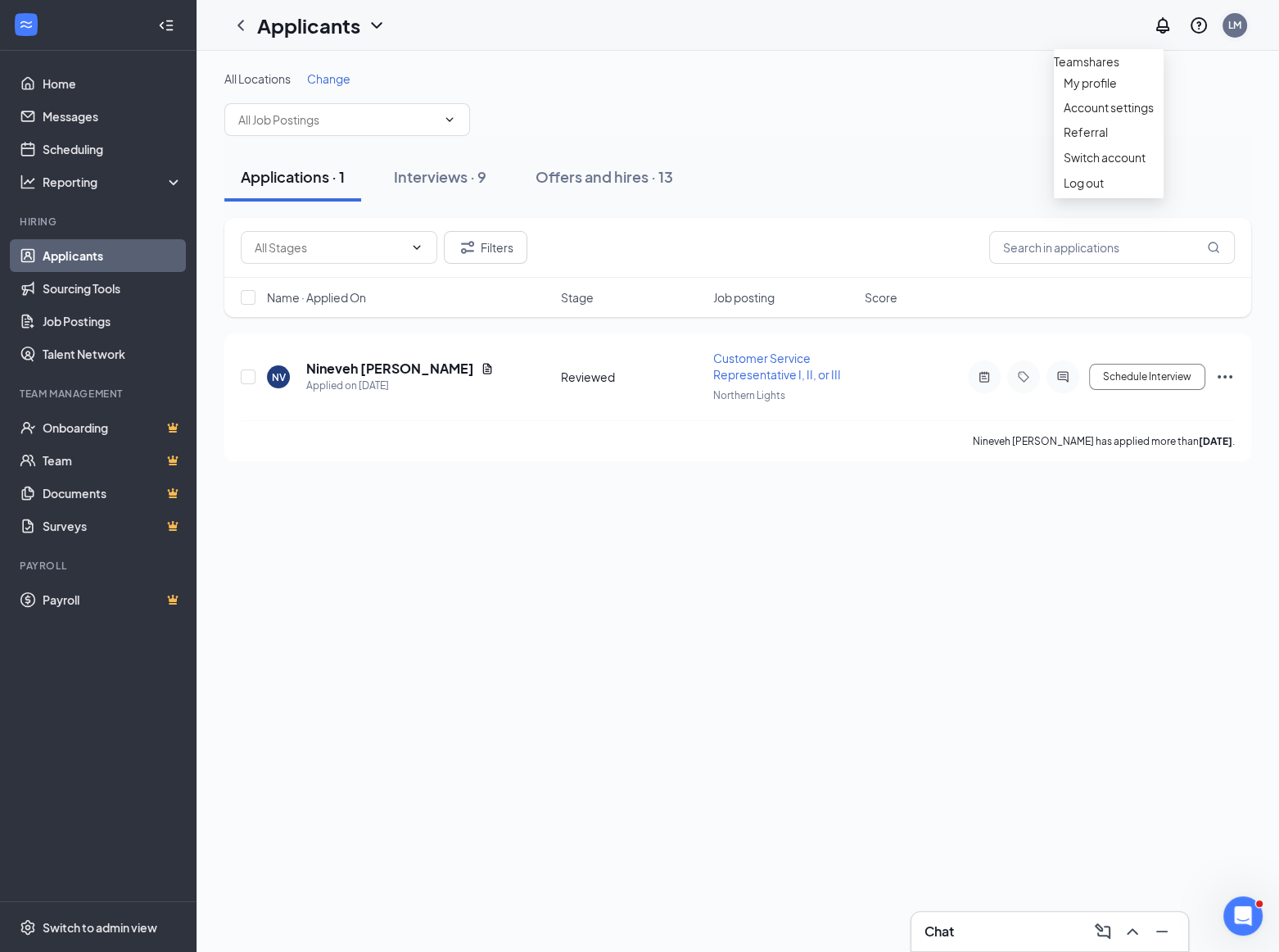
click at [1238, 24] on div "LM" at bounding box center [1235, 25] width 13 height 14
click at [1229, 22] on div "LM" at bounding box center [1235, 25] width 13 height 14
click at [1099, 191] on div "Log out" at bounding box center [1110, 182] width 90 height 16
